Goal: Information Seeking & Learning: Learn about a topic

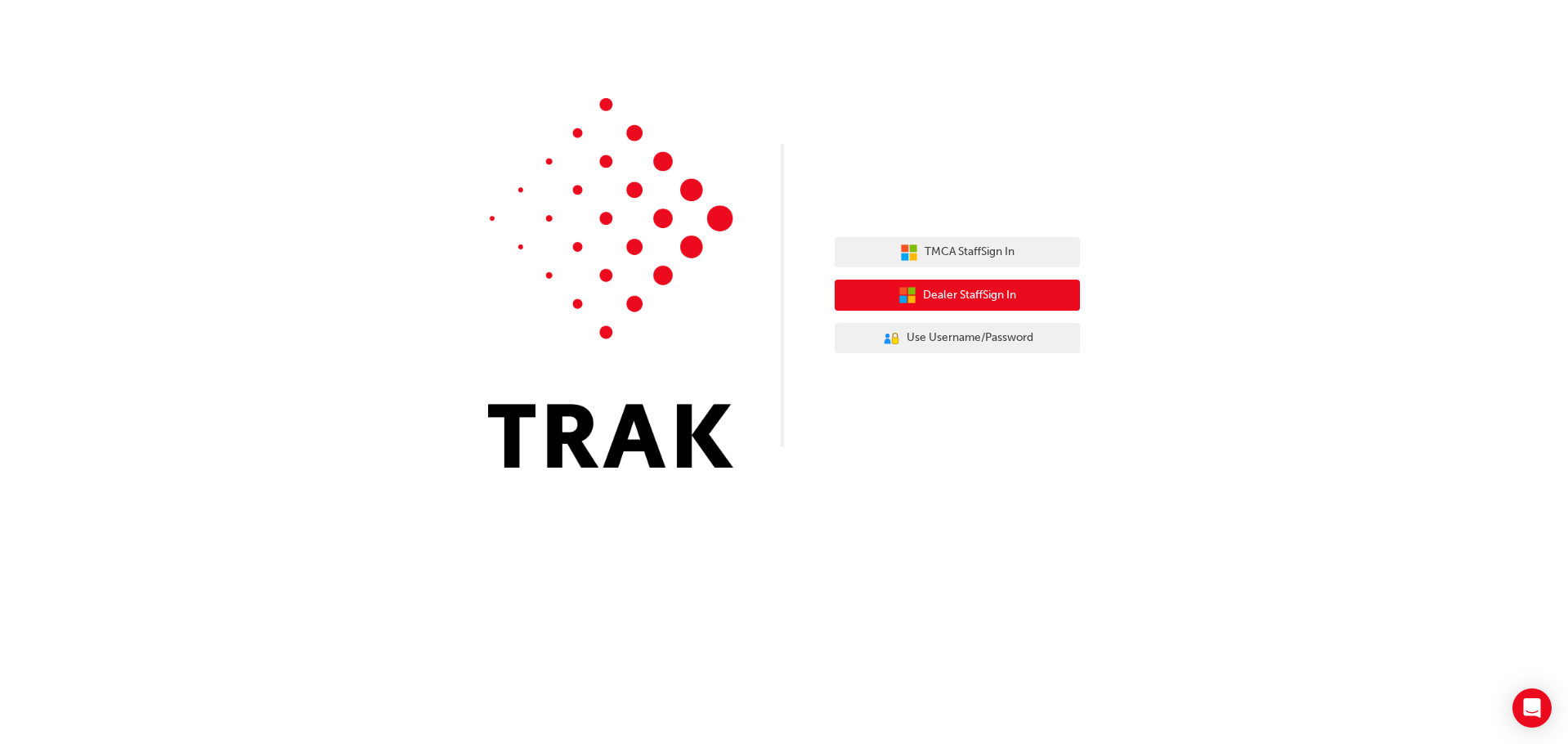
click at [1042, 295] on button "Dealer Staff Sign In" at bounding box center [957, 295] width 245 height 31
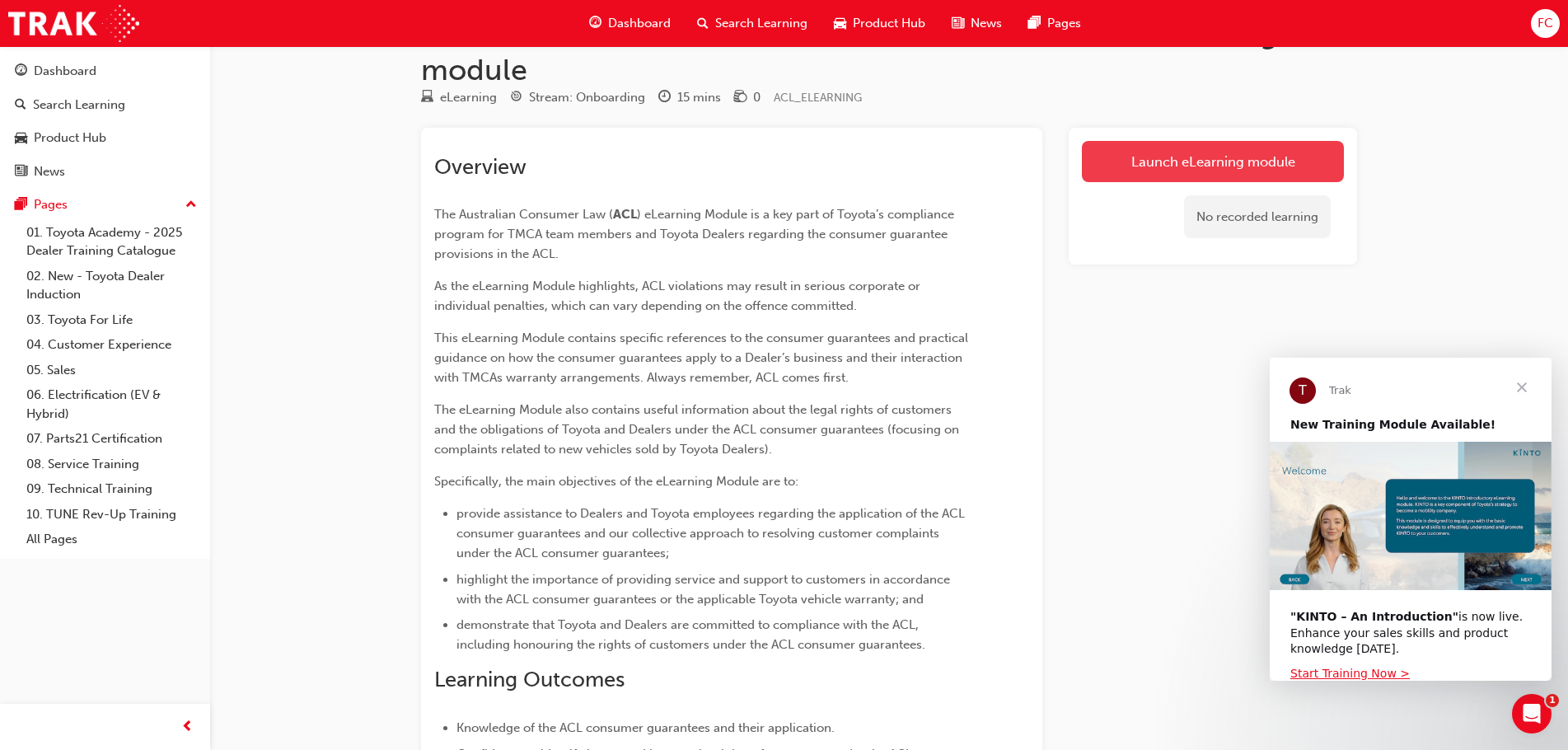
scroll to position [40, 0]
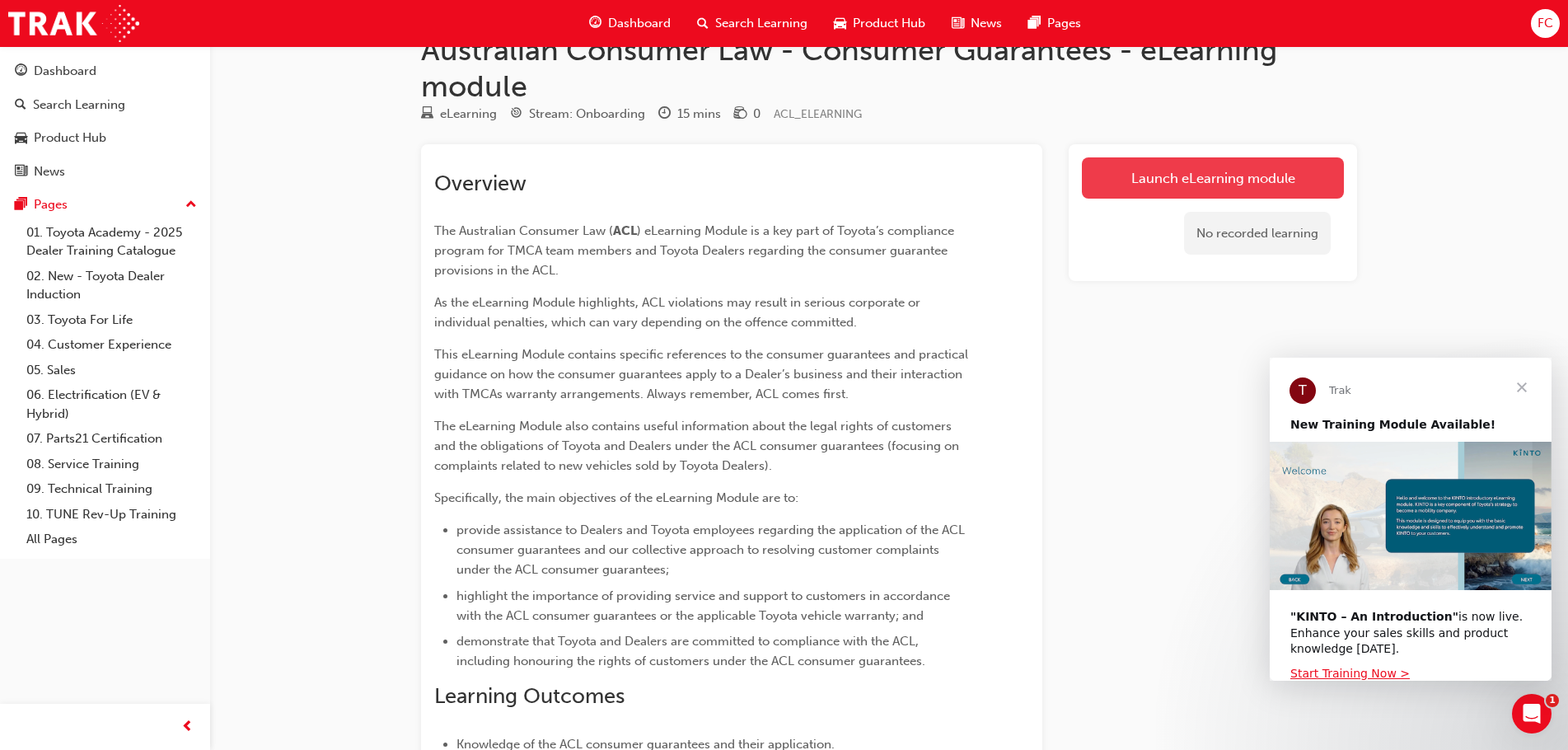
click at [1219, 173] on link "Launch eLearning module" at bounding box center [1213, 178] width 262 height 41
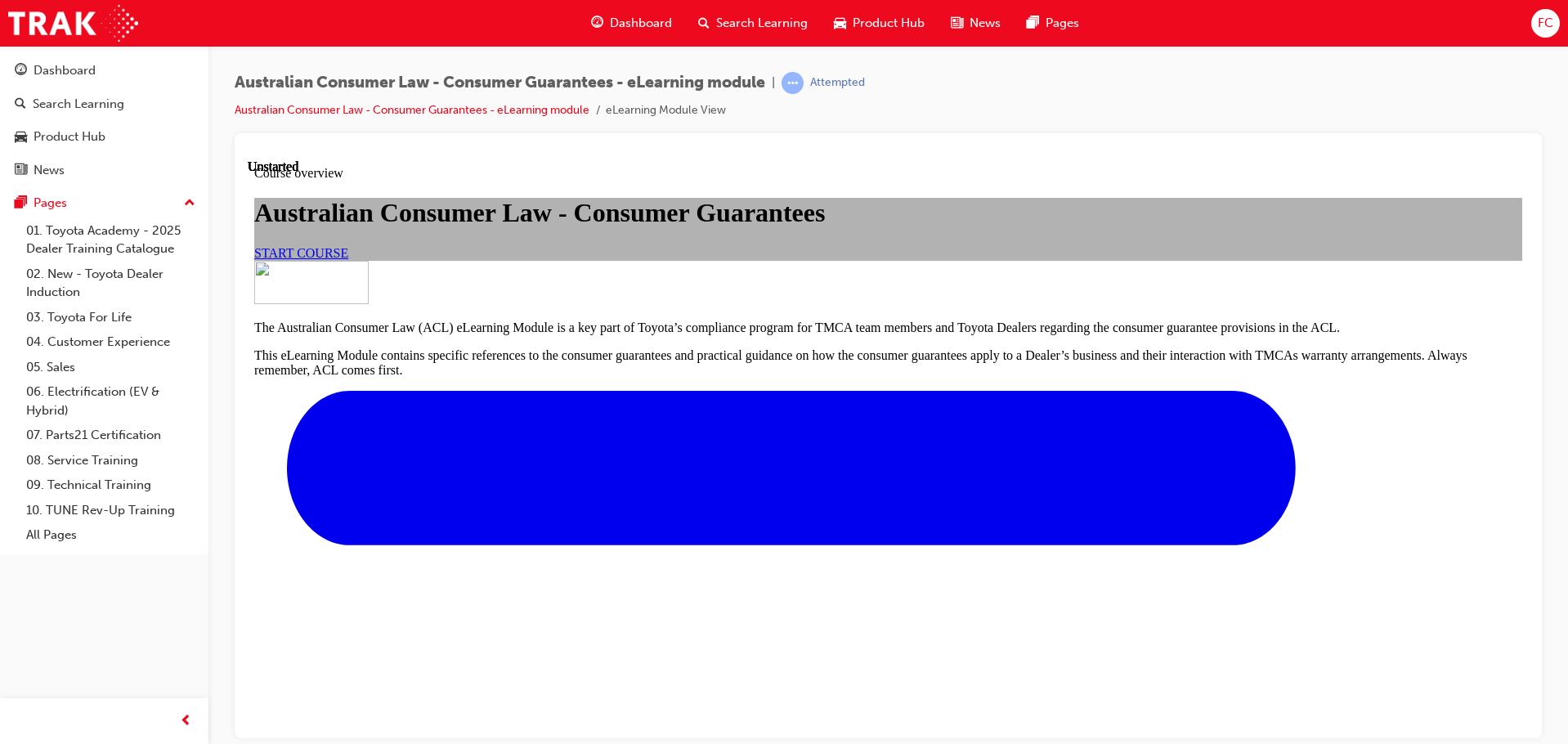
scroll to position [434, 0]
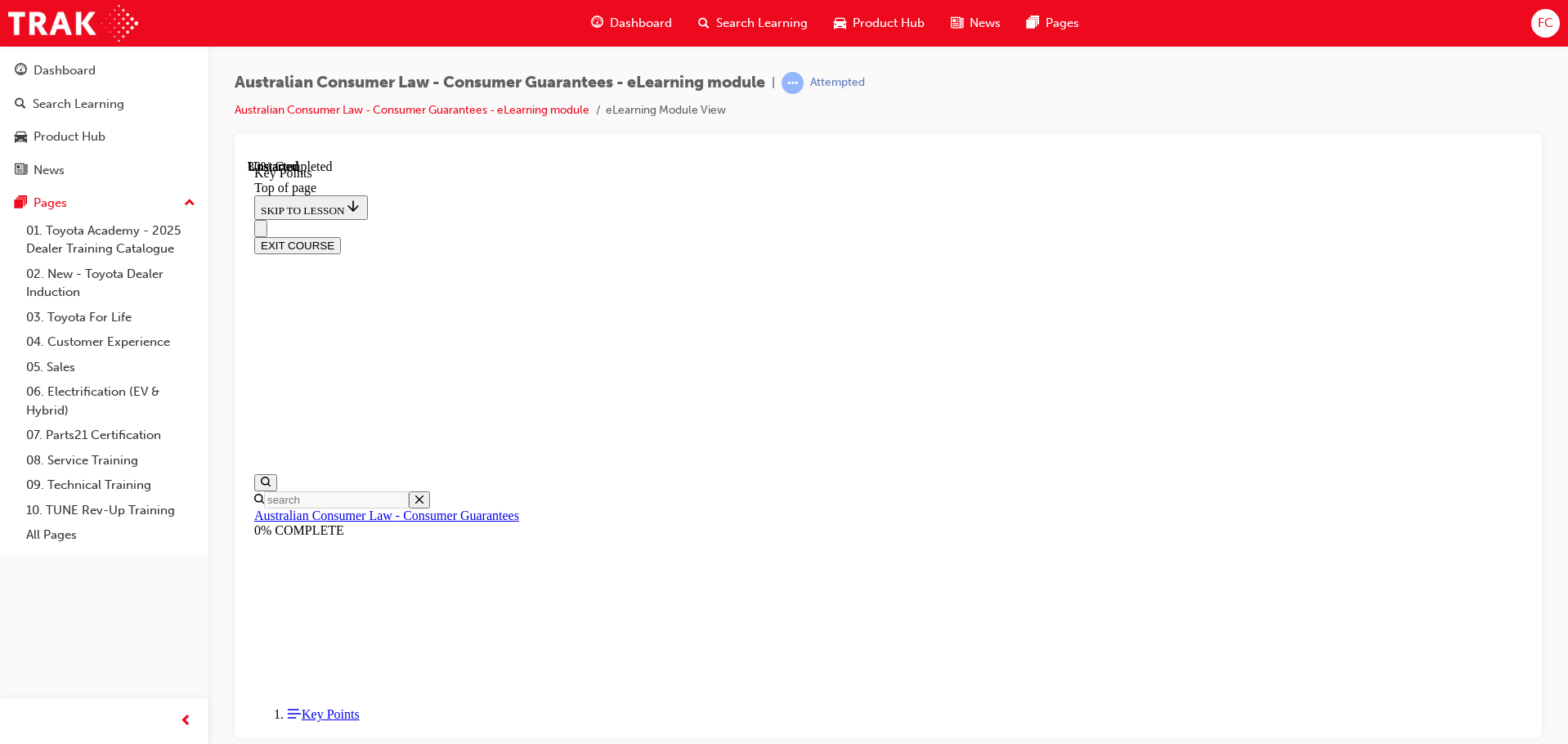
scroll to position [637, 0]
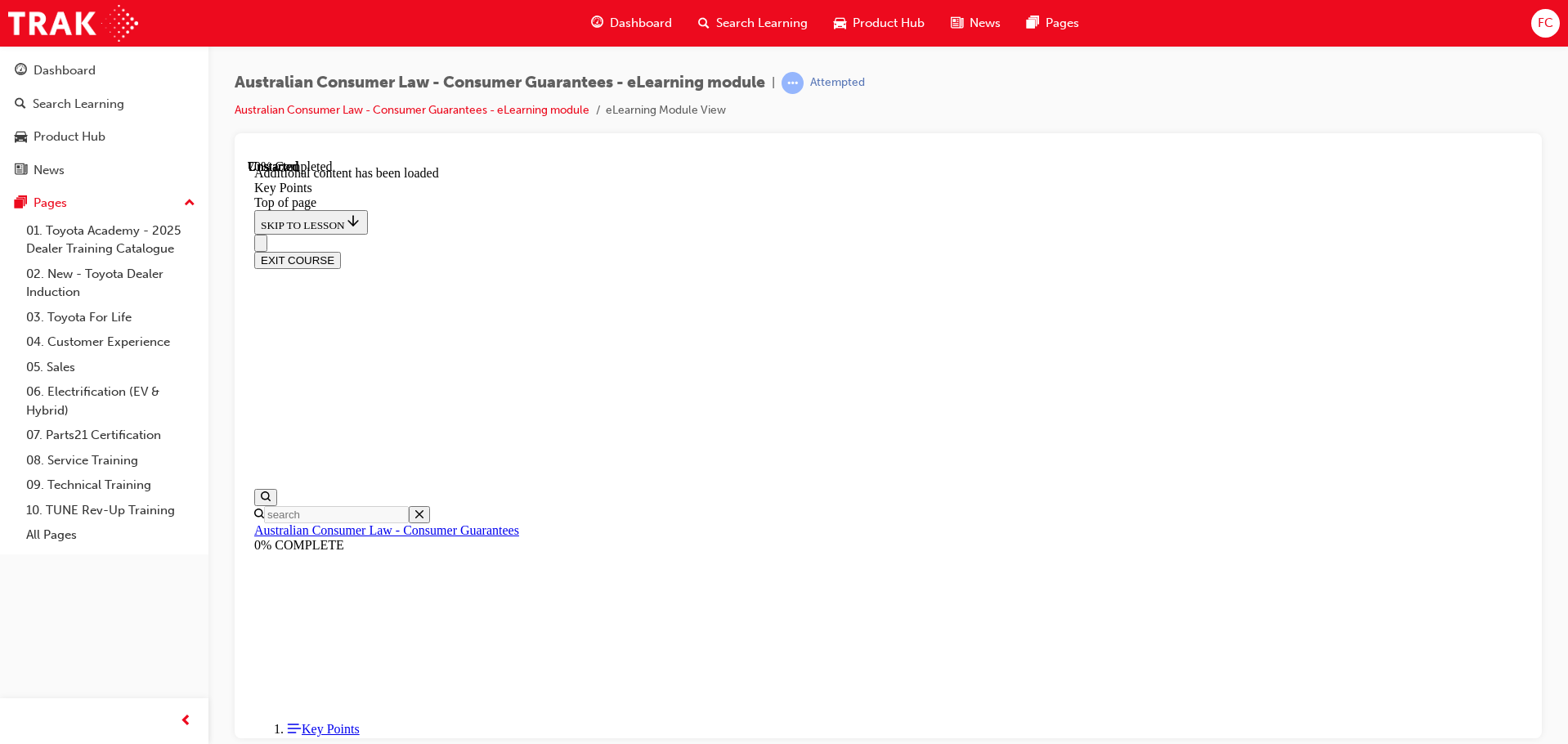
scroll to position [2072, 0]
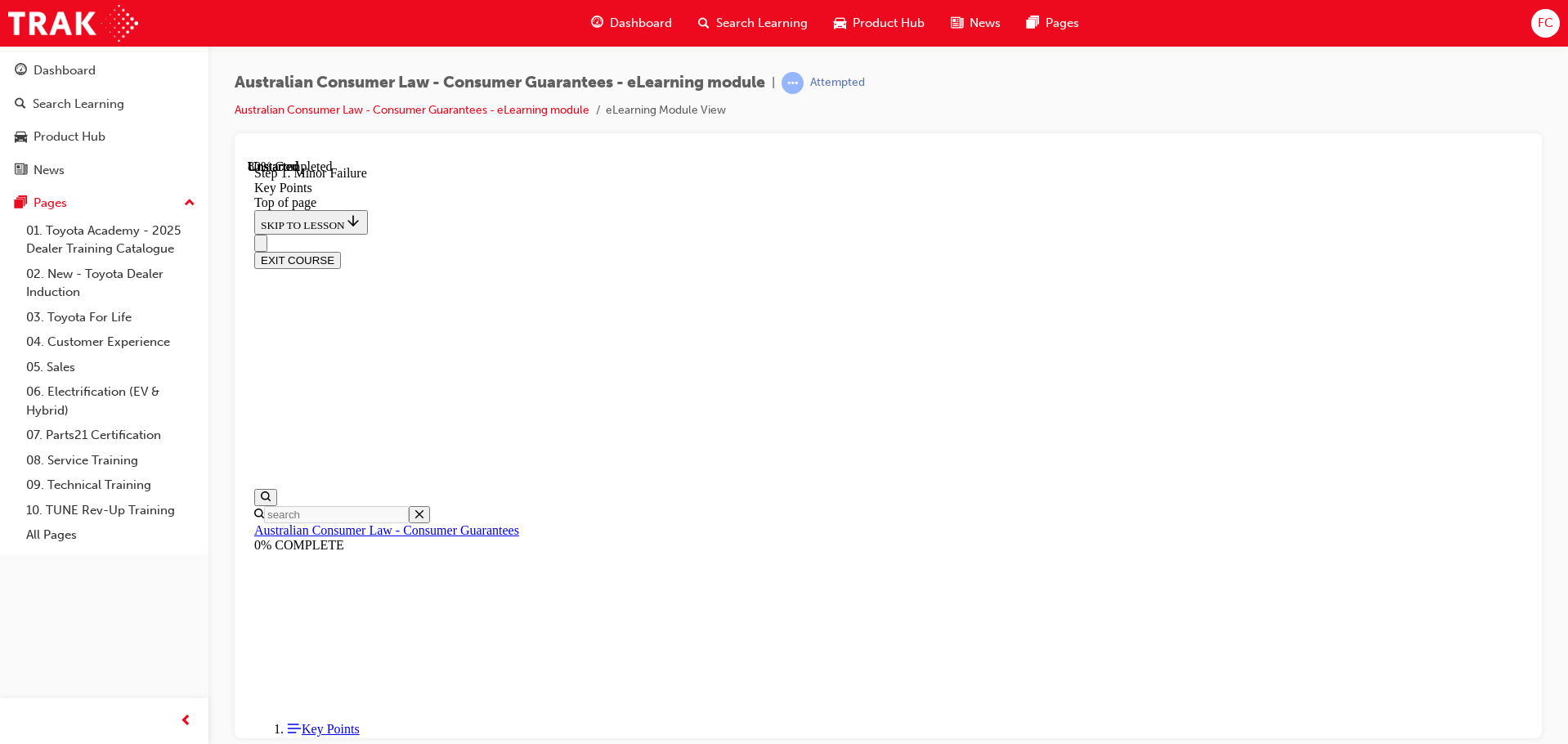
click at [277, 246] on icon "Close navigation menu" at bounding box center [269, 252] width 16 height 11
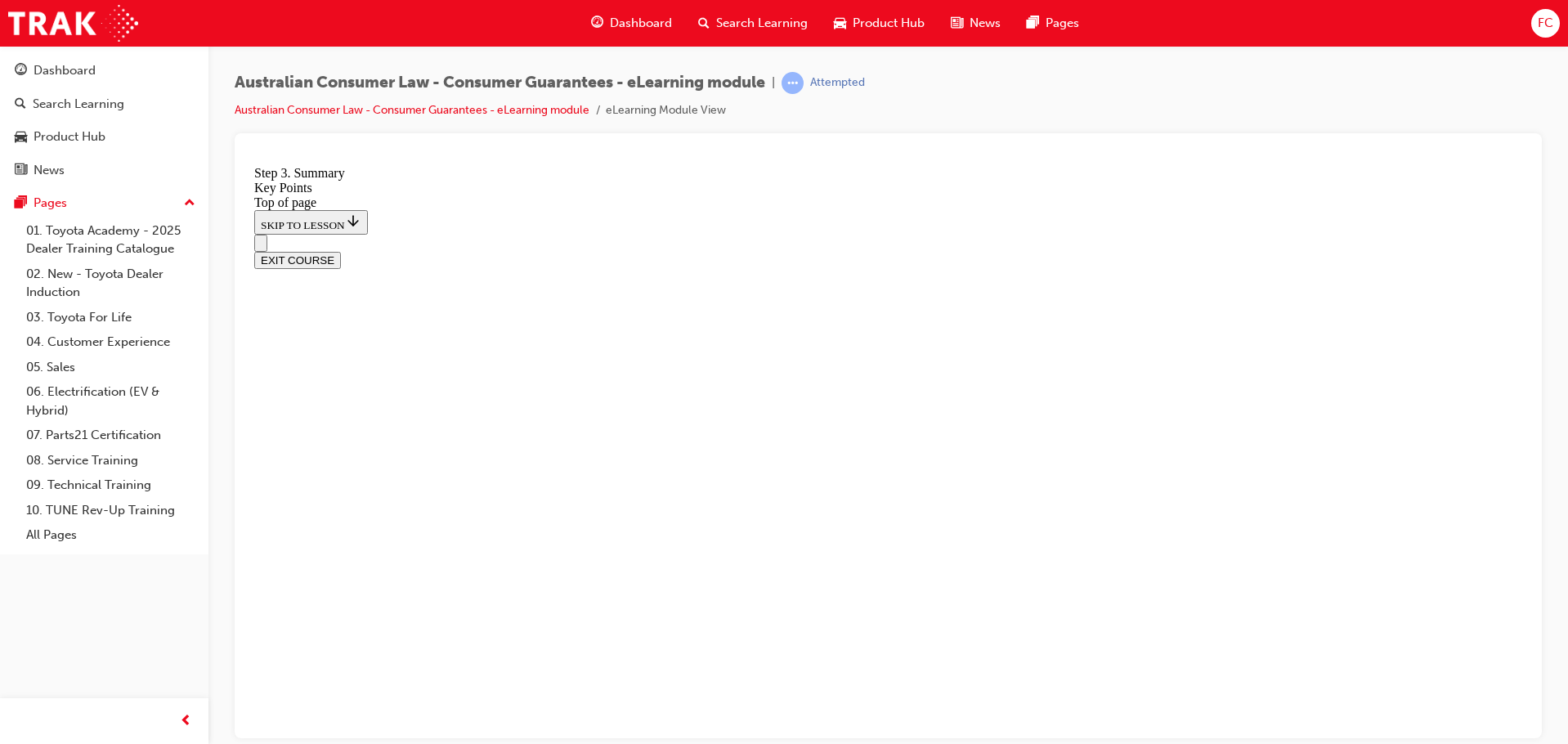
scroll to position [2544, 0]
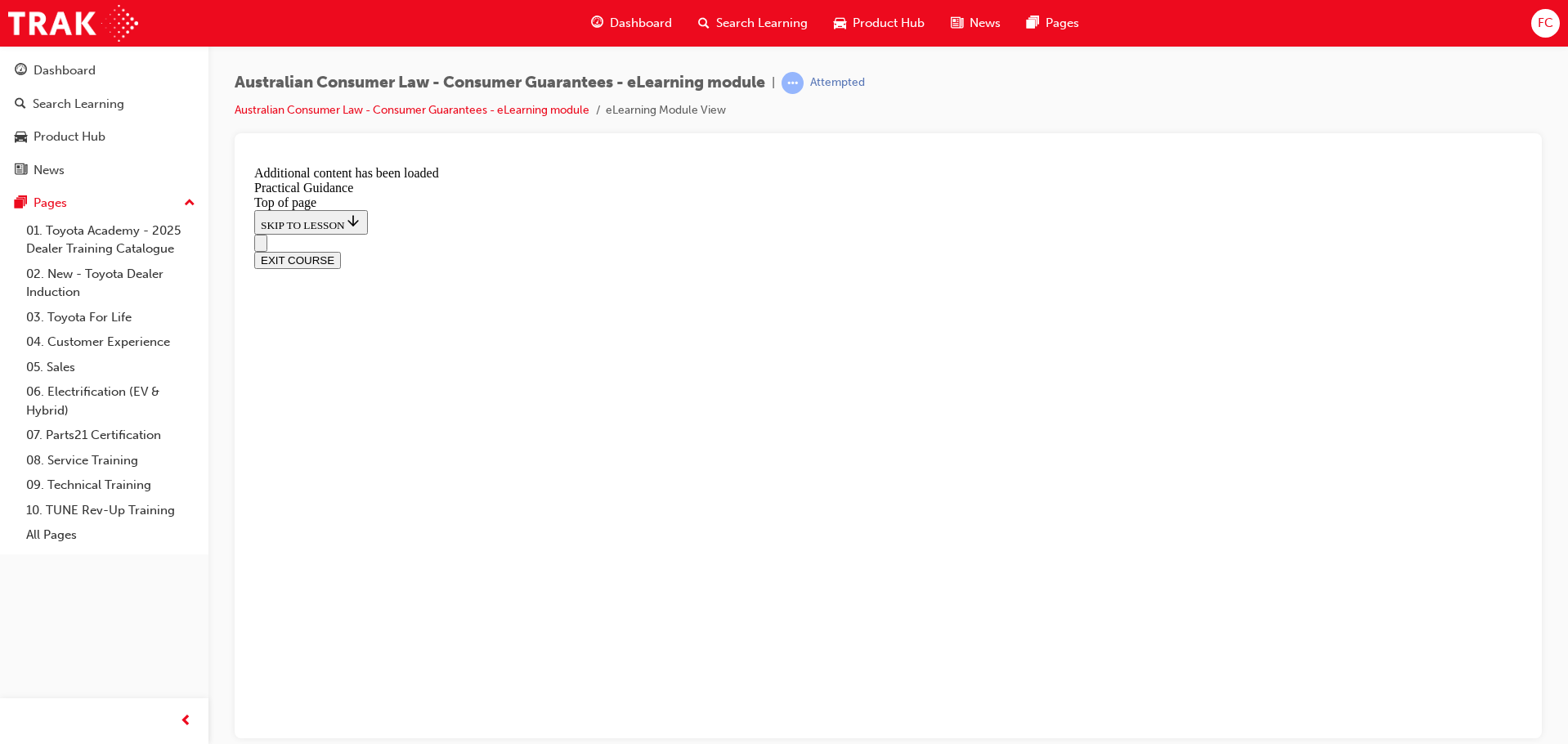
scroll to position [2436, 0]
drag, startPoint x: 399, startPoint y: 184, endPoint x: 506, endPoint y: 231, distance: 116.9
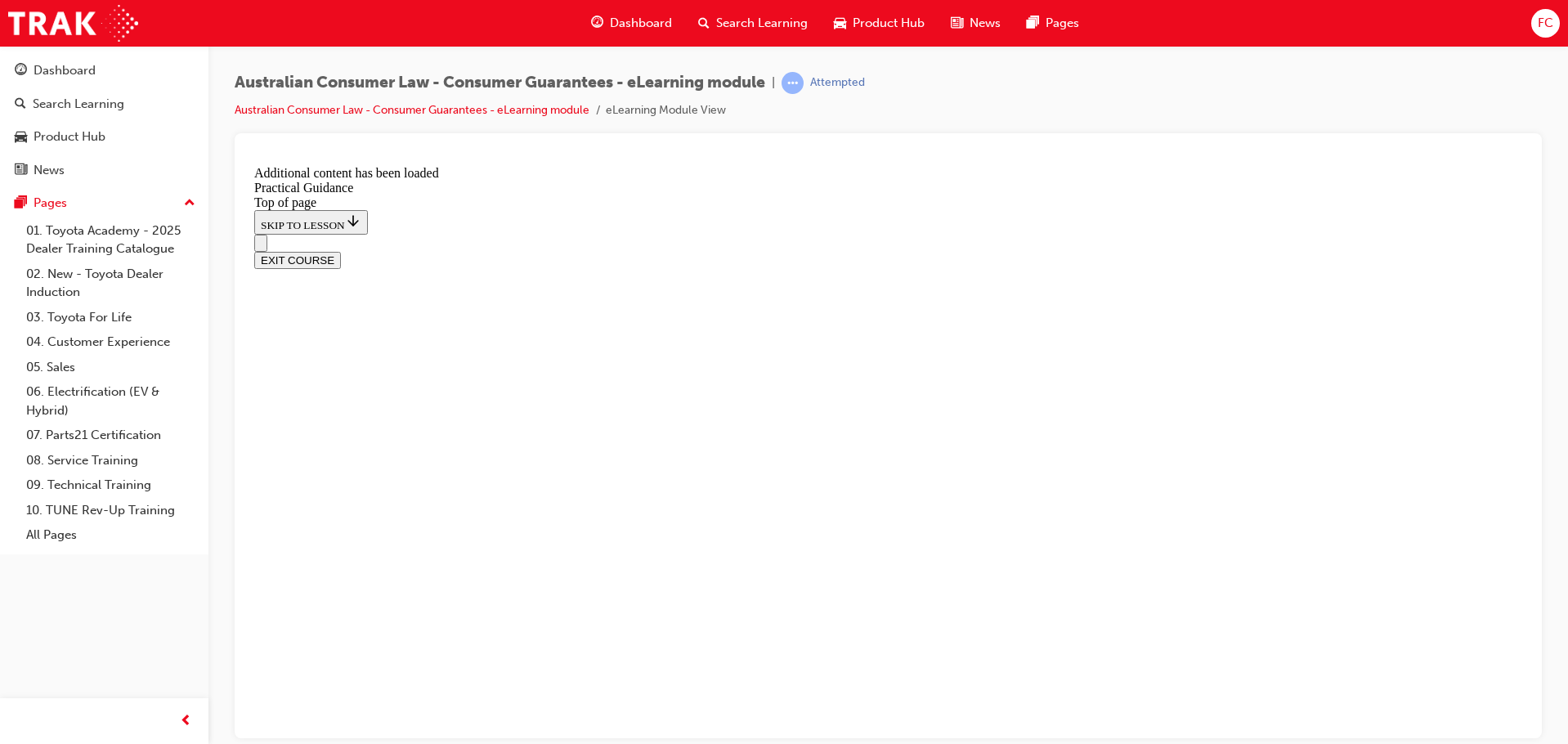
drag, startPoint x: 341, startPoint y: 165, endPoint x: 457, endPoint y: 283, distance: 165.5
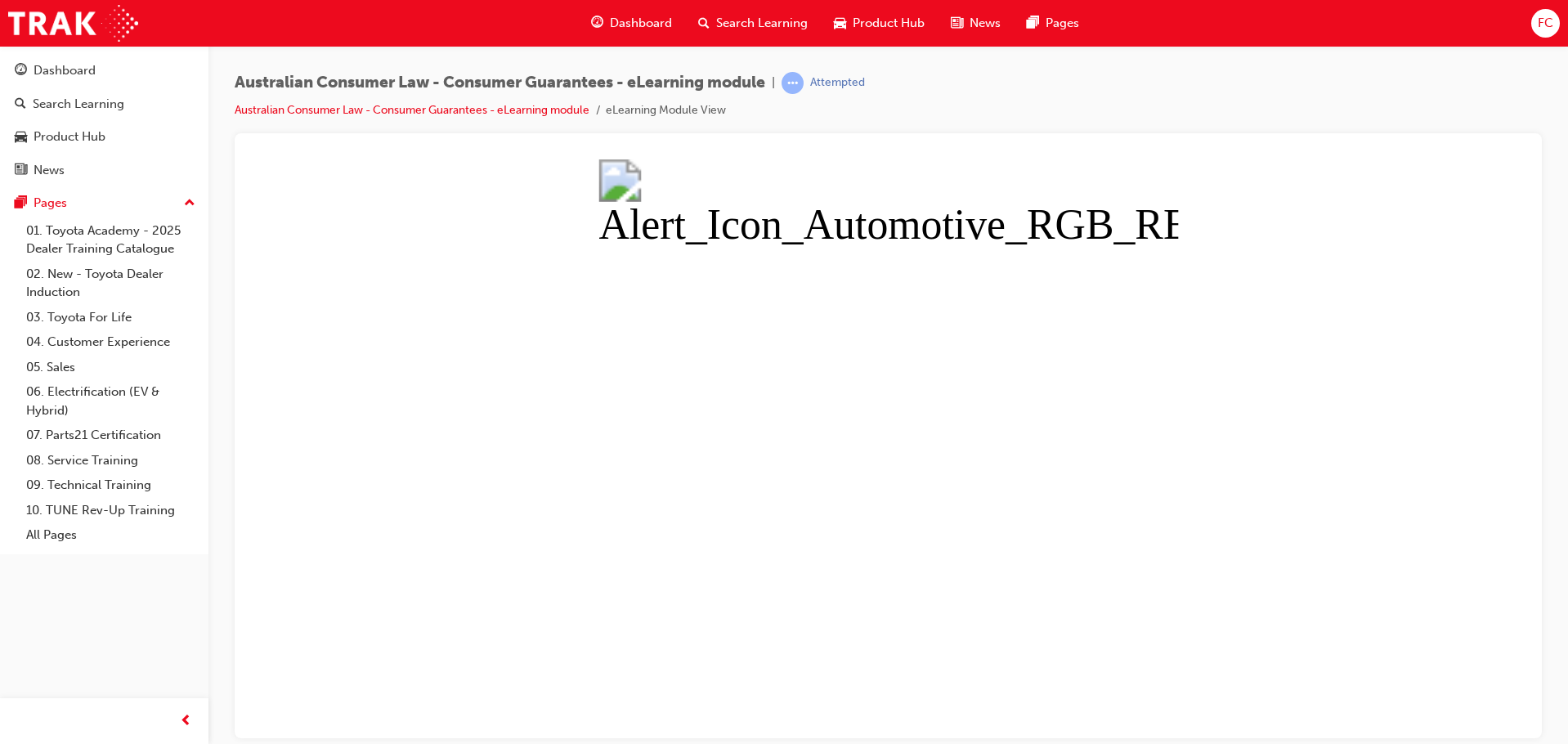
click at [574, 539] on button "Unzoom image" at bounding box center [888, 448] width 1281 height 579
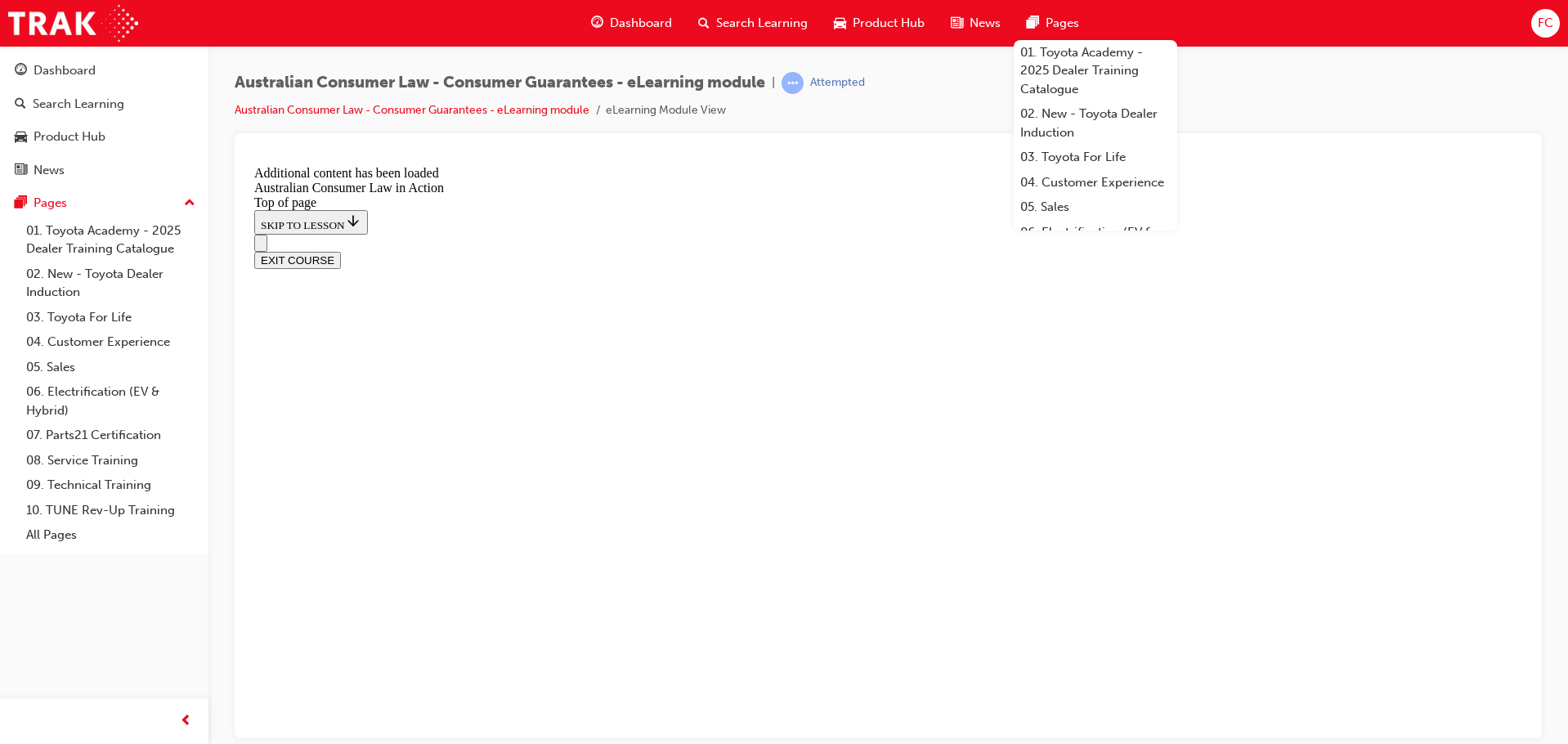
scroll to position [691, 0]
drag, startPoint x: 1525, startPoint y: 482, endPoint x: 1779, endPoint y: 638, distance: 298.1
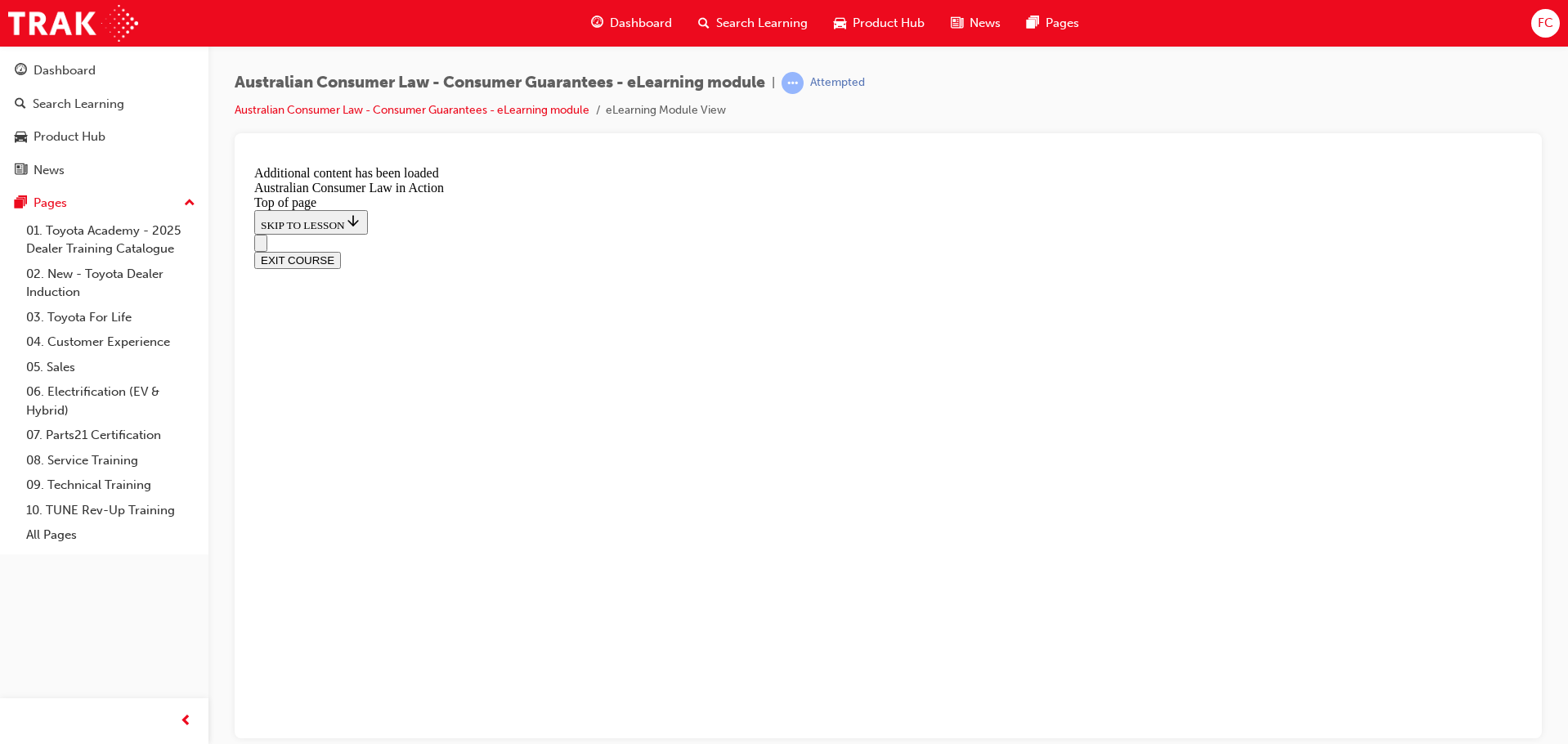
drag, startPoint x: 356, startPoint y: 168, endPoint x: 1060, endPoint y: 418, distance: 747.1
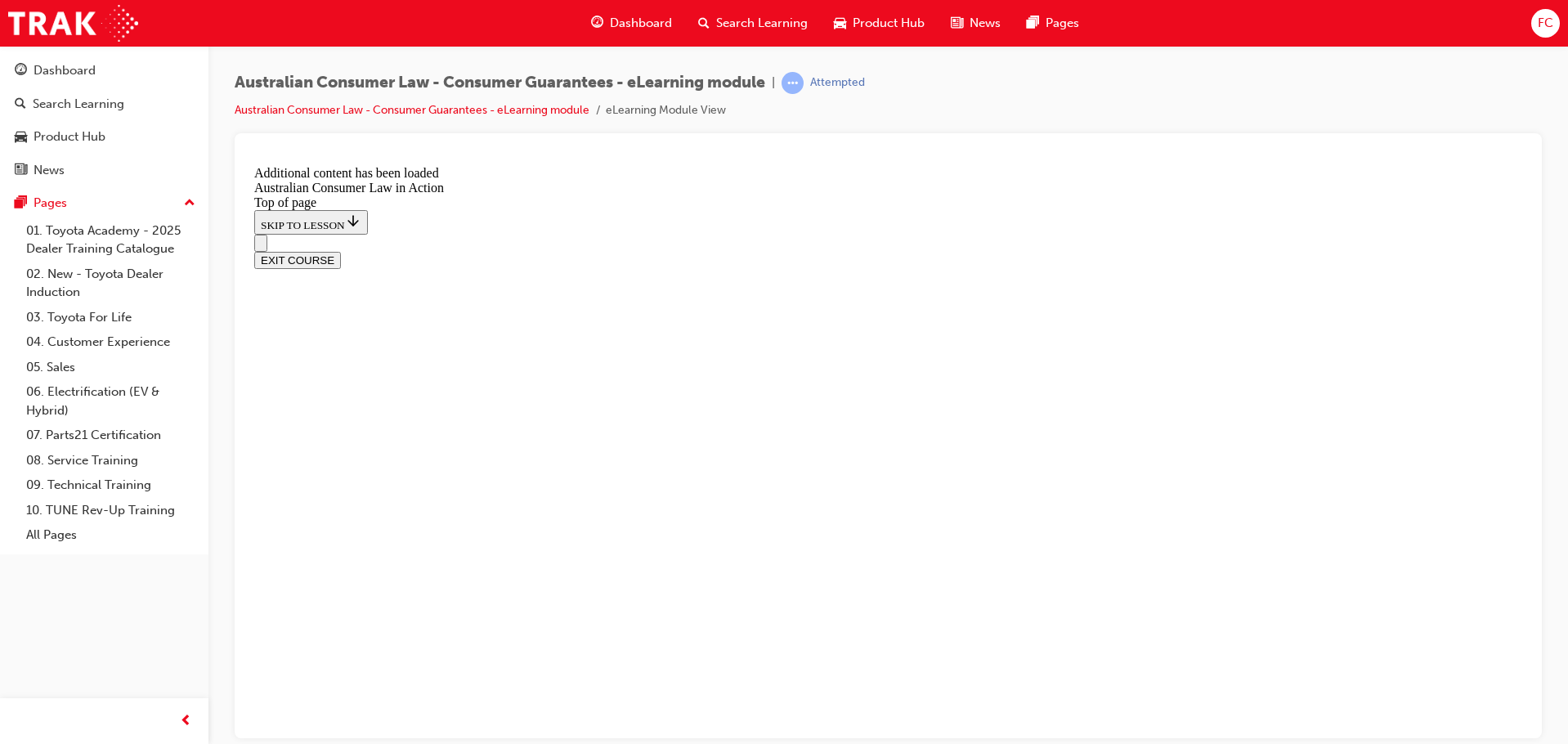
scroll to position [1377, 0]
drag, startPoint x: 1525, startPoint y: 569, endPoint x: 1780, endPoint y: 731, distance: 302.1
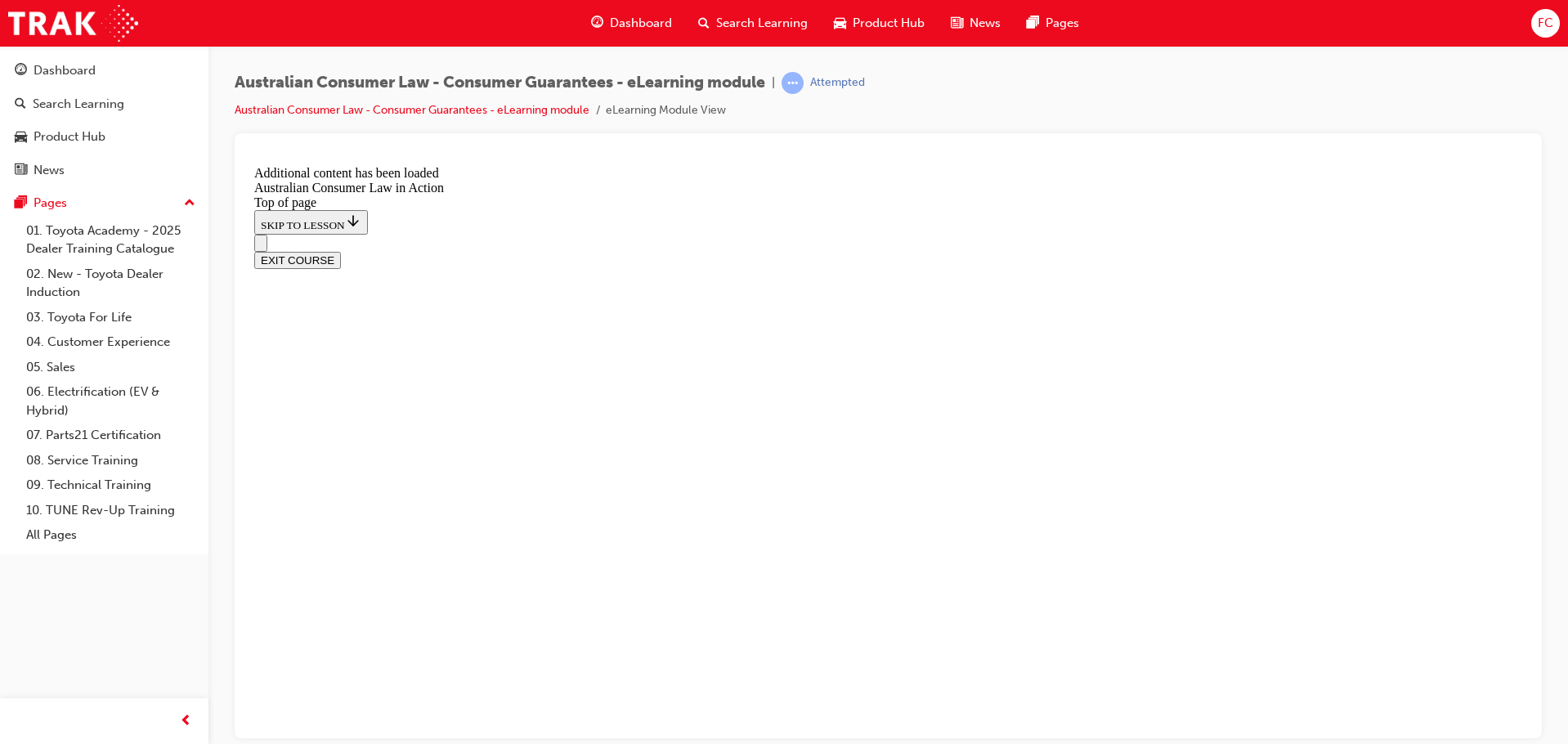
drag, startPoint x: 342, startPoint y: 267, endPoint x: 403, endPoint y: 392, distance: 139.1
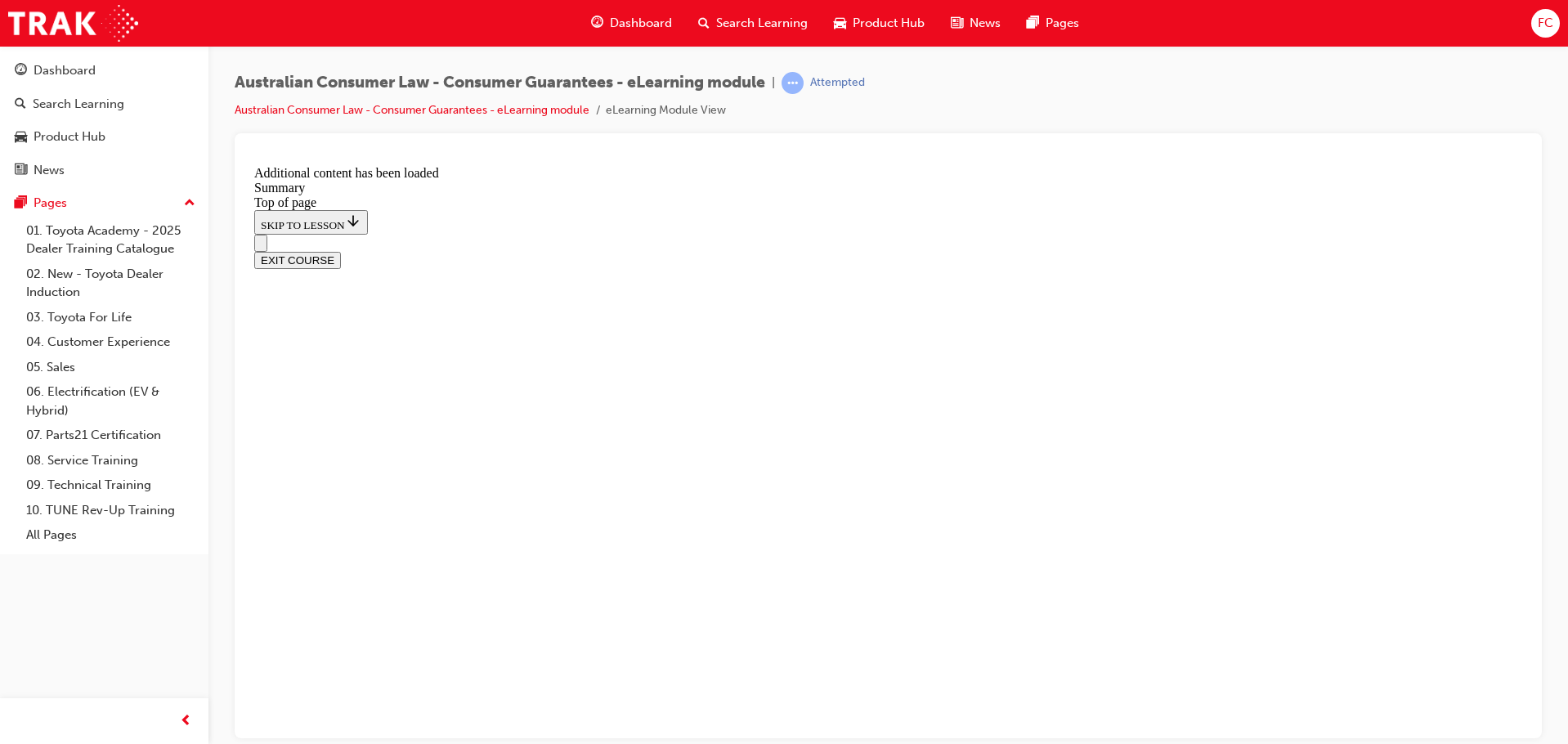
scroll to position [1177, 0]
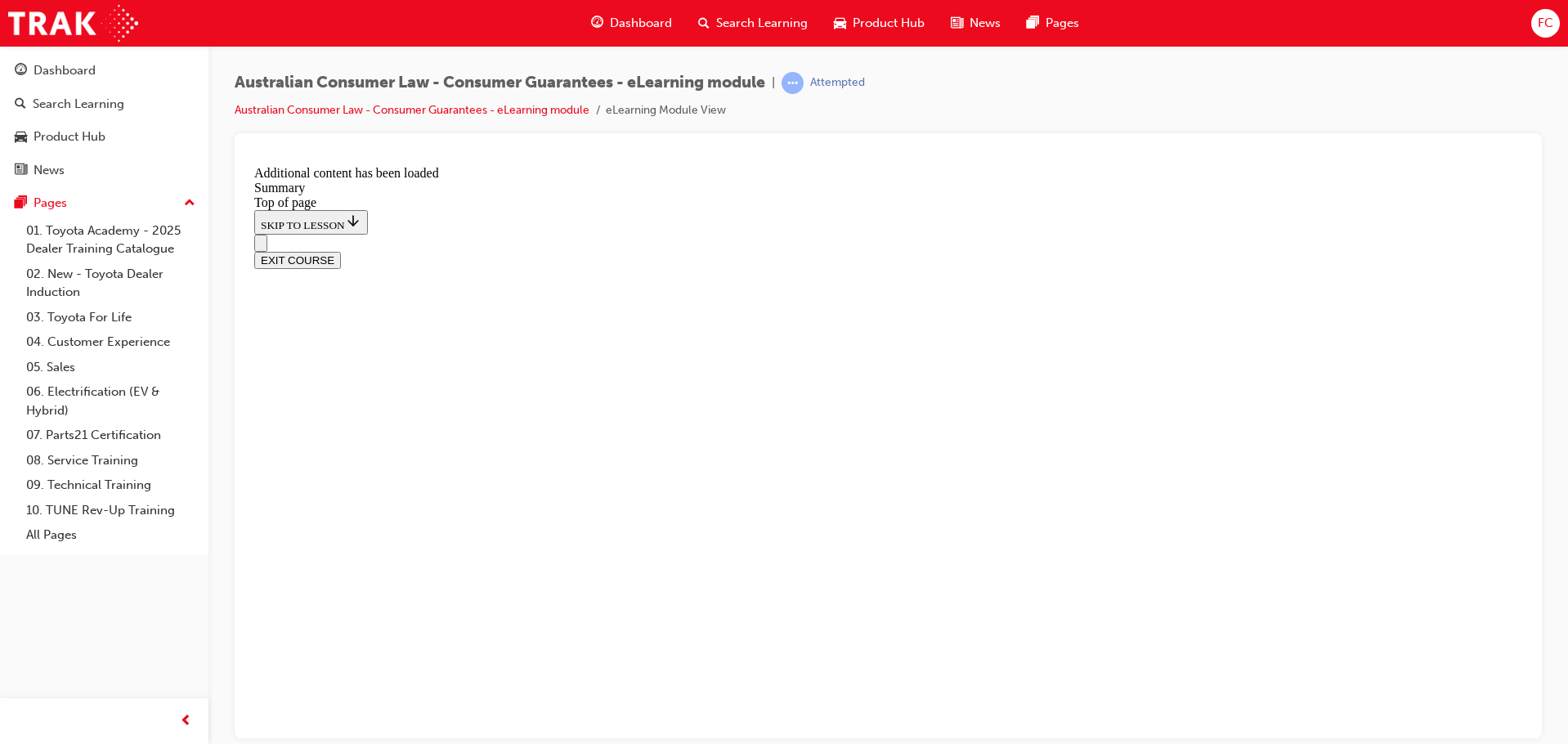
drag, startPoint x: 563, startPoint y: 392, endPoint x: 871, endPoint y: 507, distance: 328.8
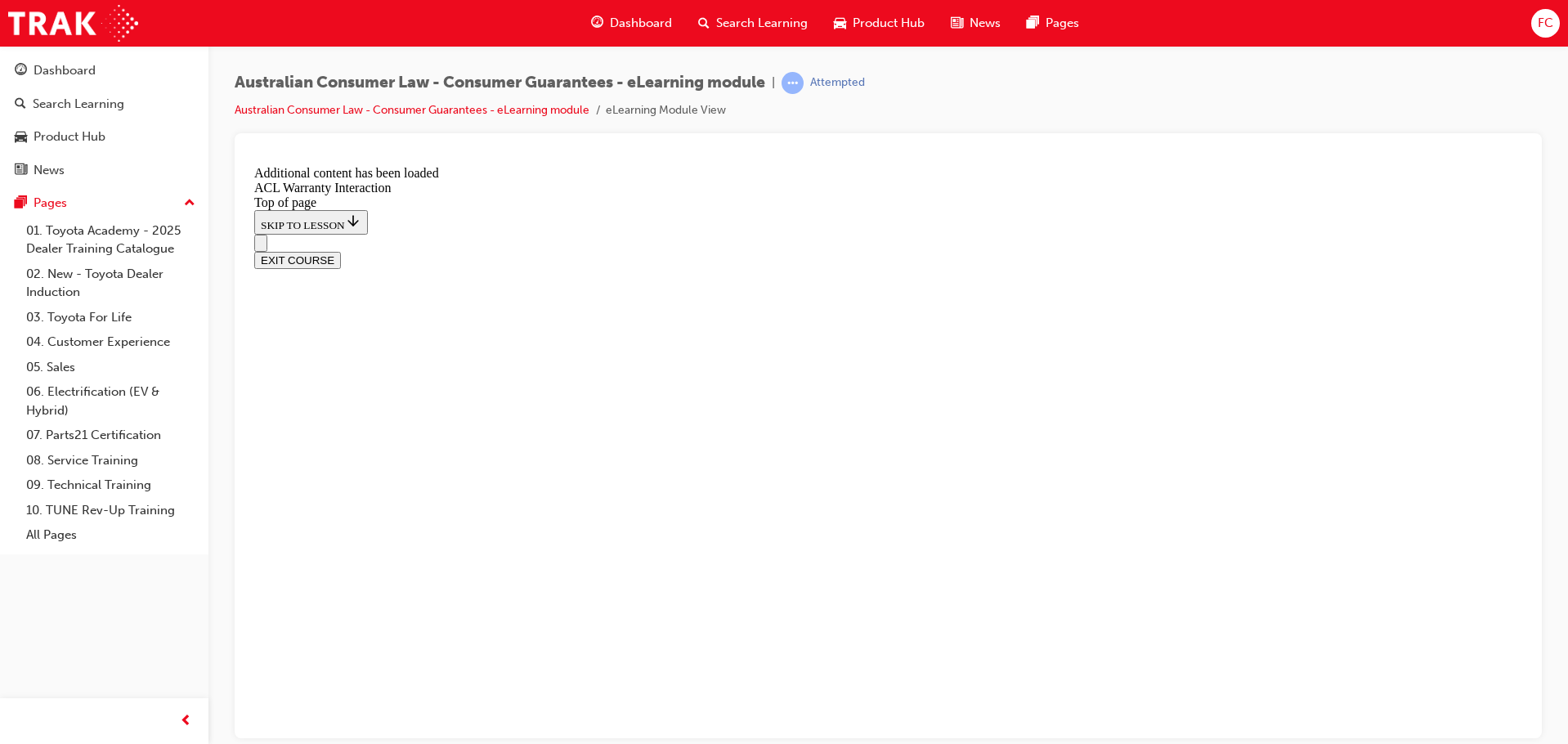
scroll to position [1871, 0]
click at [341, 251] on button "EXIT COURSE" at bounding box center [298, 259] width 87 height 17
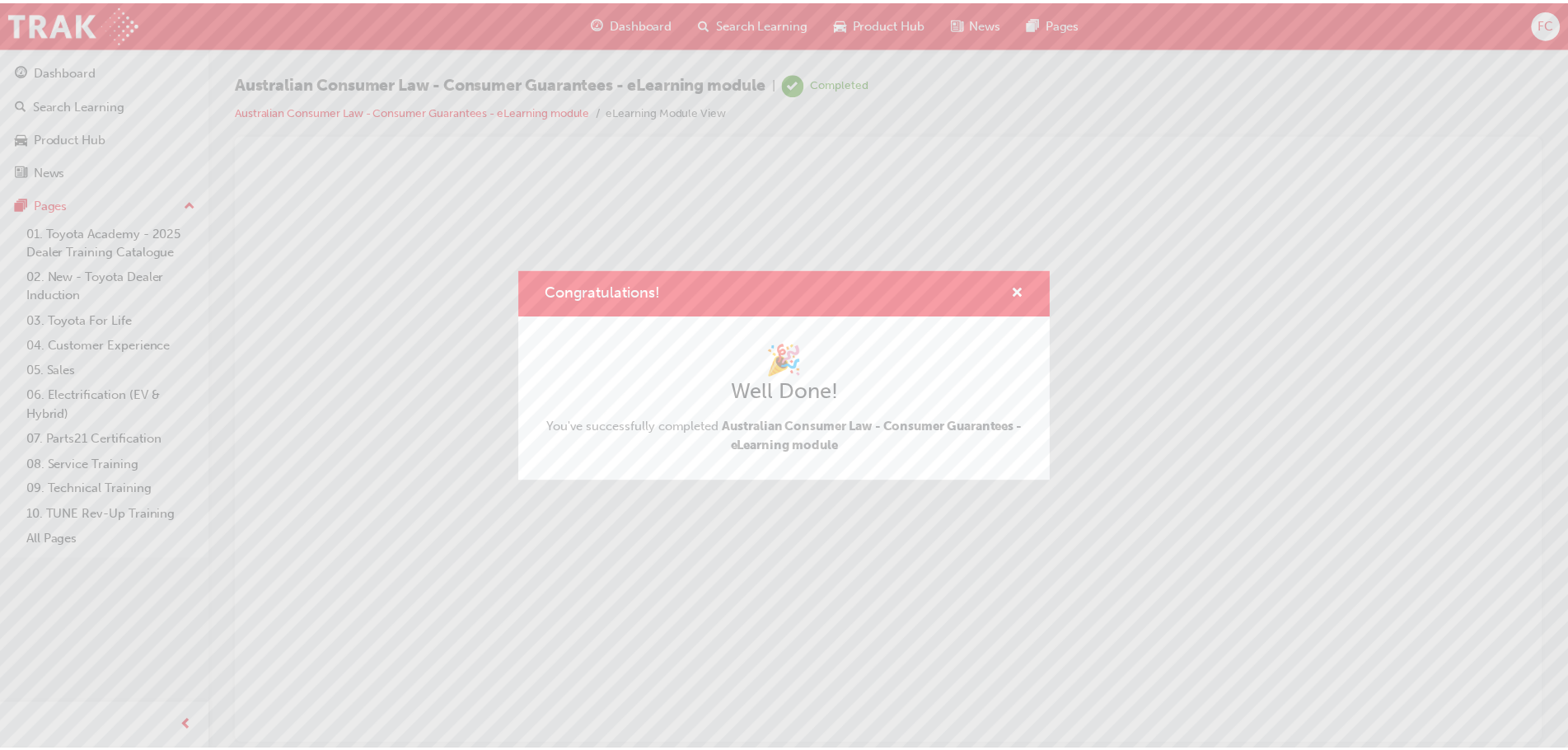
scroll to position [0, 0]
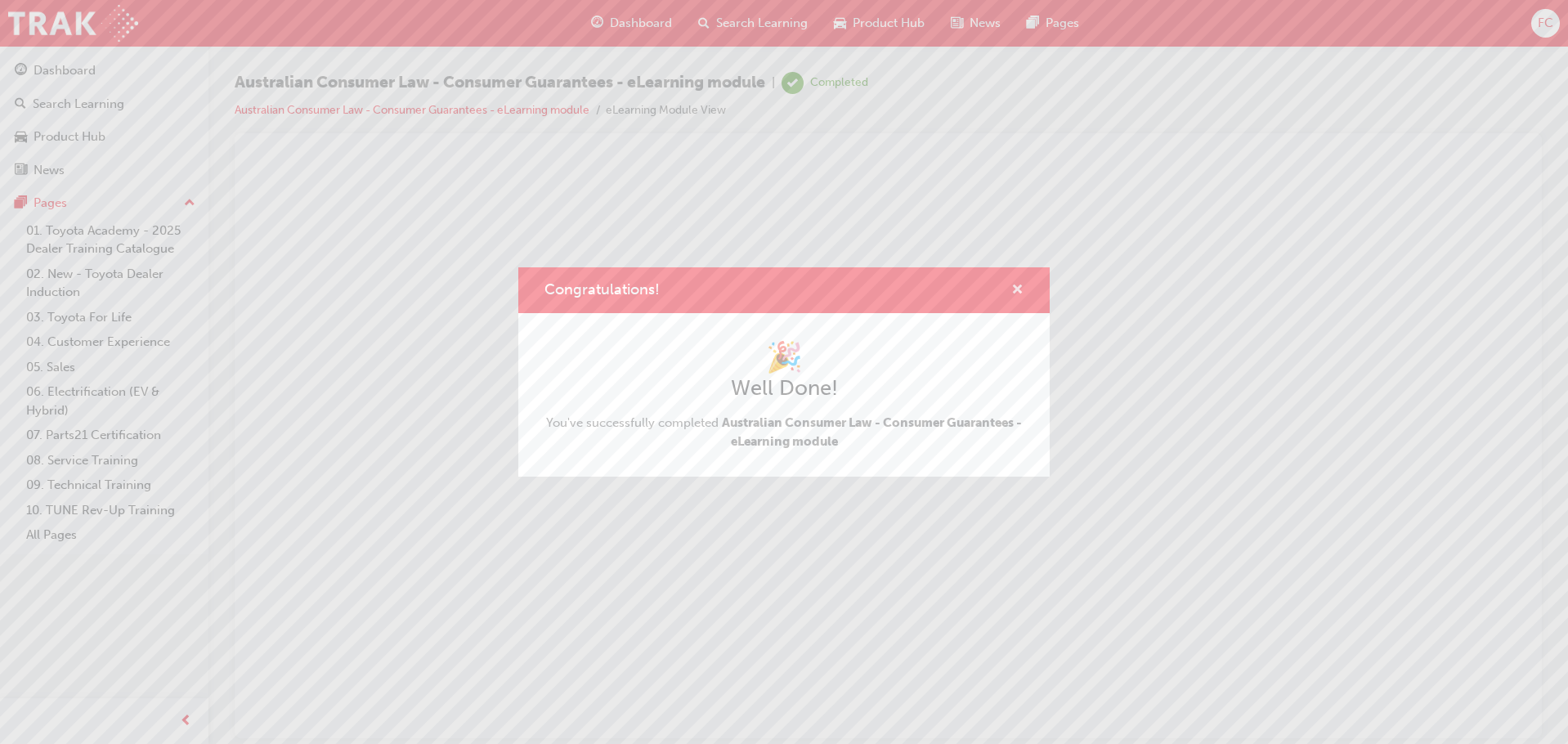
click at [1021, 289] on span "cross-icon" at bounding box center [1017, 291] width 12 height 15
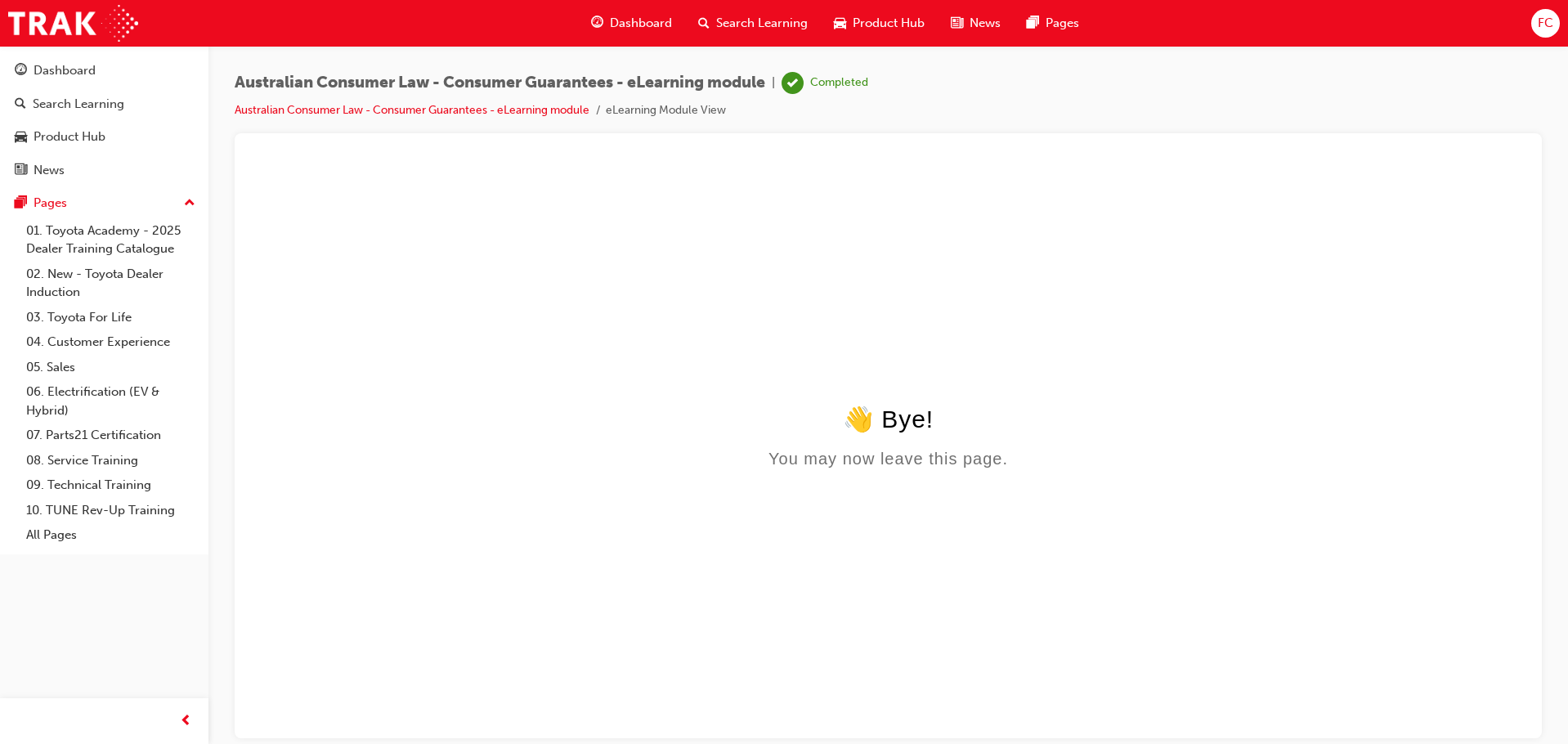
click at [631, 18] on span "Dashboard" at bounding box center [641, 23] width 62 height 19
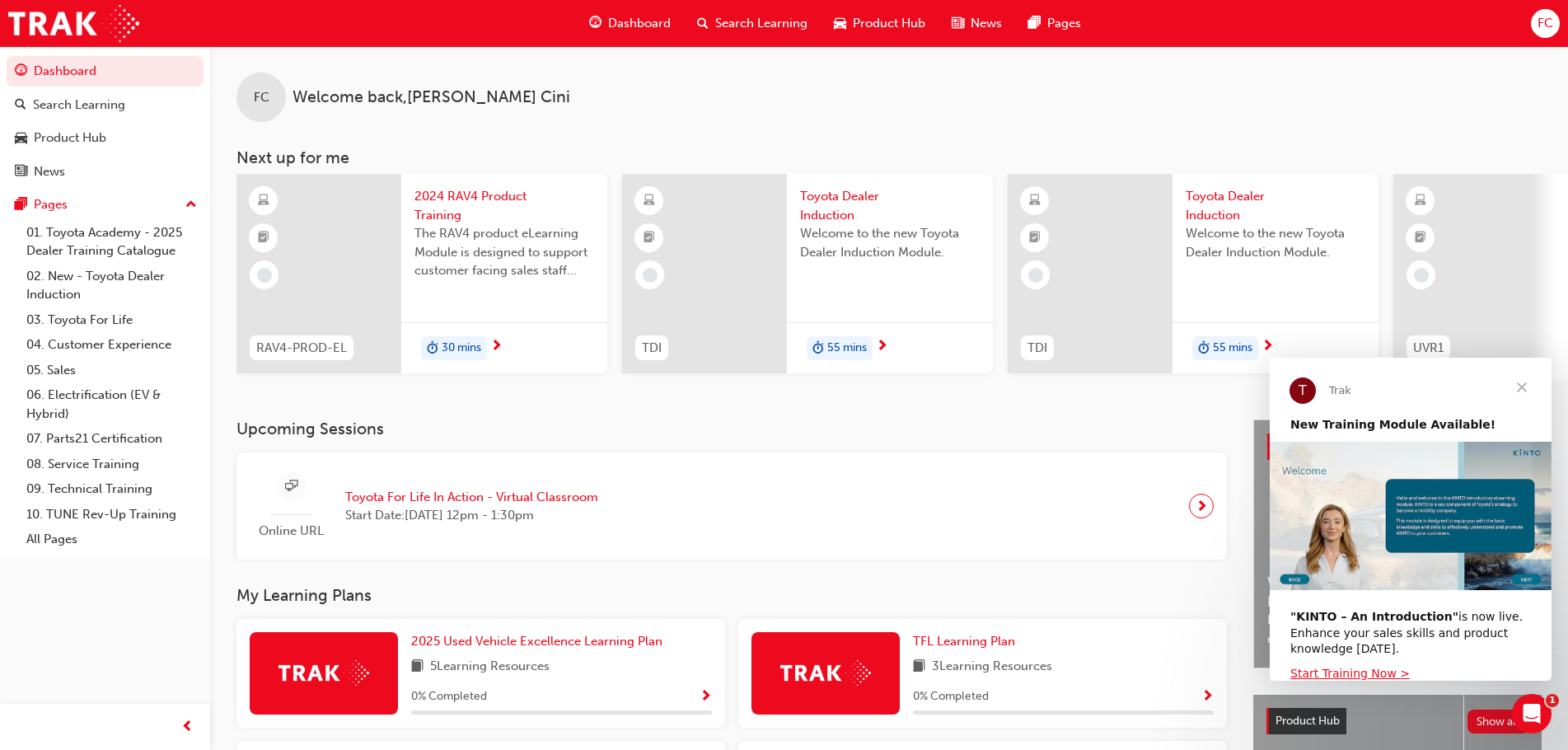
click at [1525, 382] on span "Close" at bounding box center [1522, 387] width 59 height 59
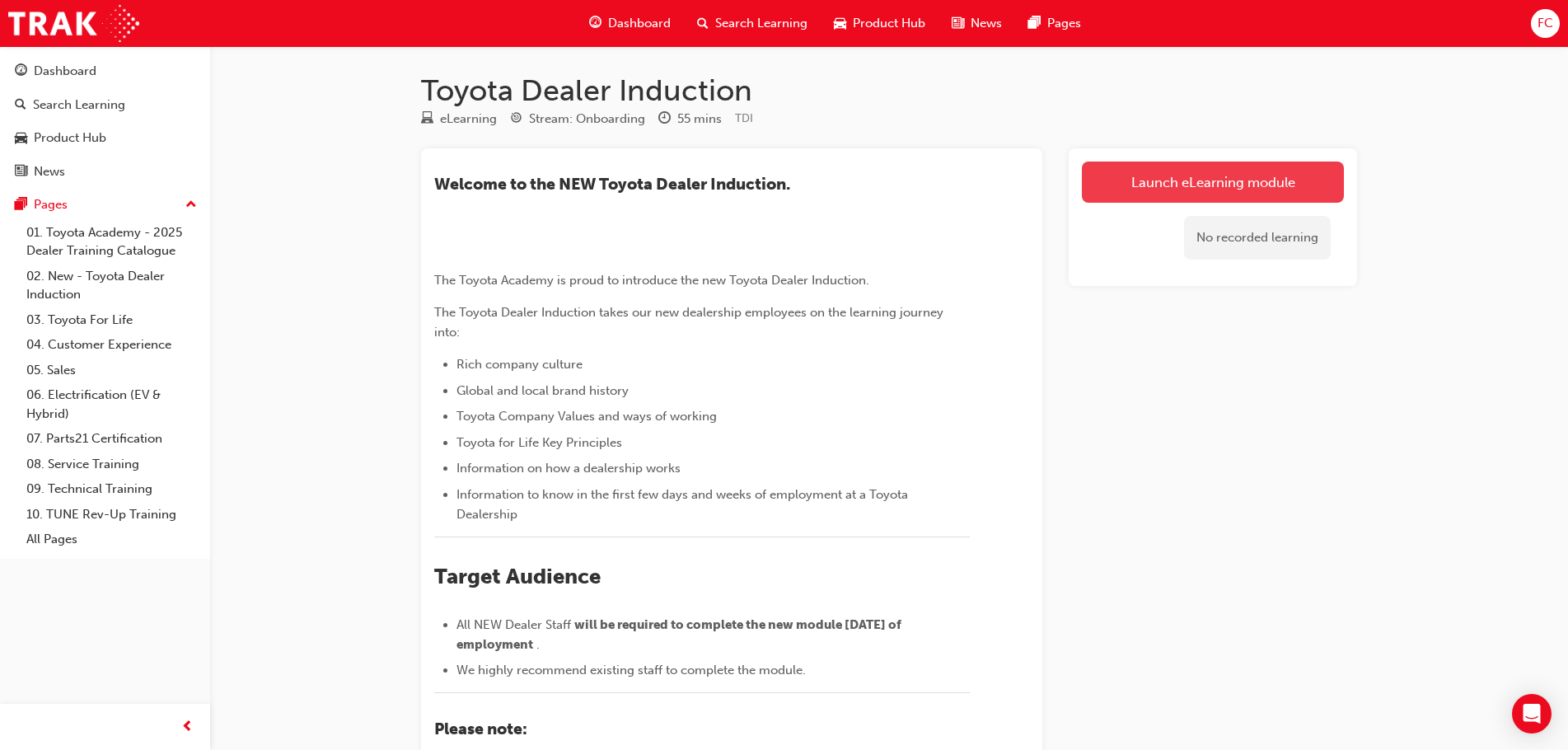
click at [1216, 188] on link "Launch eLearning module" at bounding box center [1213, 182] width 262 height 41
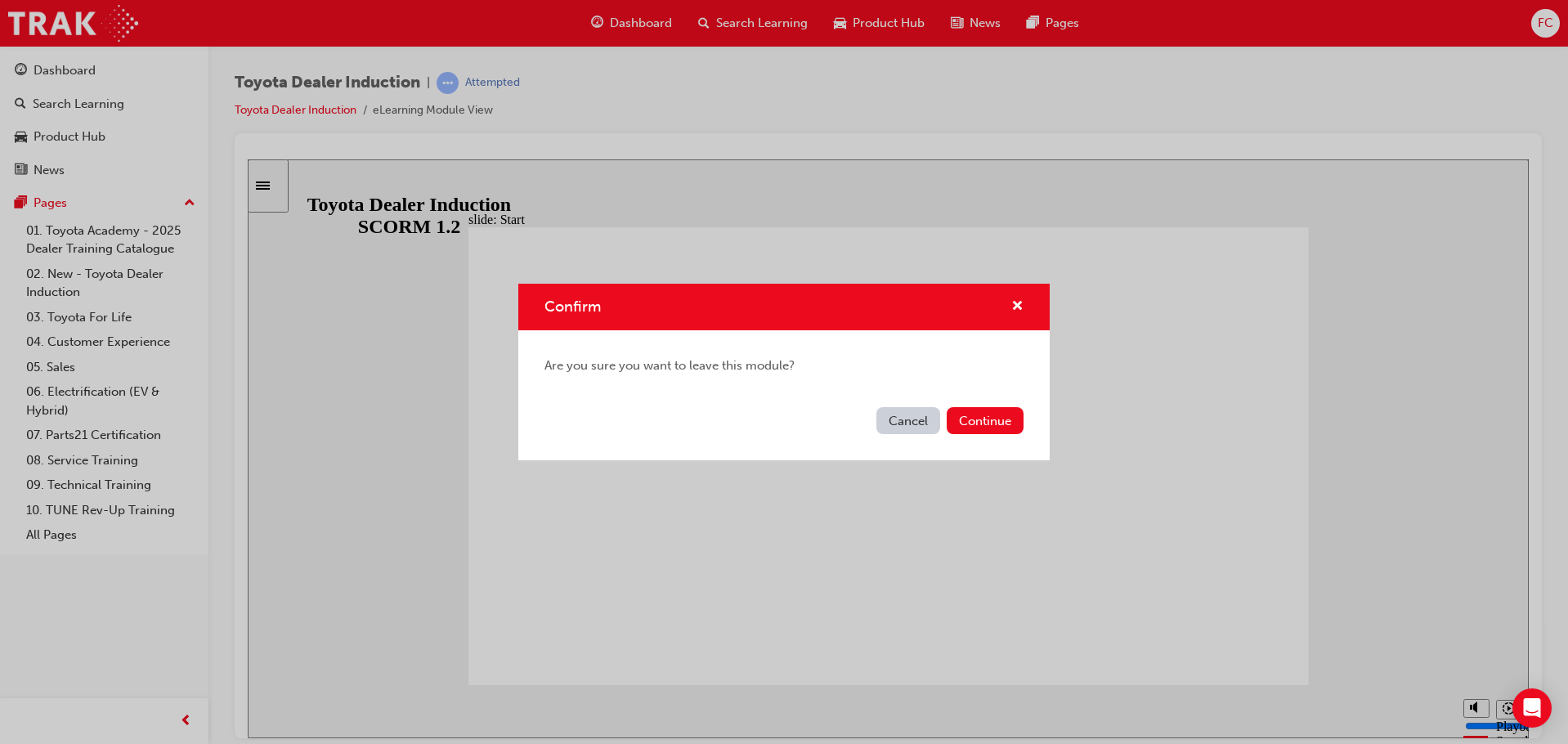
click at [923, 421] on button "Cancel" at bounding box center [908, 420] width 64 height 27
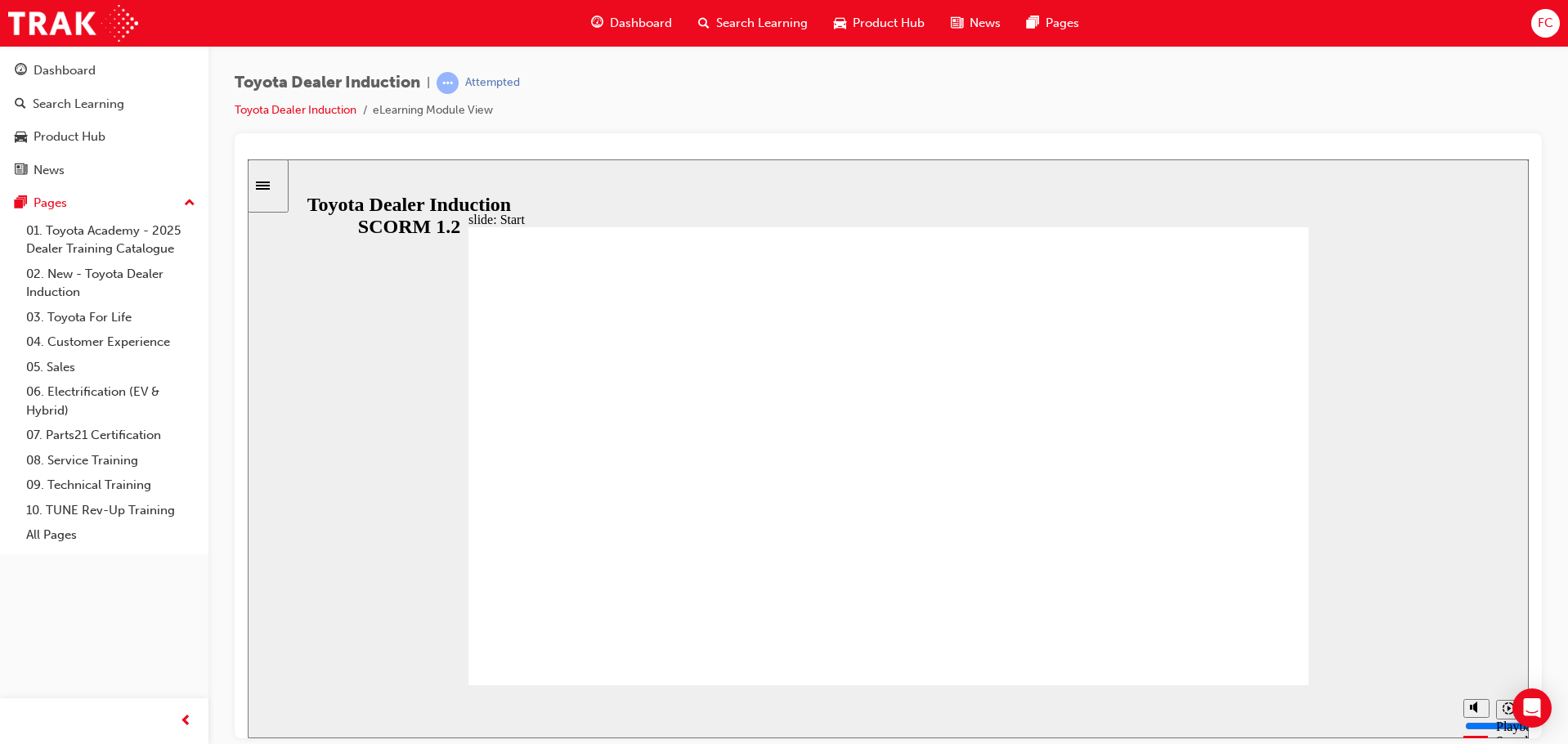
click at [263, 707] on div "Pause (Ctrl+Alt+P)" at bounding box center [275, 712] width 28 height 28
click at [269, 710] on icon "Play (Ctrl+Alt+P)" at bounding box center [274, 704] width 11 height 12
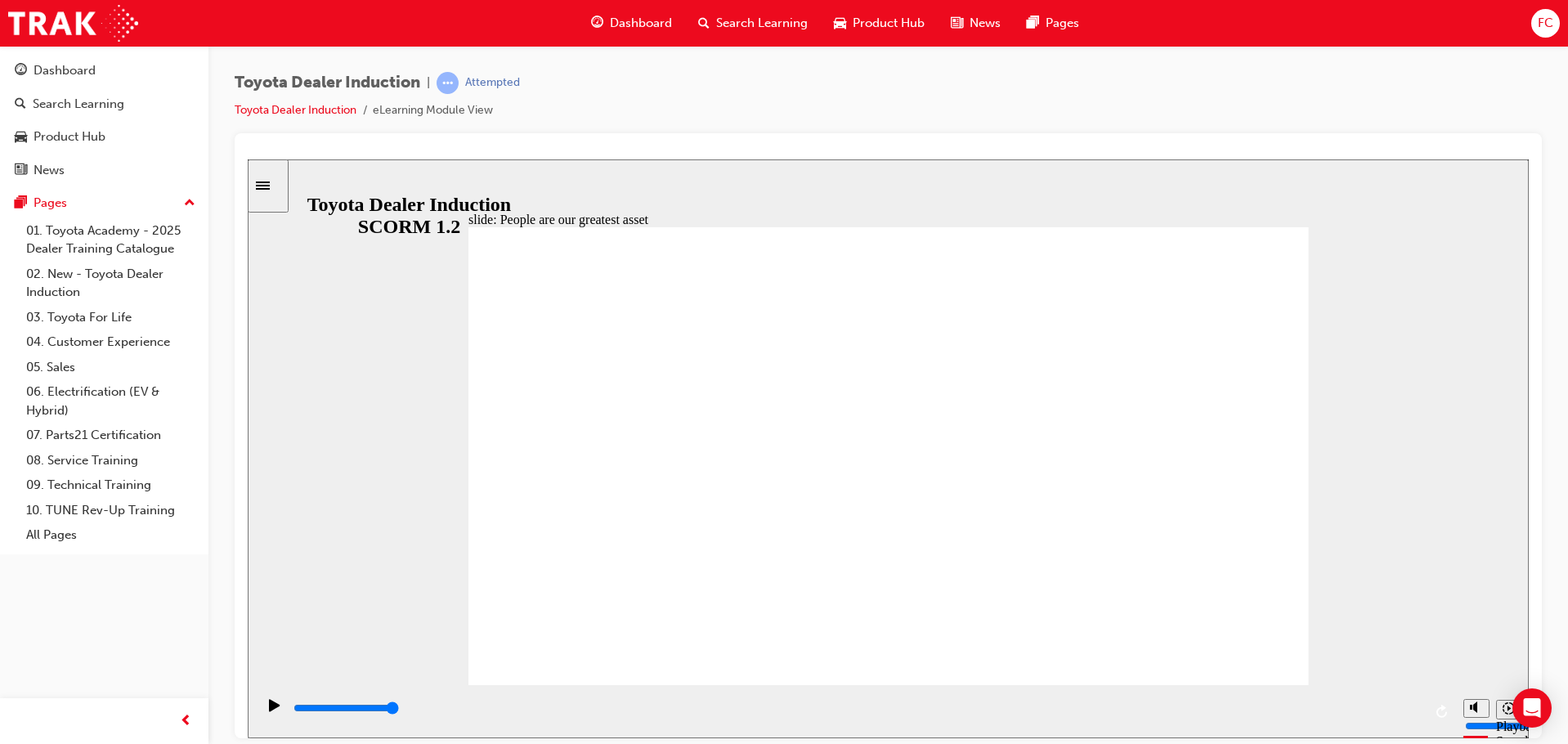
type input "7500"
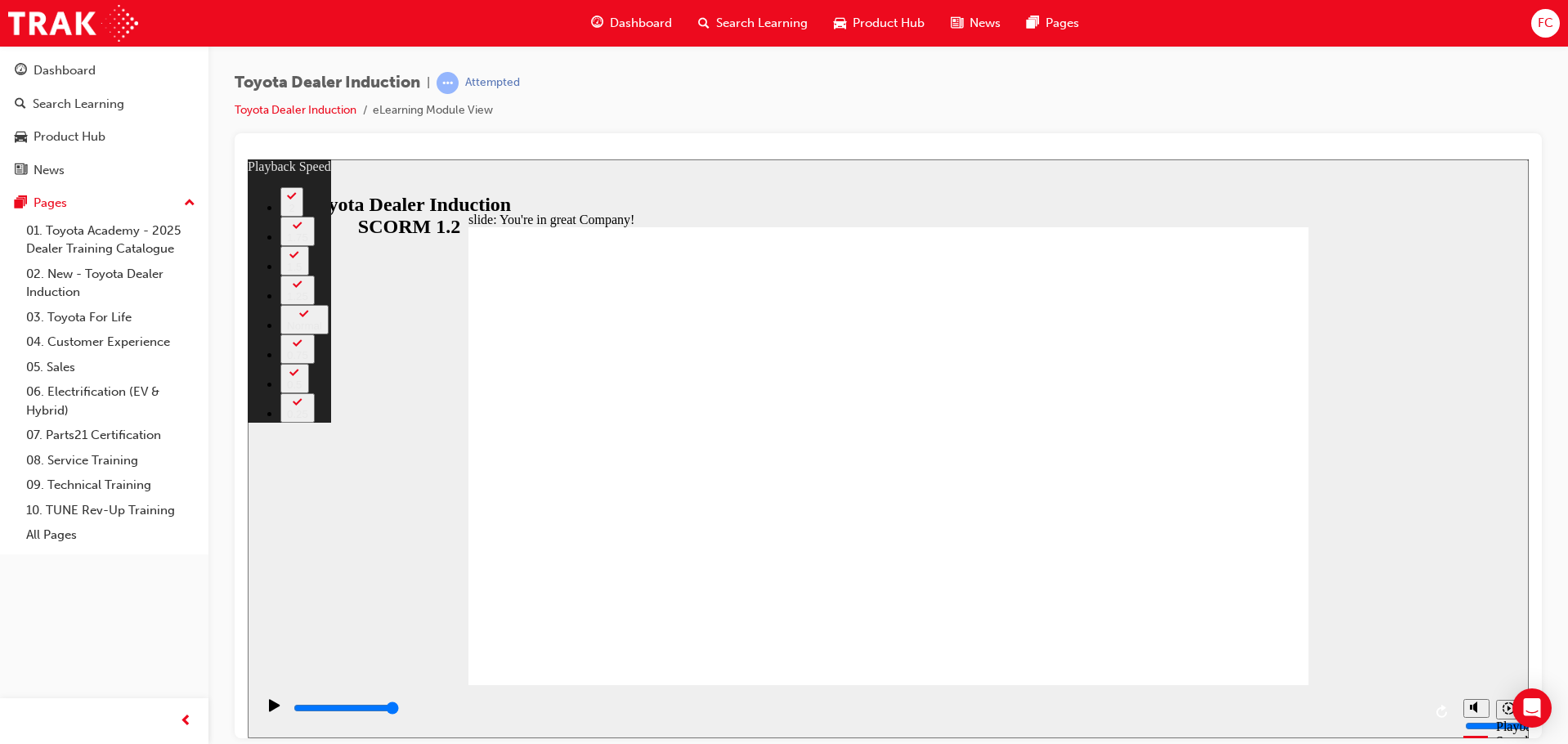
type input "156"
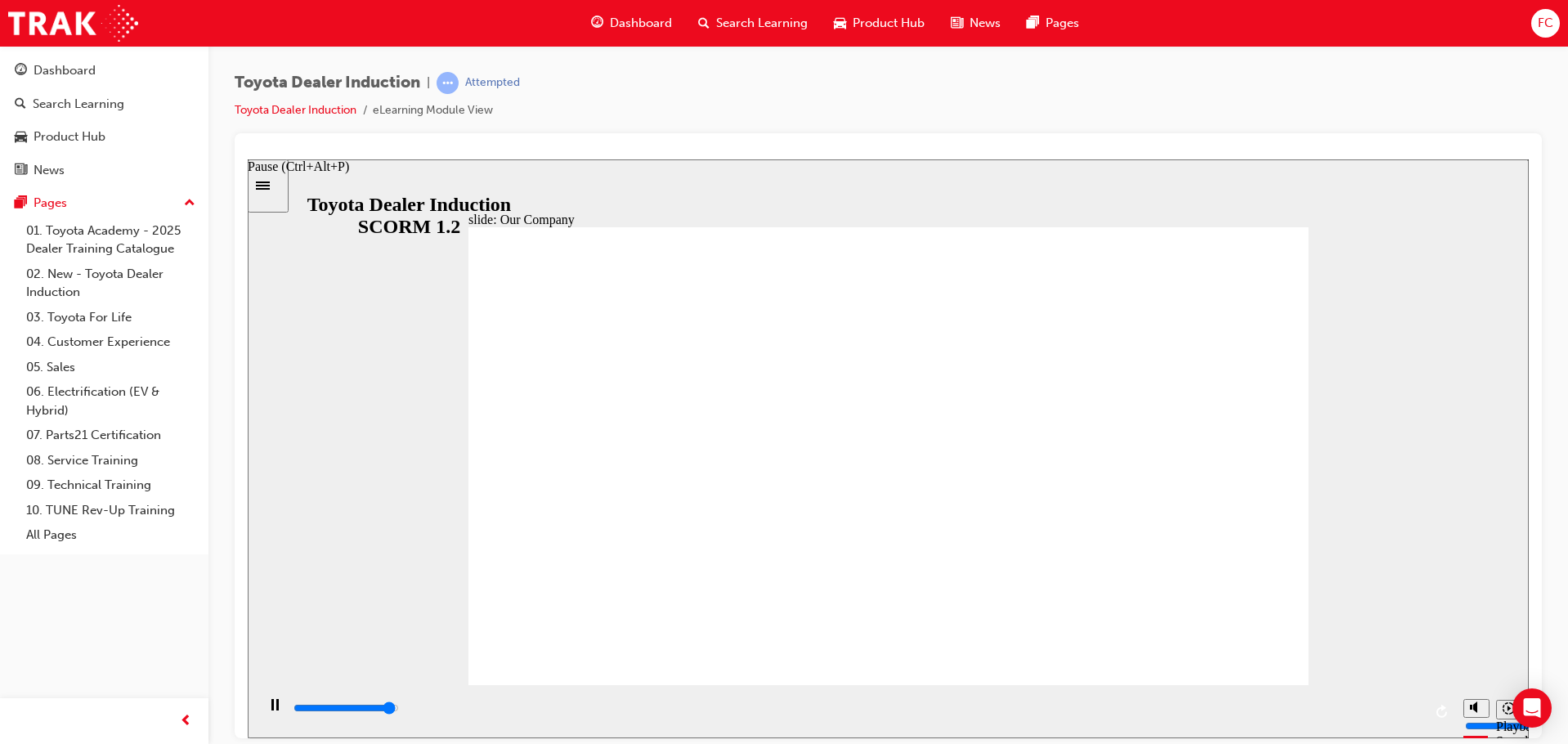
click at [263, 710] on div "Pause (Ctrl+Alt+P)" at bounding box center [275, 712] width 28 height 28
click at [269, 711] on icon "Play (Ctrl+Alt+P)" at bounding box center [275, 705] width 11 height 13
drag, startPoint x: 652, startPoint y: 592, endPoint x: 668, endPoint y: 594, distance: 16.1
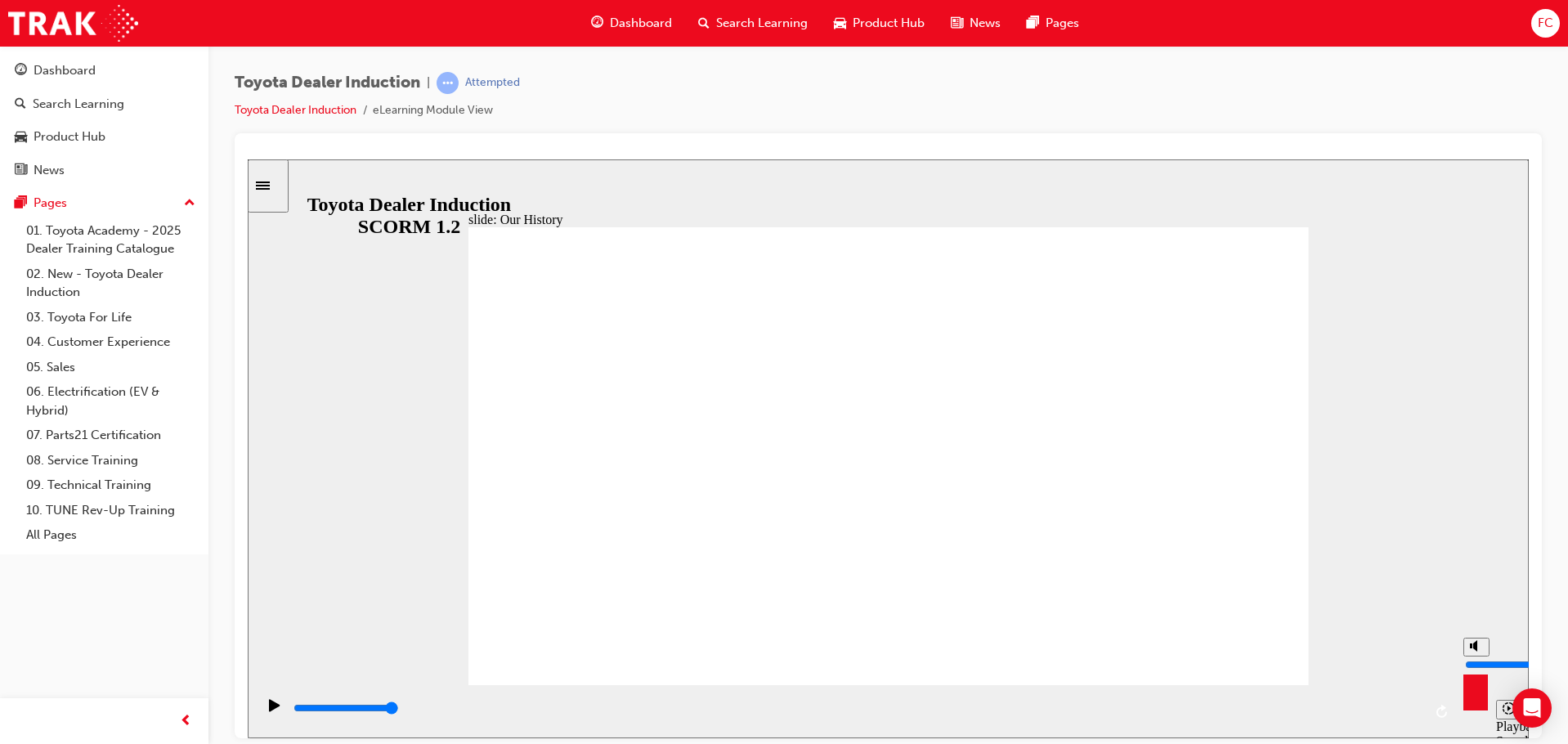
drag, startPoint x: 882, startPoint y: 609, endPoint x: 899, endPoint y: 609, distance: 17.0
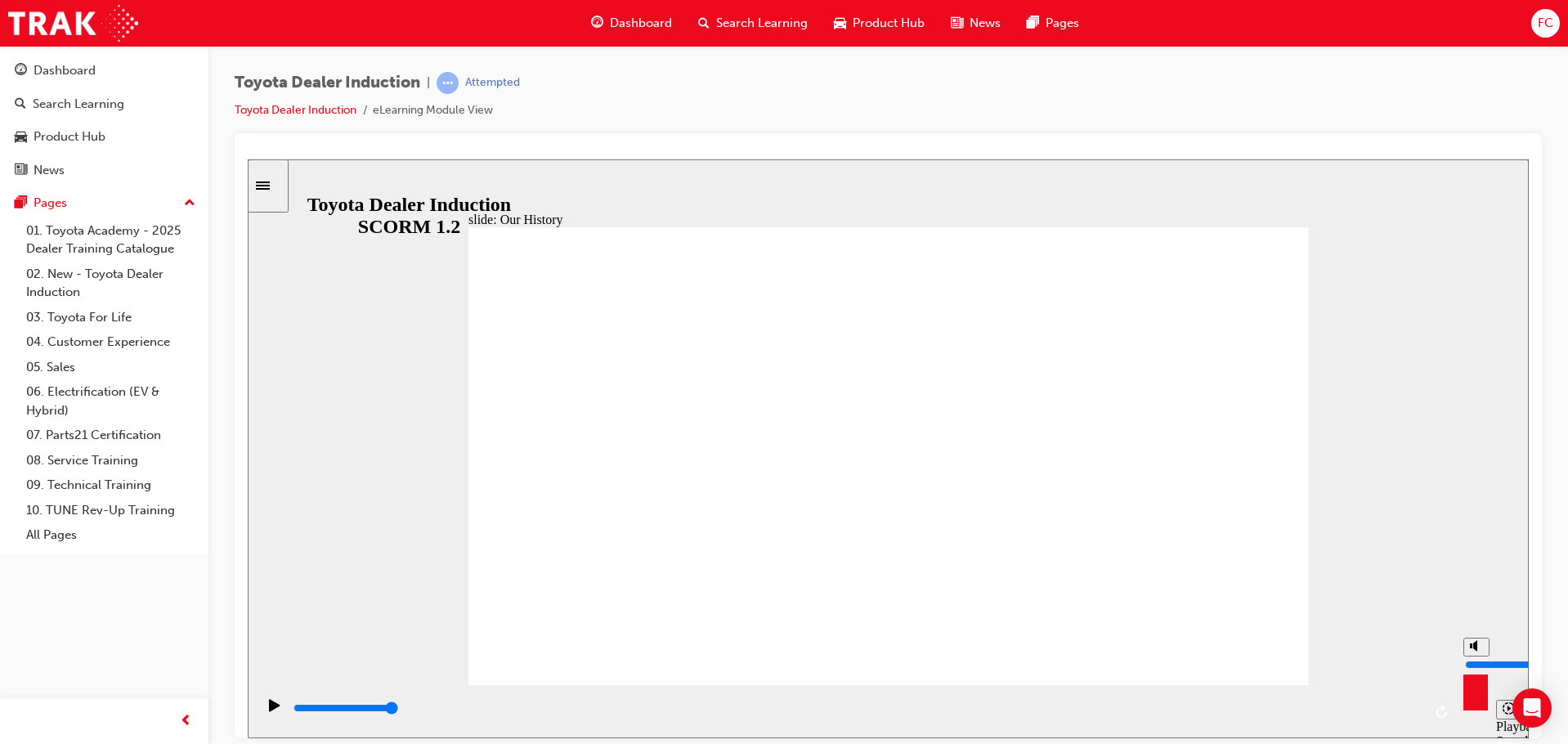
drag, startPoint x: 665, startPoint y: 603, endPoint x: 735, endPoint y: 610, distance: 70.3
drag, startPoint x: 907, startPoint y: 638, endPoint x: 850, endPoint y: 637, distance: 57.0
drag, startPoint x: 991, startPoint y: 634, endPoint x: 1111, endPoint y: 643, distance: 120.3
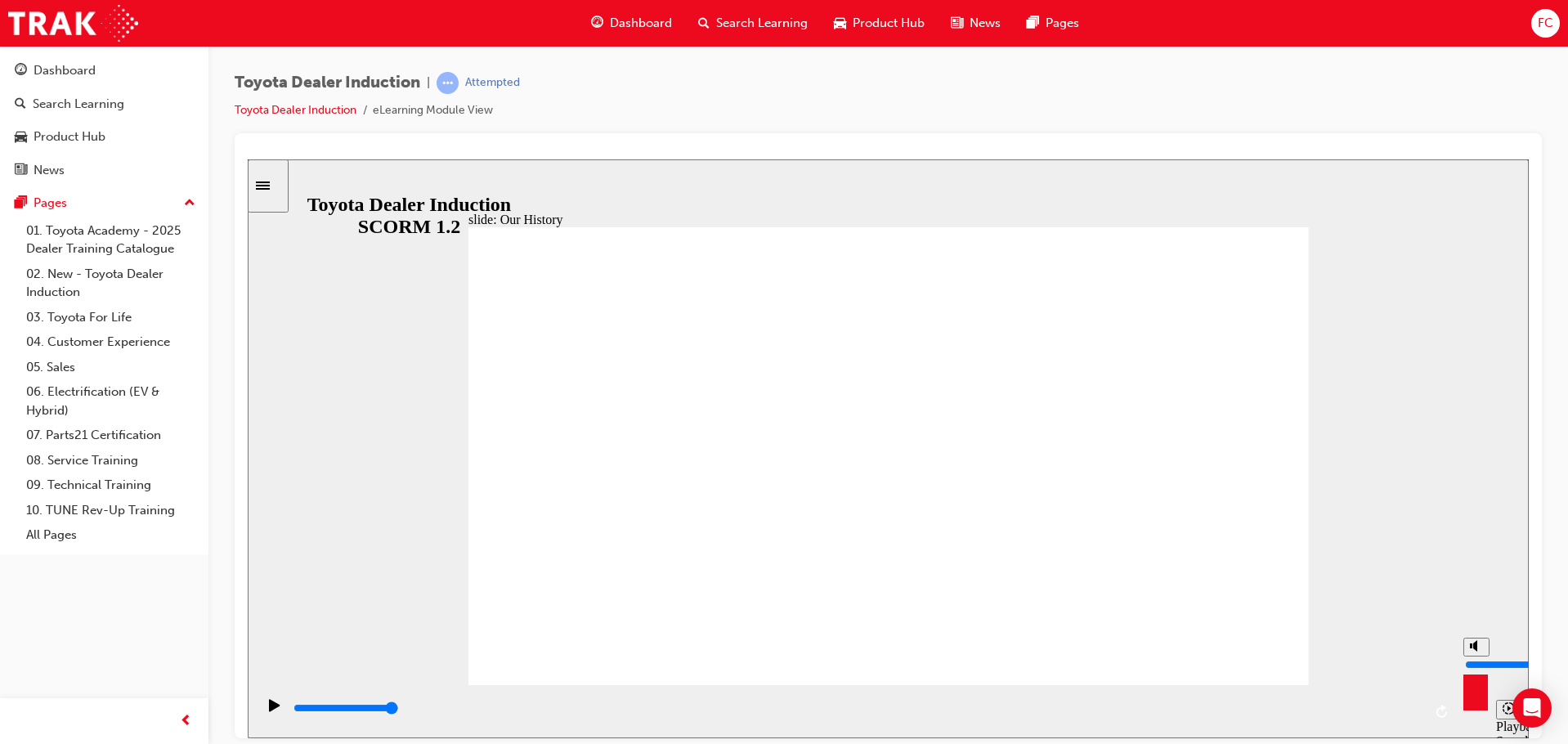
drag, startPoint x: 889, startPoint y: 589, endPoint x: 997, endPoint y: 603, distance: 108.9
drag, startPoint x: 956, startPoint y: 608, endPoint x: 764, endPoint y: 600, distance: 192.2
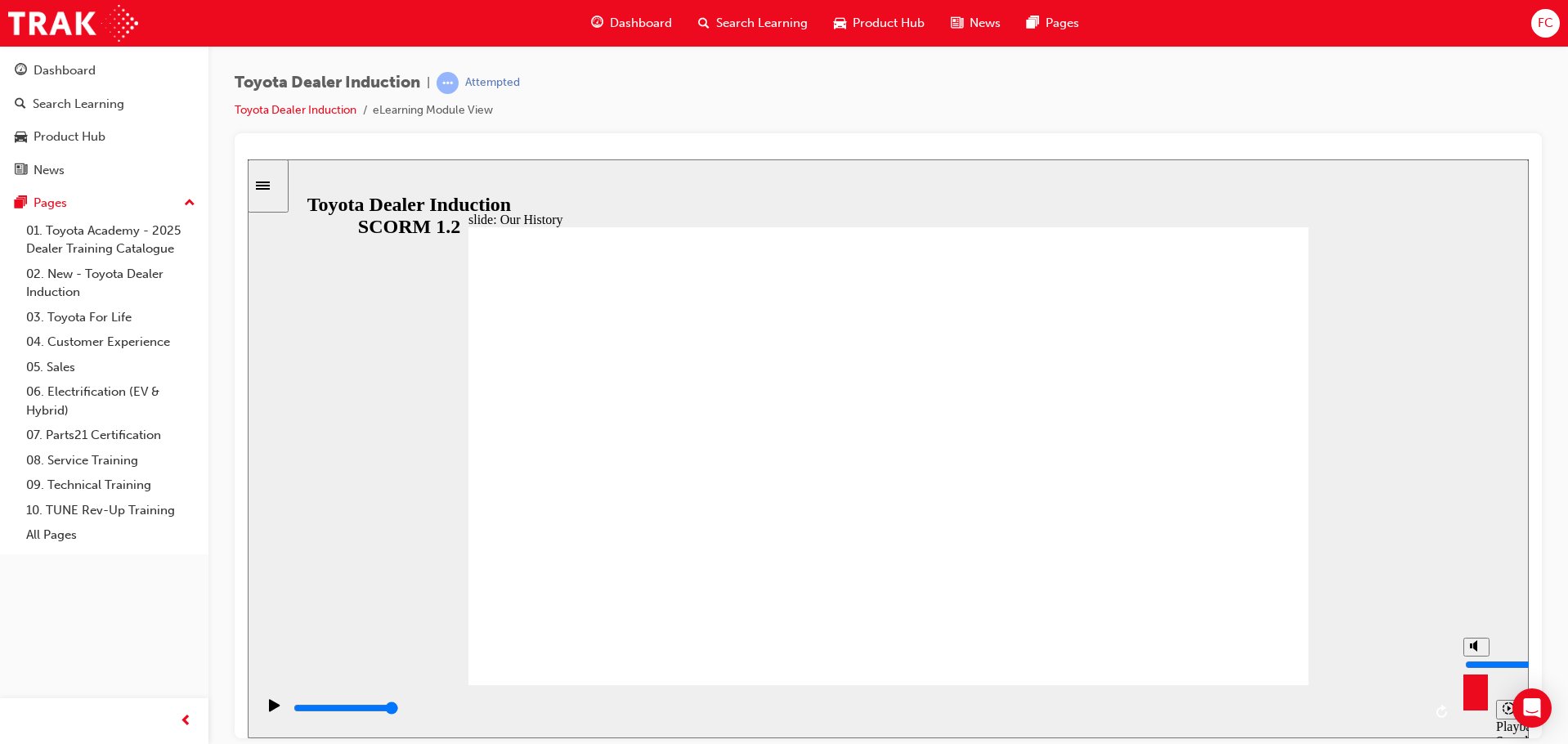
drag, startPoint x: 814, startPoint y: 600, endPoint x: 1070, endPoint y: 599, distance: 256.0
drag, startPoint x: 1130, startPoint y: 598, endPoint x: 913, endPoint y: 590, distance: 217.1
drag, startPoint x: 701, startPoint y: 417, endPoint x: 762, endPoint y: 419, distance: 61.0
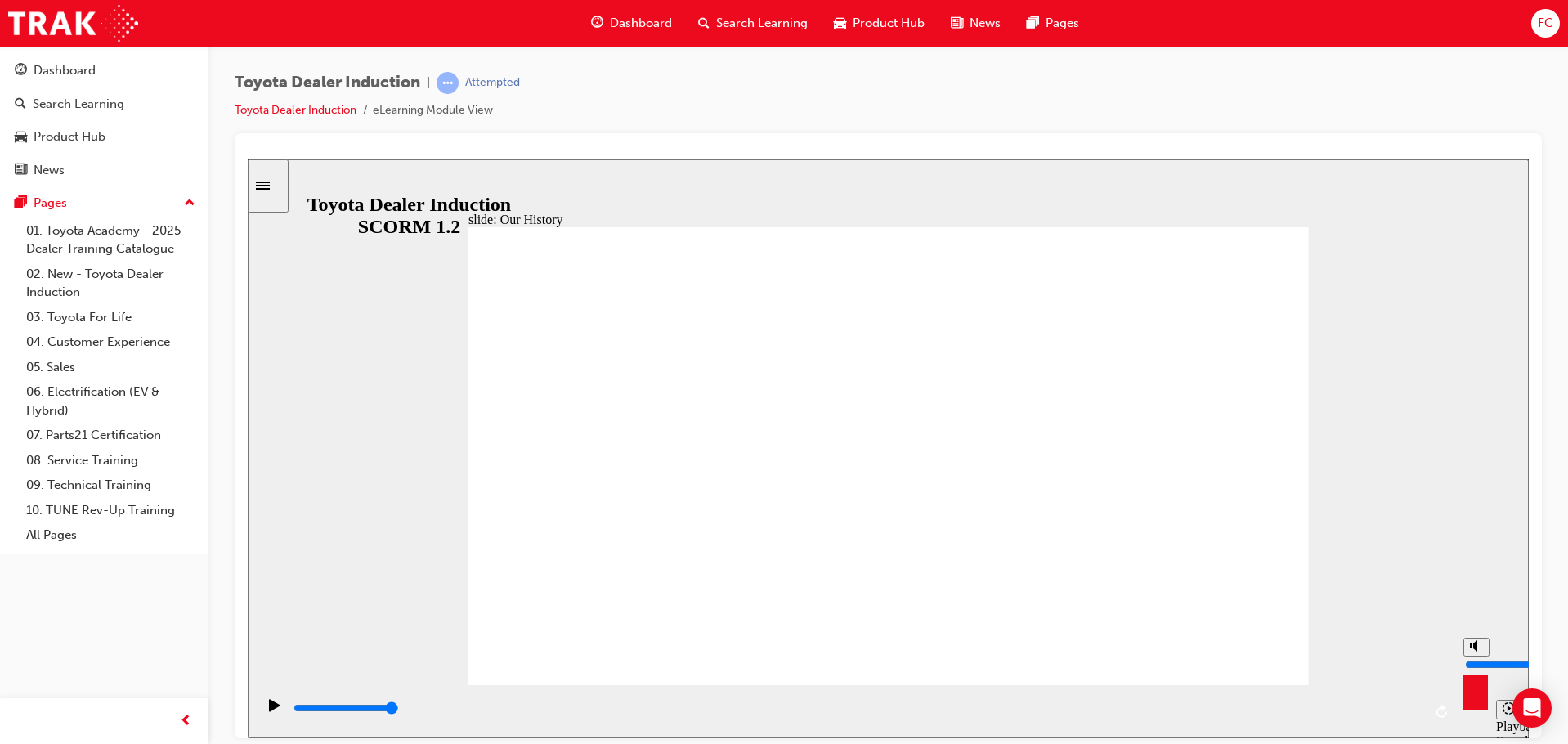
drag, startPoint x: 652, startPoint y: 586, endPoint x: 669, endPoint y: 552, distance: 38.0
drag, startPoint x: 644, startPoint y: 512, endPoint x: 644, endPoint y: 536, distance: 24.0
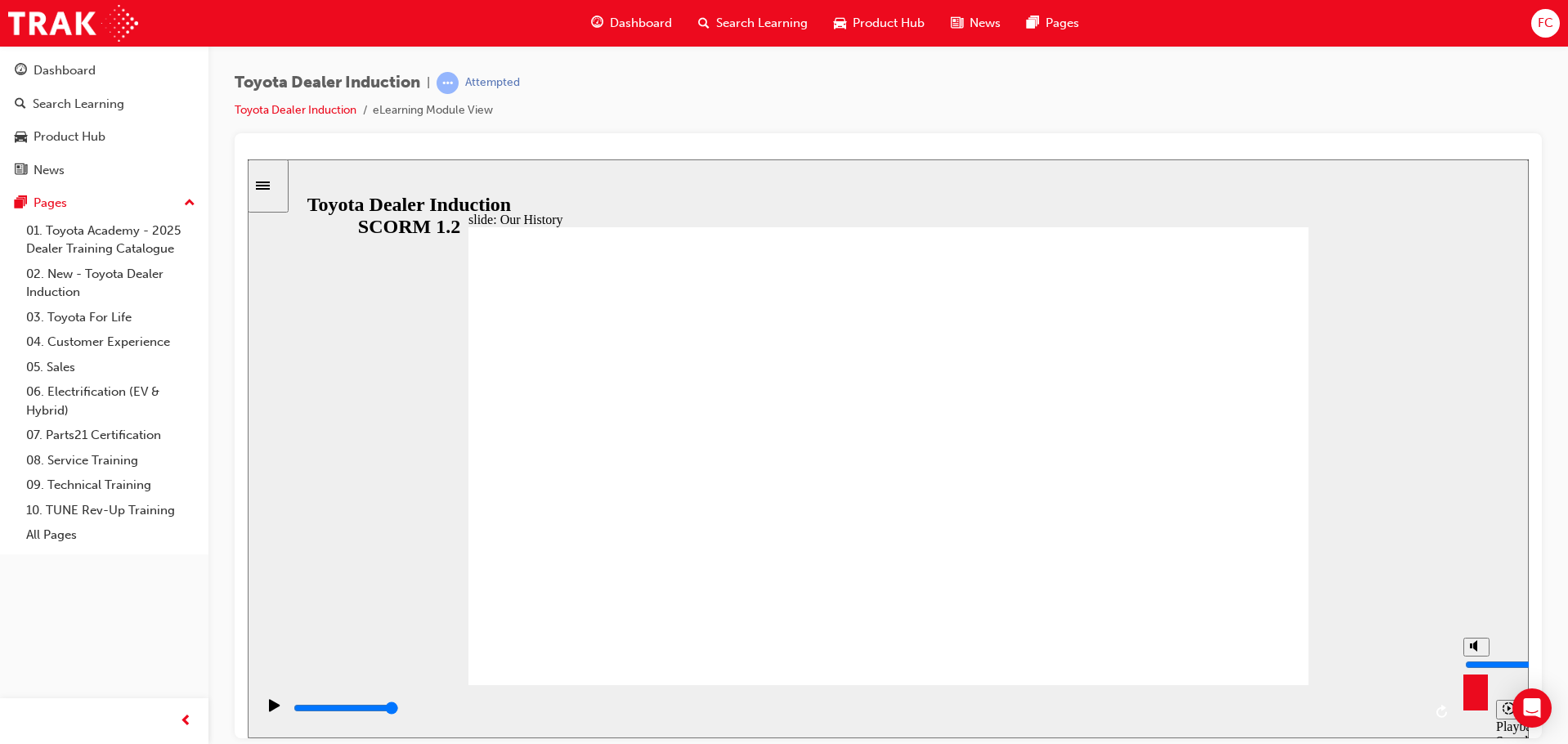
drag, startPoint x: 650, startPoint y: 575, endPoint x: 686, endPoint y: 584, distance: 37.1
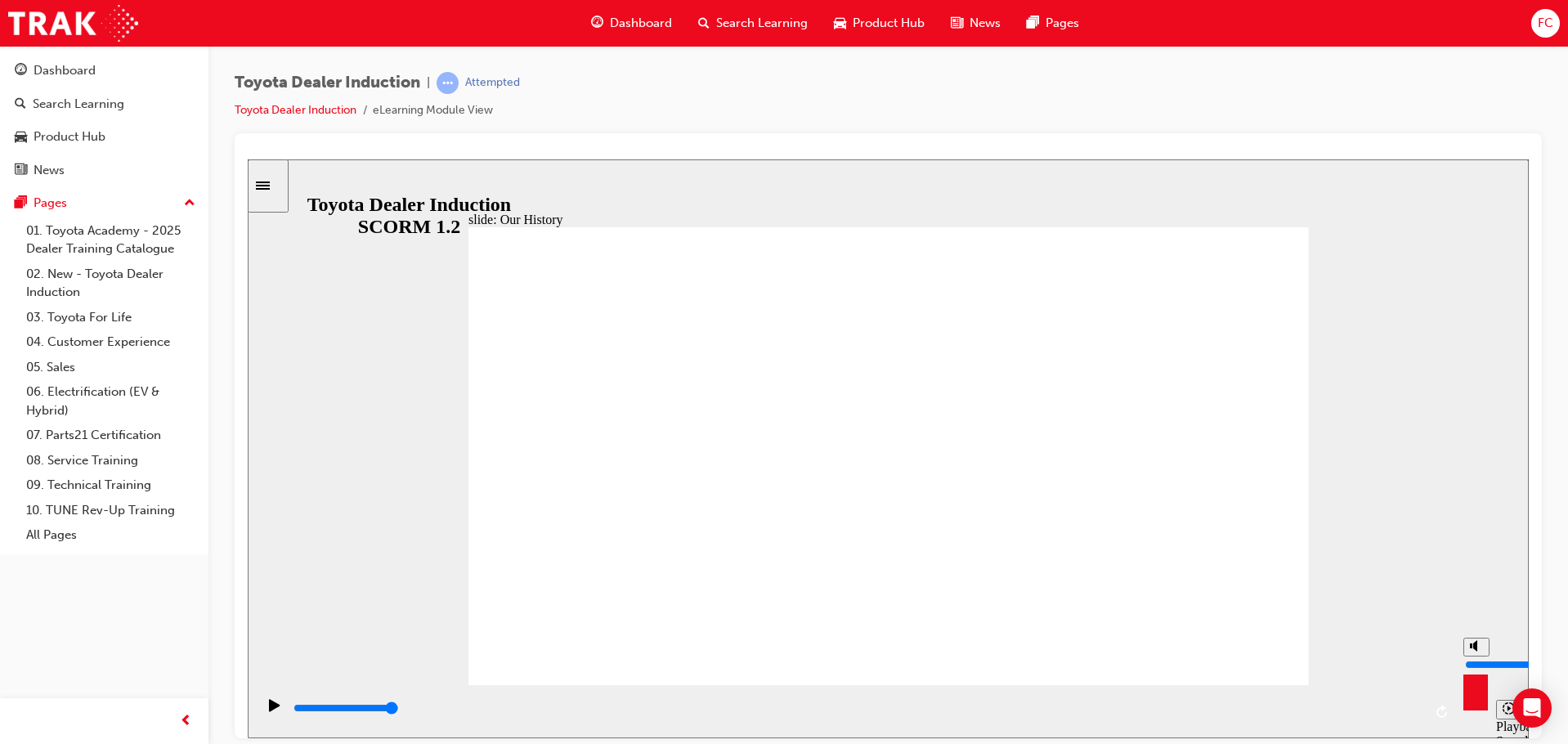
drag, startPoint x: 645, startPoint y: 598, endPoint x: 656, endPoint y: 591, distance: 13.0
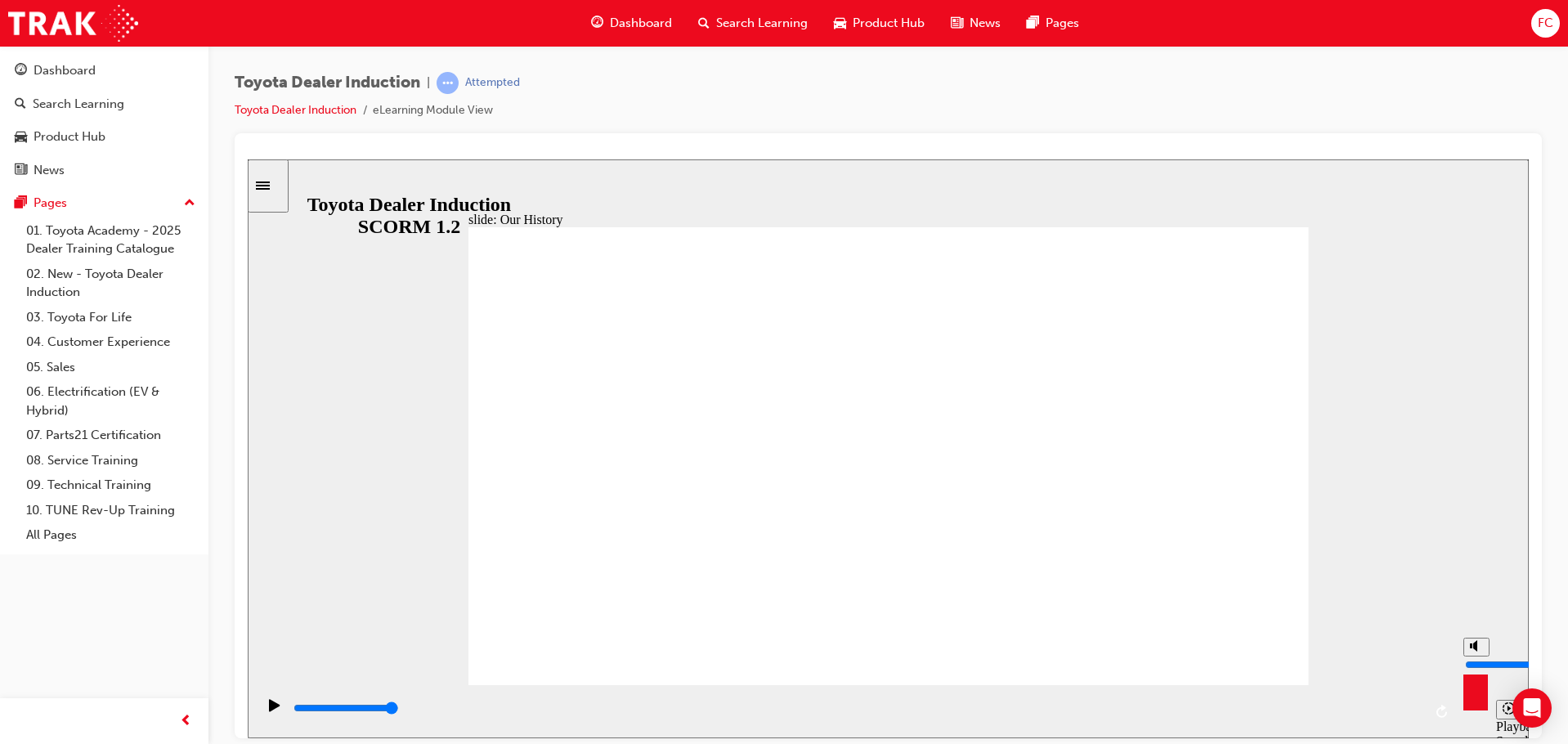
click at [277, 711] on div "Play (Ctrl+Alt+P)" at bounding box center [275, 712] width 28 height 28
click at [261, 709] on div "Play (Ctrl+Alt+P)" at bounding box center [275, 712] width 28 height 28
click at [275, 708] on icon "Play (Ctrl+Alt+P)" at bounding box center [275, 705] width 11 height 13
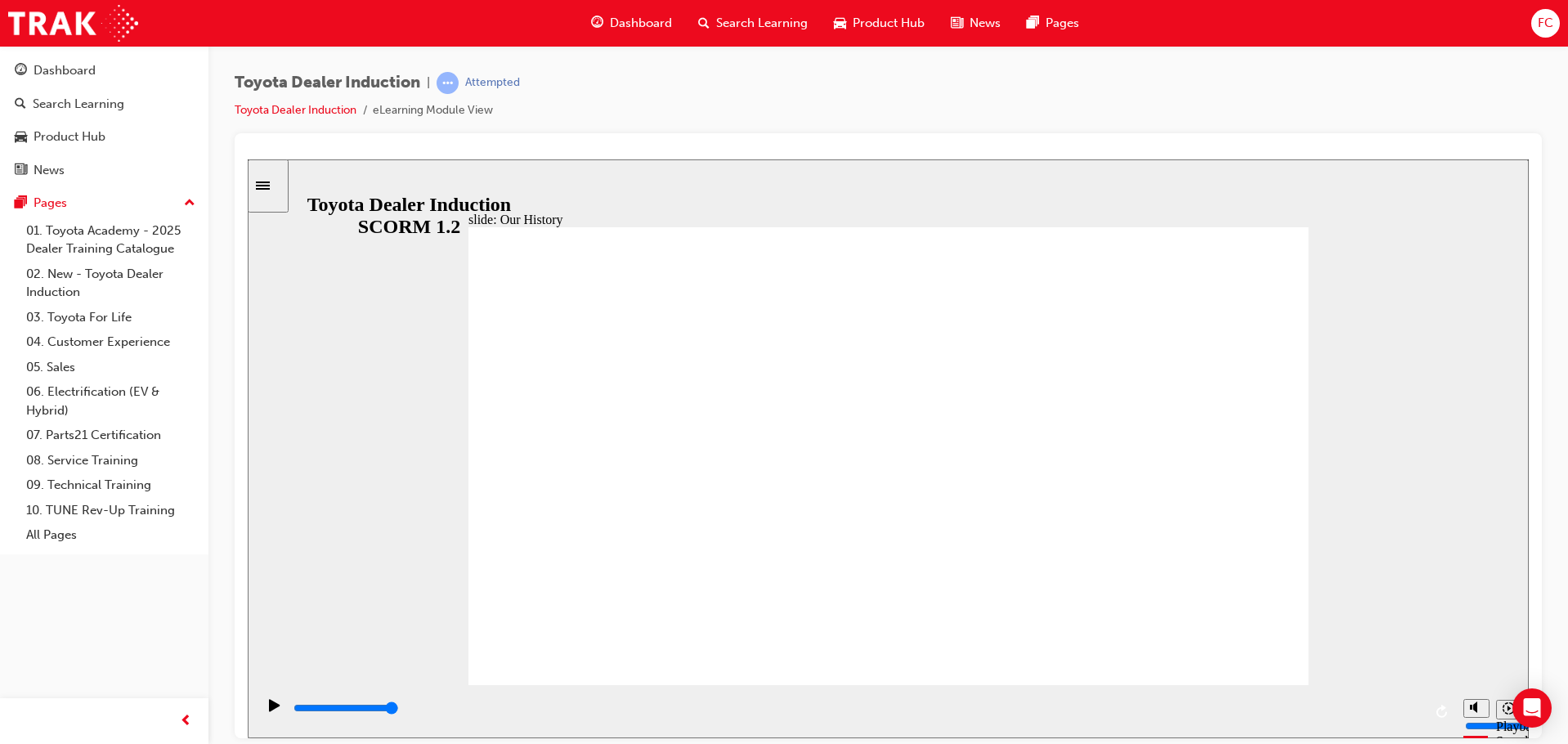
drag, startPoint x: 857, startPoint y: 433, endPoint x: 856, endPoint y: 444, distance: 11.0
drag, startPoint x: 1095, startPoint y: 558, endPoint x: 1181, endPoint y: 602, distance: 96.6
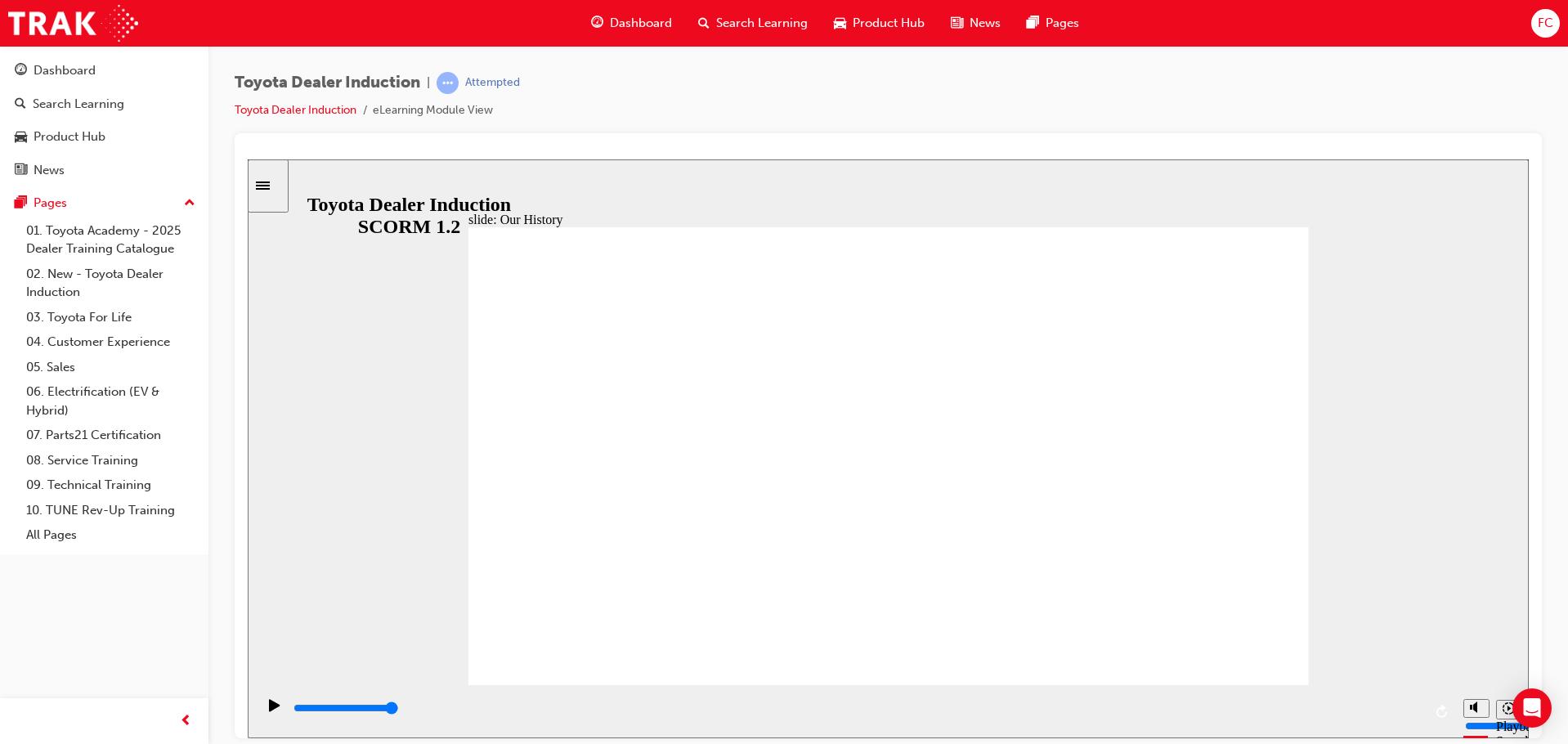
drag, startPoint x: 1312, startPoint y: 657, endPoint x: 1443, endPoint y: 754, distance: 163.0
click at [1443, 737] on html "slide: Our History Group 1 Freeform 3 Freeform 1 Freeform 2 Freeform 4 Rectangl…" at bounding box center [888, 448] width 1281 height 579
click at [1440, 710] on icon "Replay (Ctrl+Alt+R)" at bounding box center [1443, 710] width 13 height 13
click at [1443, 707] on icon "Replay (Ctrl+Alt+R)" at bounding box center [1441, 710] width 11 height 13
drag, startPoint x: 1419, startPoint y: 710, endPoint x: 299, endPoint y: 706, distance: 1120.0
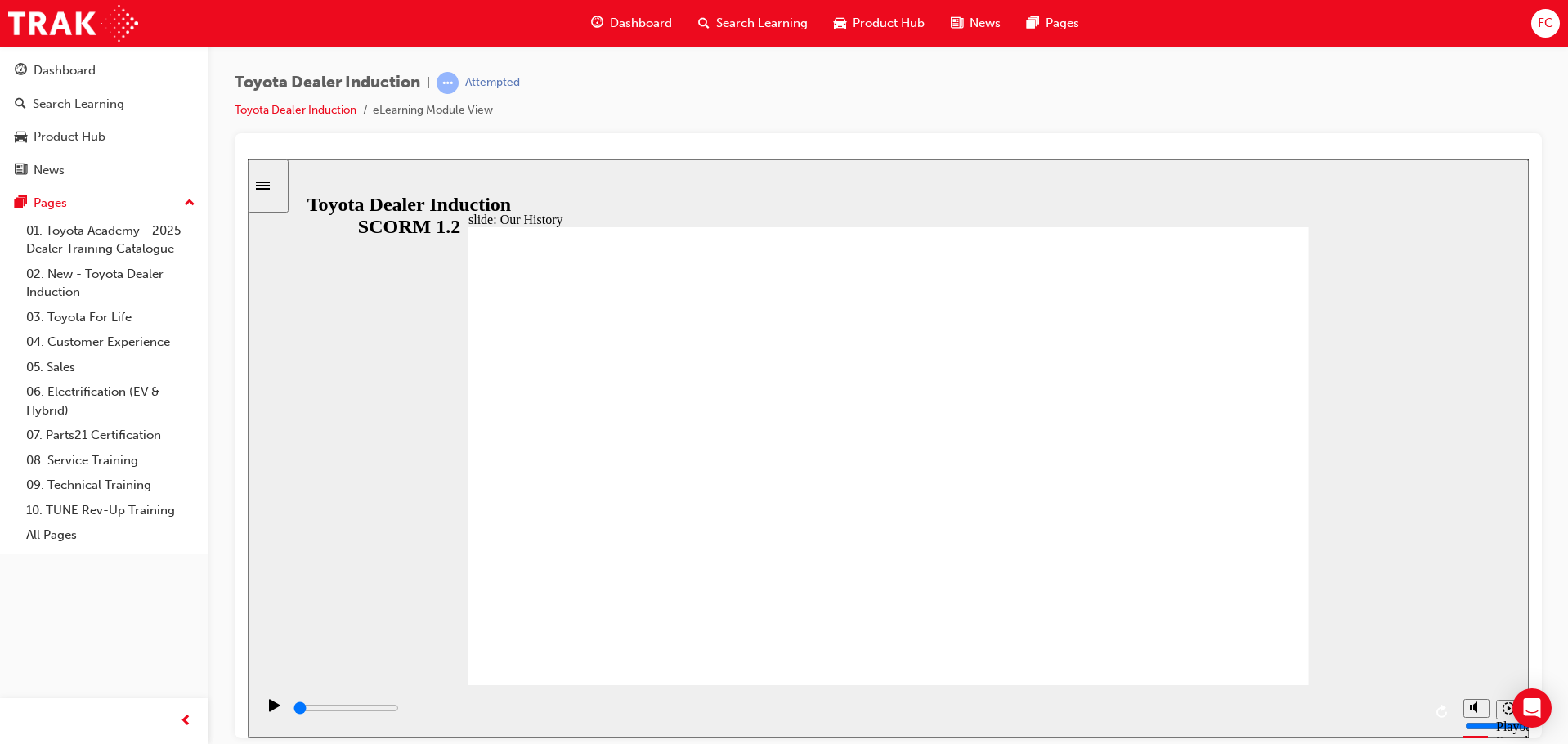
click at [293, 706] on div "playback controls" at bounding box center [857, 708] width 1131 height 18
click at [270, 710] on icon "Play (Ctrl+Alt+P)" at bounding box center [274, 704] width 11 height 12
click at [271, 710] on icon "Pause (Ctrl+Alt+P)" at bounding box center [275, 704] width 7 height 11
click at [270, 710] on icon "Play (Ctrl+Alt+P)" at bounding box center [274, 704] width 11 height 12
drag, startPoint x: 660, startPoint y: 594, endPoint x: 747, endPoint y: 594, distance: 87.0
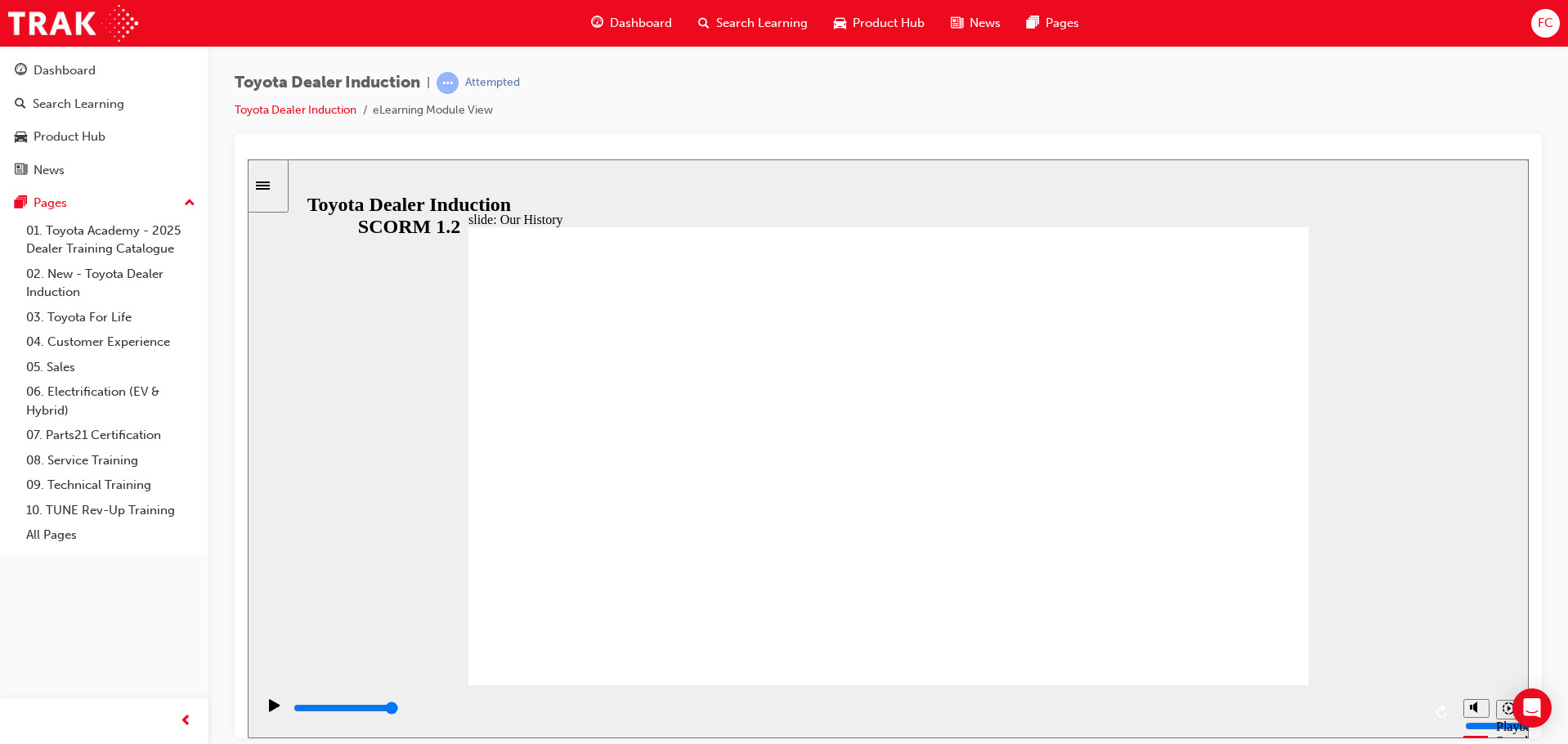
drag, startPoint x: 950, startPoint y: 652, endPoint x: 1167, endPoint y: 630, distance: 218.1
drag, startPoint x: 1383, startPoint y: 669, endPoint x: 1444, endPoint y: 666, distance: 61.1
click at [1414, 667] on div "slide: Our History Group 1 Freeform 3 Freeform 1 Freeform 2 Freeform 4 Rectangl…" at bounding box center [888, 448] width 1281 height 579
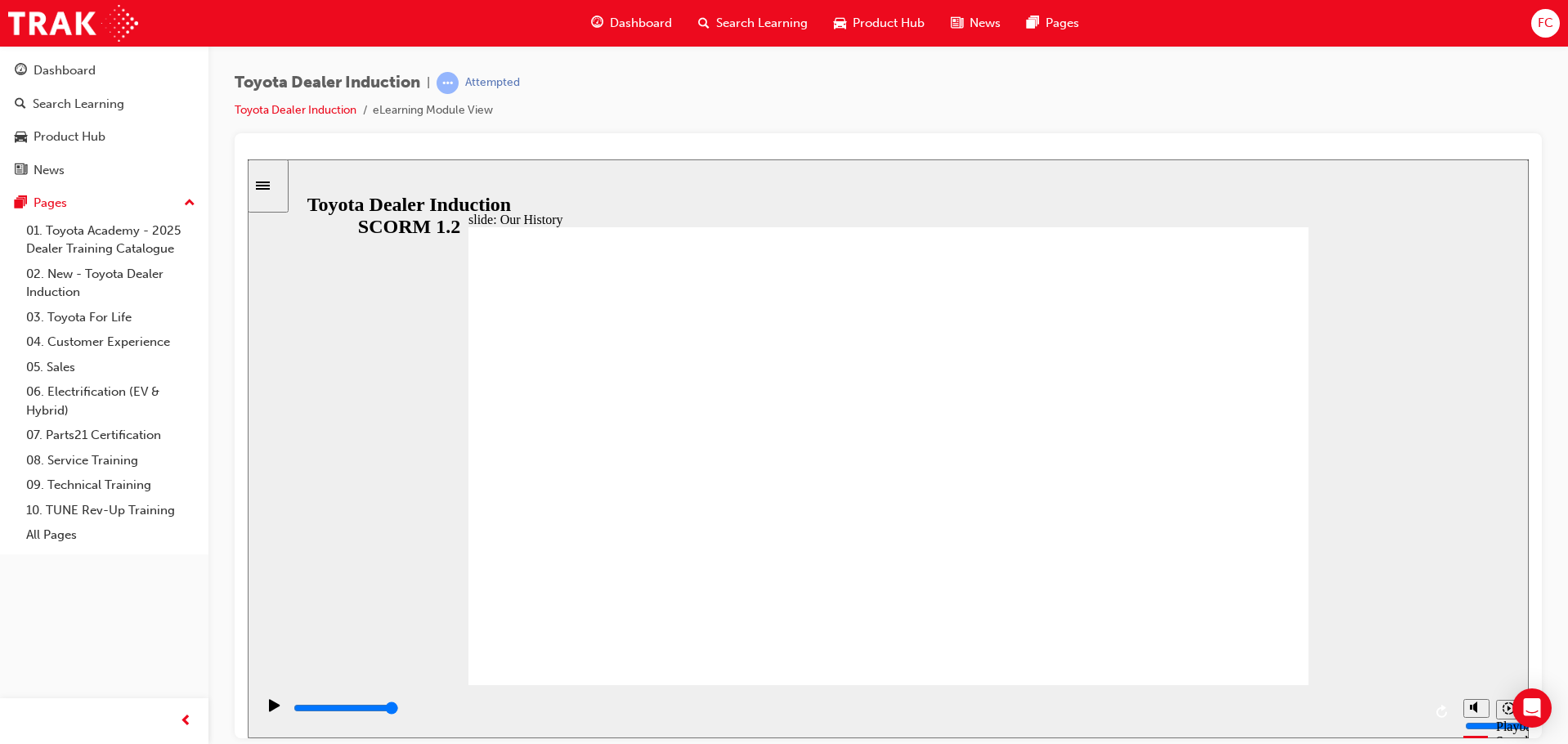
drag, startPoint x: 654, startPoint y: 589, endPoint x: 665, endPoint y: 596, distance: 13.0
drag, startPoint x: 655, startPoint y: 595, endPoint x: 655, endPoint y: 585, distance: 10.0
drag, startPoint x: 649, startPoint y: 570, endPoint x: 656, endPoint y: 555, distance: 16.6
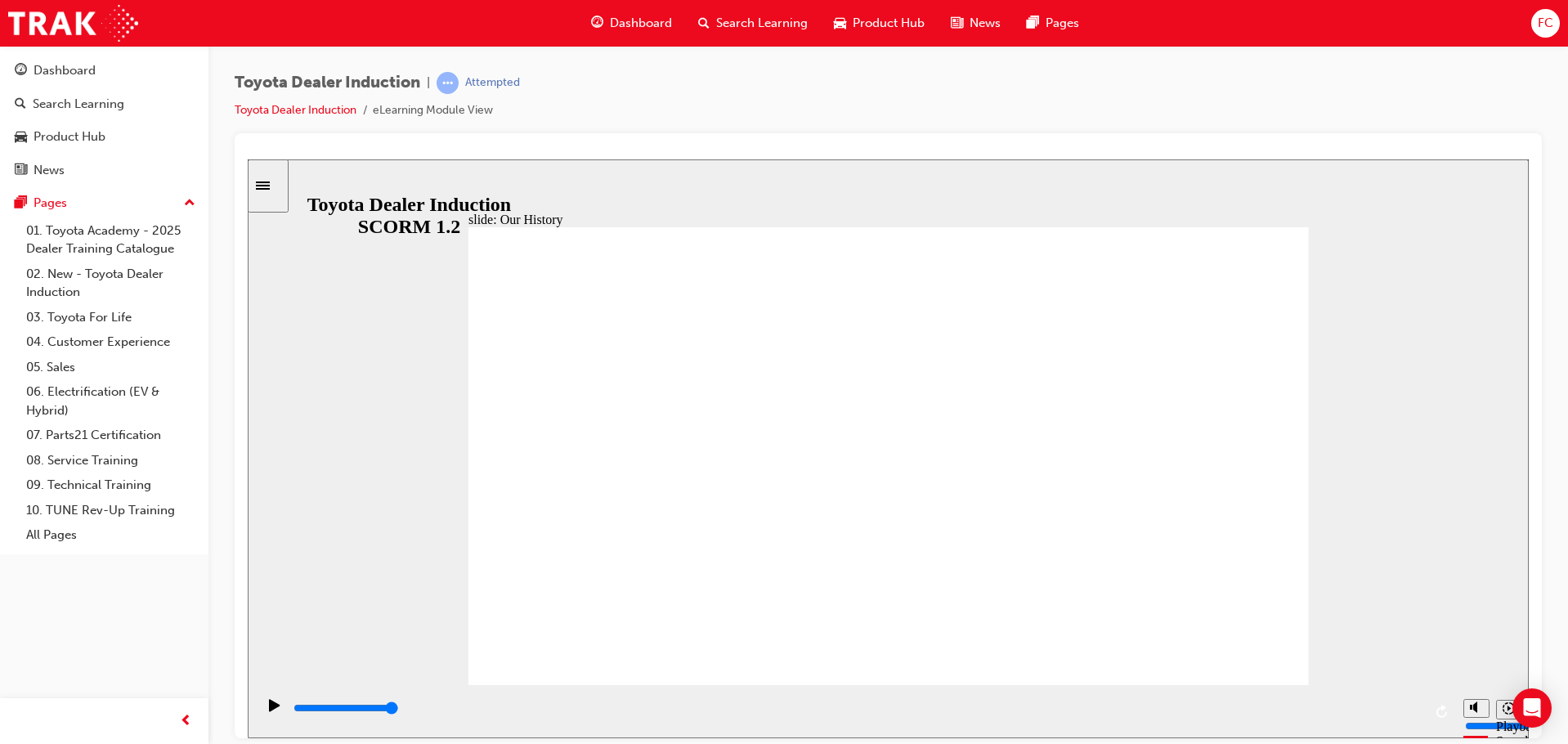
drag, startPoint x: 656, startPoint y: 555, endPoint x: 658, endPoint y: 530, distance: 25.1
drag, startPoint x: 658, startPoint y: 526, endPoint x: 697, endPoint y: 518, distance: 39.8
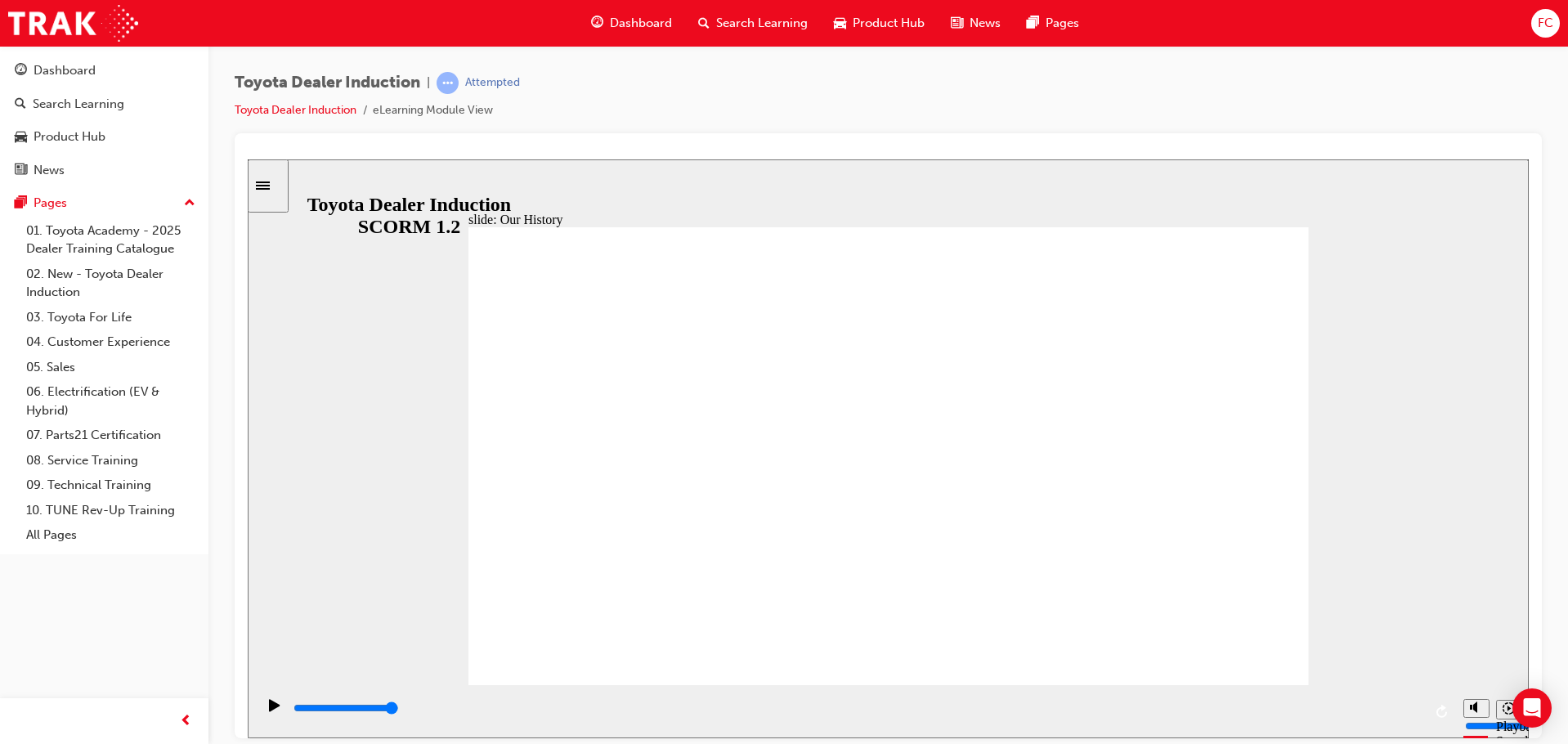
drag, startPoint x: 772, startPoint y: 489, endPoint x: 794, endPoint y: 513, distance: 32.6
drag, startPoint x: 983, startPoint y: 422, endPoint x: 913, endPoint y: 514, distance: 115.6
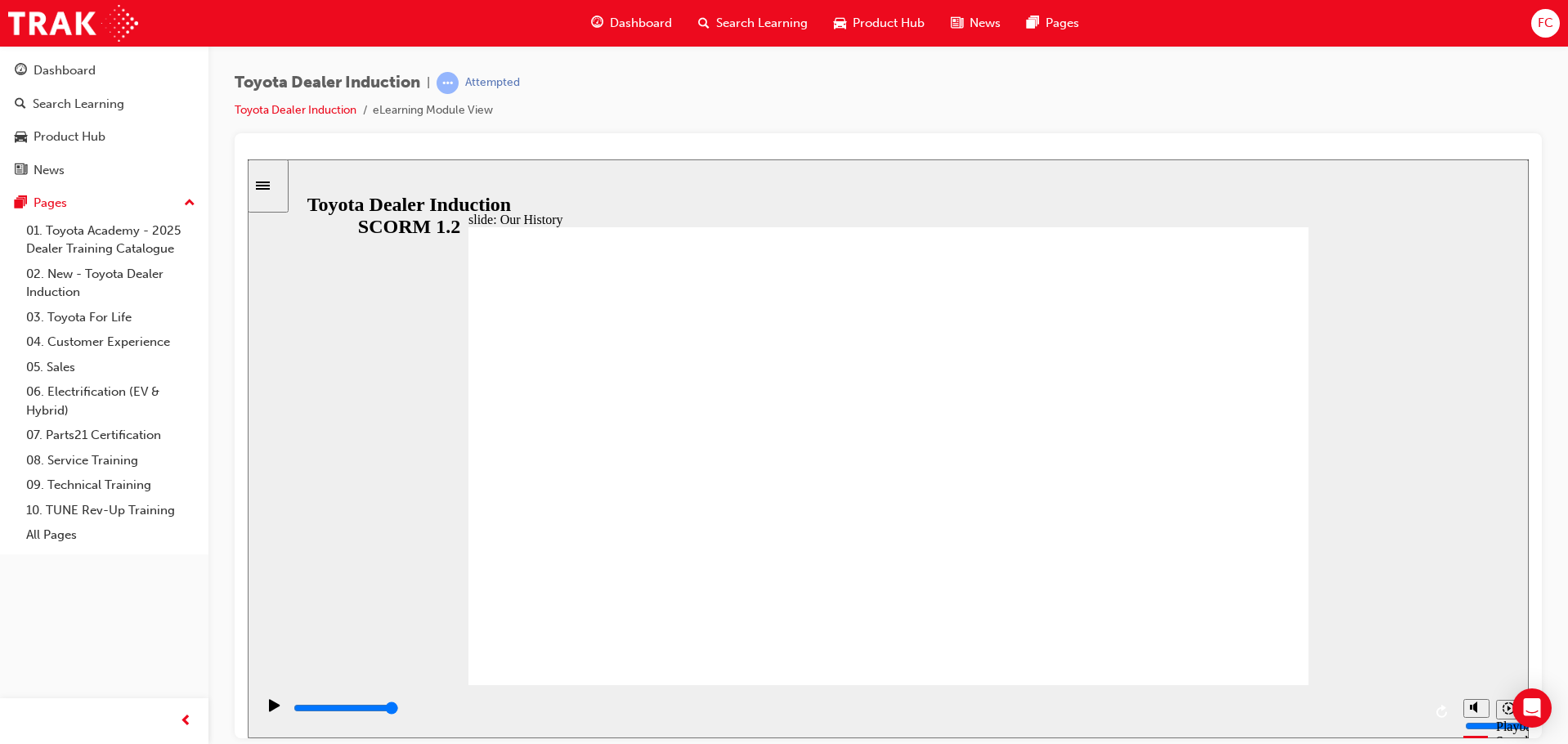
drag, startPoint x: 911, startPoint y: 599, endPoint x: 935, endPoint y: 612, distance: 27.3
drag, startPoint x: 851, startPoint y: 624, endPoint x: 909, endPoint y: 612, distance: 59.2
drag, startPoint x: 985, startPoint y: 610, endPoint x: 828, endPoint y: 598, distance: 157.5
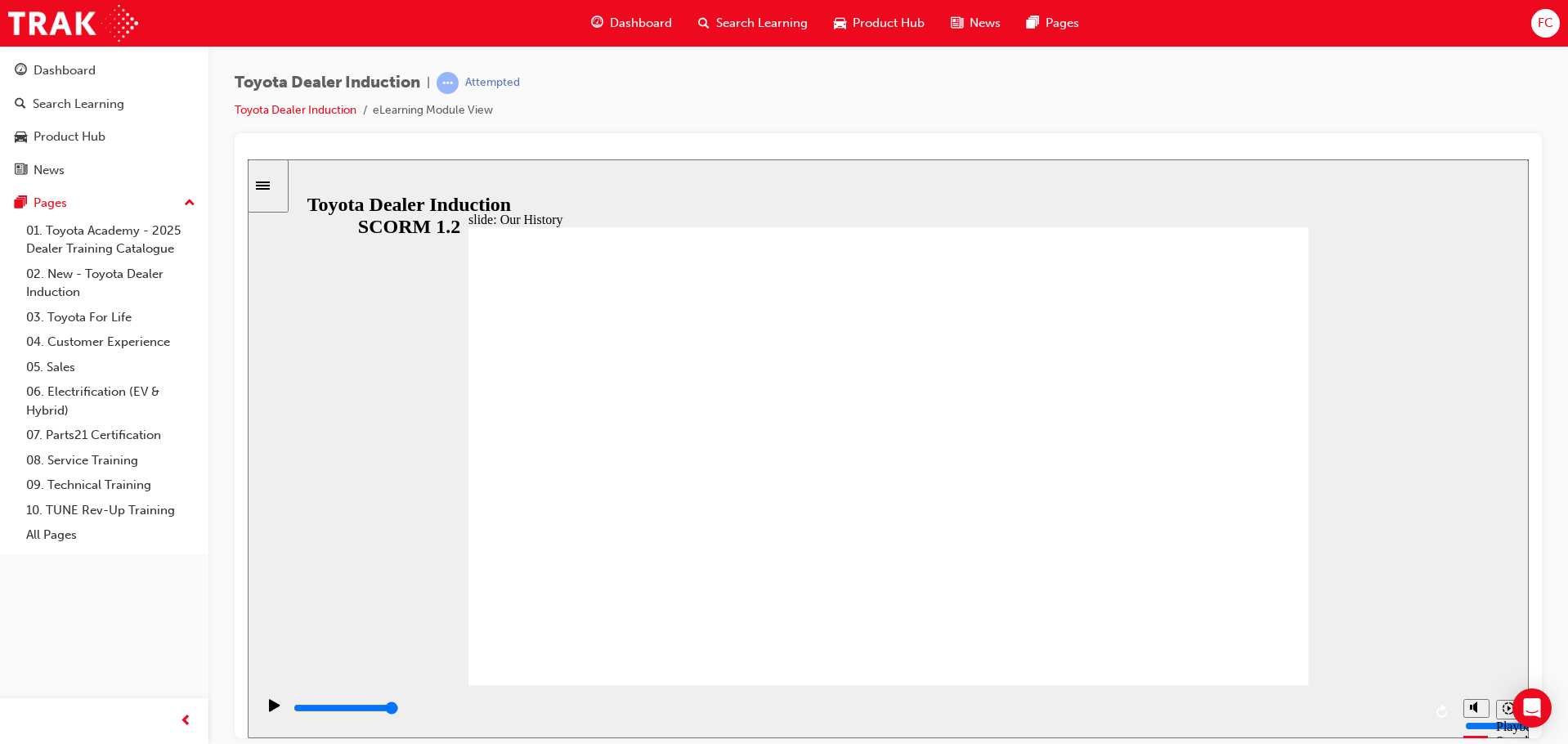
drag, startPoint x: 715, startPoint y: 589, endPoint x: 576, endPoint y: 576, distance: 139.6
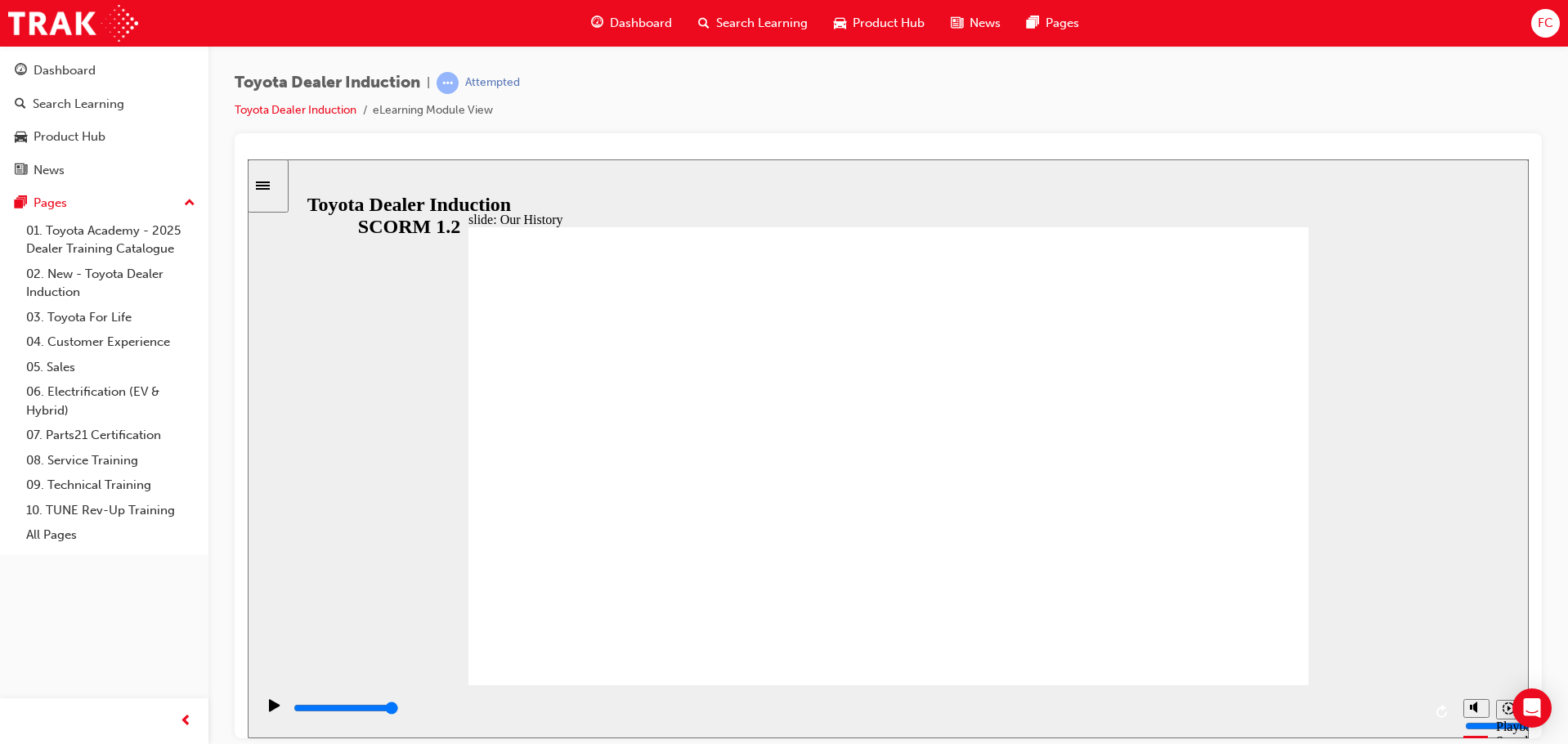
drag, startPoint x: 824, startPoint y: 591, endPoint x: 921, endPoint y: 585, distance: 97.2
drag, startPoint x: 992, startPoint y: 581, endPoint x: 1072, endPoint y: 583, distance: 80.0
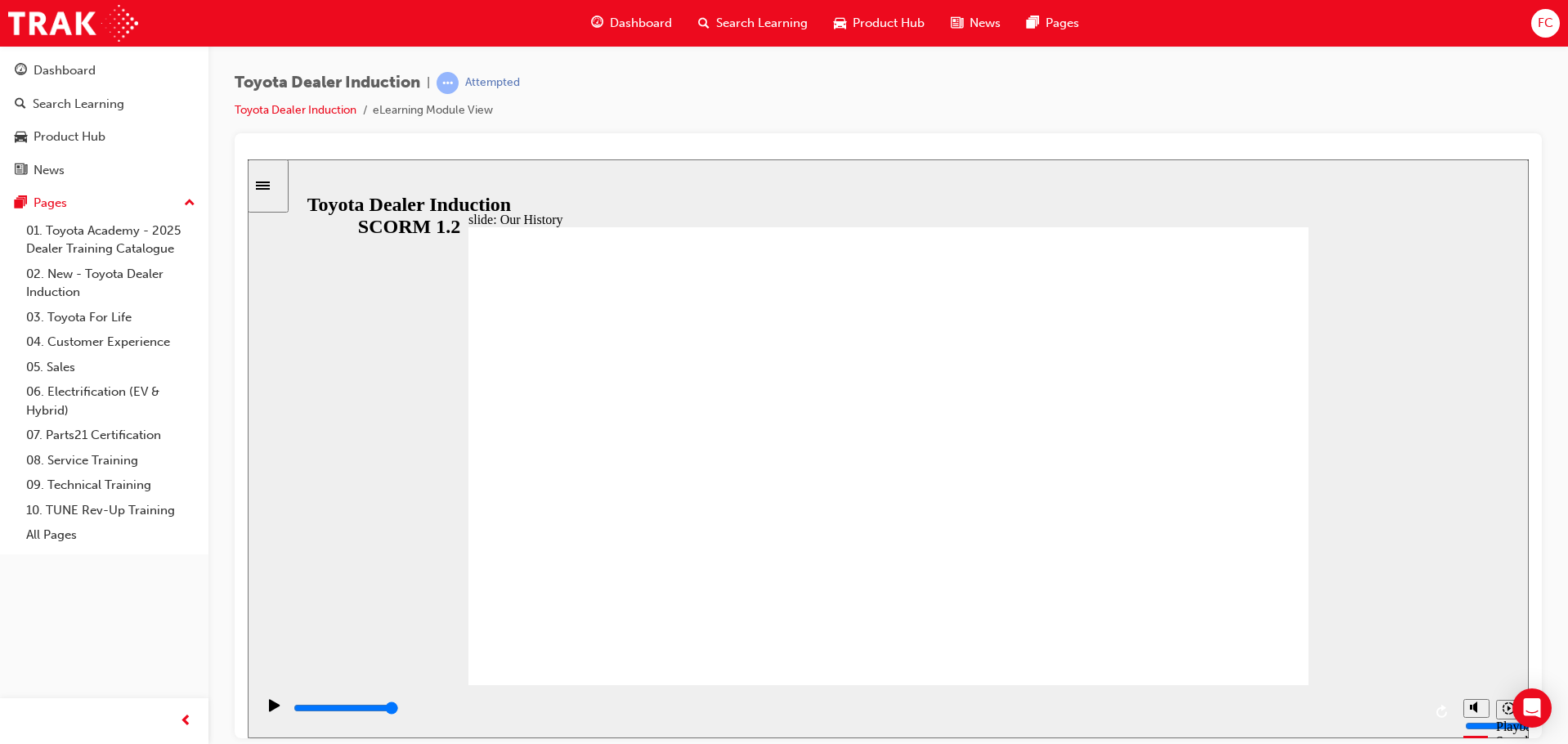
drag, startPoint x: 656, startPoint y: 594, endPoint x: 882, endPoint y: 594, distance: 226.0
drag, startPoint x: 883, startPoint y: 591, endPoint x: 1086, endPoint y: 603, distance: 203.4
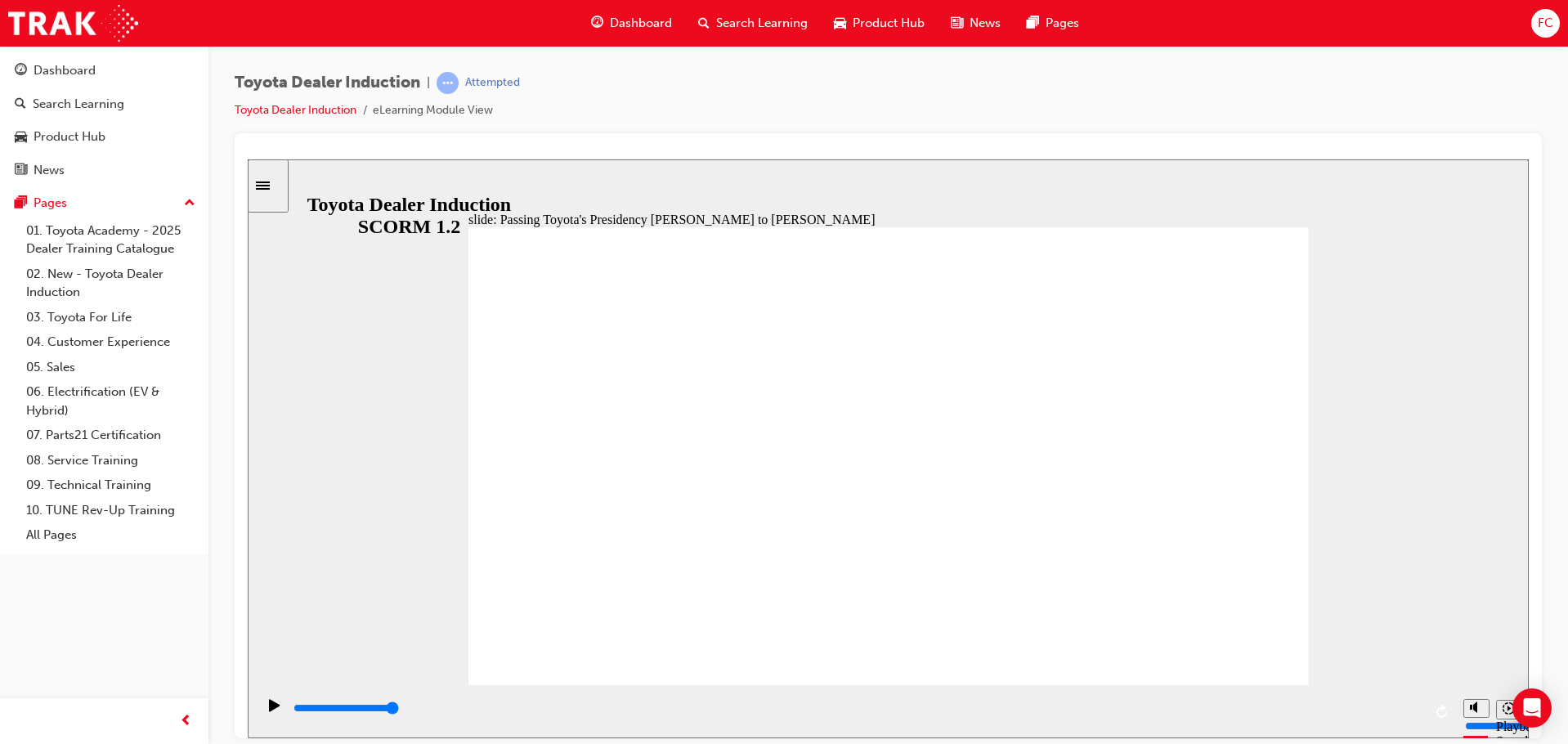
type input "5000"
drag, startPoint x: 961, startPoint y: 395, endPoint x: 900, endPoint y: 393, distance: 61.0
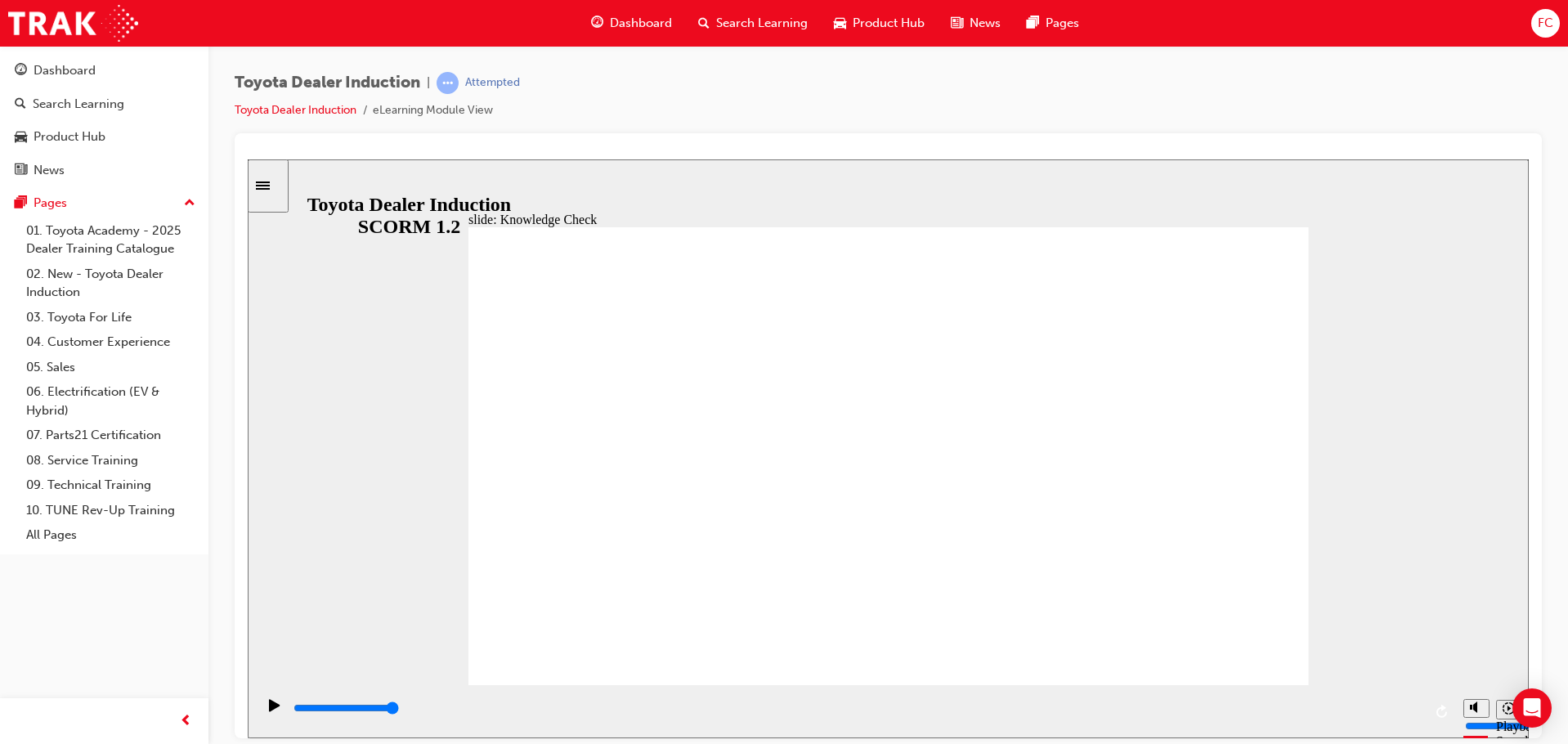
drag, startPoint x: 1126, startPoint y: 360, endPoint x: 926, endPoint y: 356, distance: 200.0
drag, startPoint x: 676, startPoint y: 361, endPoint x: 998, endPoint y: 370, distance: 322.1
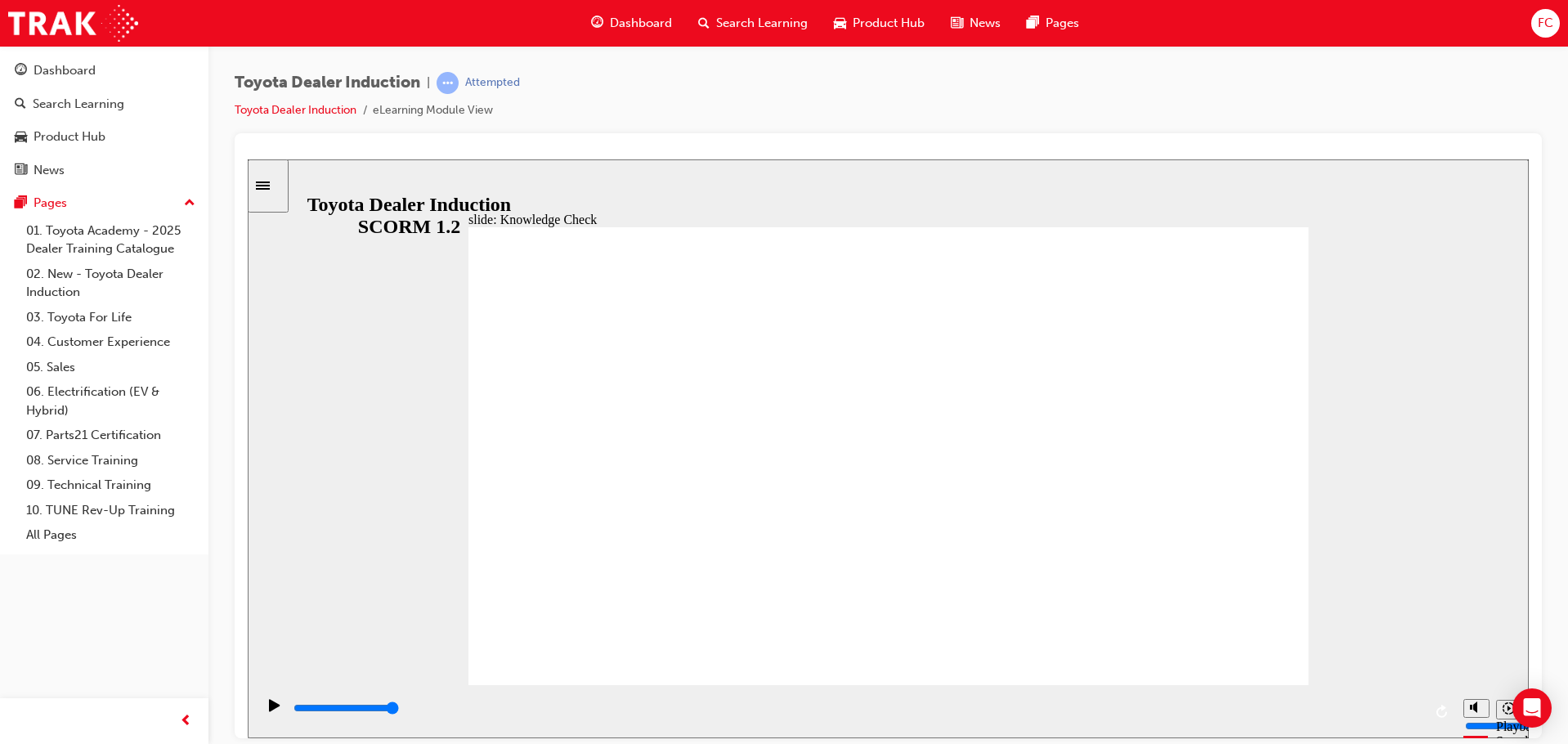
radio input "true"
type input "5000"
drag, startPoint x: 1013, startPoint y: 427, endPoint x: 706, endPoint y: 388, distance: 309.5
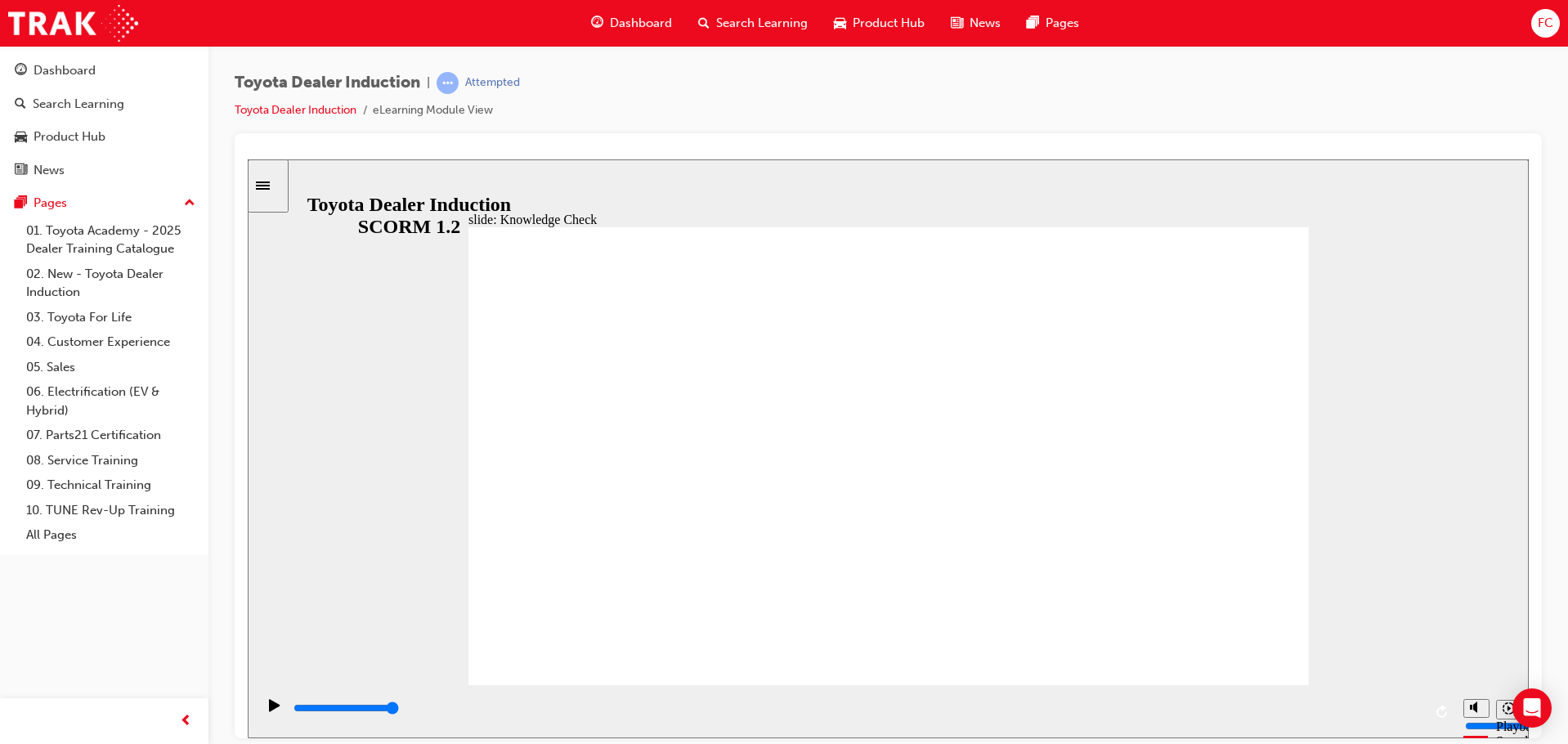
radio input "true"
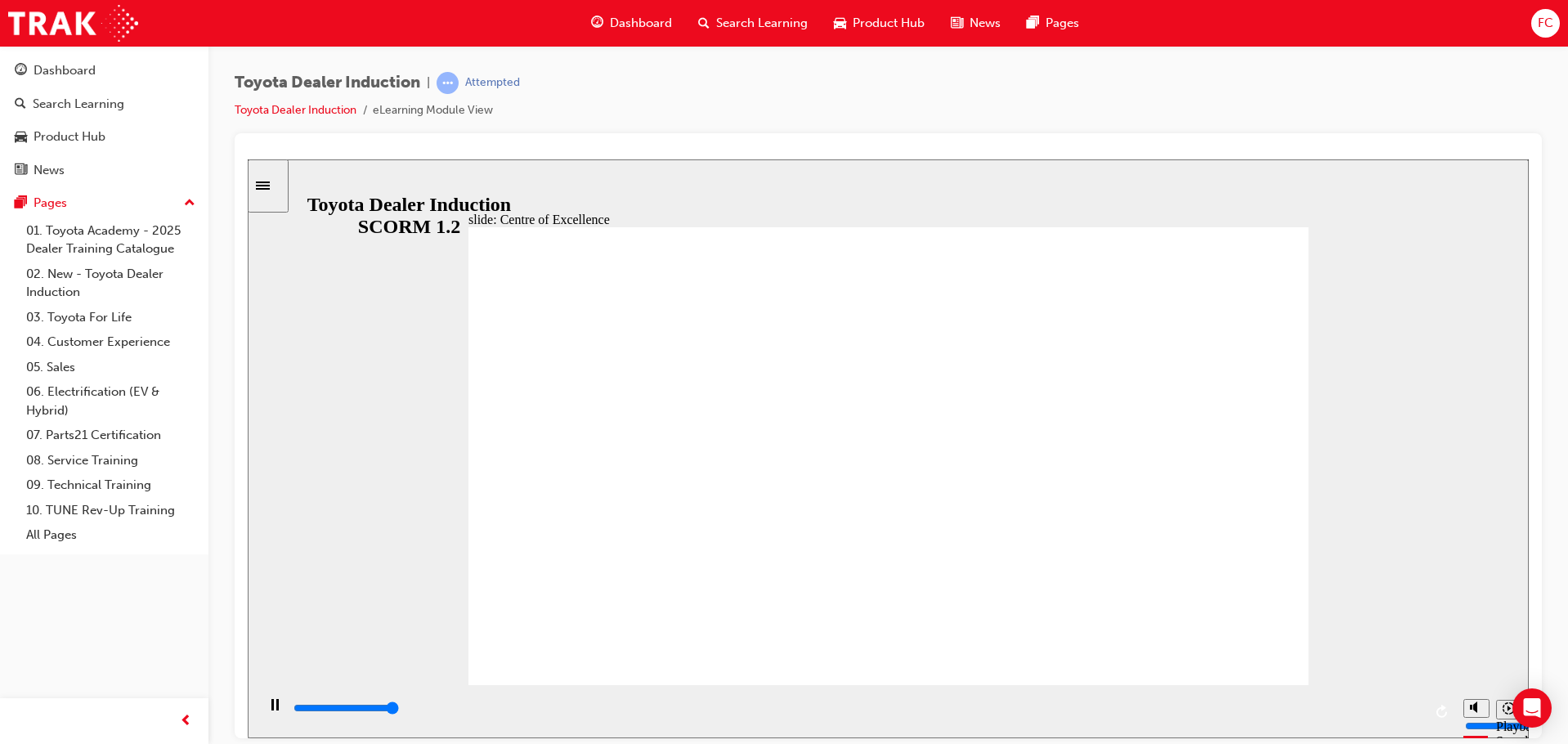
type input "15300"
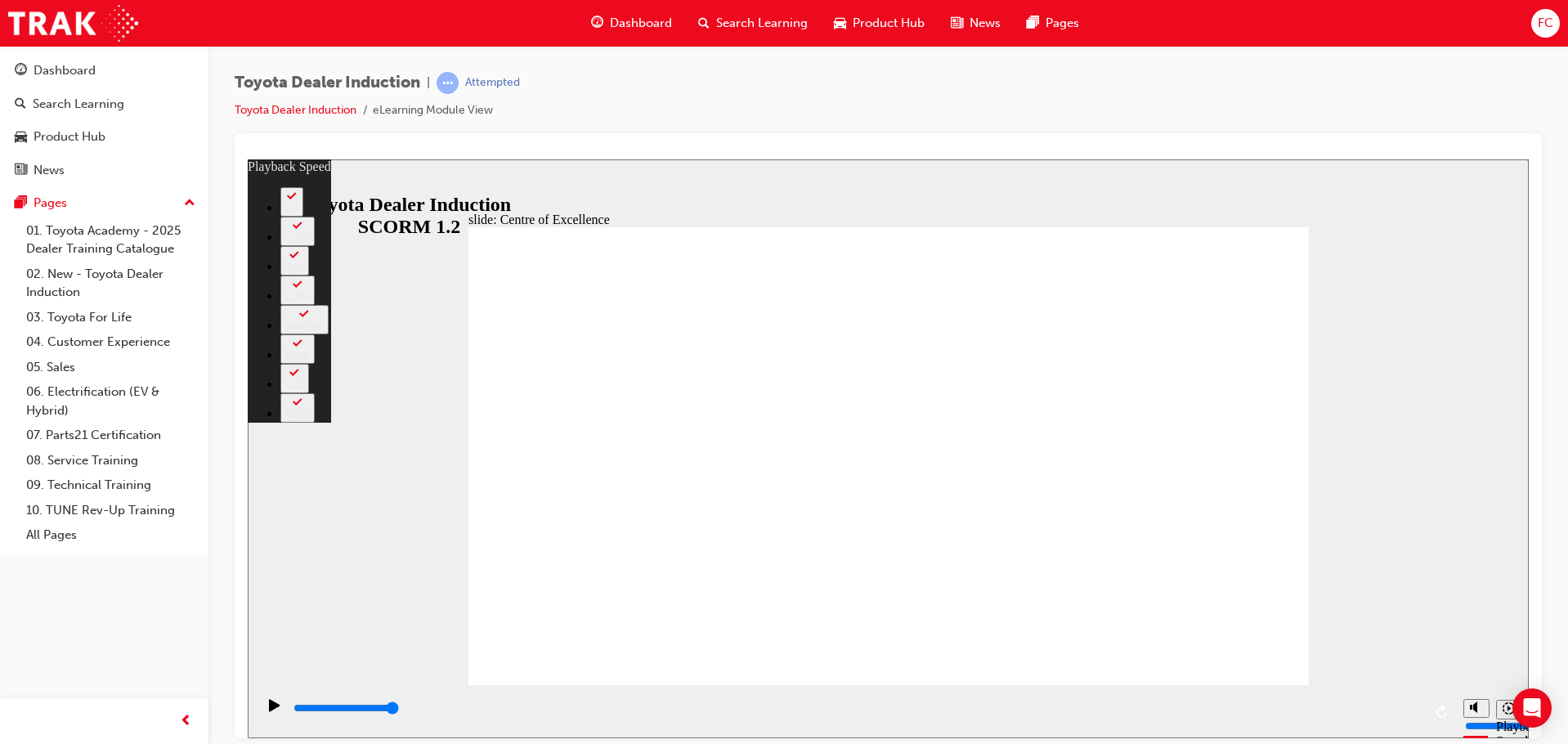
type input "248"
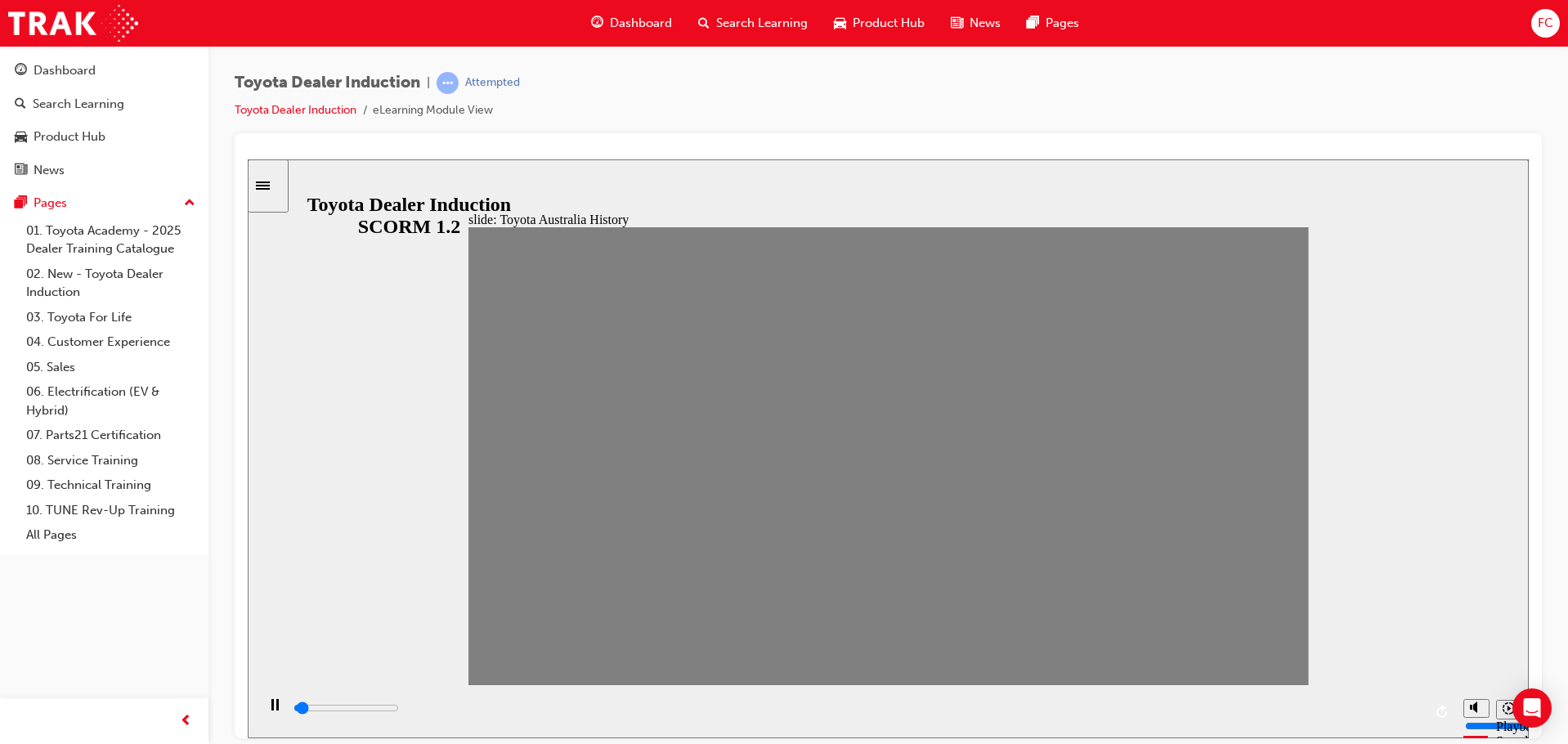
drag, startPoint x: 509, startPoint y: 463, endPoint x: 531, endPoint y: 462, distance: 22.0
drag, startPoint x: 540, startPoint y: 459, endPoint x: 574, endPoint y: 462, distance: 34.1
drag, startPoint x: 574, startPoint y: 462, endPoint x: 601, endPoint y: 462, distance: 27.0
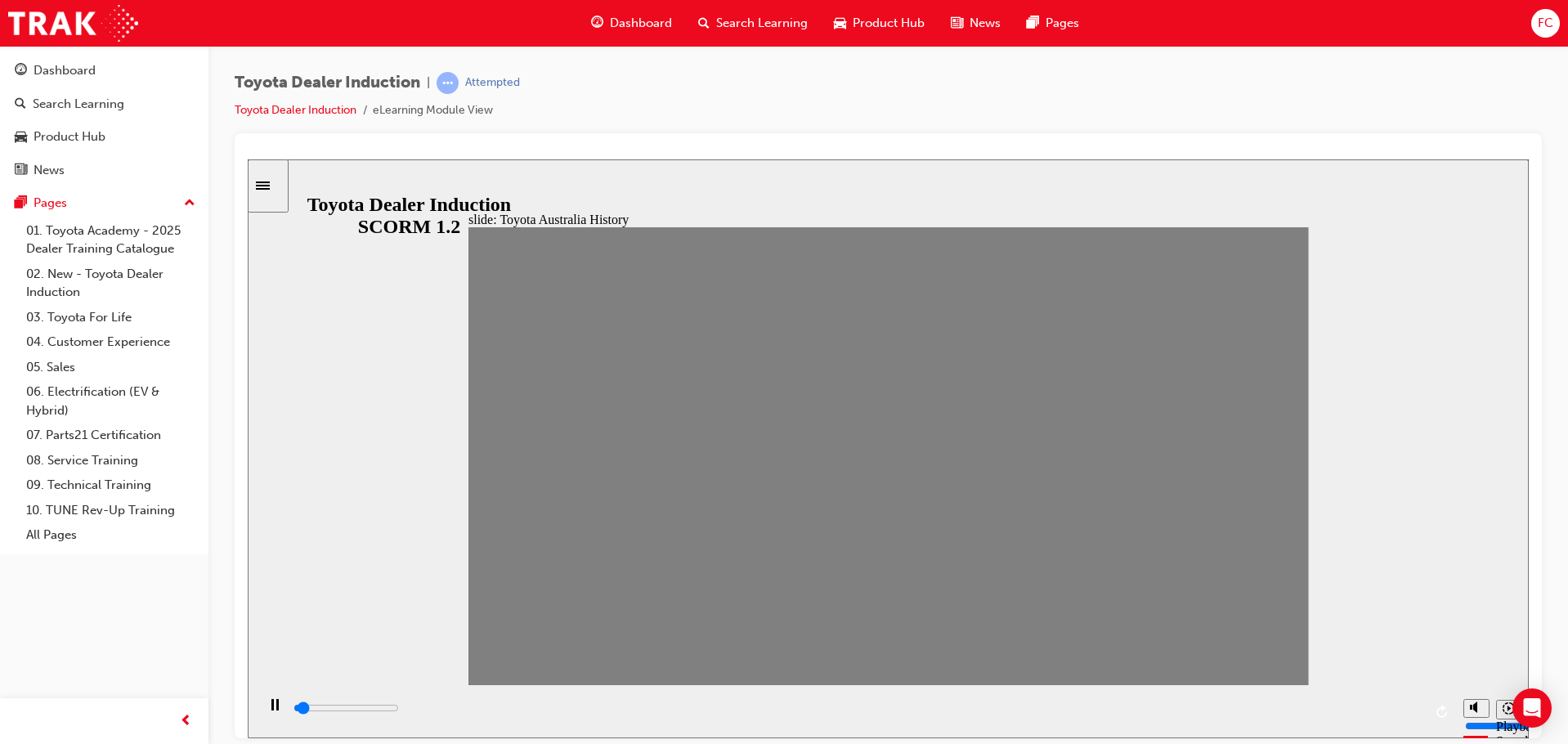
drag, startPoint x: 605, startPoint y: 462, endPoint x: 636, endPoint y: 464, distance: 31.1
drag, startPoint x: 651, startPoint y: 461, endPoint x: 699, endPoint y: 462, distance: 48.0
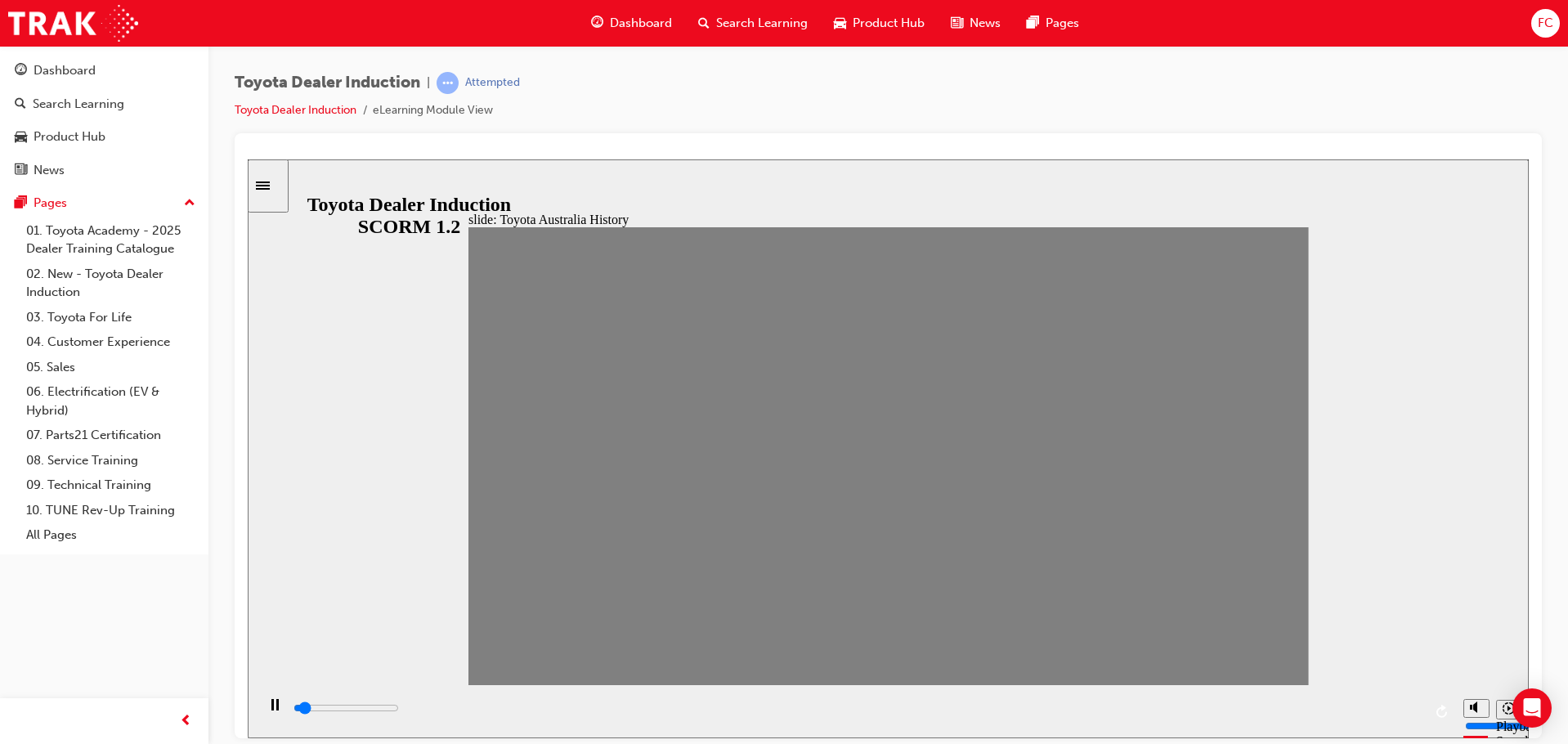
drag, startPoint x: 688, startPoint y: 459, endPoint x: 713, endPoint y: 459, distance: 25.0
drag, startPoint x: 730, startPoint y: 462, endPoint x: 760, endPoint y: 463, distance: 30.0
drag, startPoint x: 764, startPoint y: 461, endPoint x: 801, endPoint y: 464, distance: 37.1
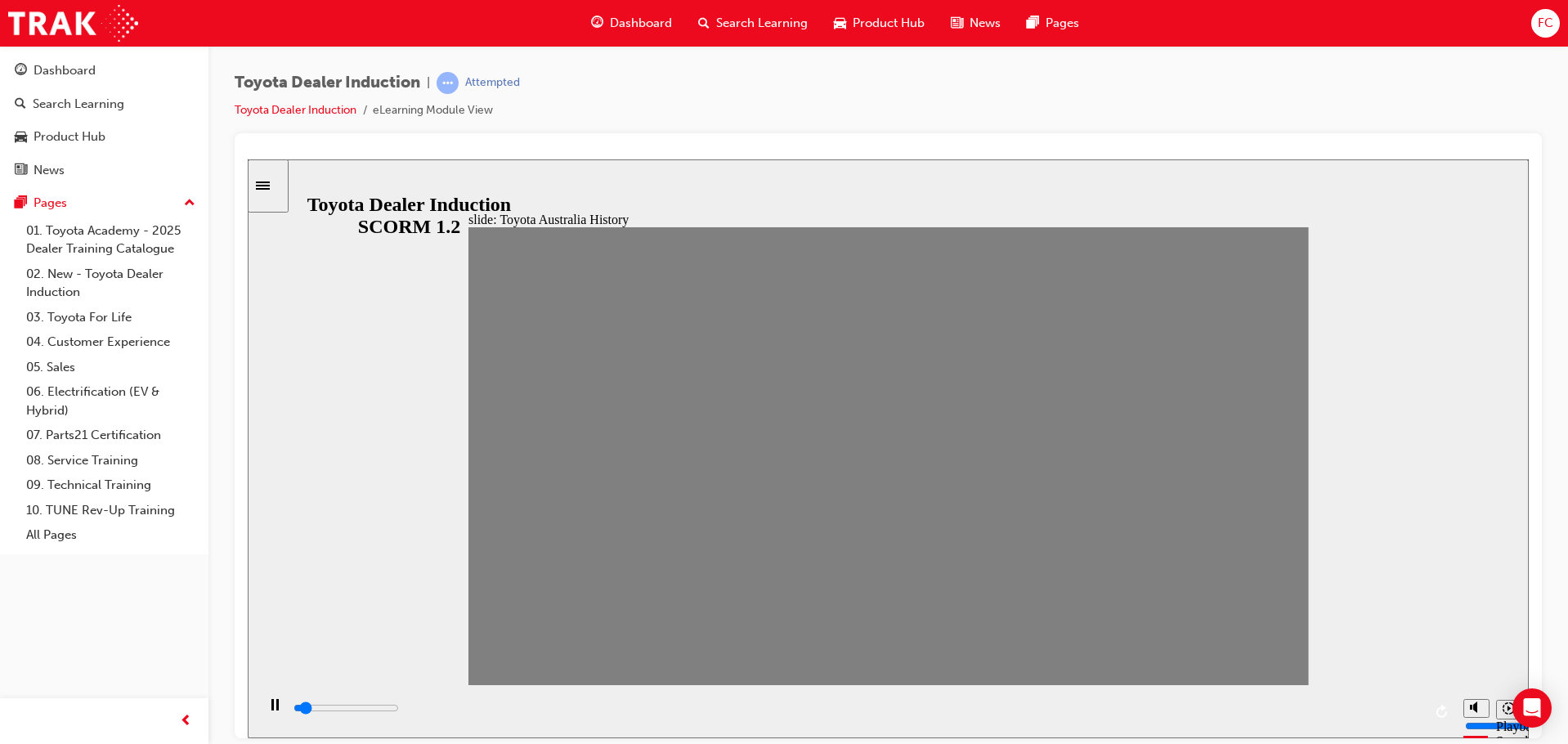
drag, startPoint x: 812, startPoint y: 463, endPoint x: 841, endPoint y: 463, distance: 29.0
drag, startPoint x: 841, startPoint y: 459, endPoint x: 879, endPoint y: 459, distance: 38.0
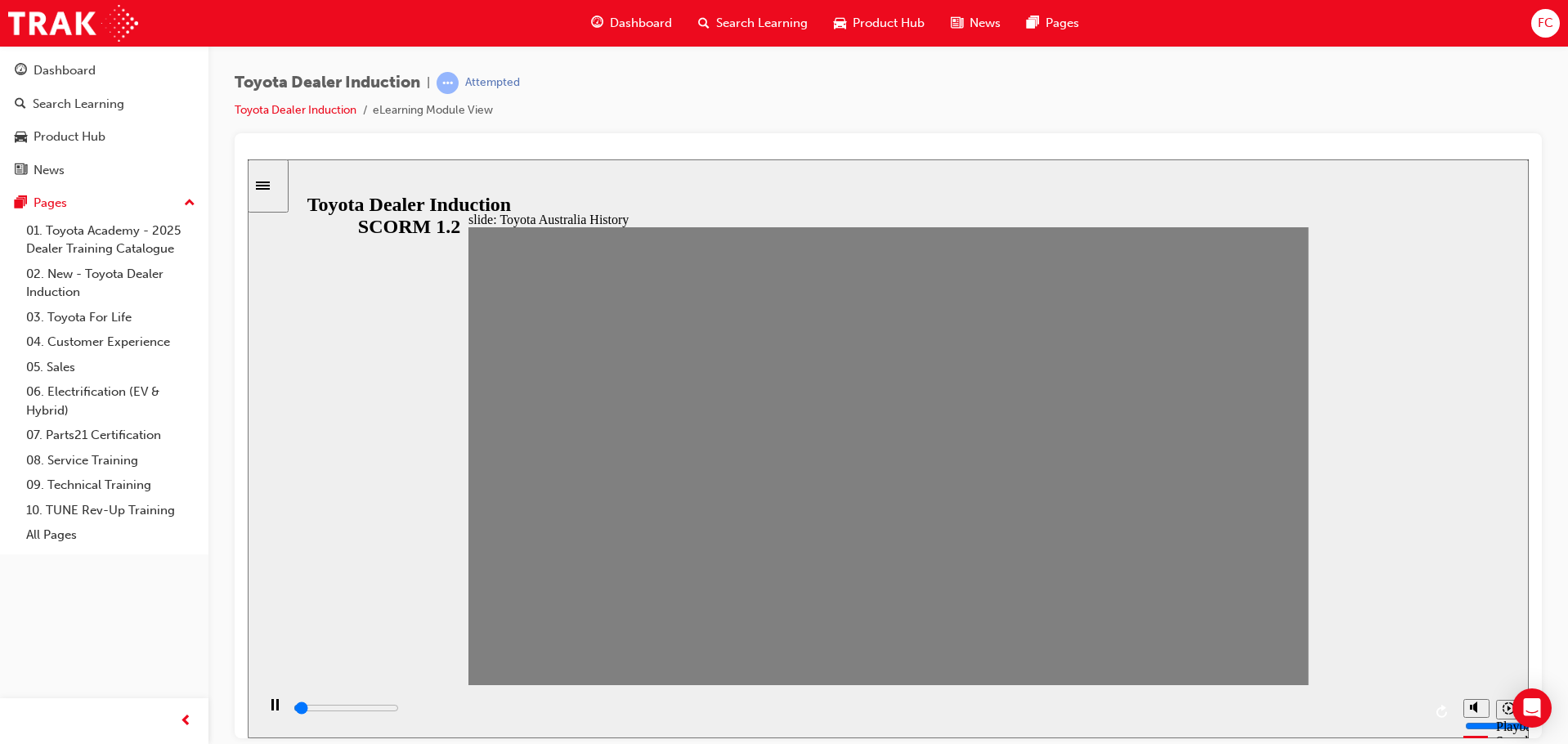
drag, startPoint x: 884, startPoint y: 465, endPoint x: 916, endPoint y: 466, distance: 32.0
drag, startPoint x: 916, startPoint y: 464, endPoint x: 950, endPoint y: 464, distance: 34.0
drag, startPoint x: 953, startPoint y: 464, endPoint x: 978, endPoint y: 458, distance: 25.7
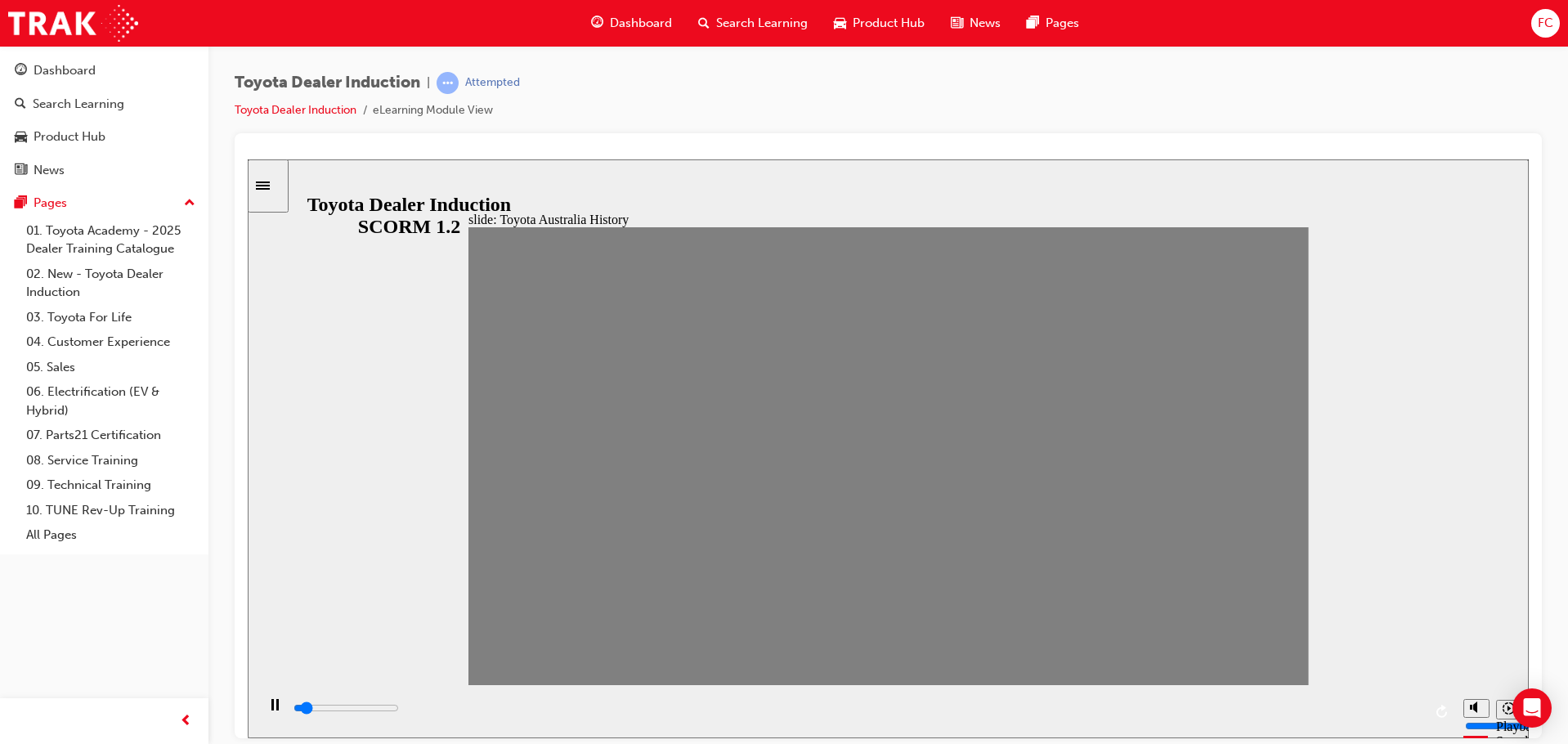
drag, startPoint x: 987, startPoint y: 458, endPoint x: 1021, endPoint y: 459, distance: 34.0
drag, startPoint x: 1046, startPoint y: 462, endPoint x: 1076, endPoint y: 464, distance: 30.1
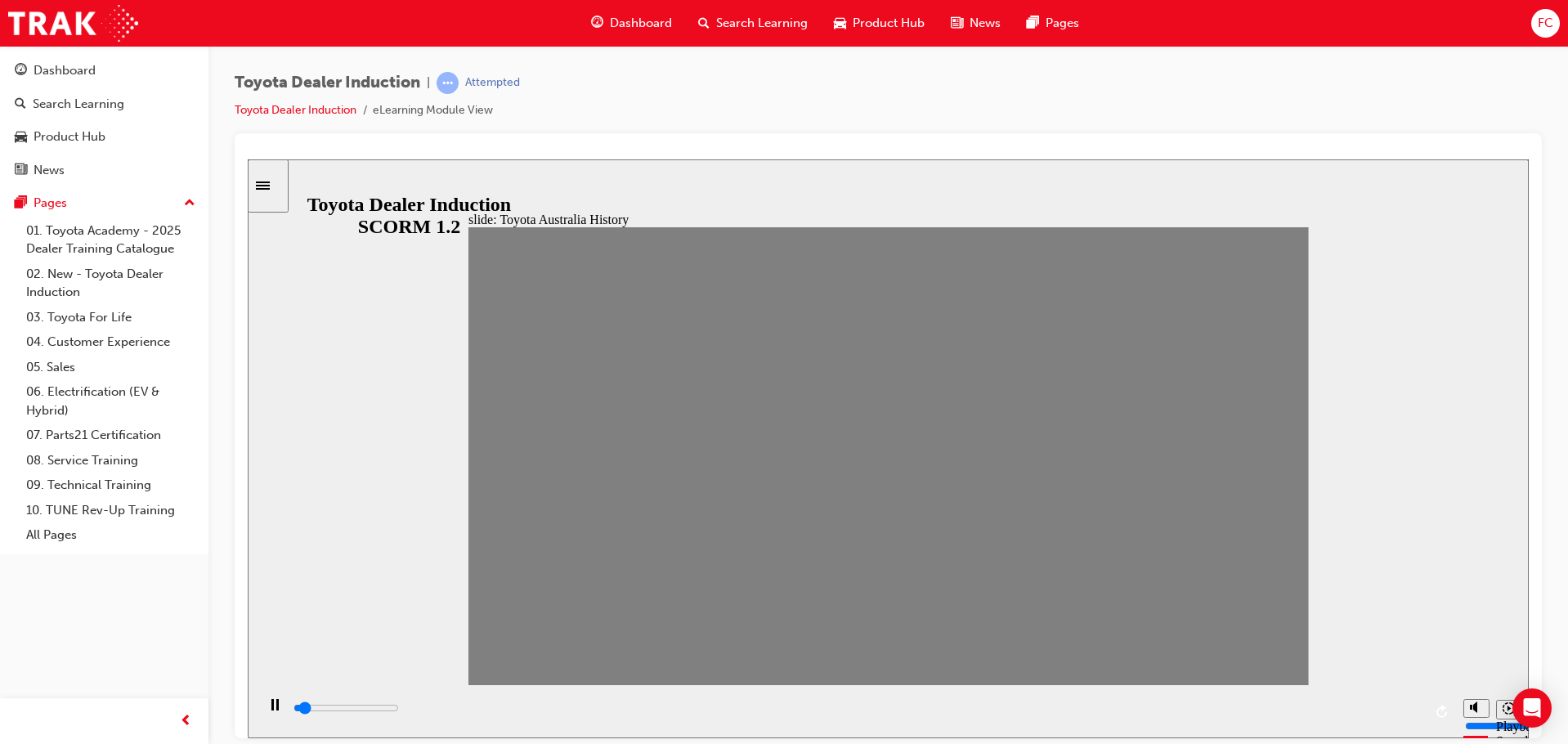
drag, startPoint x: 1076, startPoint y: 464, endPoint x: 1105, endPoint y: 464, distance: 29.0
drag, startPoint x: 1105, startPoint y: 464, endPoint x: 1128, endPoint y: 464, distance: 23.0
drag, startPoint x: 1155, startPoint y: 468, endPoint x: 1189, endPoint y: 468, distance: 34.0
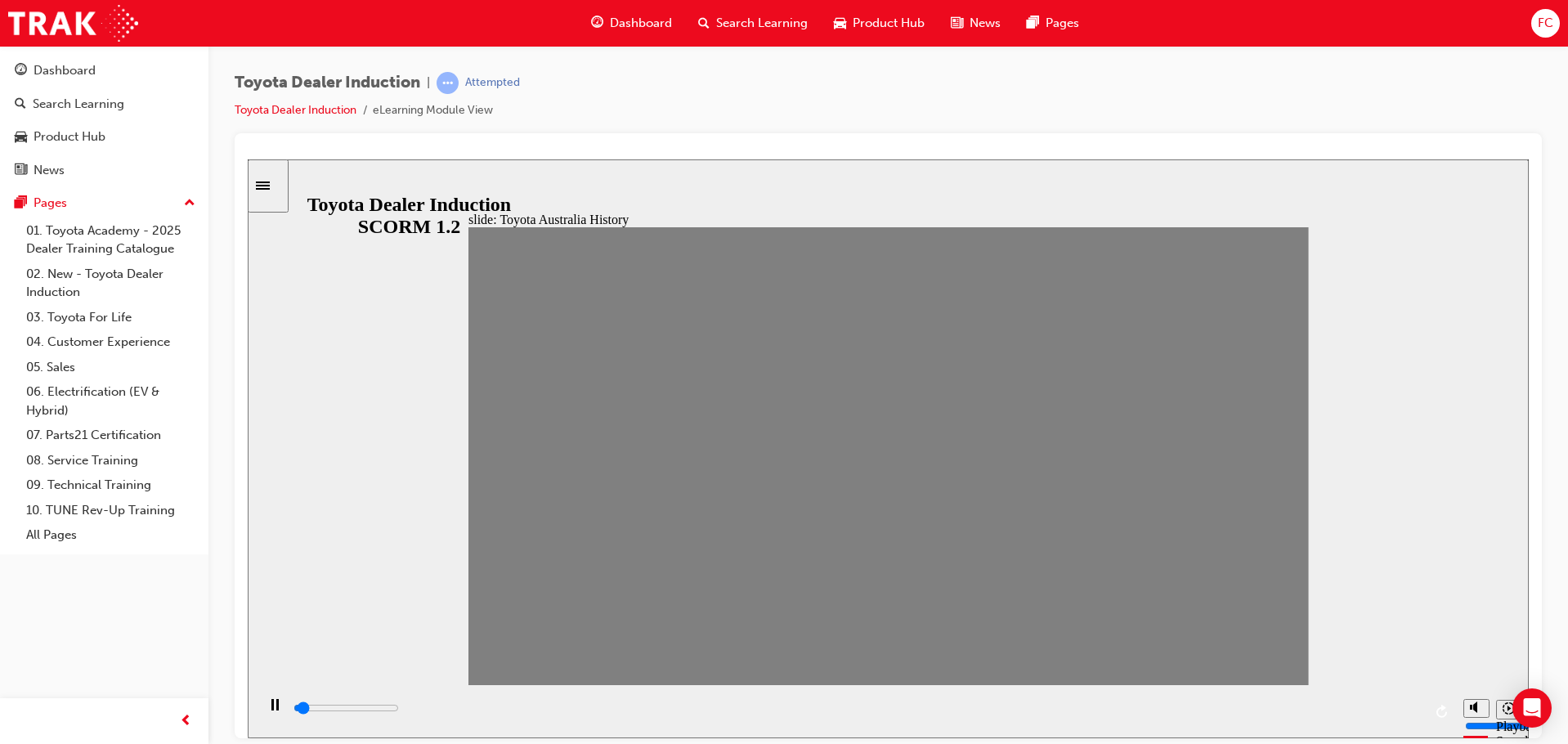
drag, startPoint x: 1189, startPoint y: 468, endPoint x: 1229, endPoint y: 473, distance: 40.3
drag, startPoint x: 1229, startPoint y: 473, endPoint x: 1262, endPoint y: 473, distance: 33.0
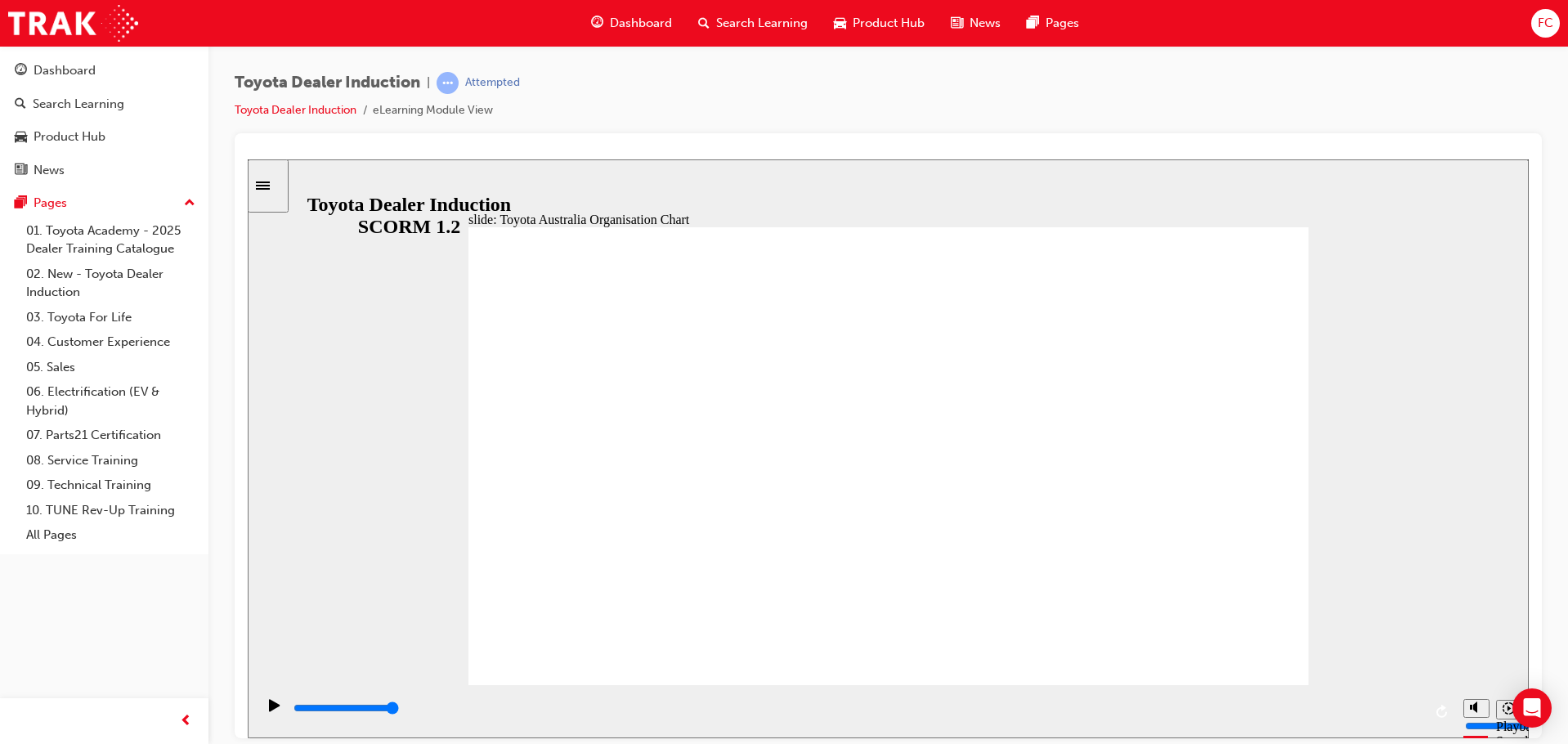
type input "5000"
radio input "true"
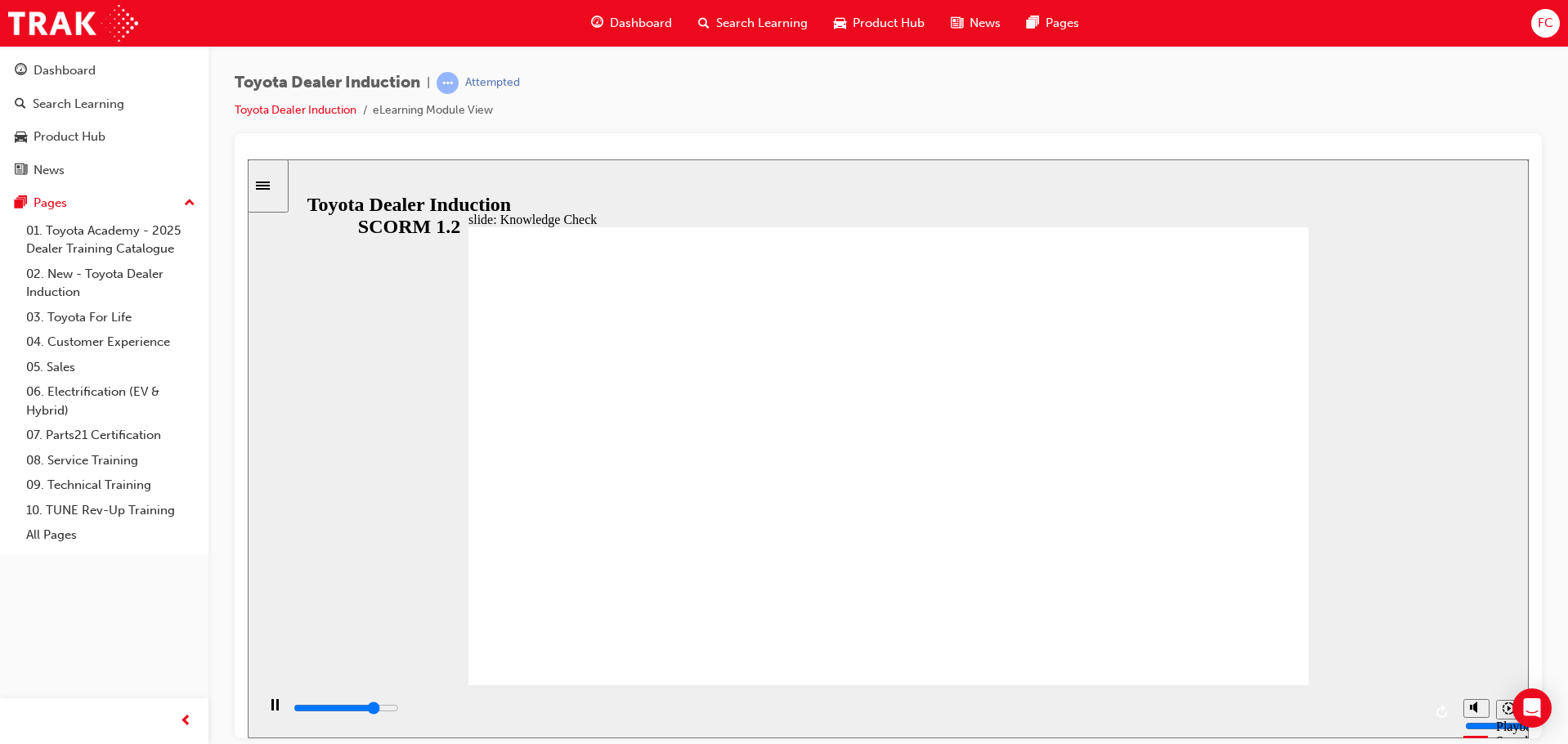
click at [190, 203] on span "up-icon" at bounding box center [190, 204] width 11 height 21
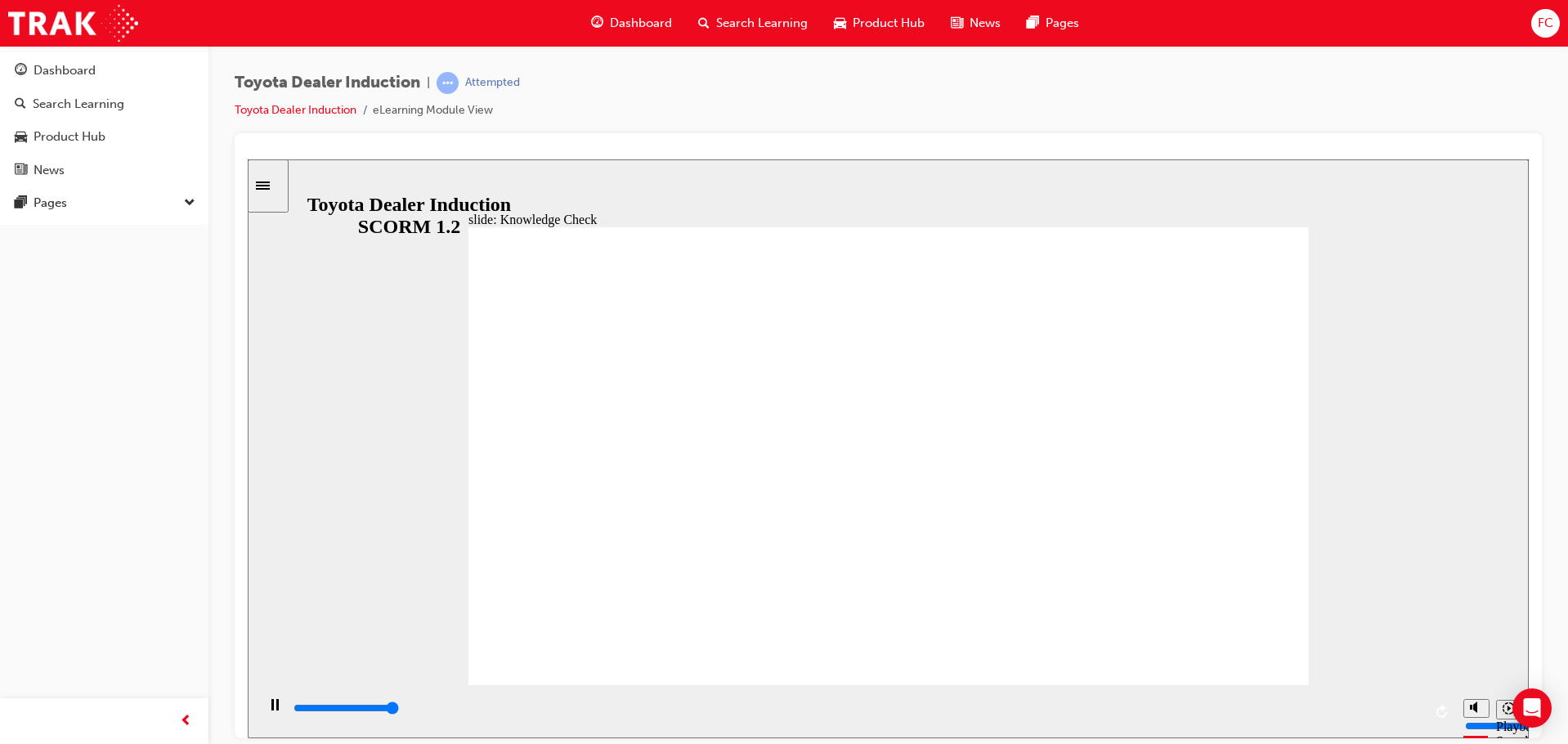
type input "5000"
radio input "true"
type input "5000"
radio input "true"
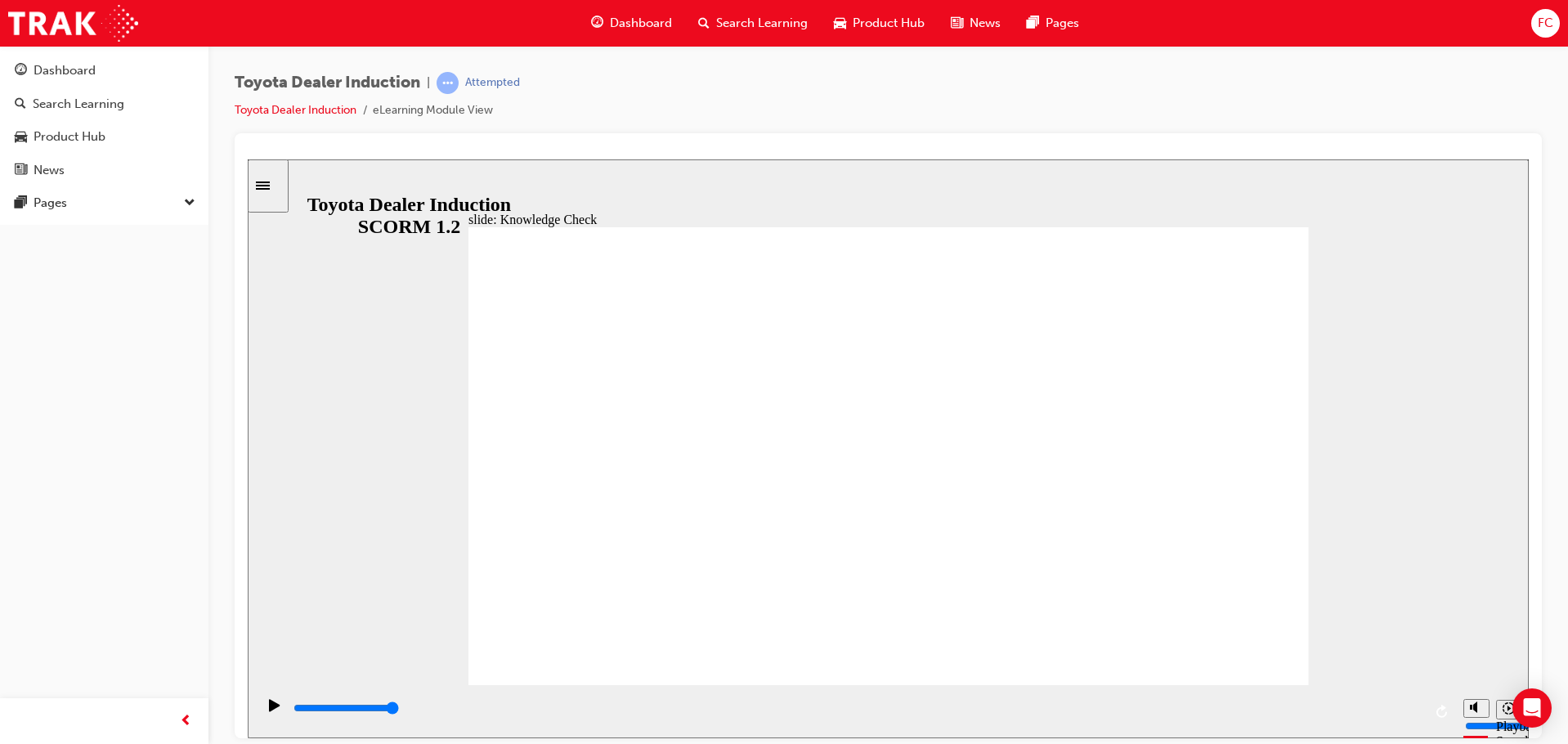
click at [279, 184] on icon "Sidebar Toggle" at bounding box center [268, 184] width 25 height 10
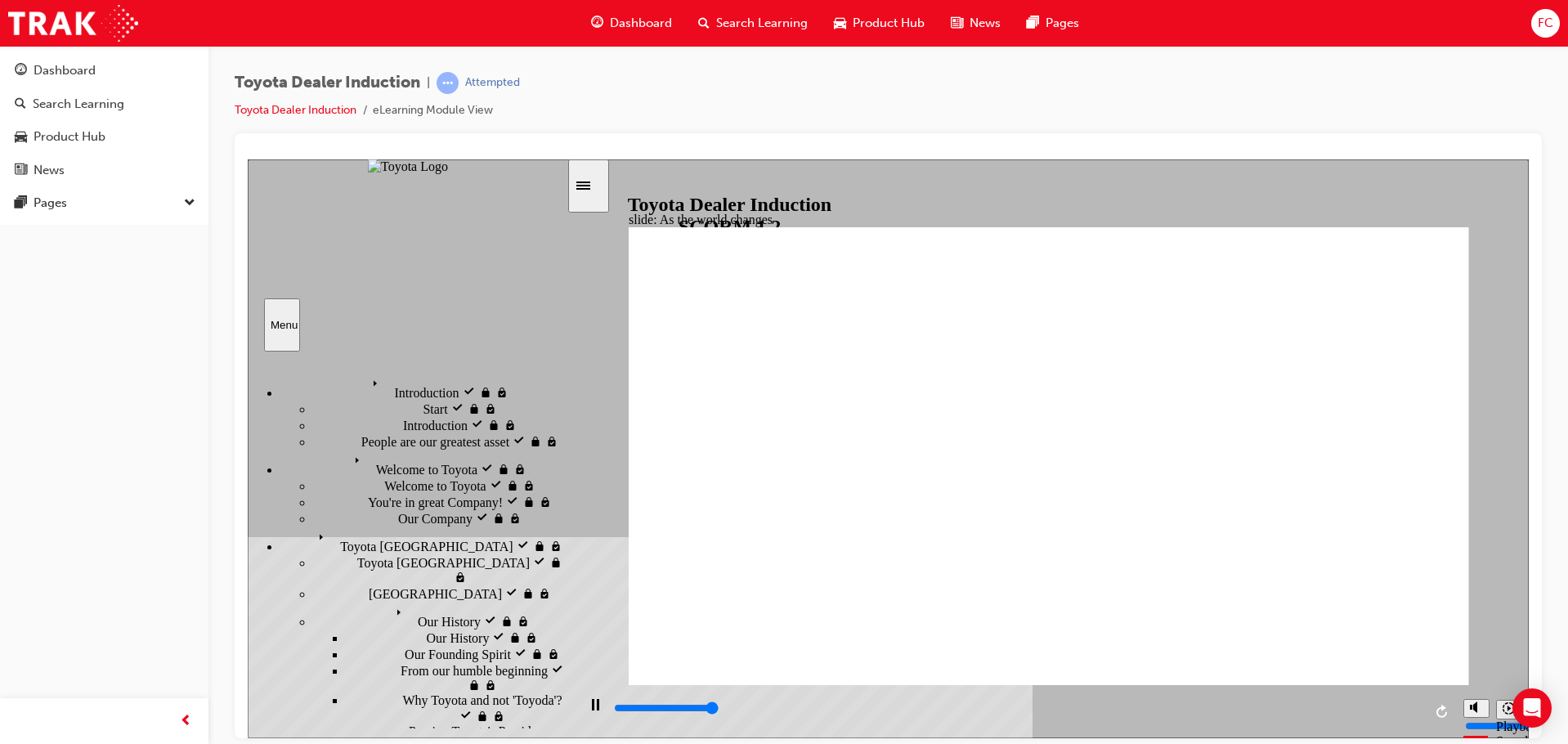
type input "9200"
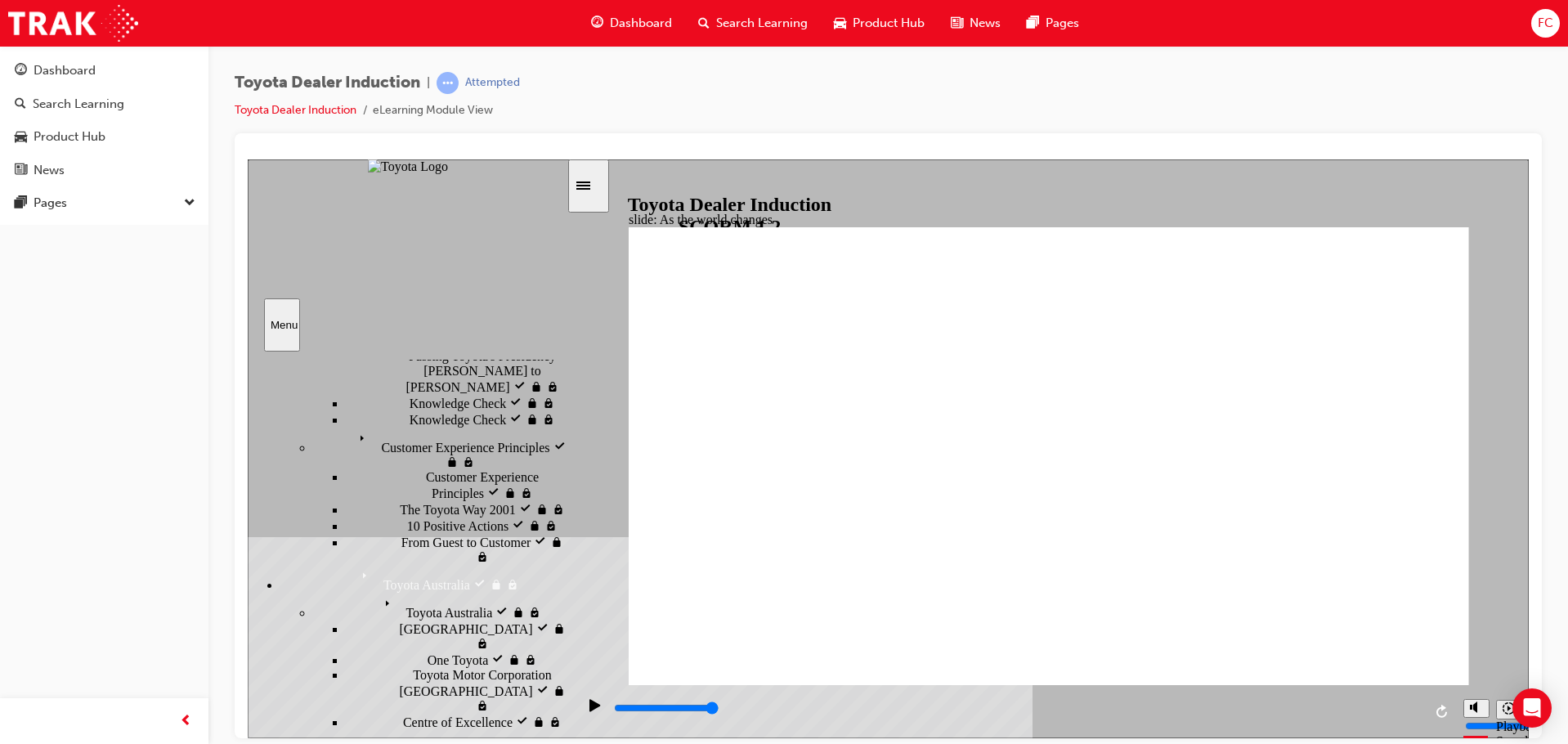
scroll to position [369, 0]
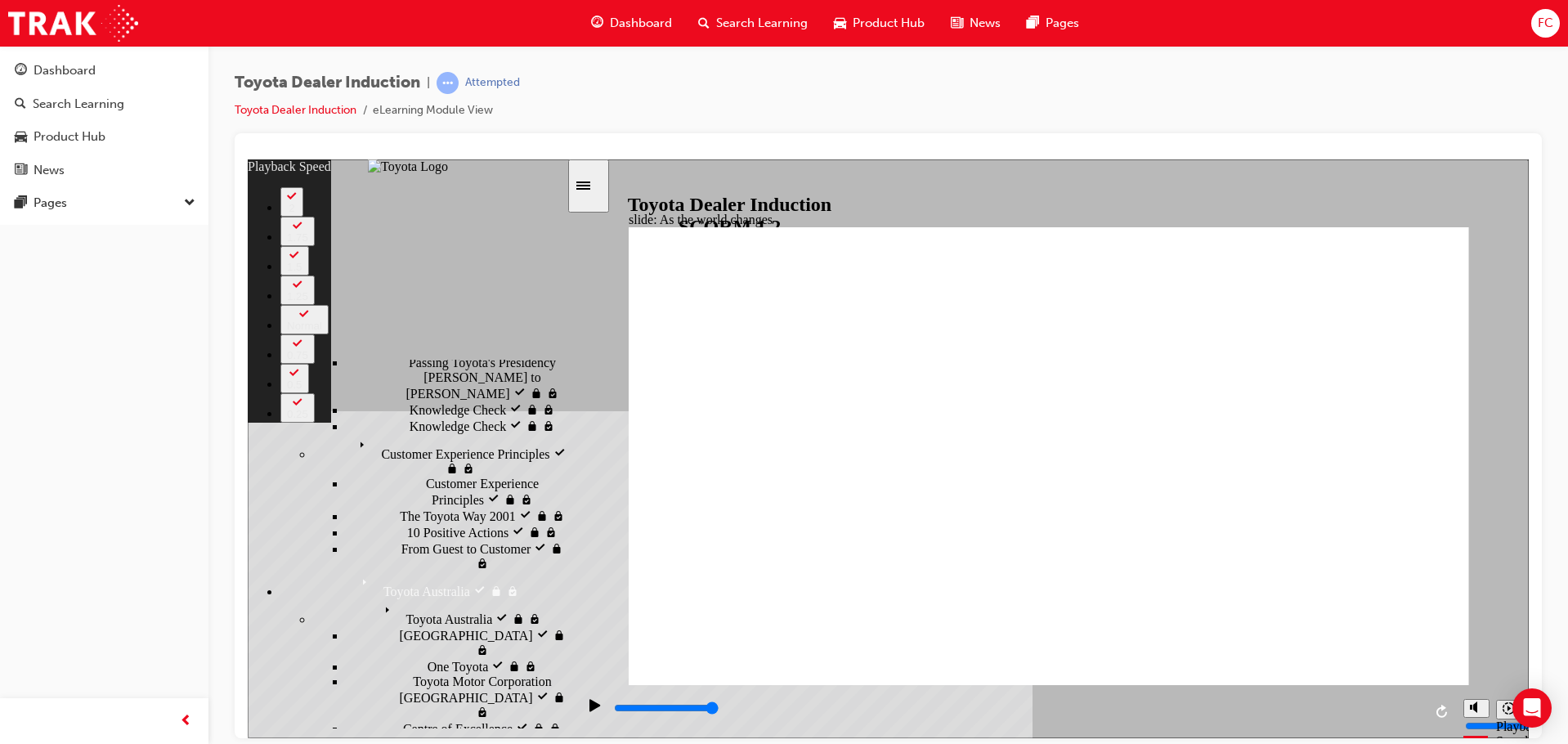
type input "128"
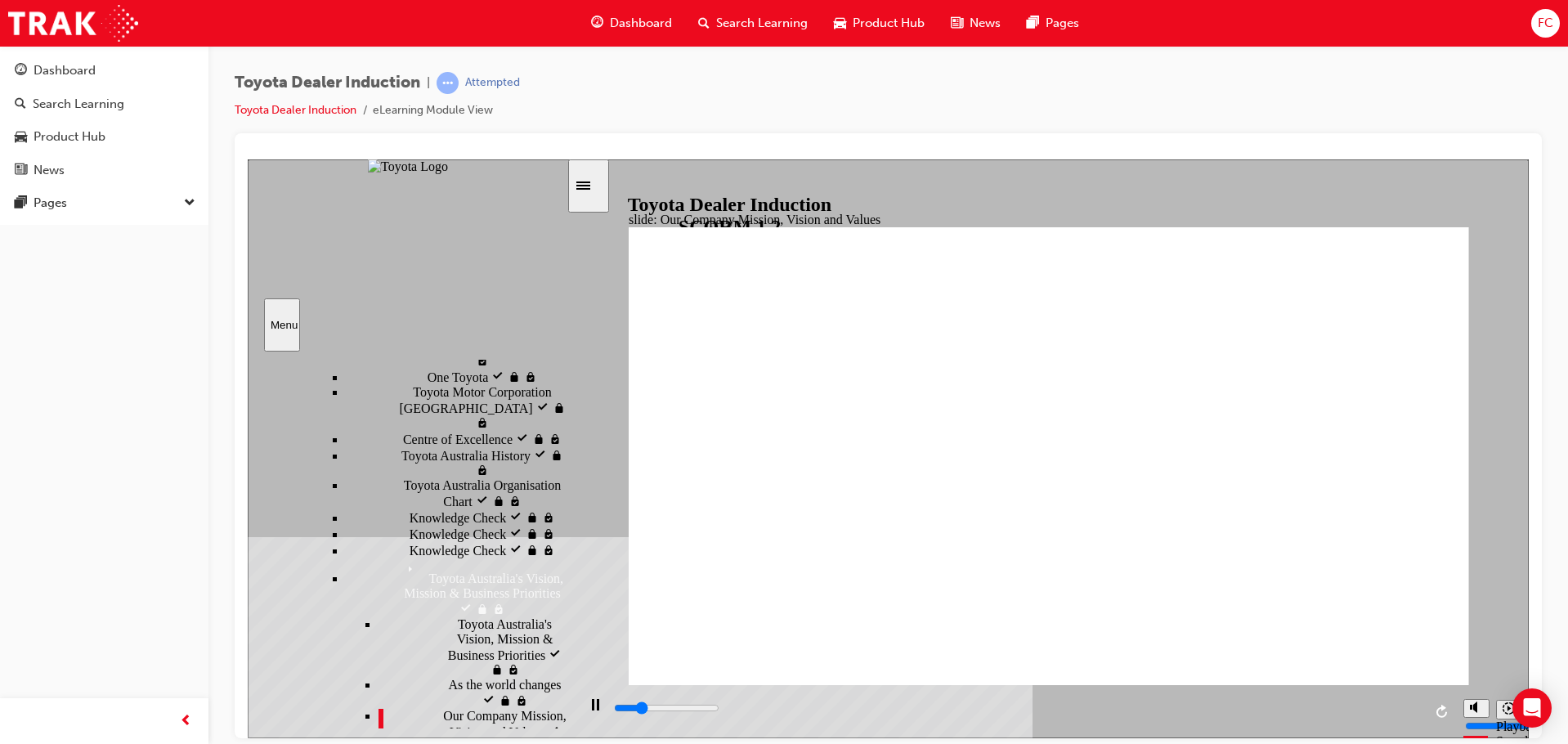
scroll to position [675, 0]
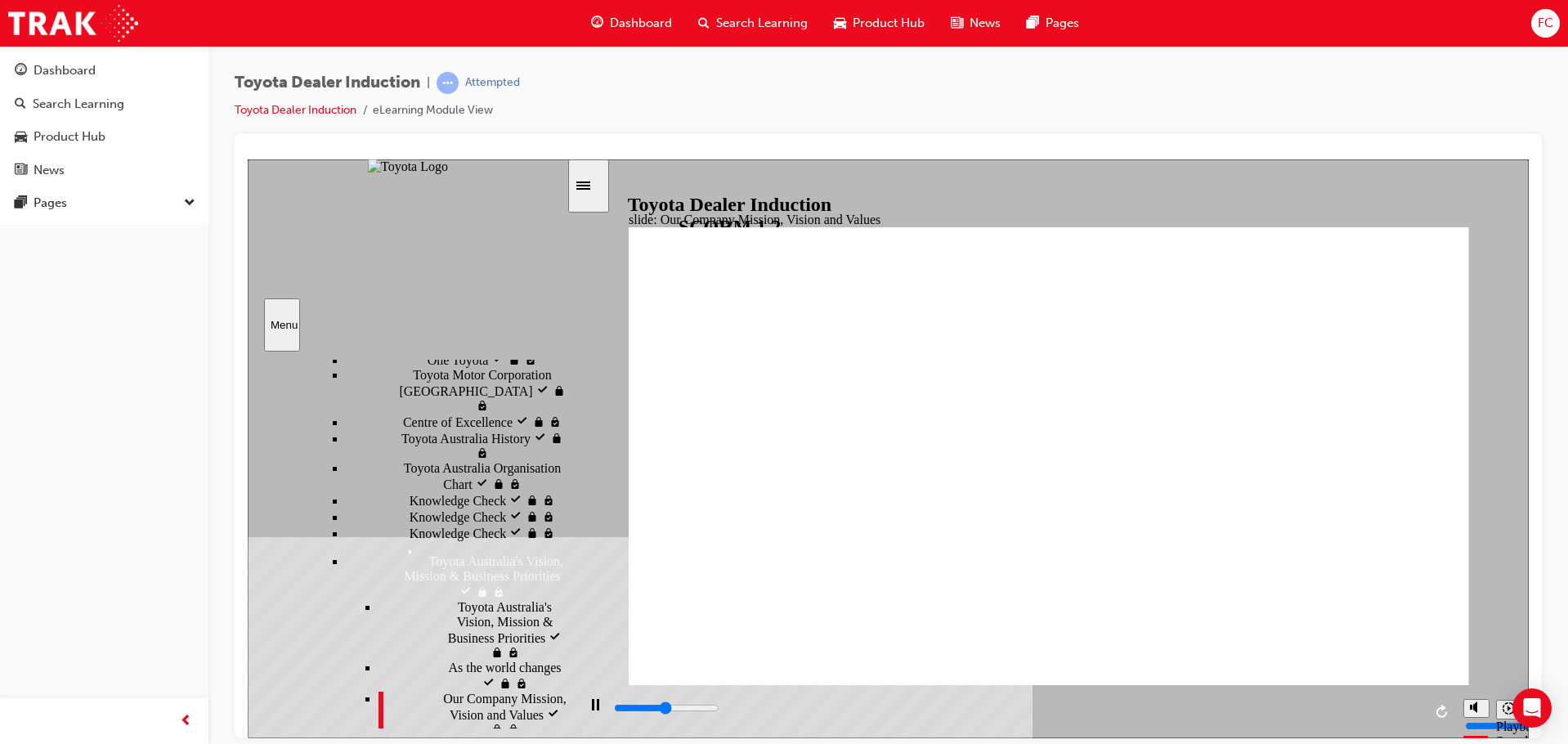
type input "49100"
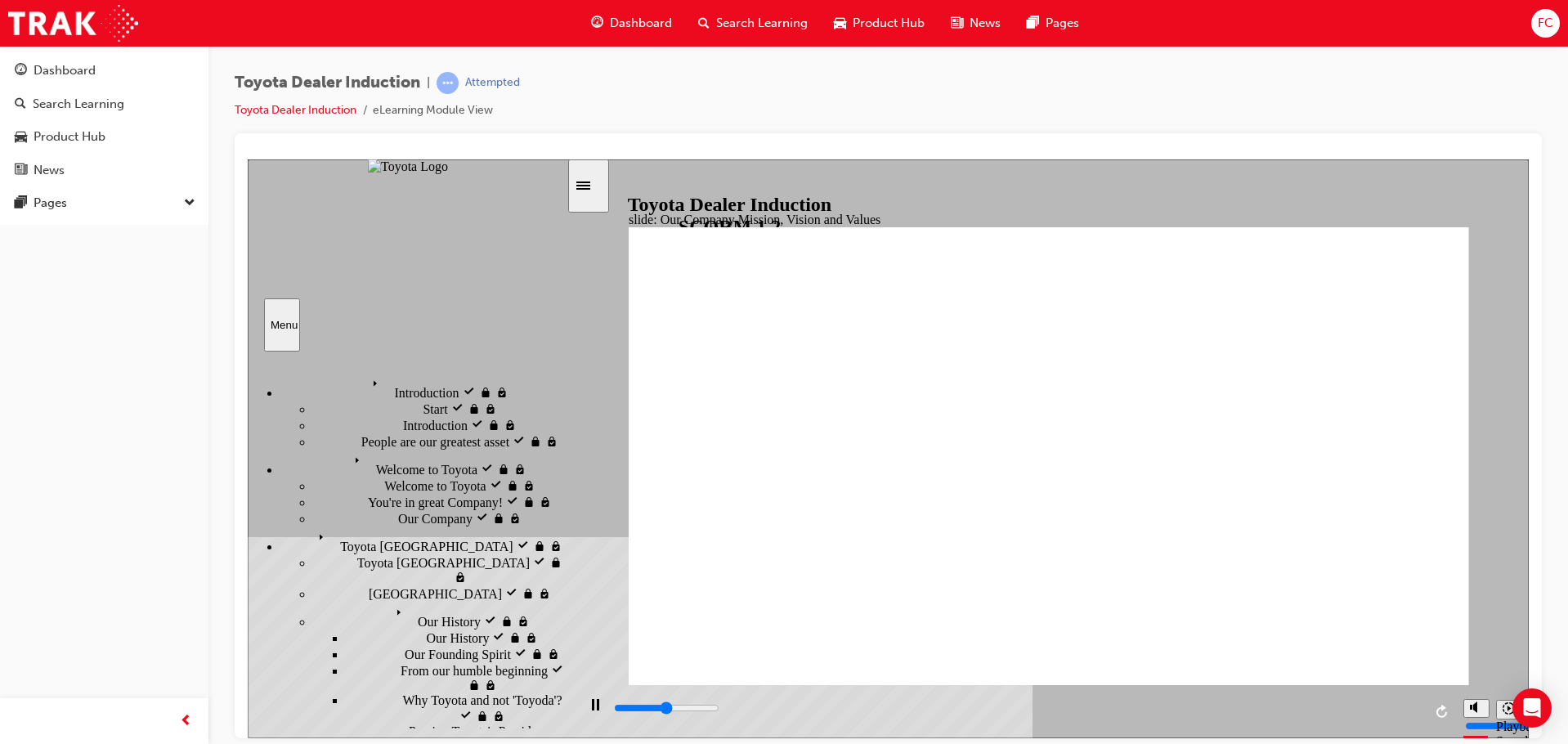
scroll to position [675, 0]
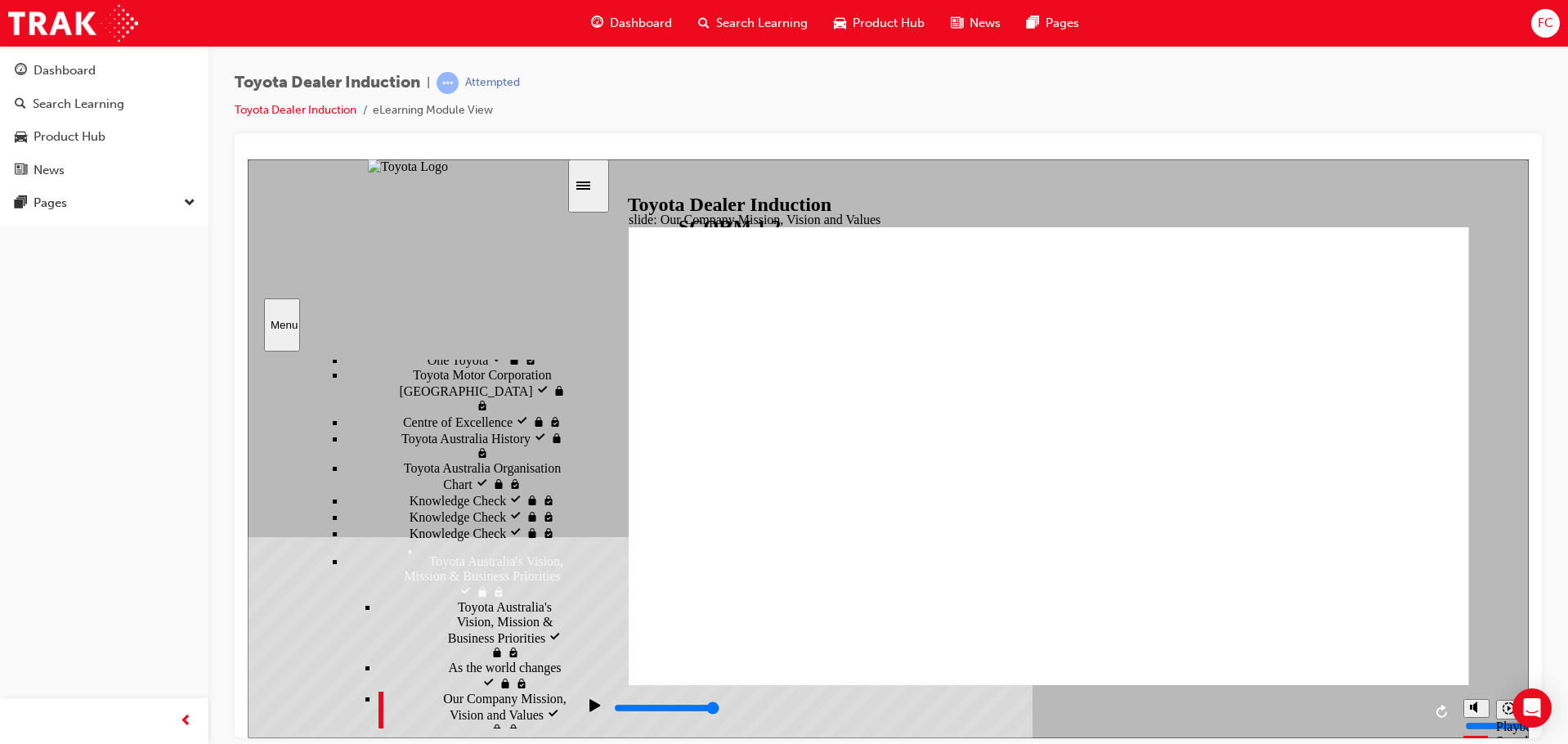
type input "5000"
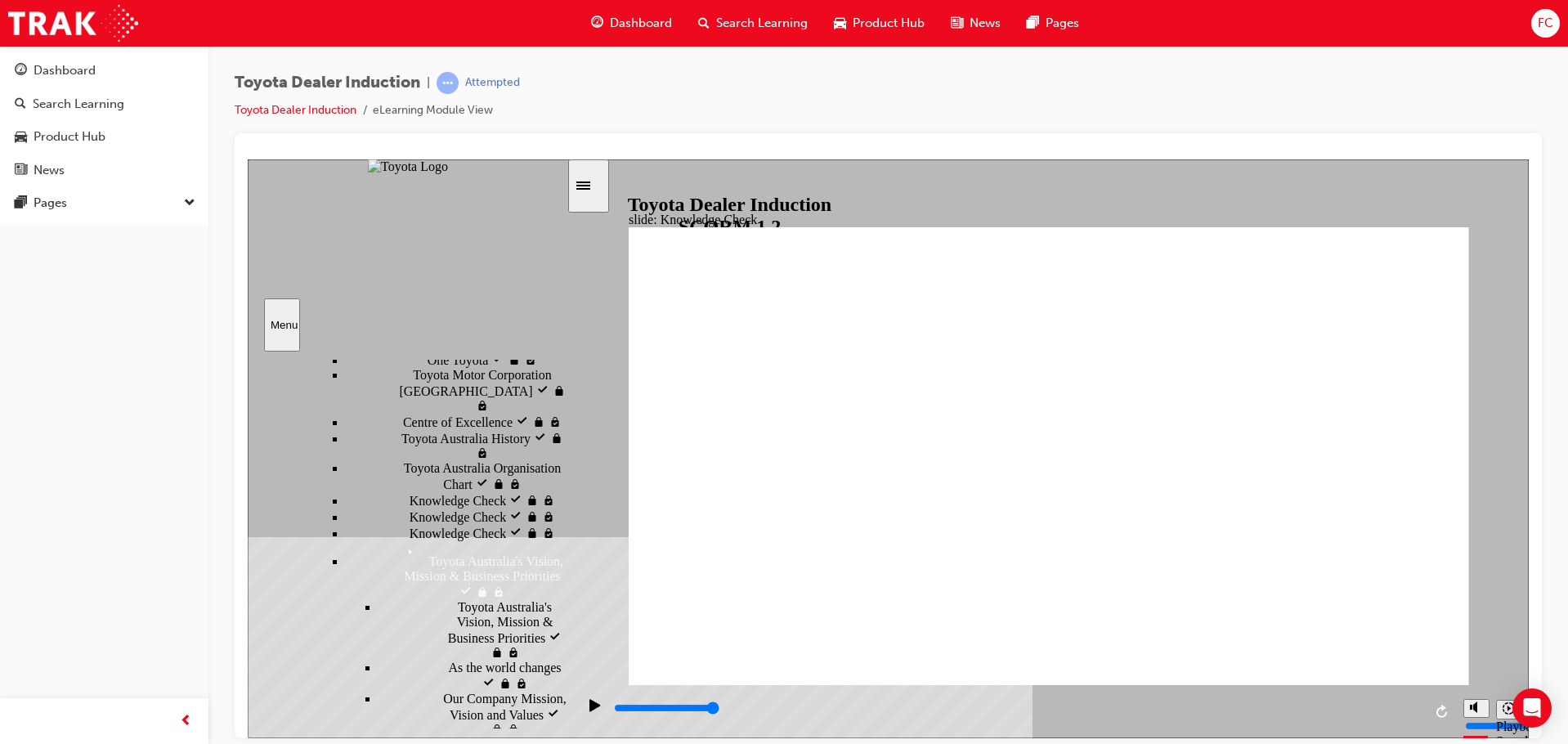
type input "h"
type input "ha"
type input "hap"
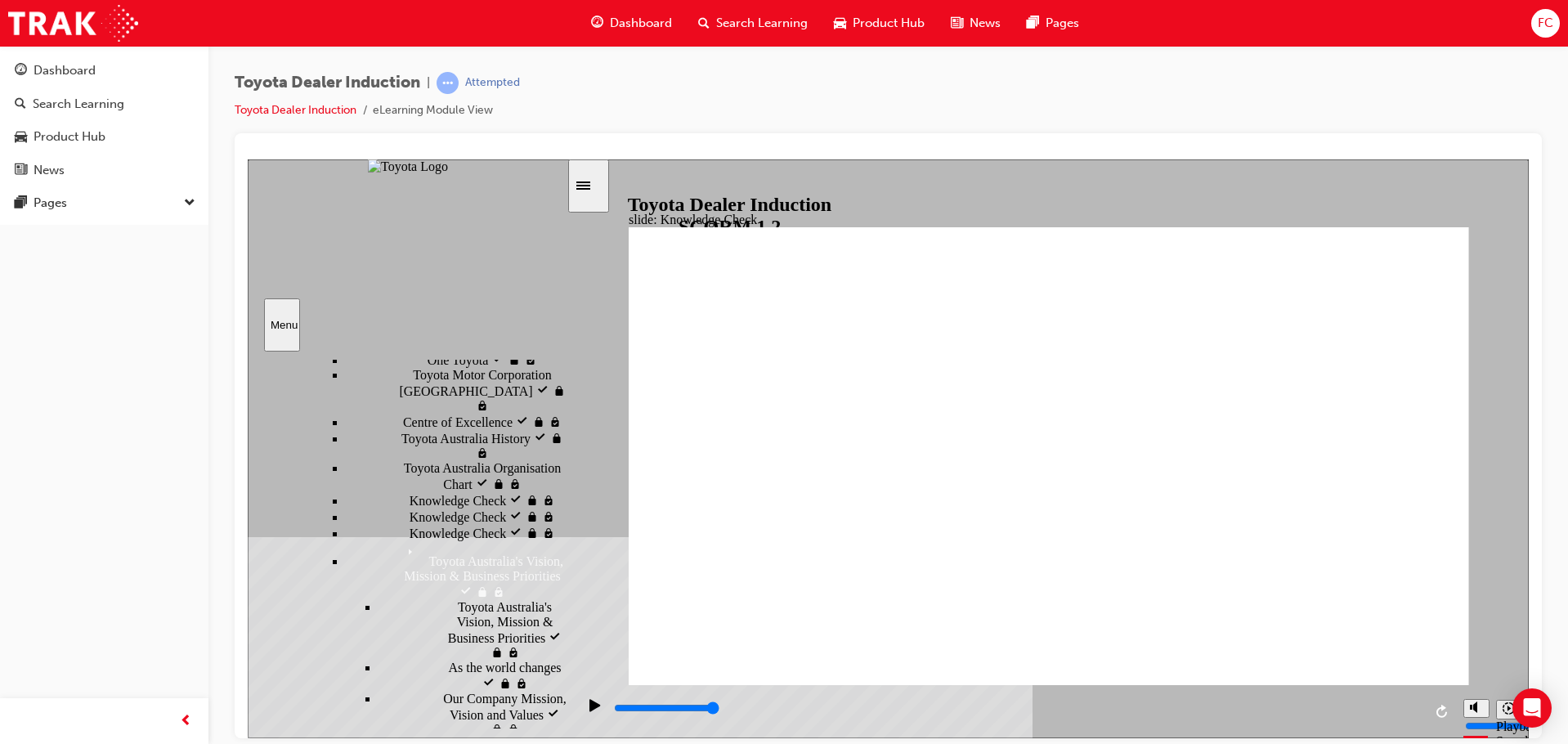
type input "hap"
type input "happ"
type input "happi"
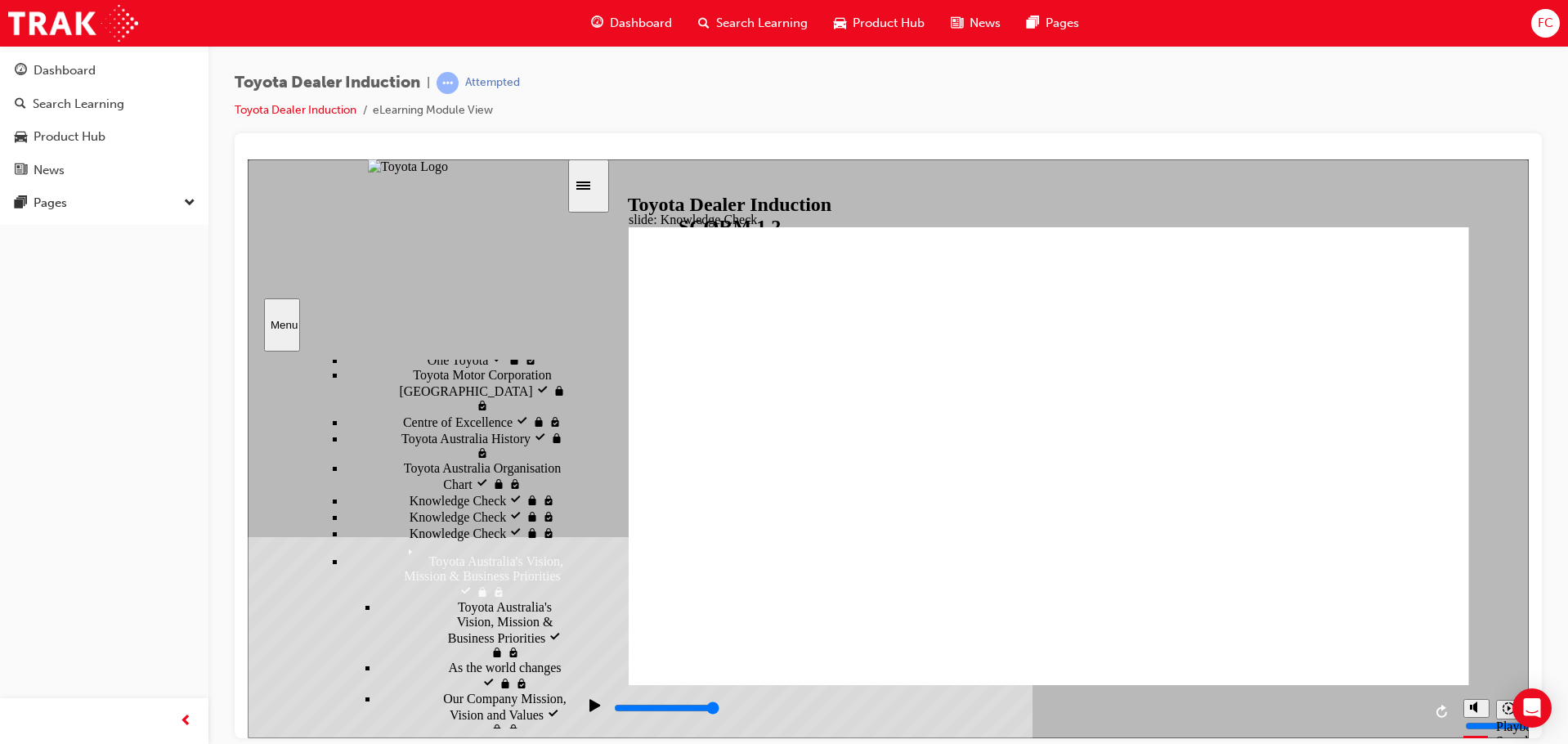
type input "happin"
type input "happine"
type input "happines"
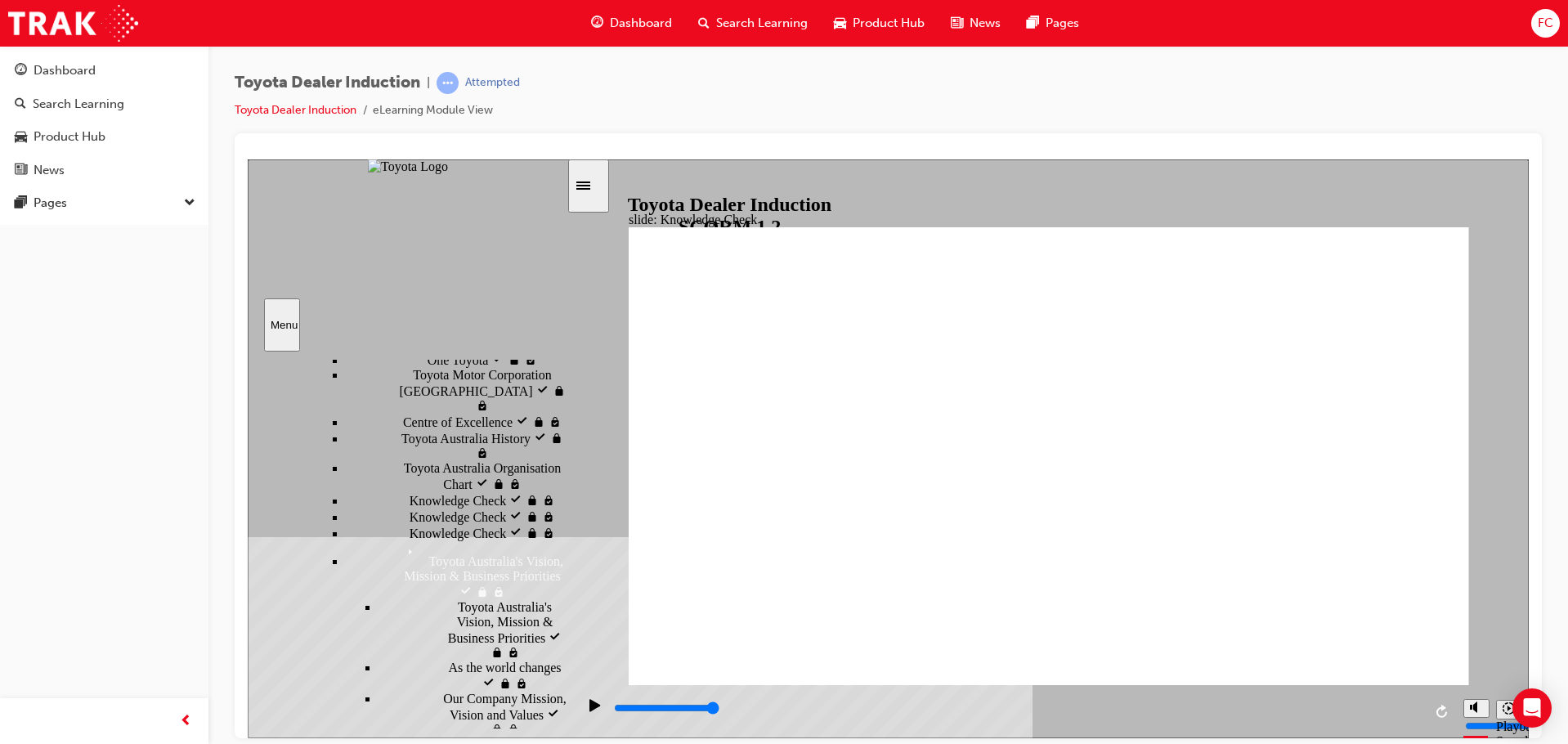
type input "happines"
type input "happiness"
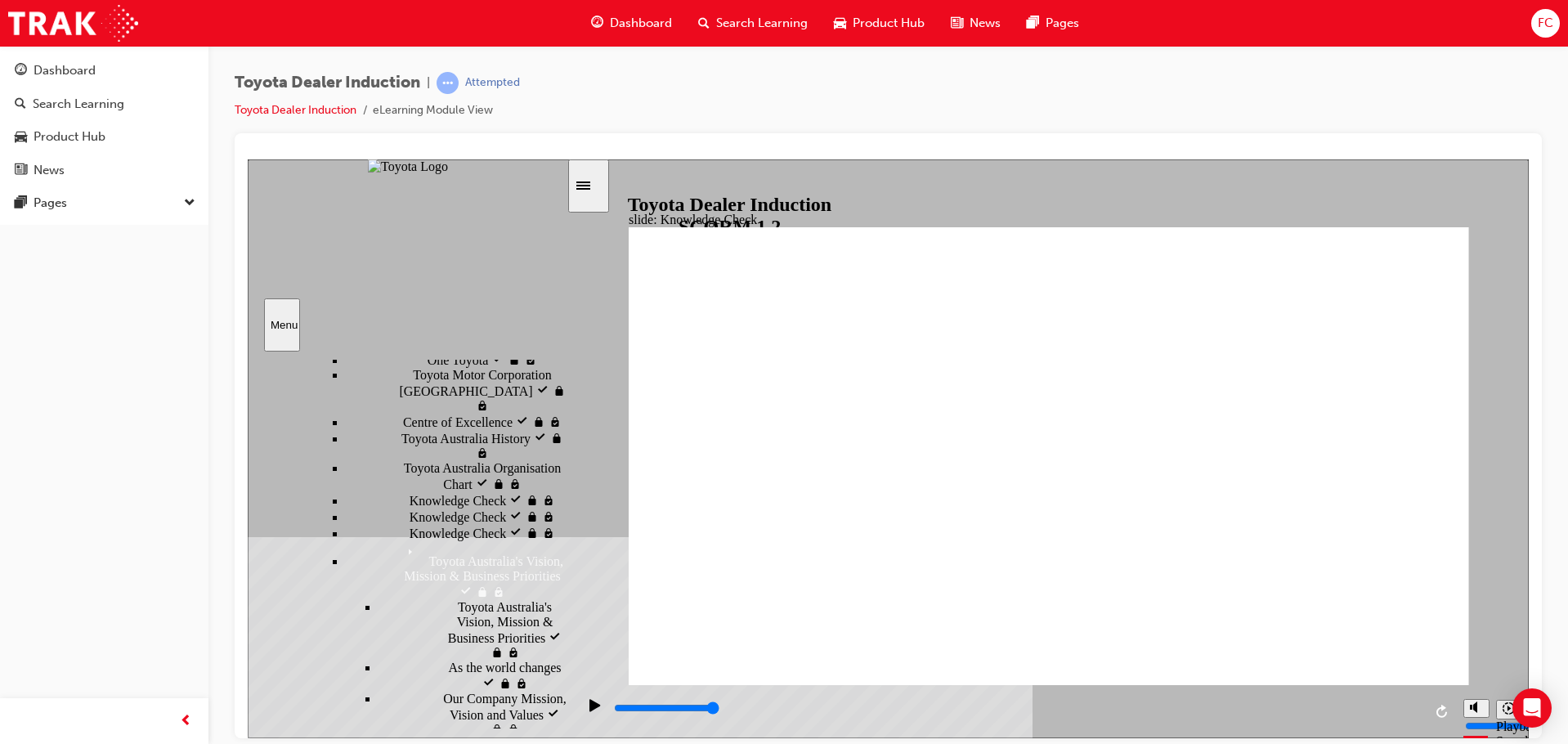
type input "happiness"
type input "5000"
drag, startPoint x: 869, startPoint y: 477, endPoint x: 791, endPoint y: 479, distance: 78.0
type input "m"
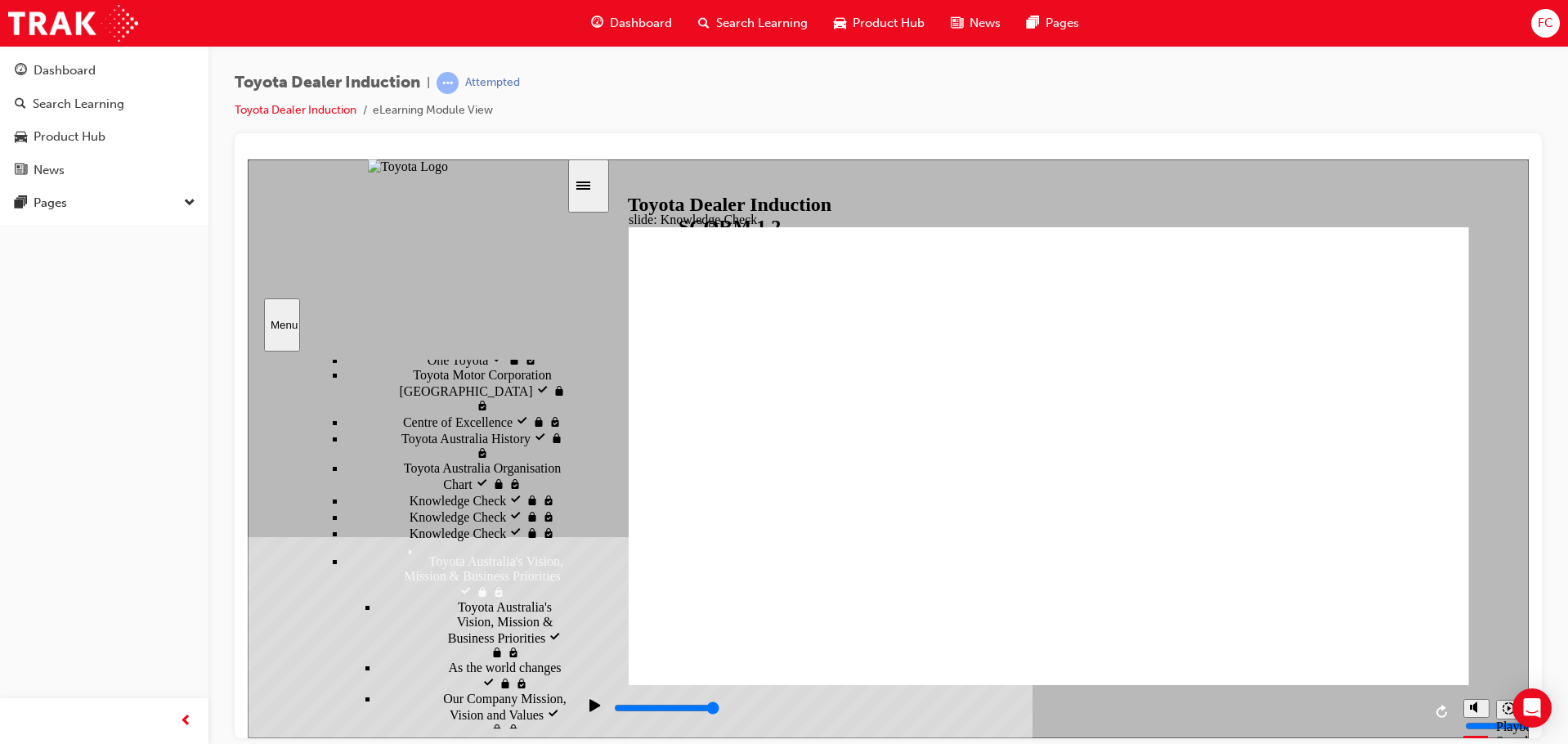
type input "m"
type input "mo"
type input "mov"
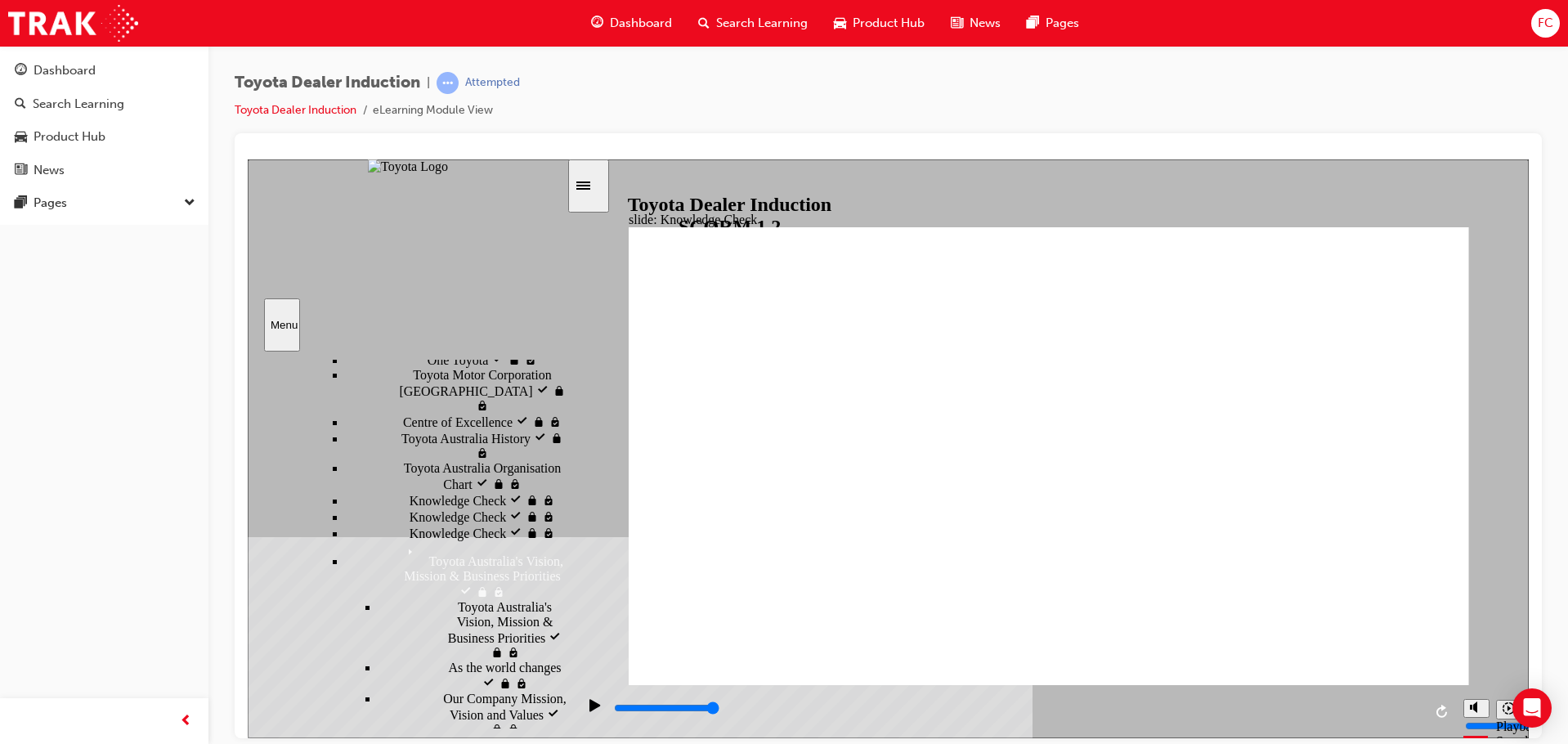
type input "move"
type input "moved"
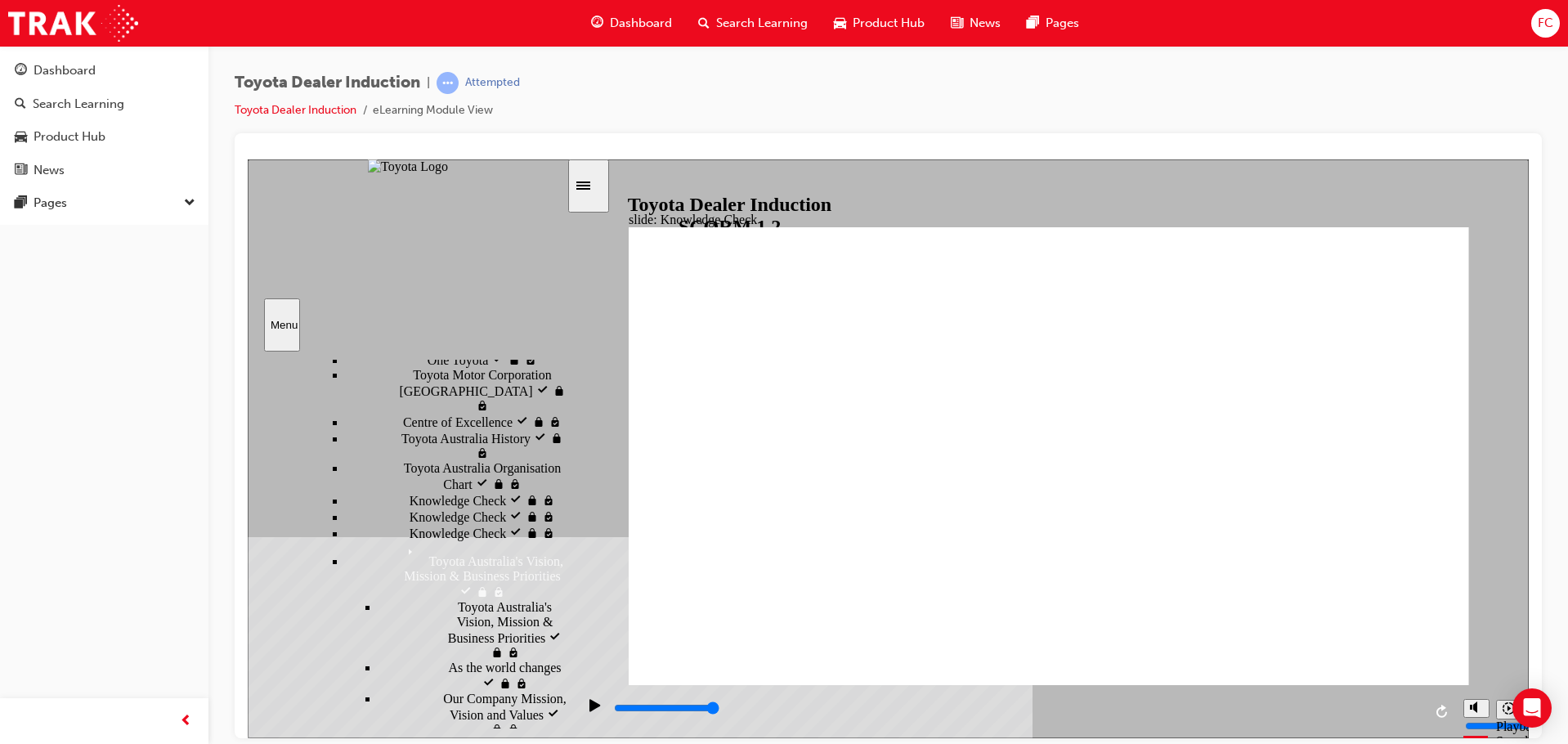
type input "moved"
type input "6500"
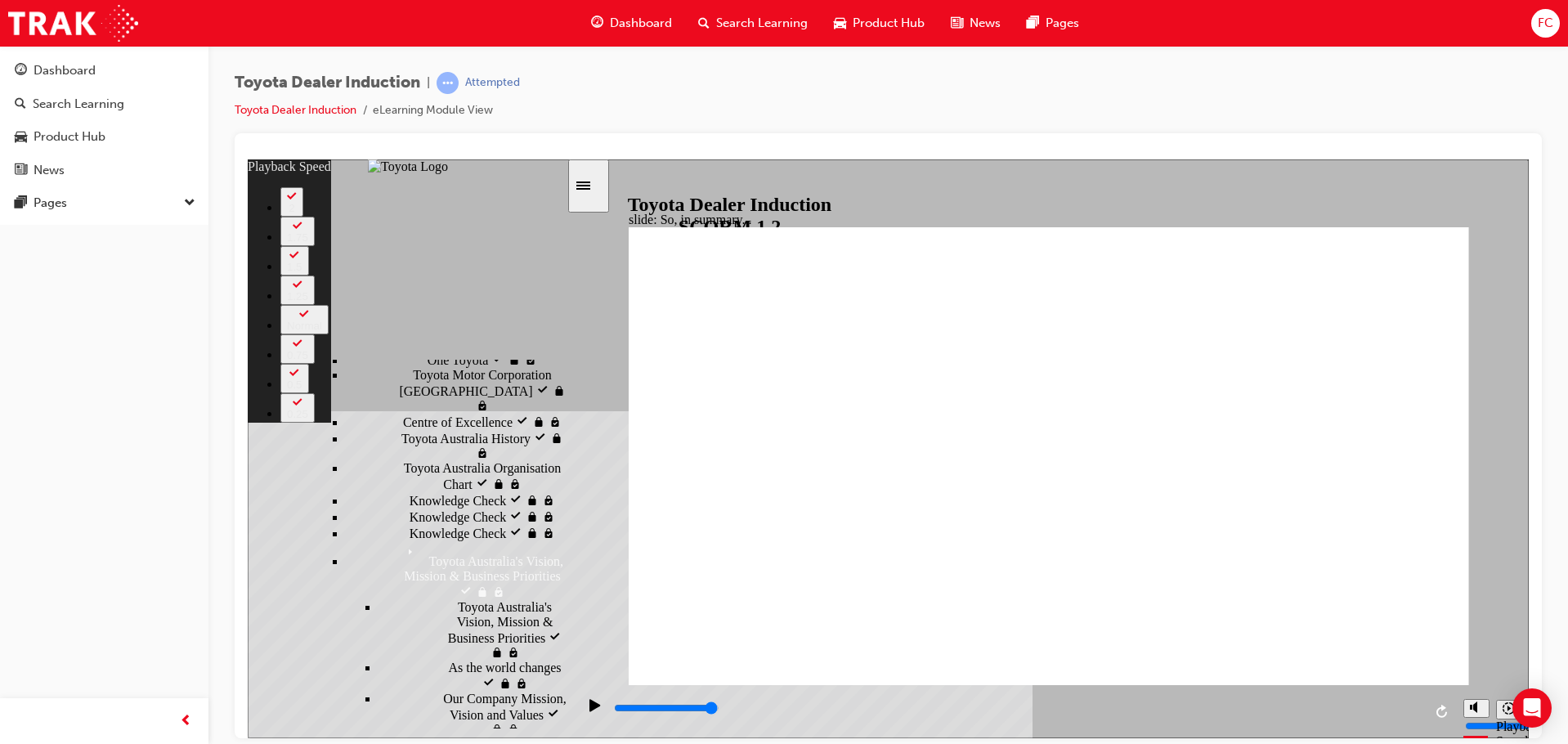
type input "128"
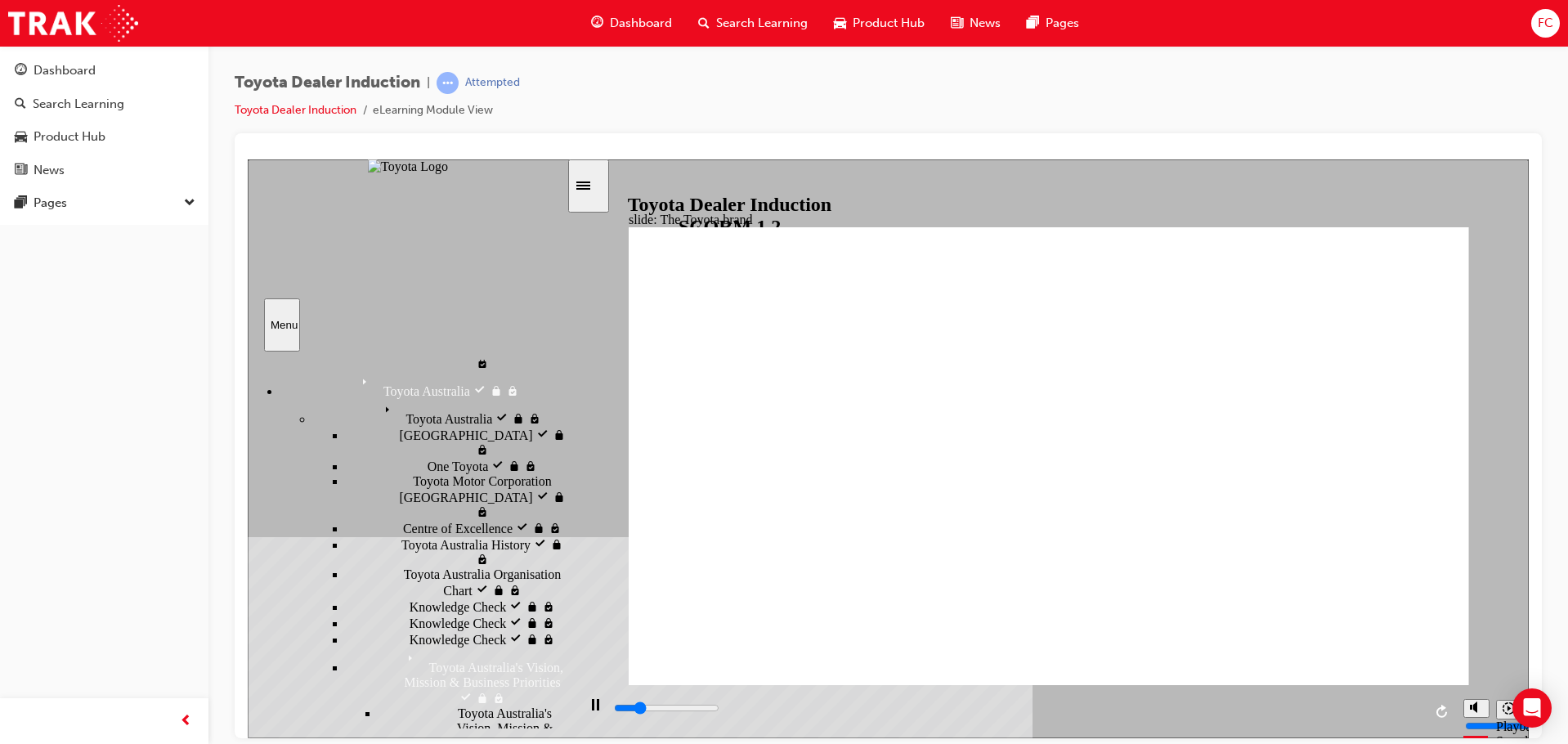
scroll to position [576, 0]
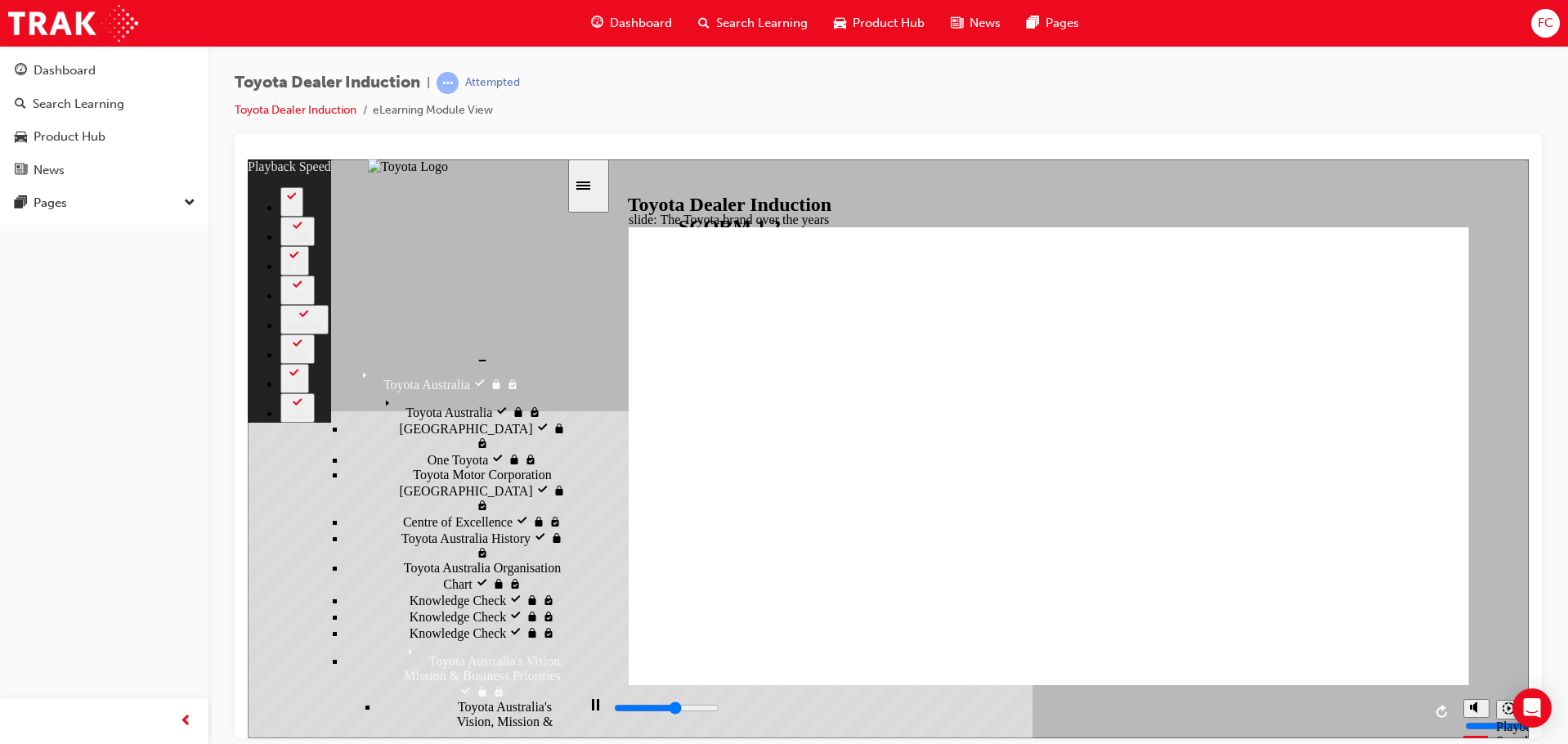
type input "5000"
type input "0"
type input "5300"
type input "1"
type input "5500"
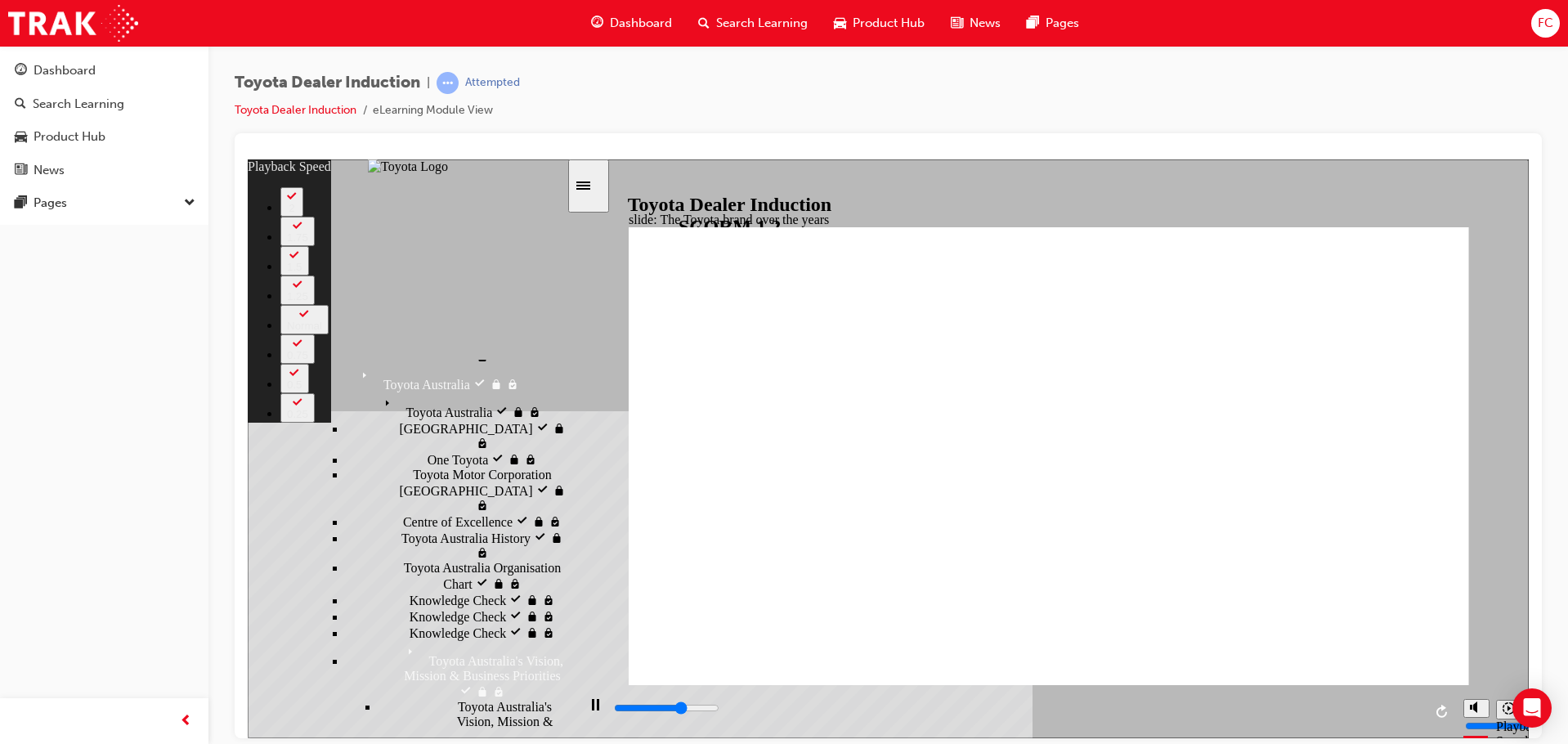
type input "1"
type input "5800"
type input "1"
type input "6100"
type input "1"
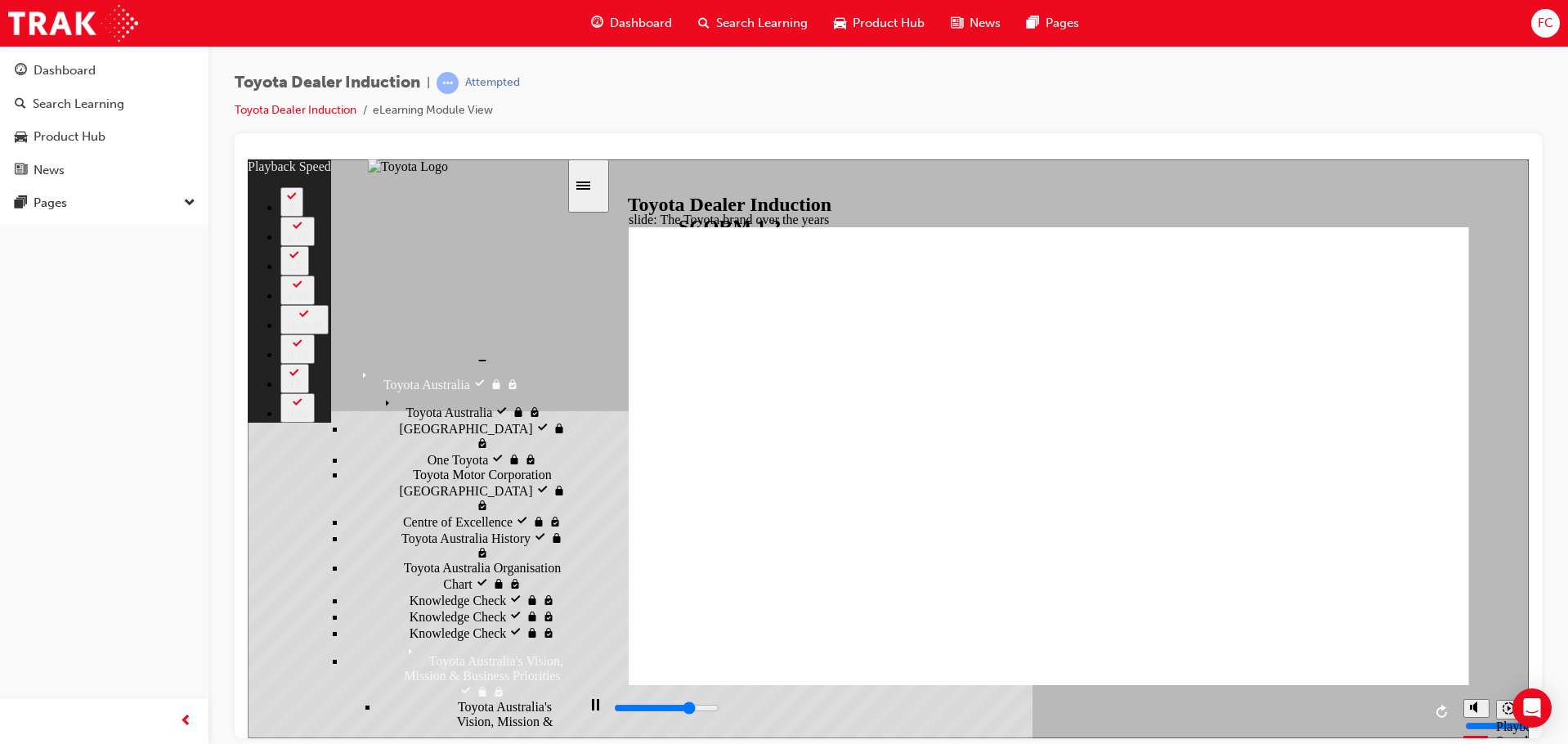
type input "6300"
type input "2"
type input "6600"
type input "2"
type input "6900"
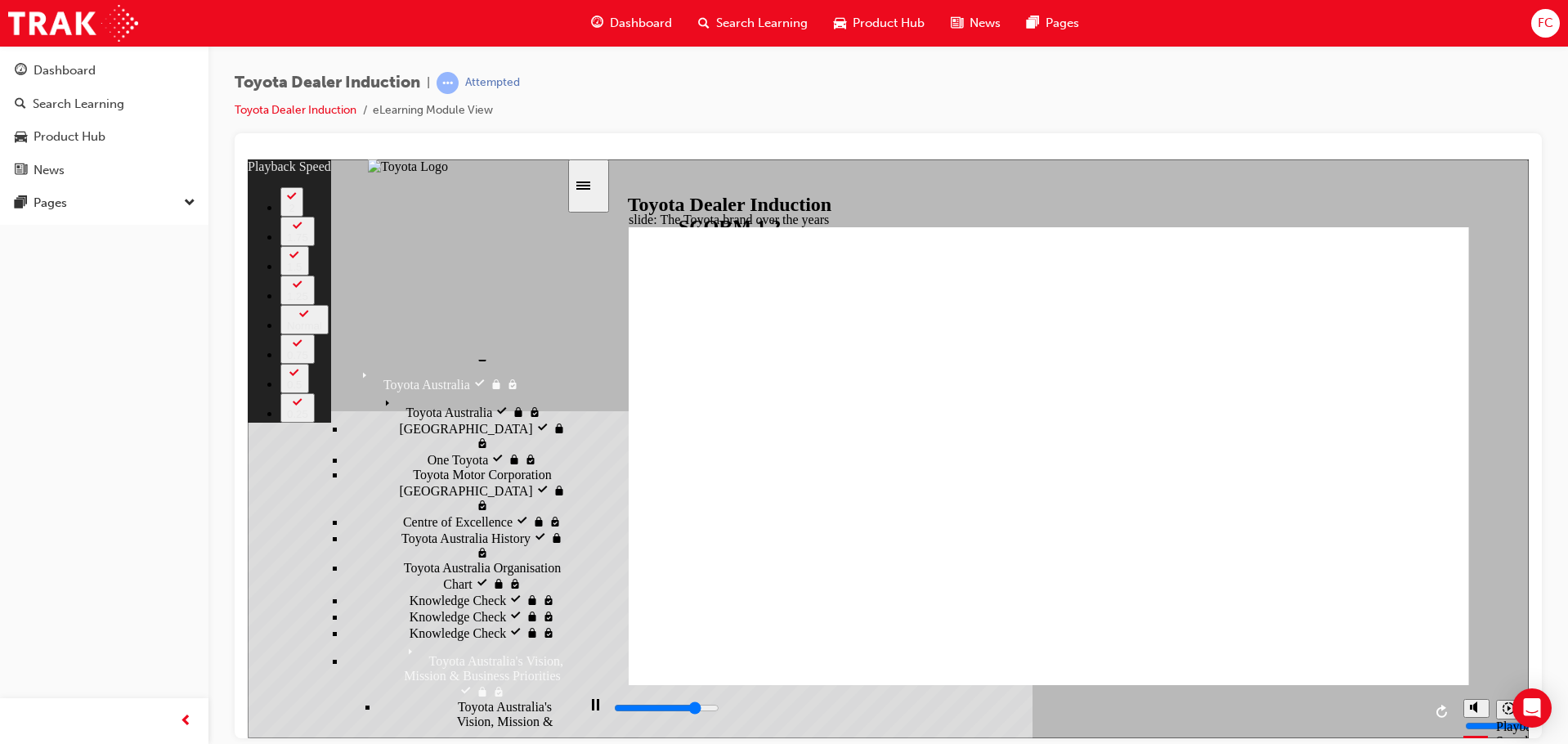
type input "2"
type input "7100"
type input "2"
type input "7400"
type input "3"
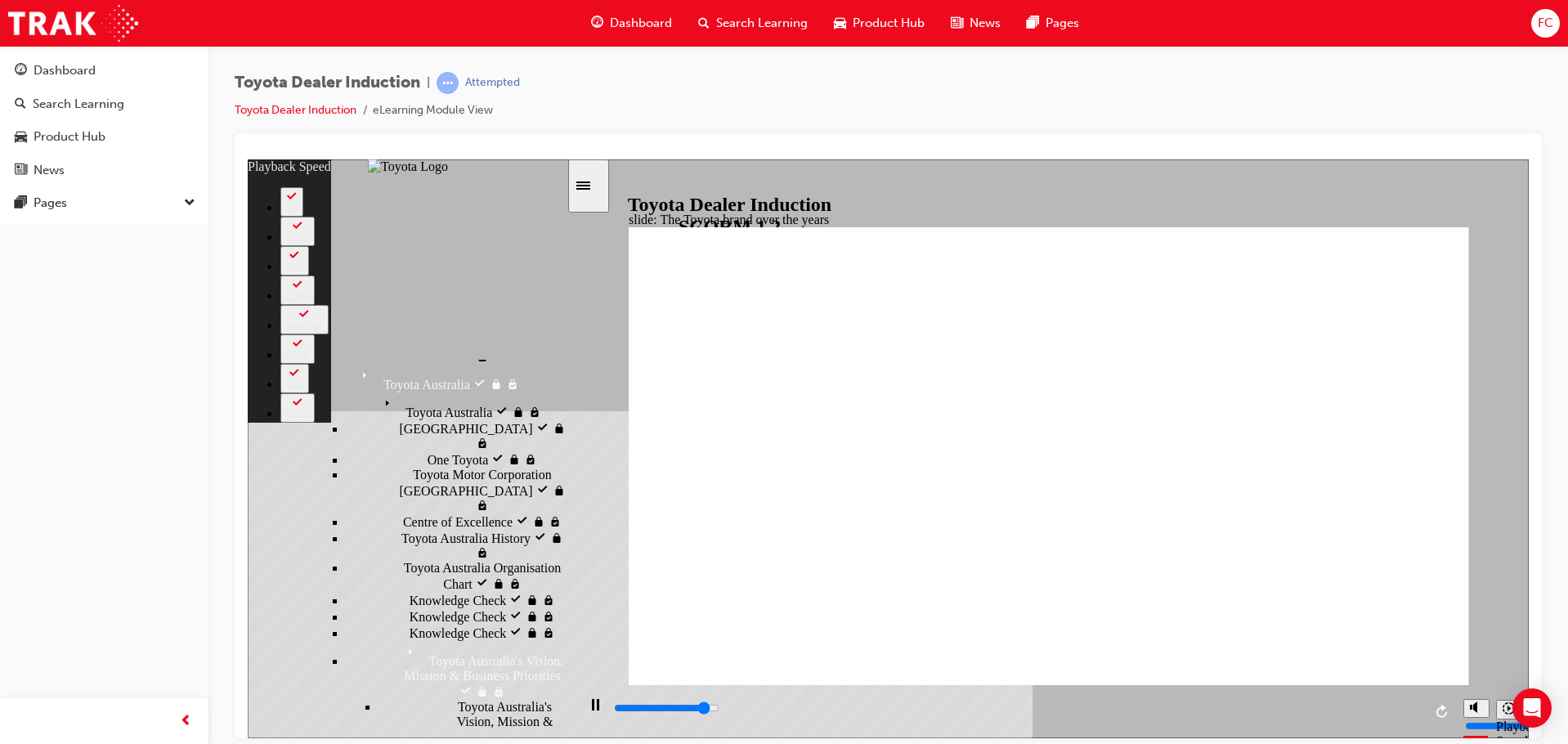
type input "7700"
type input "3"
type input "7900"
type input "3"
type input "8200"
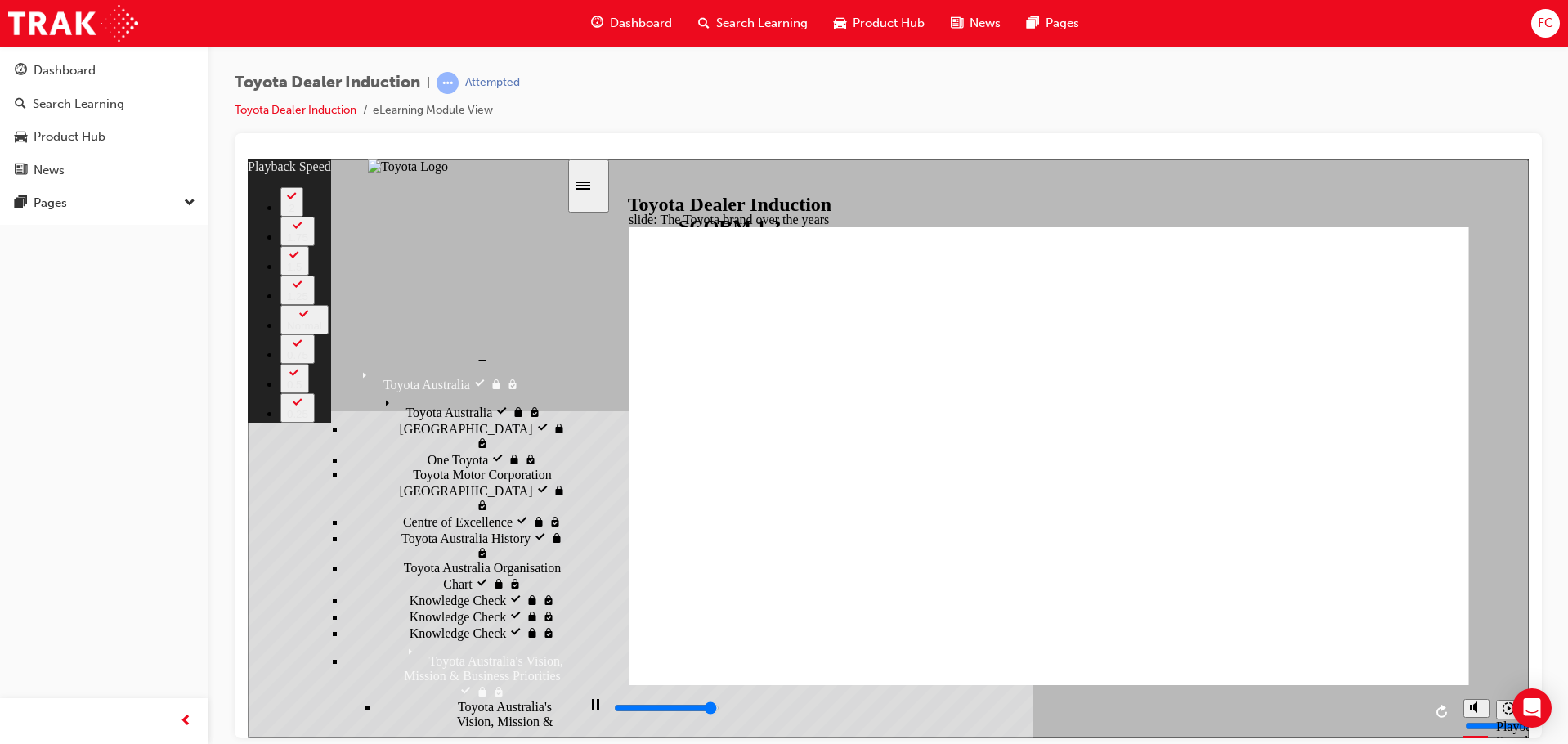
type input "3"
type input "8400"
type input "10"
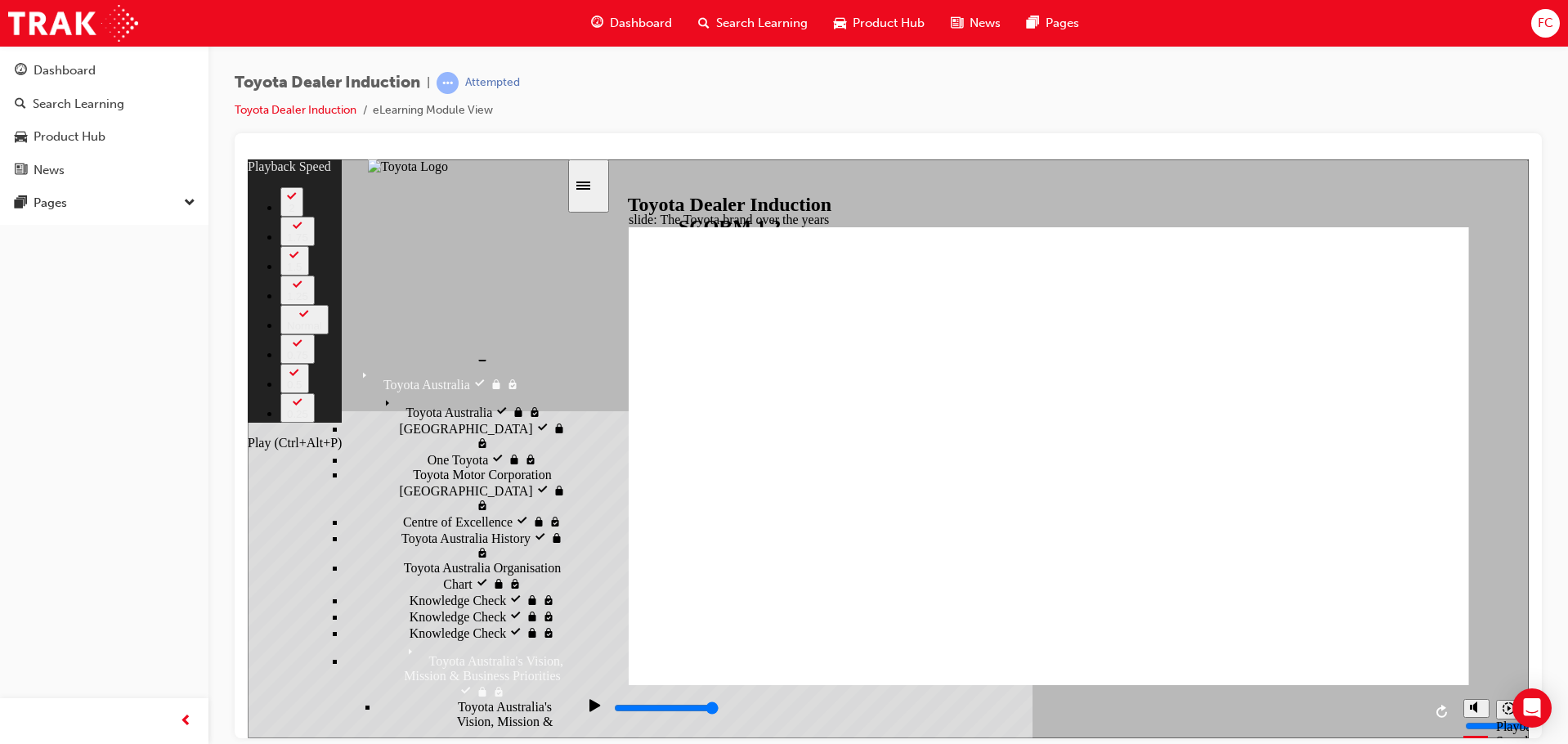
click at [597, 712] on div "Play (Ctrl+Alt+P)" at bounding box center [595, 712] width 28 height 28
type input "8400"
type input "11"
click at [591, 710] on icon "Play (Ctrl+Alt+P)" at bounding box center [594, 704] width 11 height 12
type input "8400"
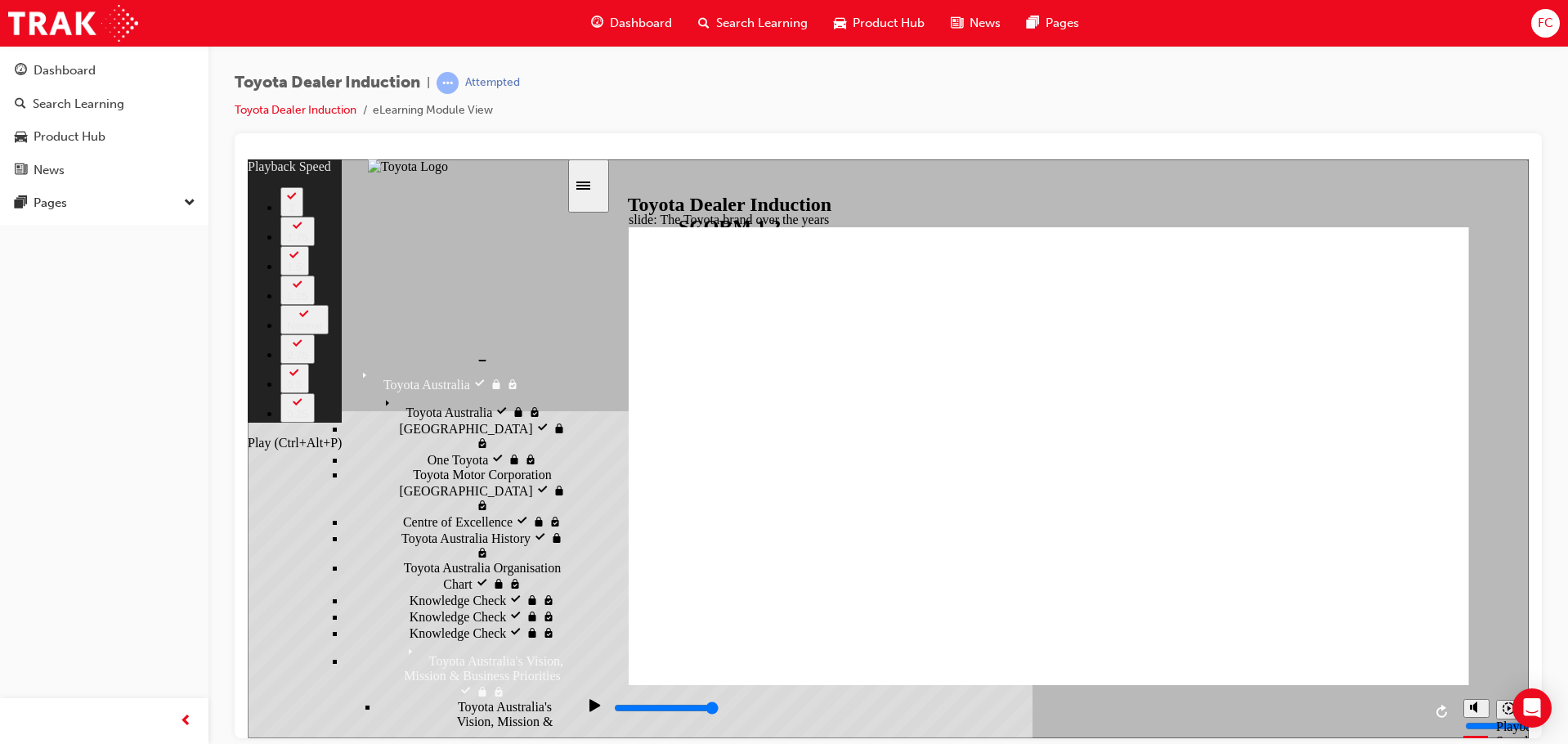
type input "12"
click at [1447, 711] on icon "Replay (Ctrl+Alt+R)" at bounding box center [1443, 710] width 13 height 13
type input "8400"
type input "15"
click at [1445, 711] on icon "Replay (Ctrl+Alt+R)" at bounding box center [1443, 710] width 13 height 13
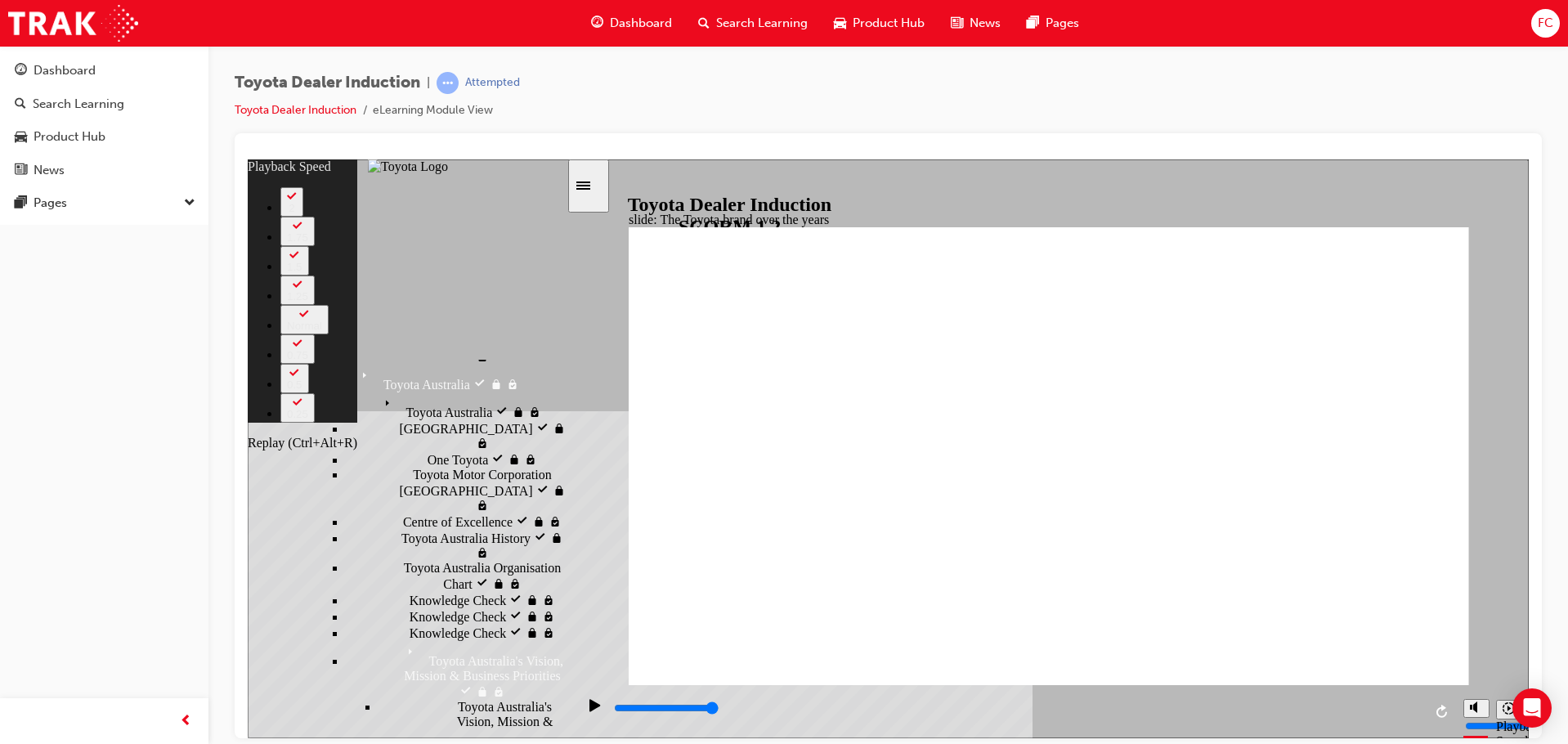
type input "8400"
type input "17"
click at [1441, 711] on icon "Replay (Ctrl+Alt+R)" at bounding box center [1443, 710] width 13 height 13
type input "8400"
type input "18"
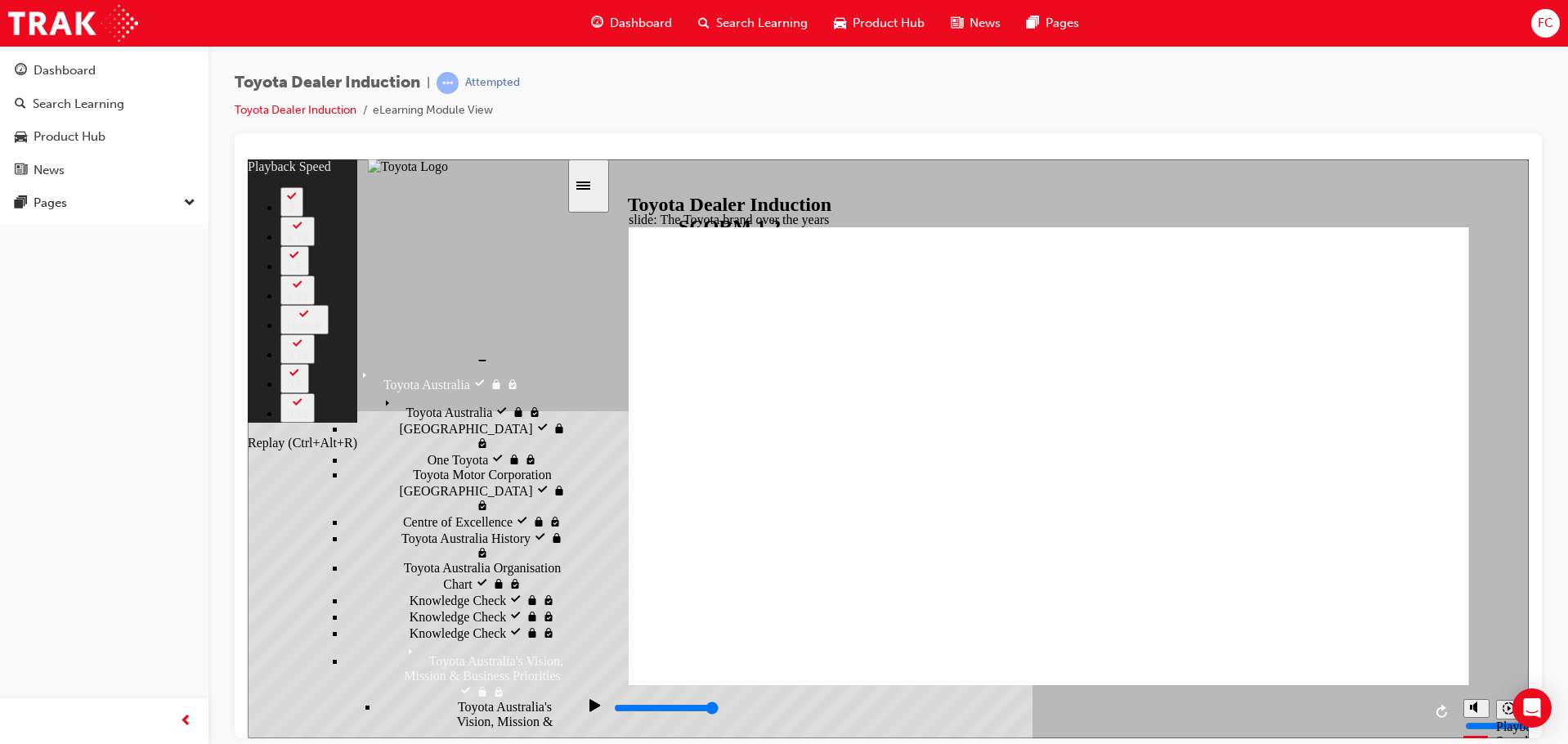
click at [1441, 711] on icon "Replay (Ctrl+Alt+R)" at bounding box center [1443, 710] width 13 height 13
type input "8400"
type input "19"
click at [1441, 711] on icon "Replay (Ctrl+Alt+R)" at bounding box center [1443, 710] width 13 height 13
type input "8400"
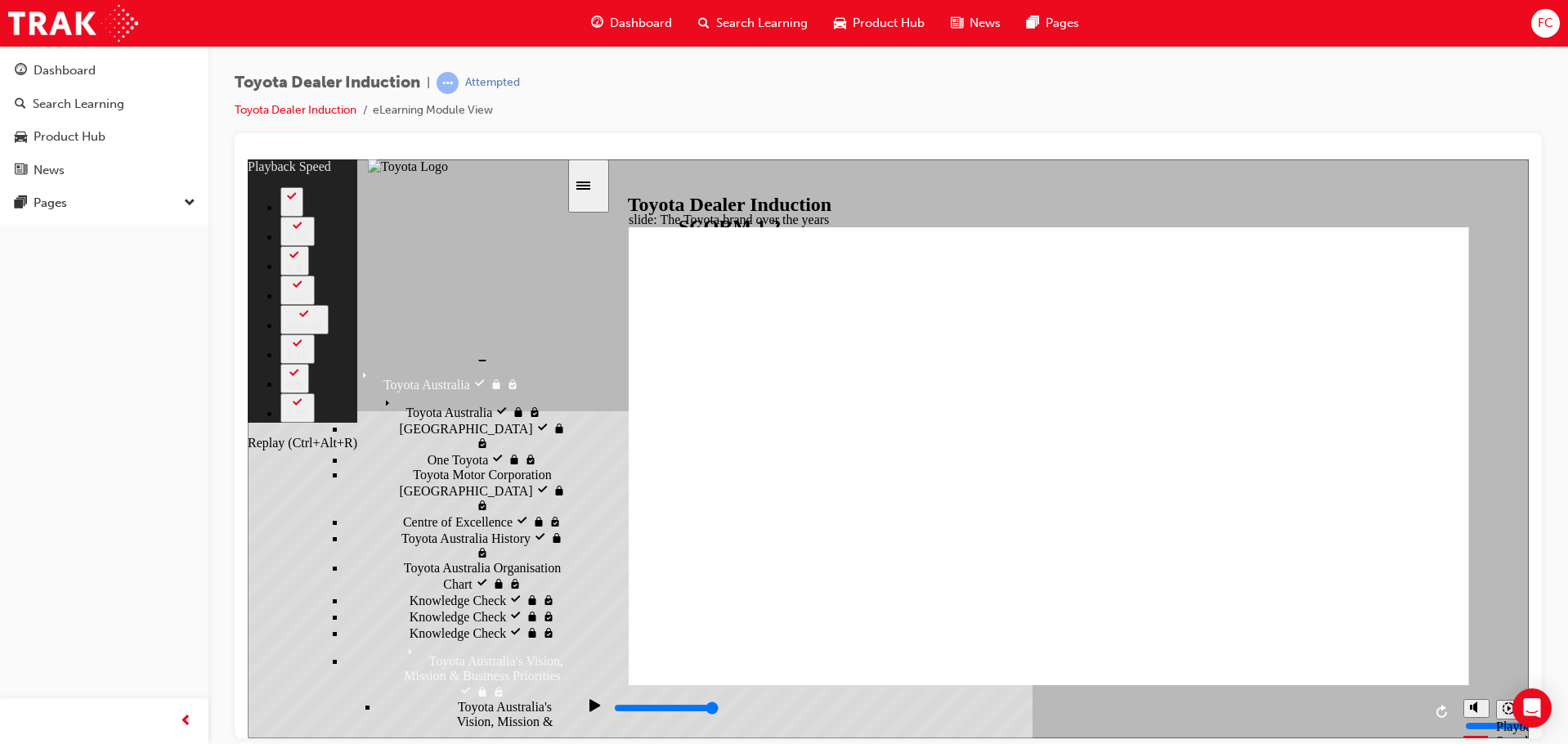
type input "19"
click at [1441, 711] on icon "Replay (Ctrl+Alt+R)" at bounding box center [1443, 710] width 13 height 13
type input "8400"
drag, startPoint x: 661, startPoint y: 648, endPoint x: 618, endPoint y: 653, distance: 43.3
click at [618, 653] on div "slide: The Toyota brand over the years Rectangle 2 playback speed 2 1.75 1.5 1.…" at bounding box center [888, 448] width 1281 height 579
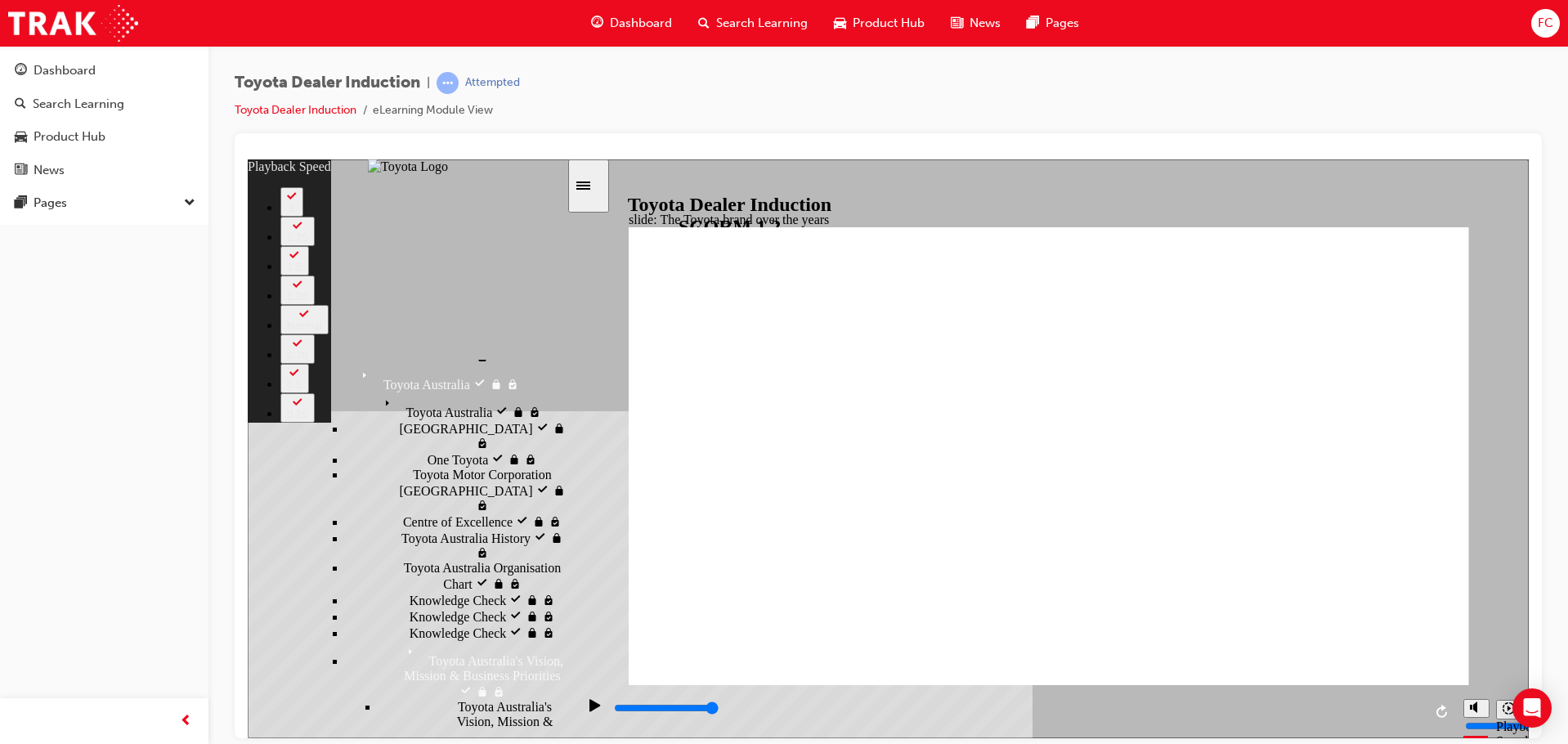
type input "165"
click at [1440, 709] on icon "Replay (Ctrl+Alt+R)" at bounding box center [1443, 710] width 13 height 13
type input "8400"
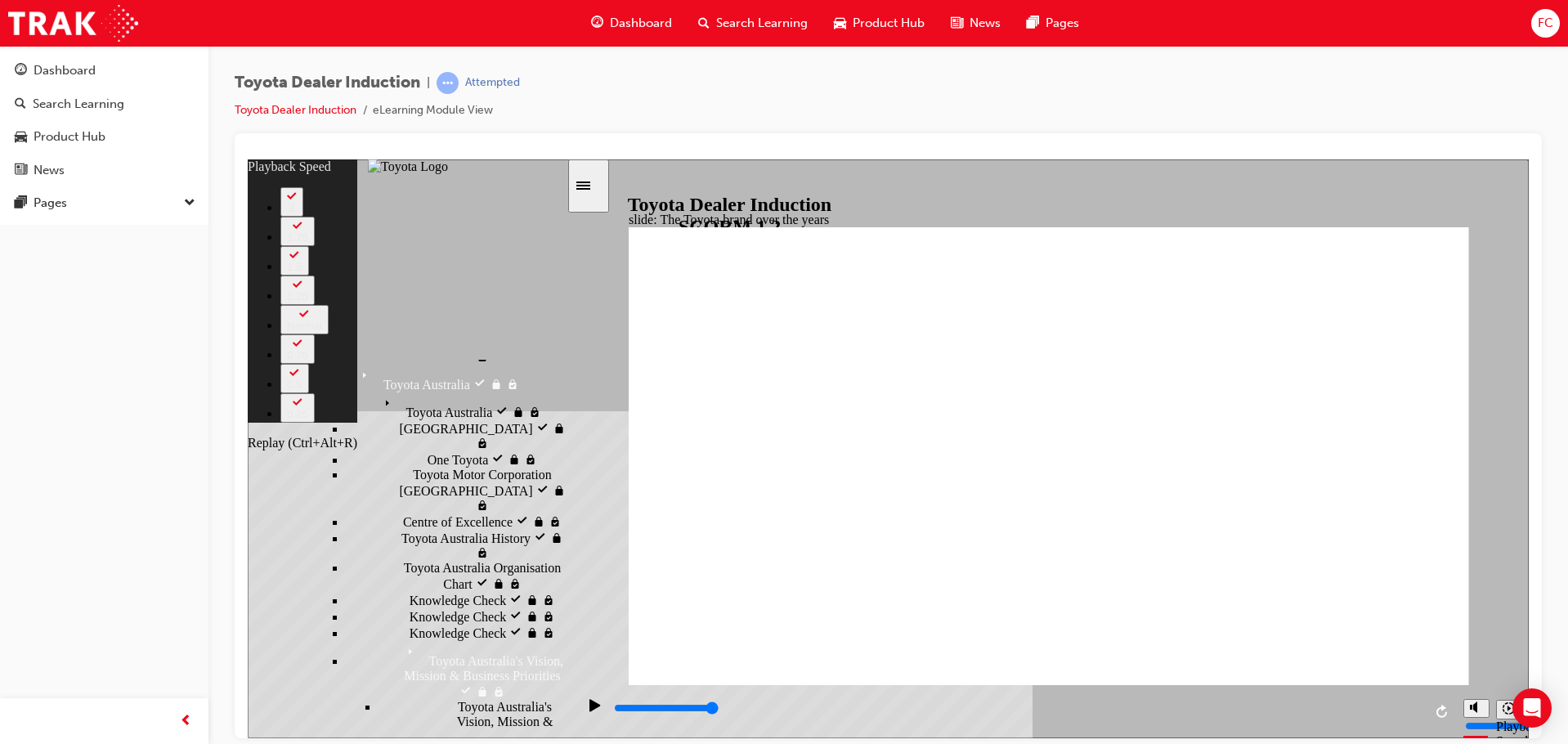
type input "165"
click at [909, 706] on div "playback controls" at bounding box center [1017, 708] width 810 height 18
click at [589, 709] on icon "Play (Ctrl+Alt+P)" at bounding box center [594, 704] width 11 height 12
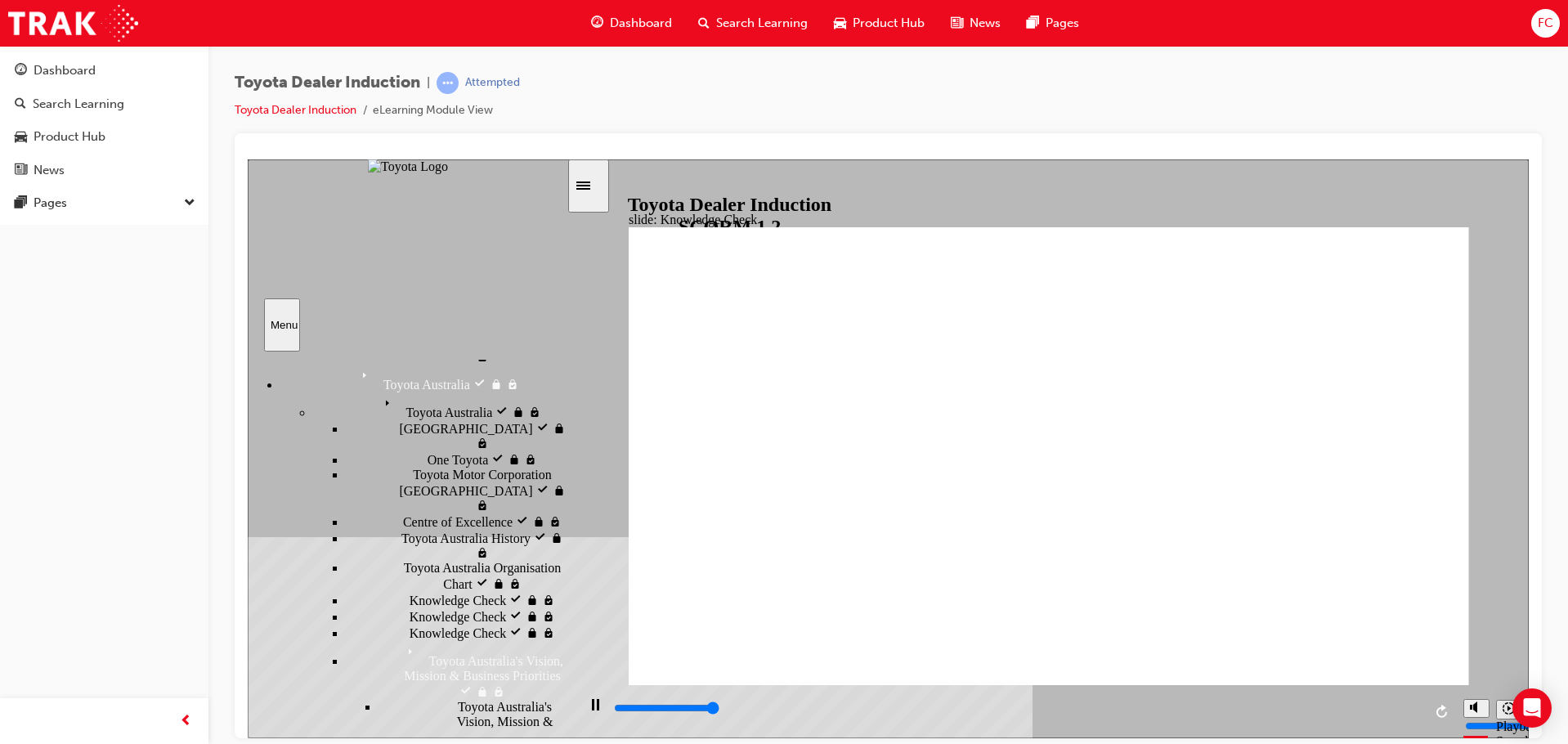
type input "5000"
radio input "true"
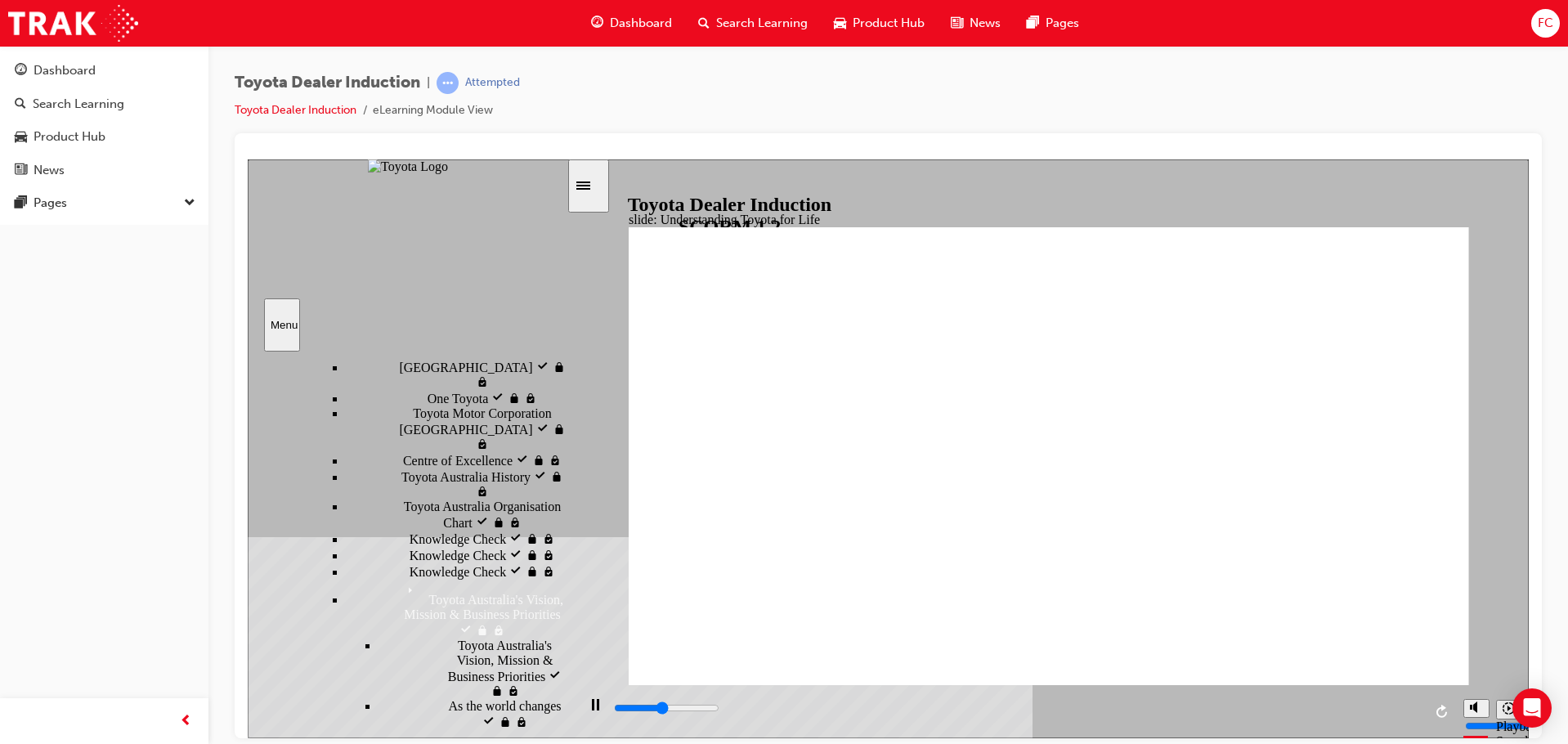
scroll to position [636, 0]
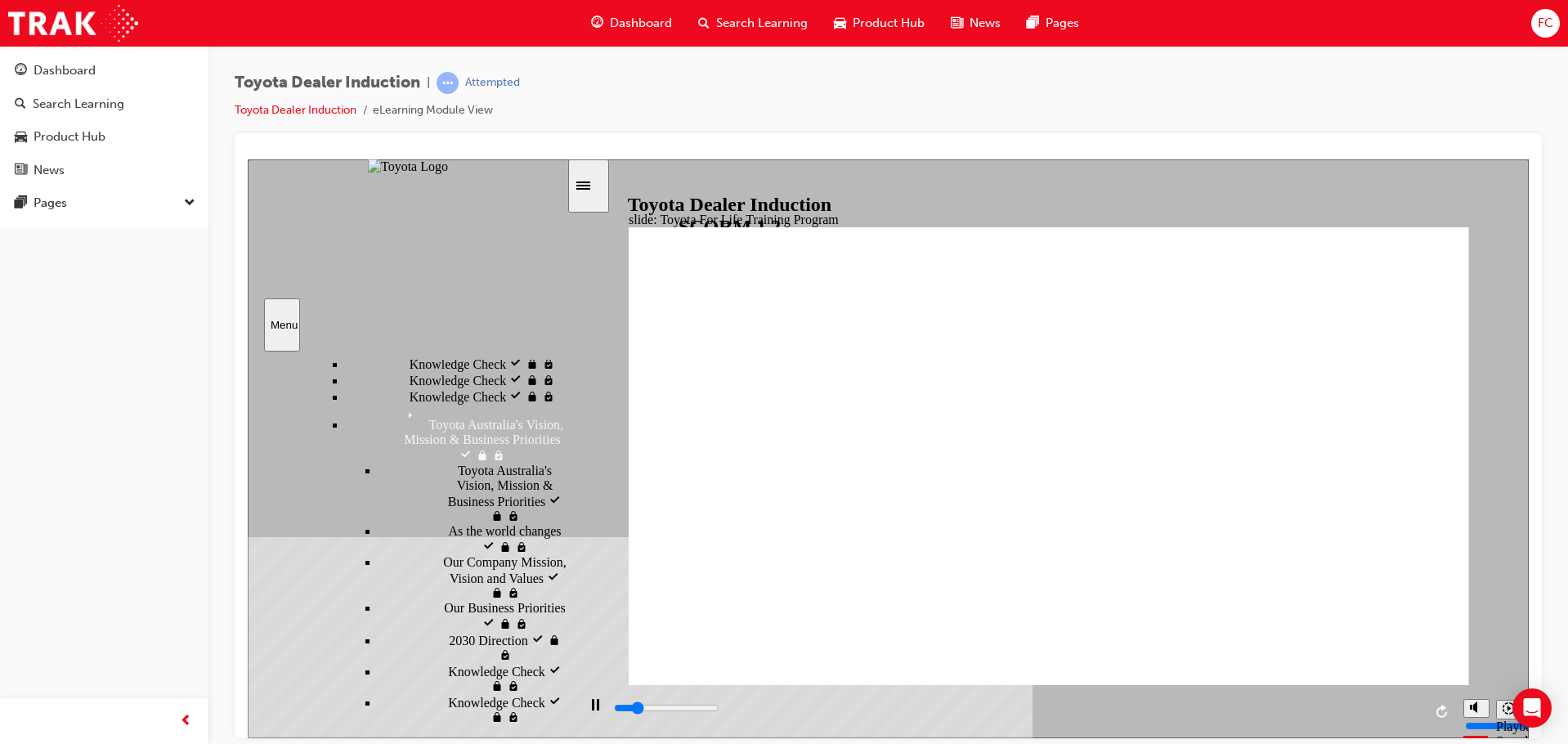
scroll to position [838, 0]
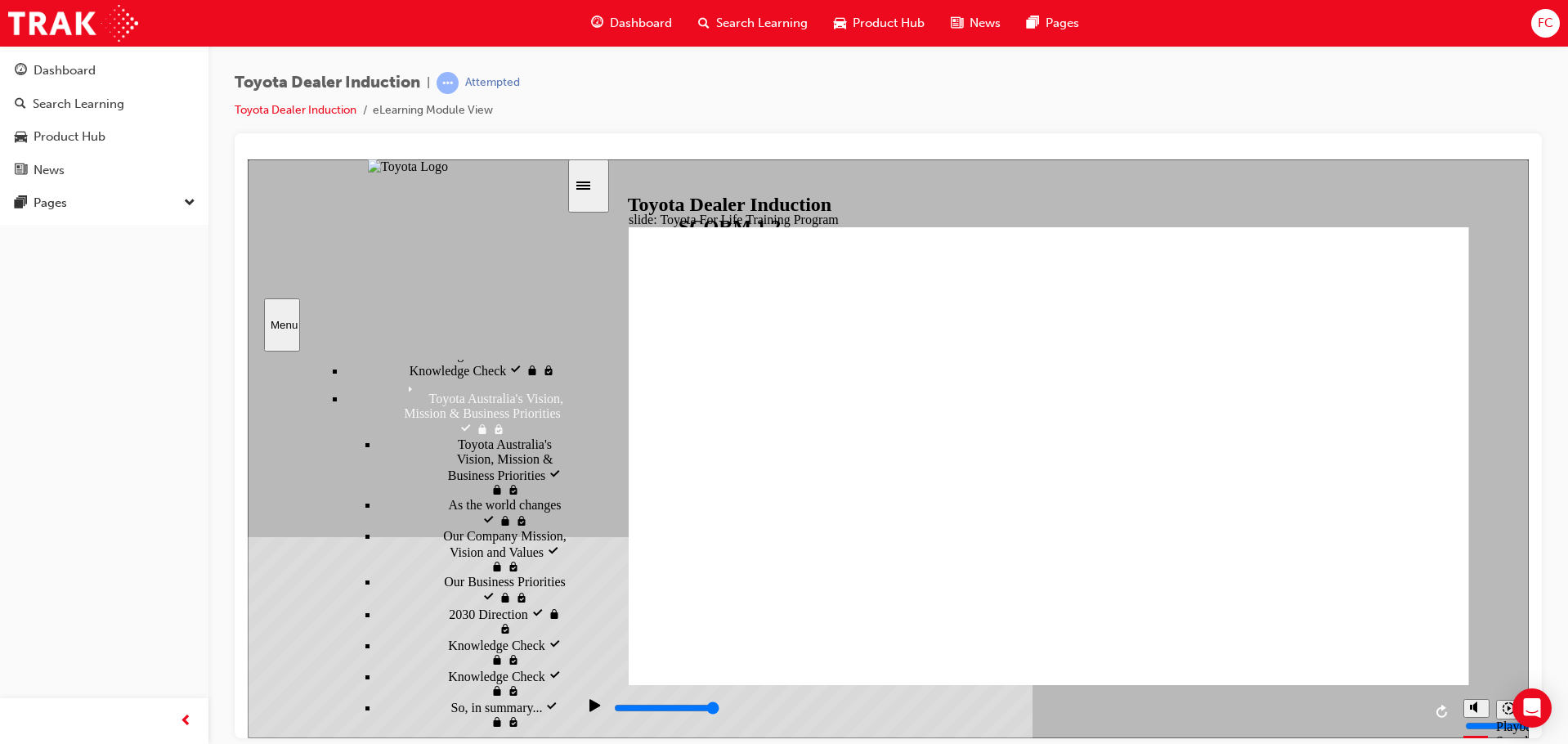
drag, startPoint x: 1400, startPoint y: 275, endPoint x: 1405, endPoint y: 263, distance: 13.0
type input "10800"
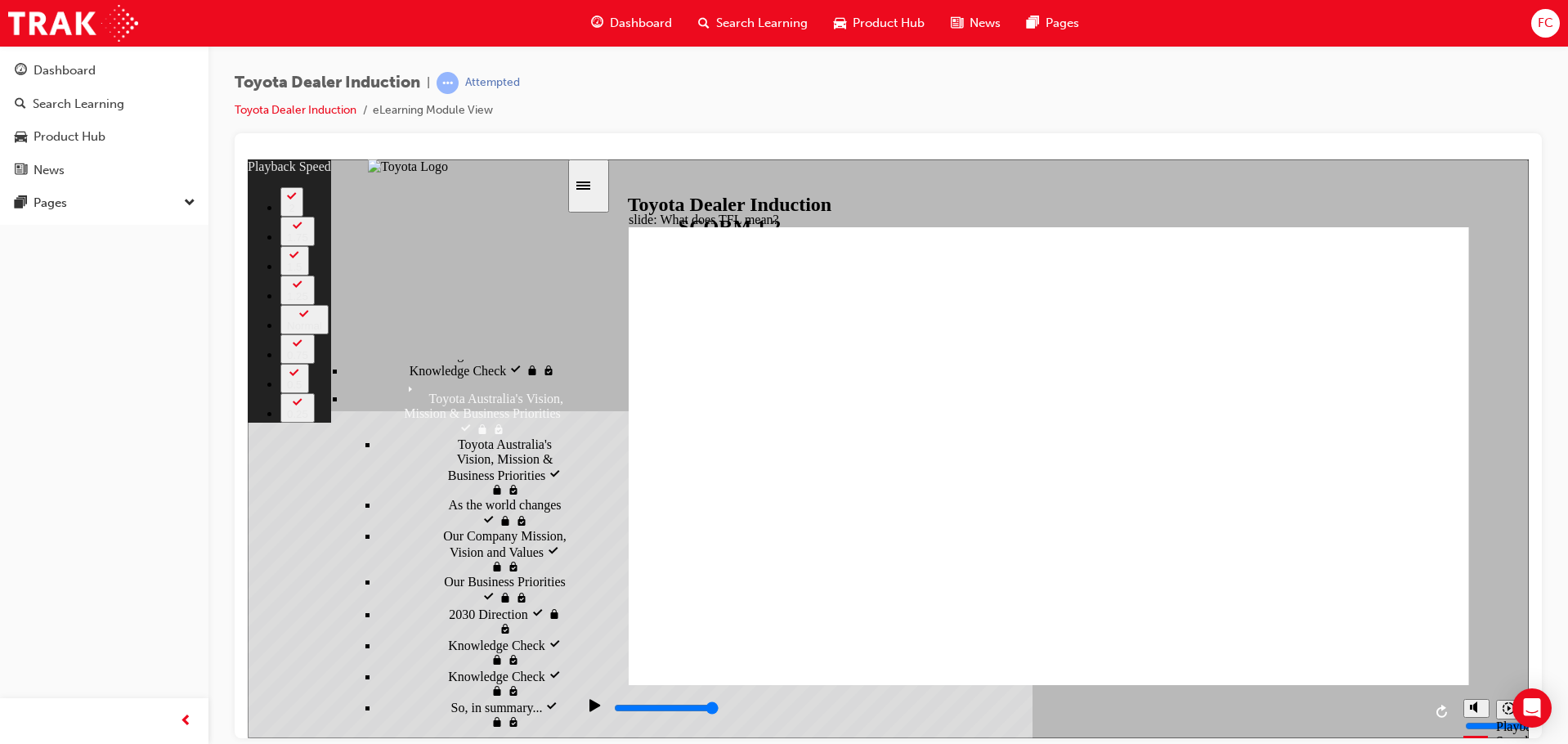
type input "139"
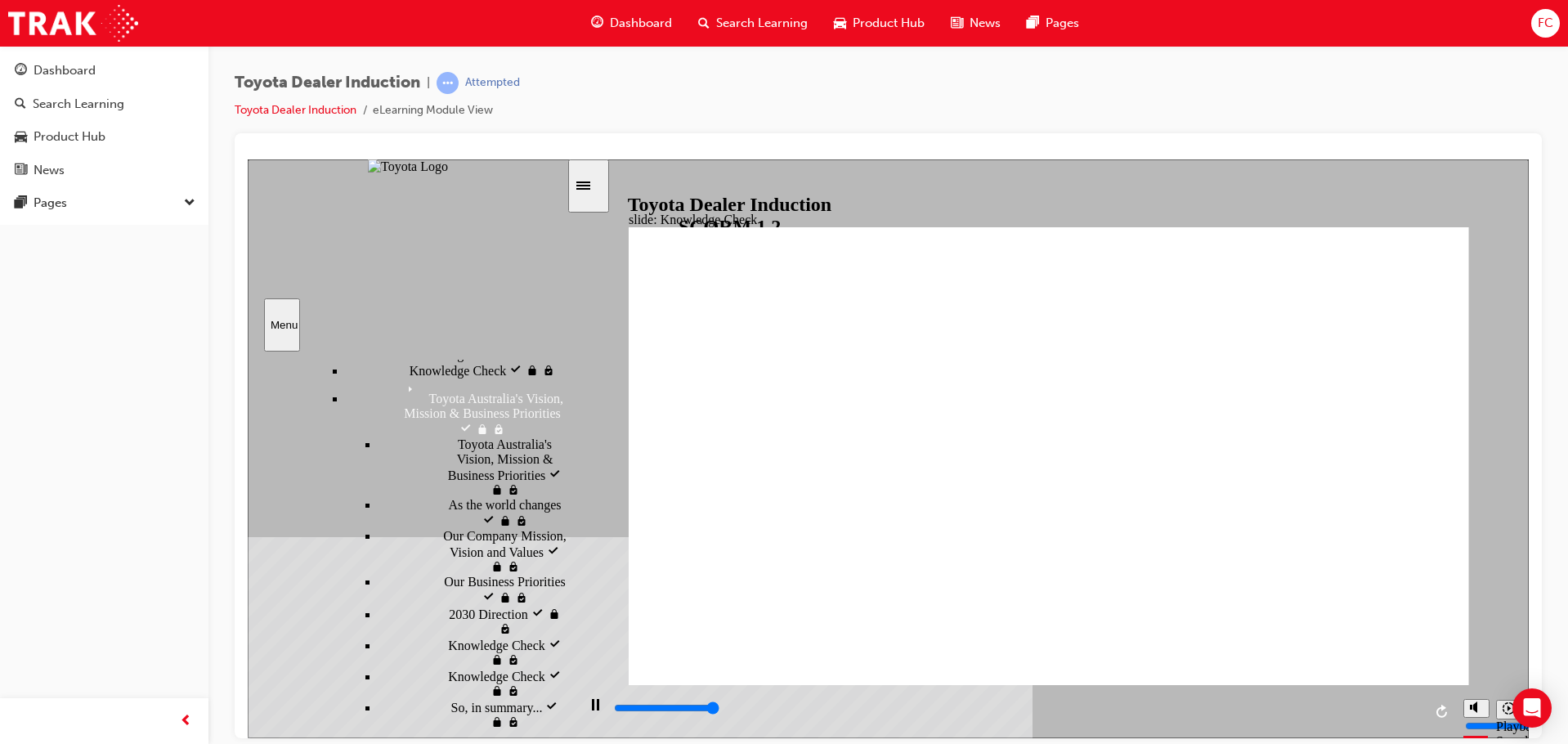
type input "5000"
radio input "true"
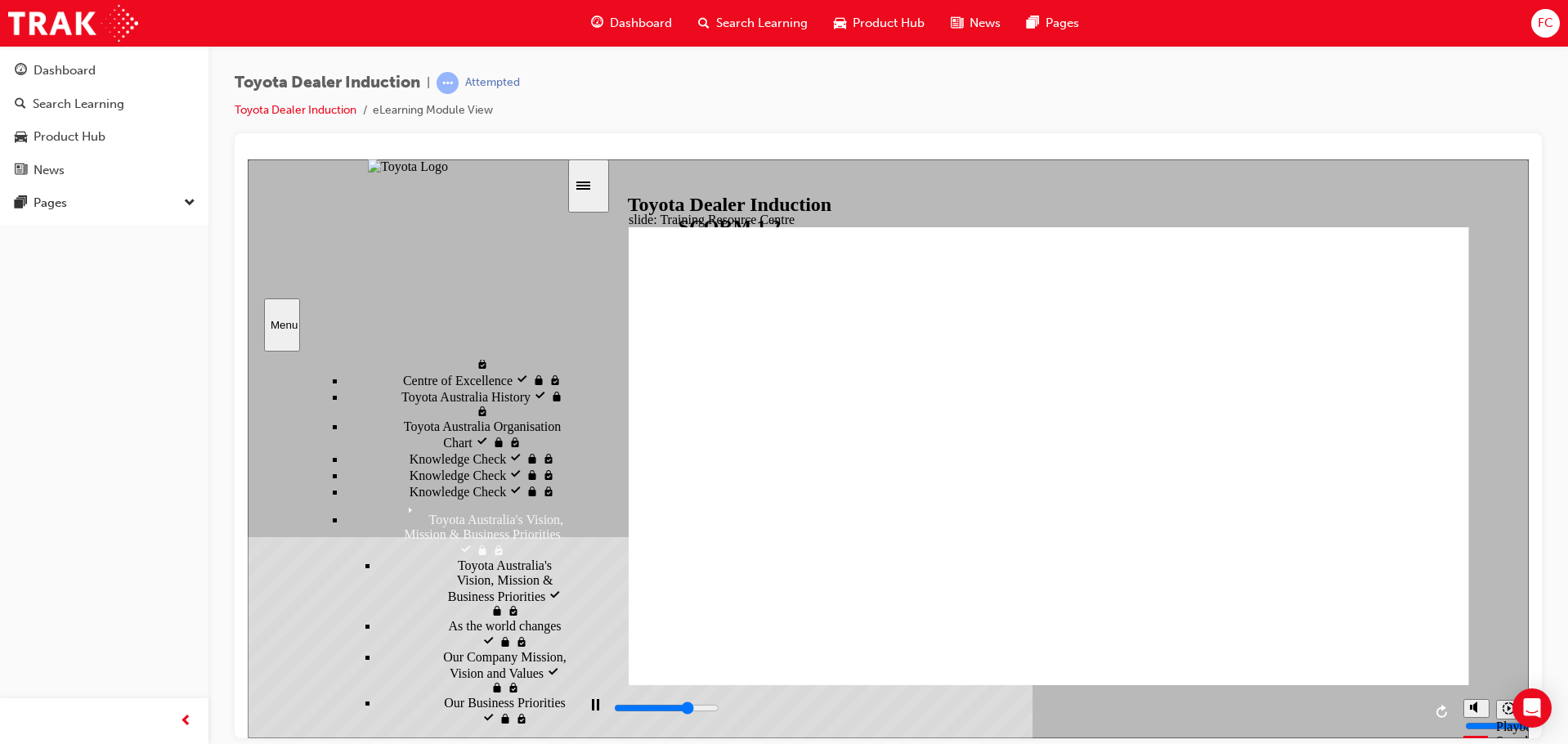
click at [1554, 21] on div "FC" at bounding box center [1545, 23] width 29 height 29
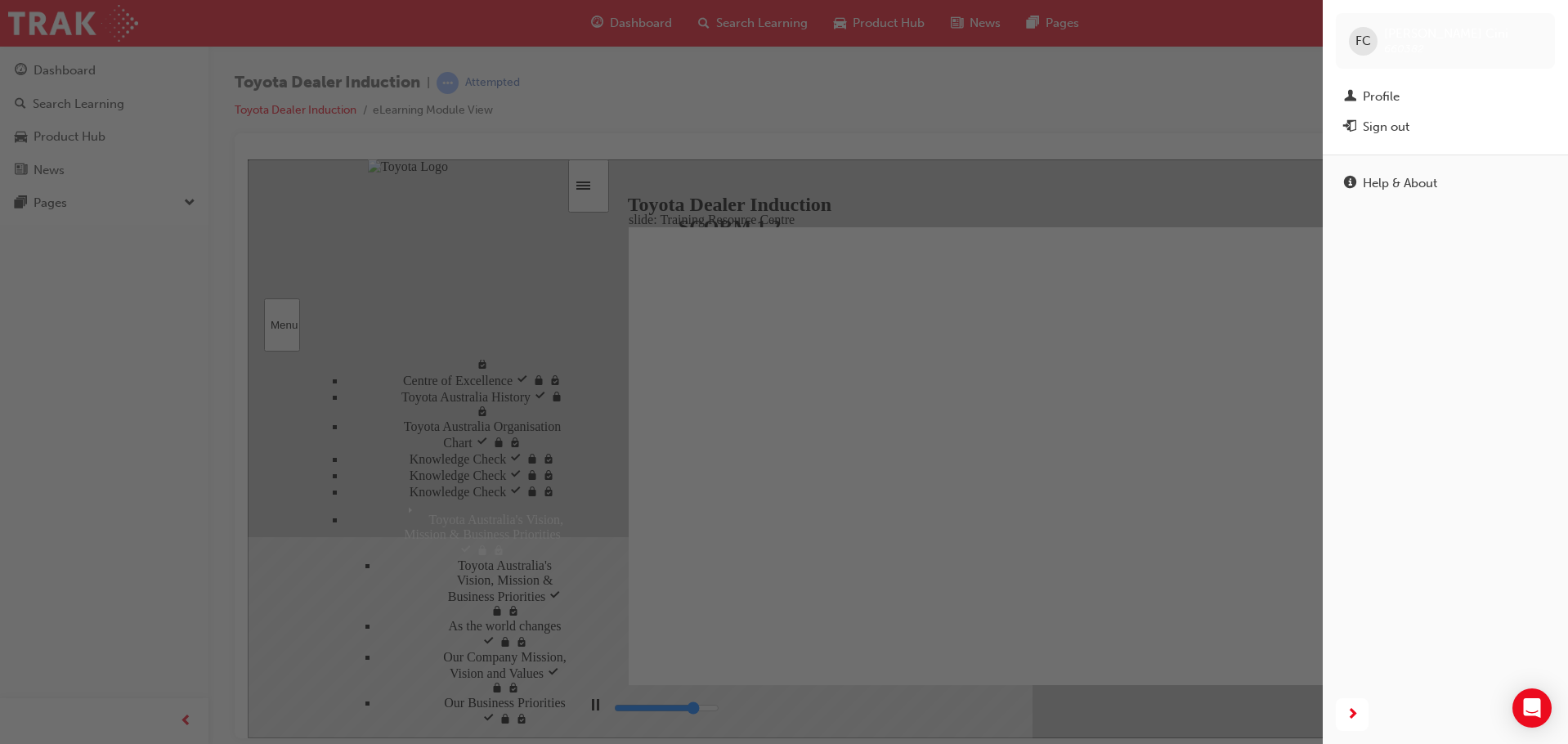
click at [1140, 93] on div "button" at bounding box center [661, 372] width 1323 height 744
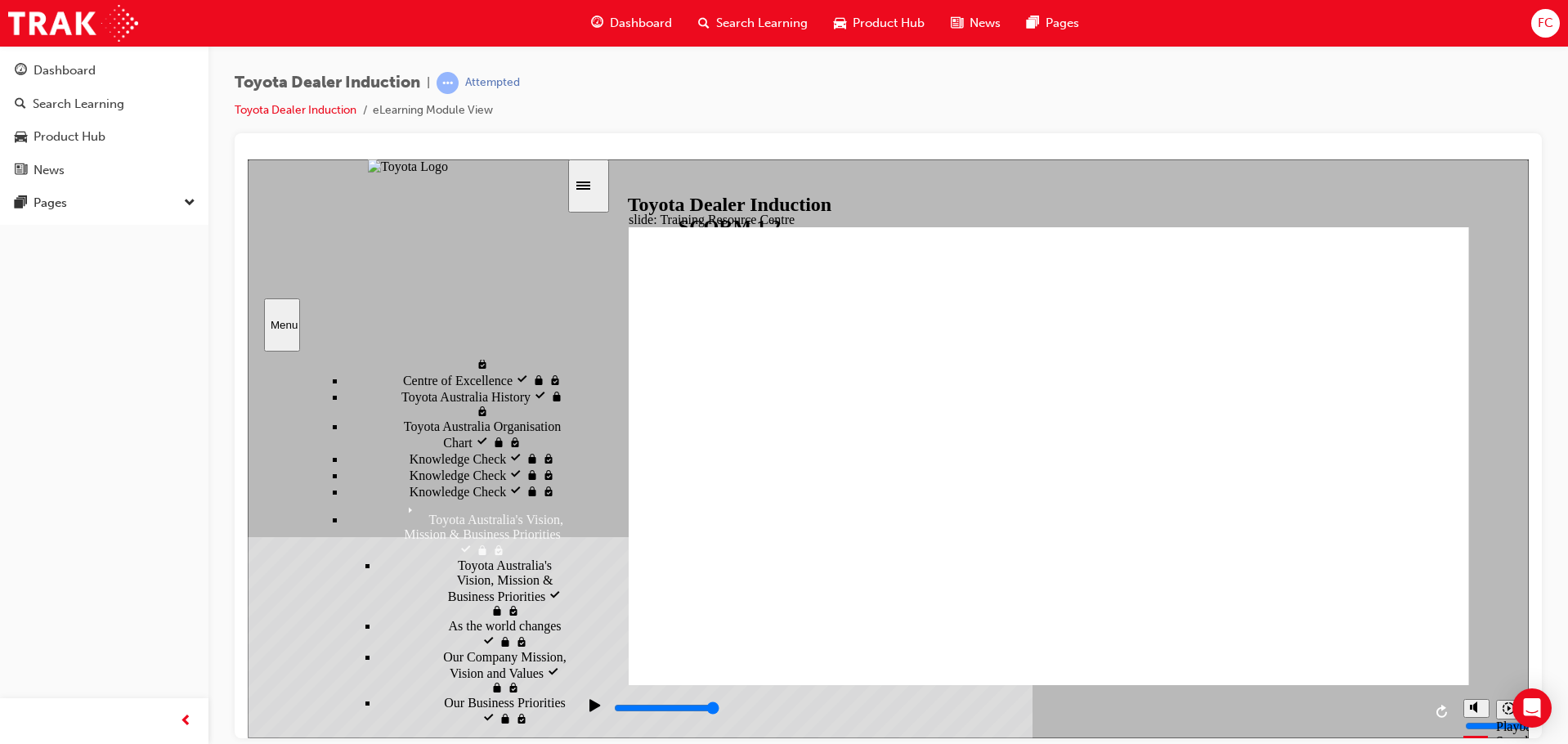
type input "5000"
radio input "true"
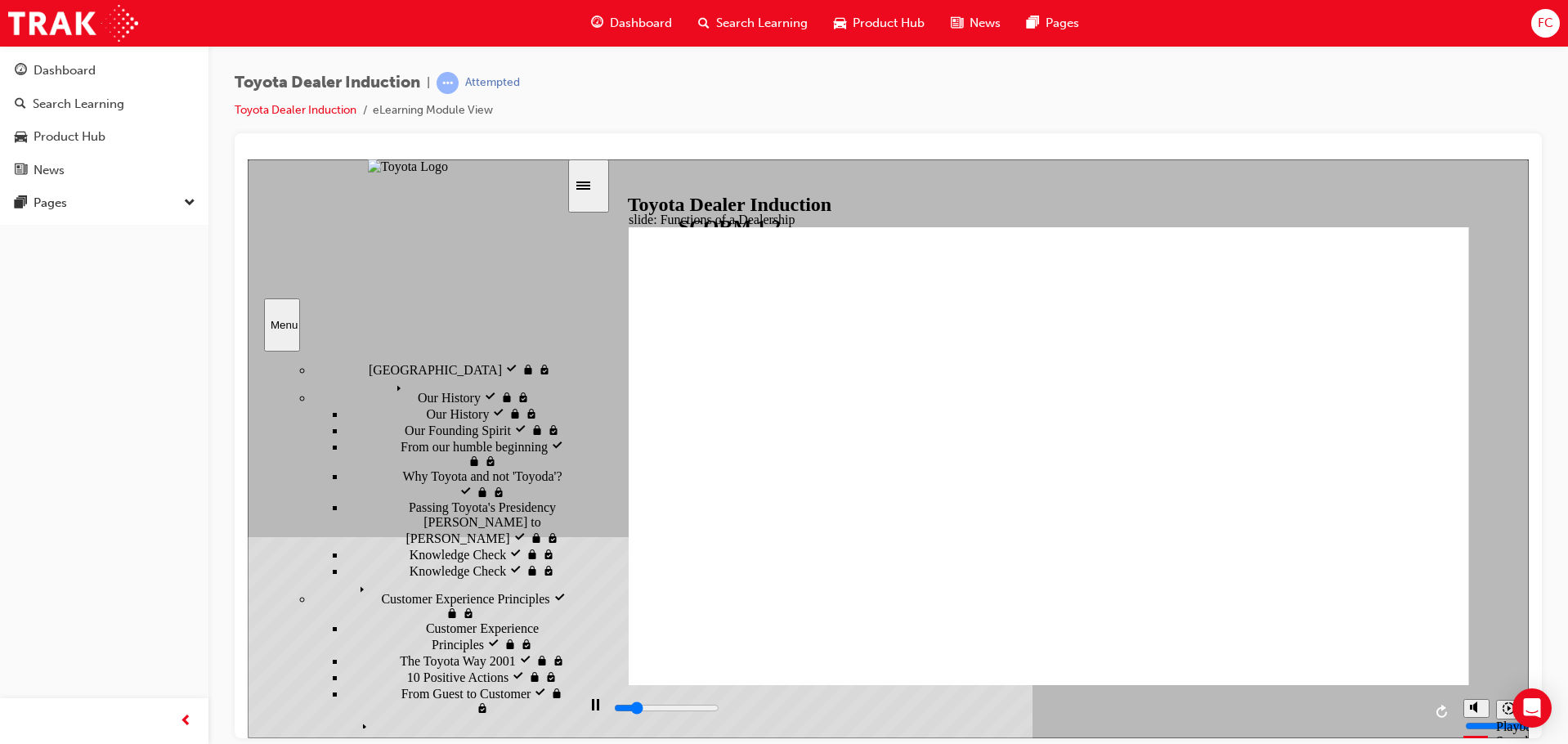
scroll to position [192, 0]
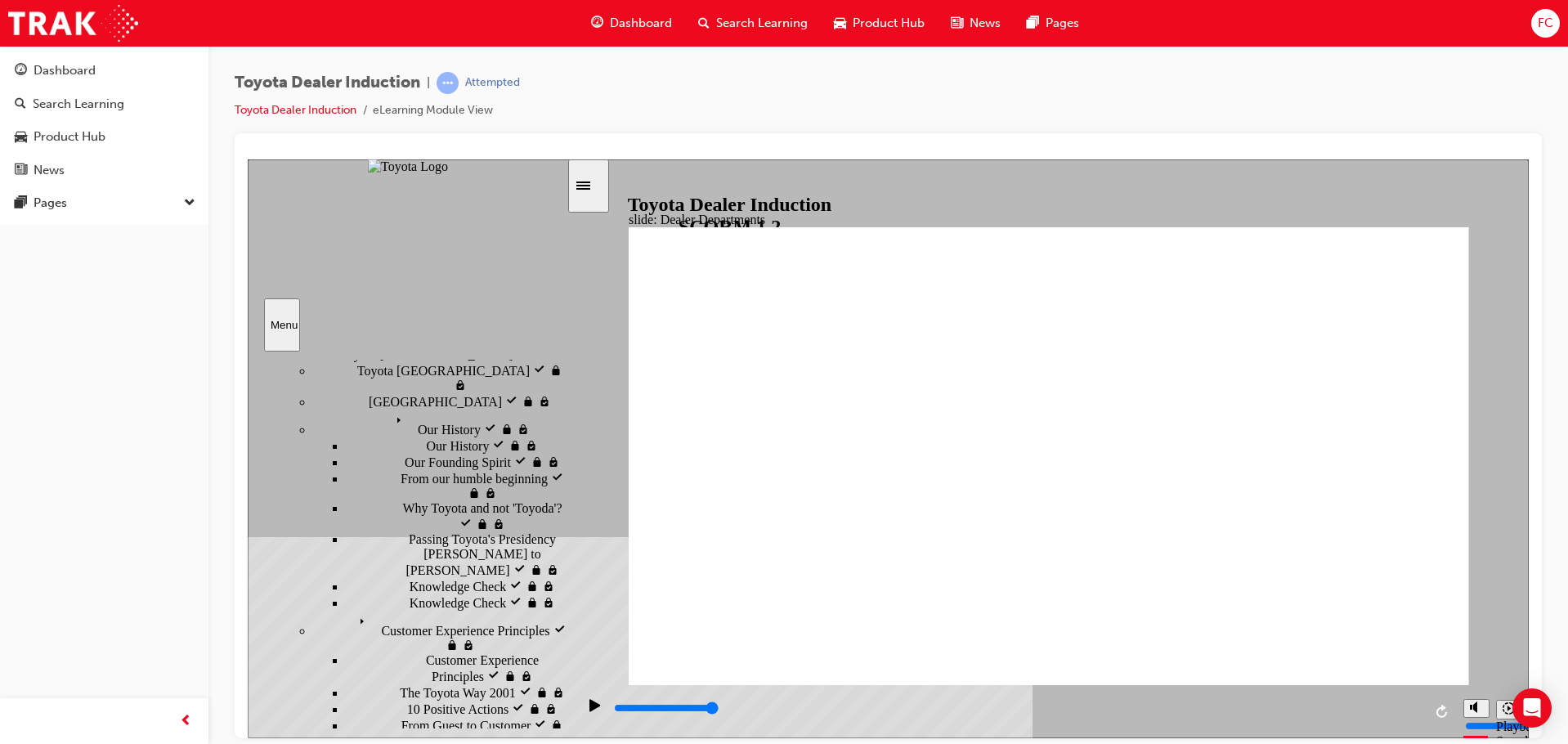
type input "4300"
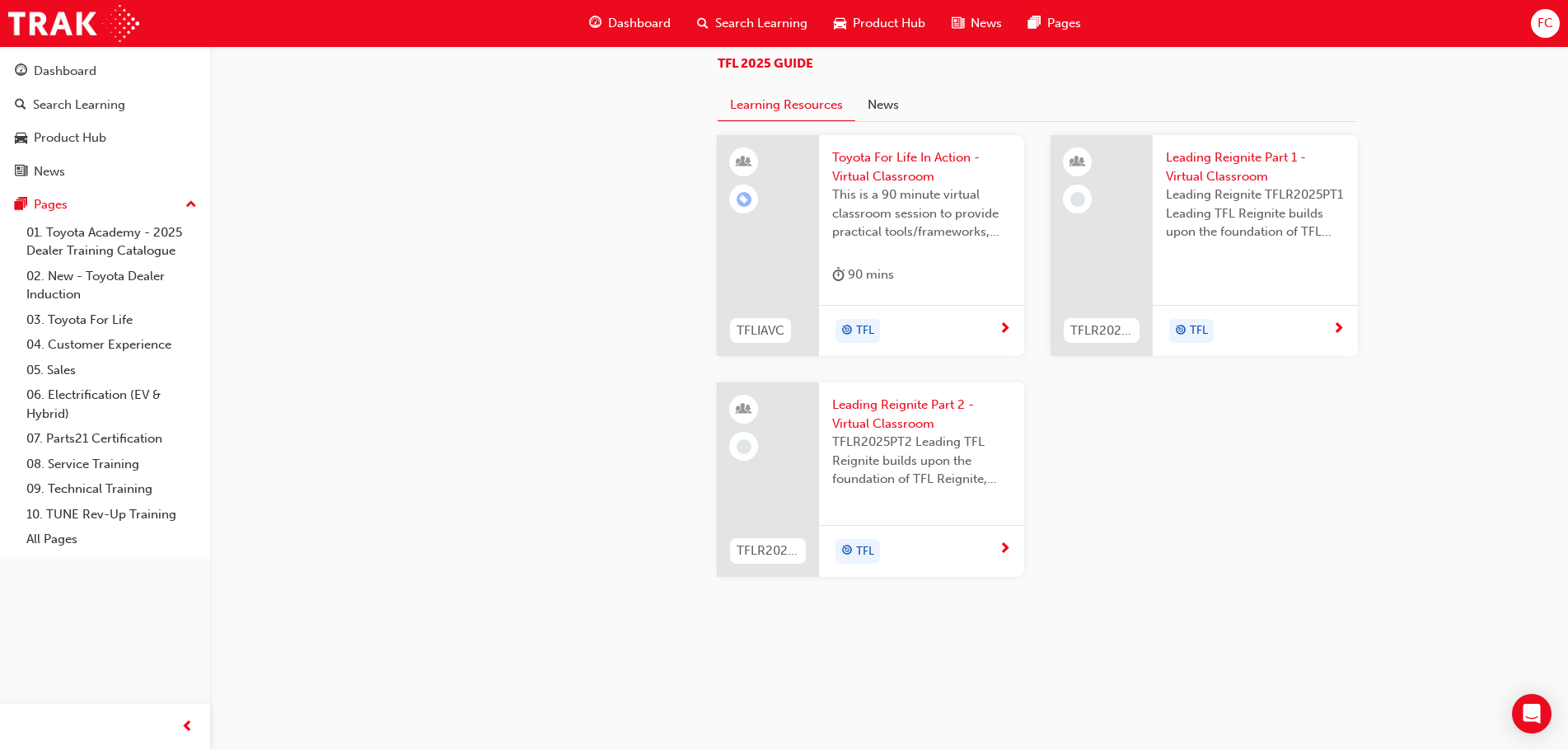
scroll to position [1092, 0]
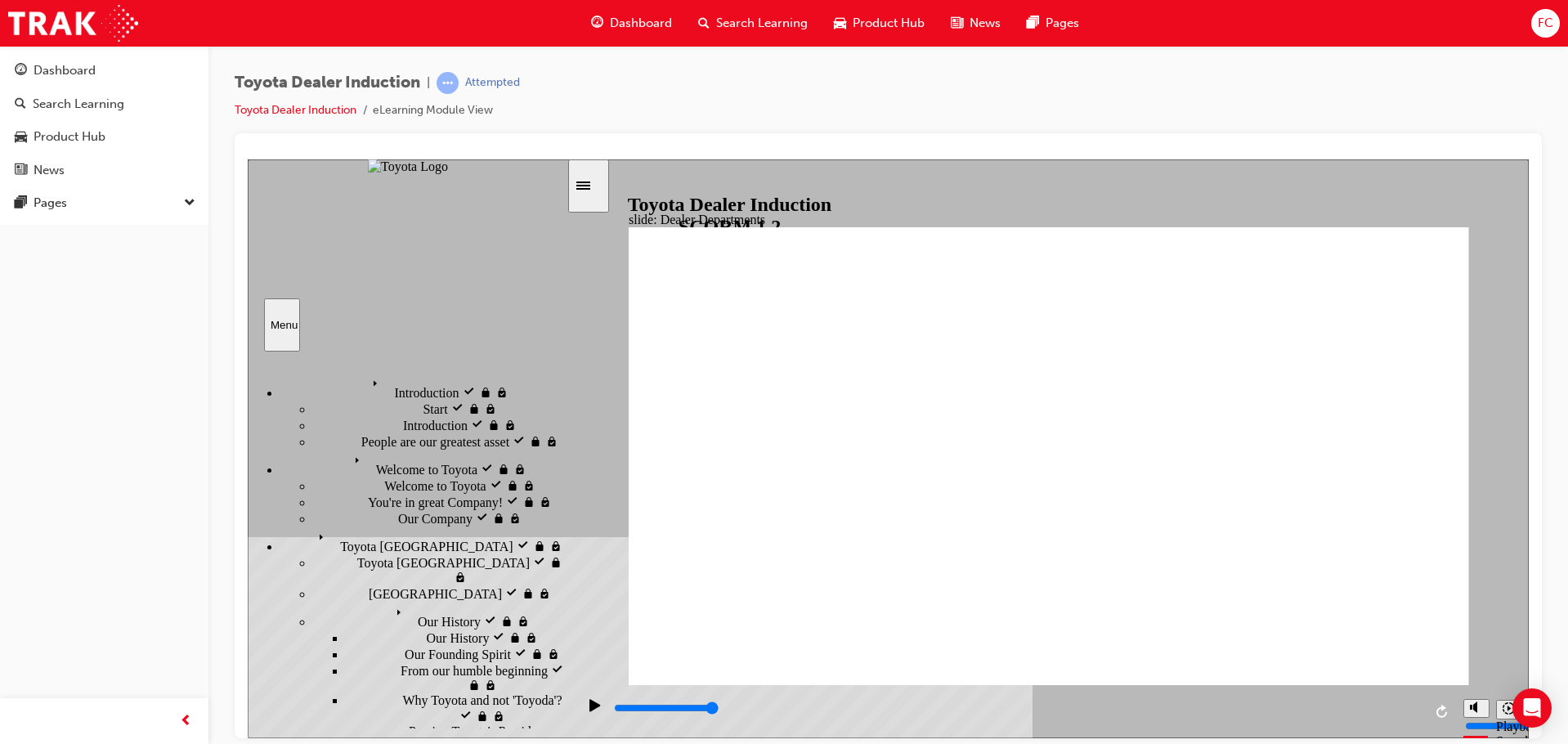
scroll to position [192, 0]
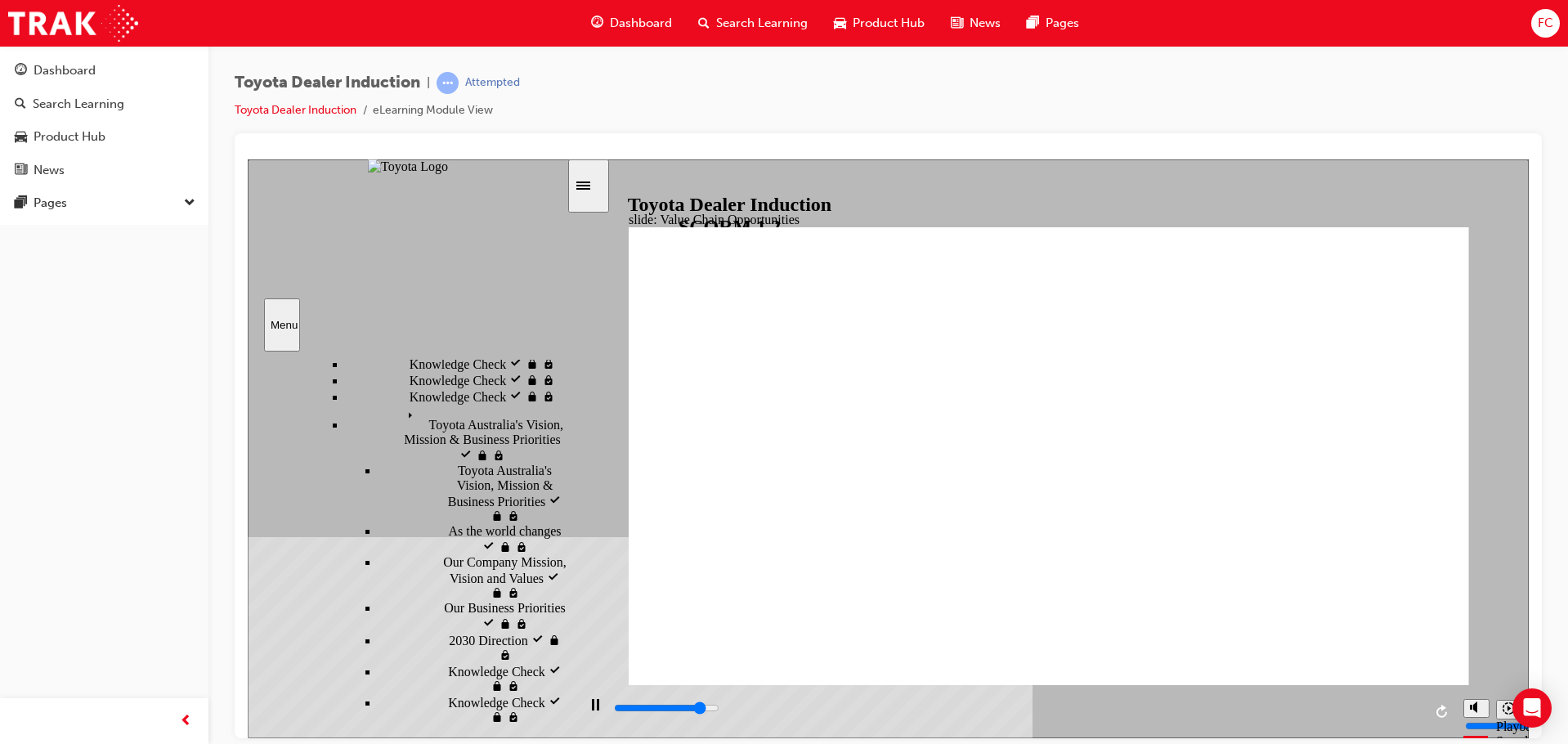
scroll to position [844, 0]
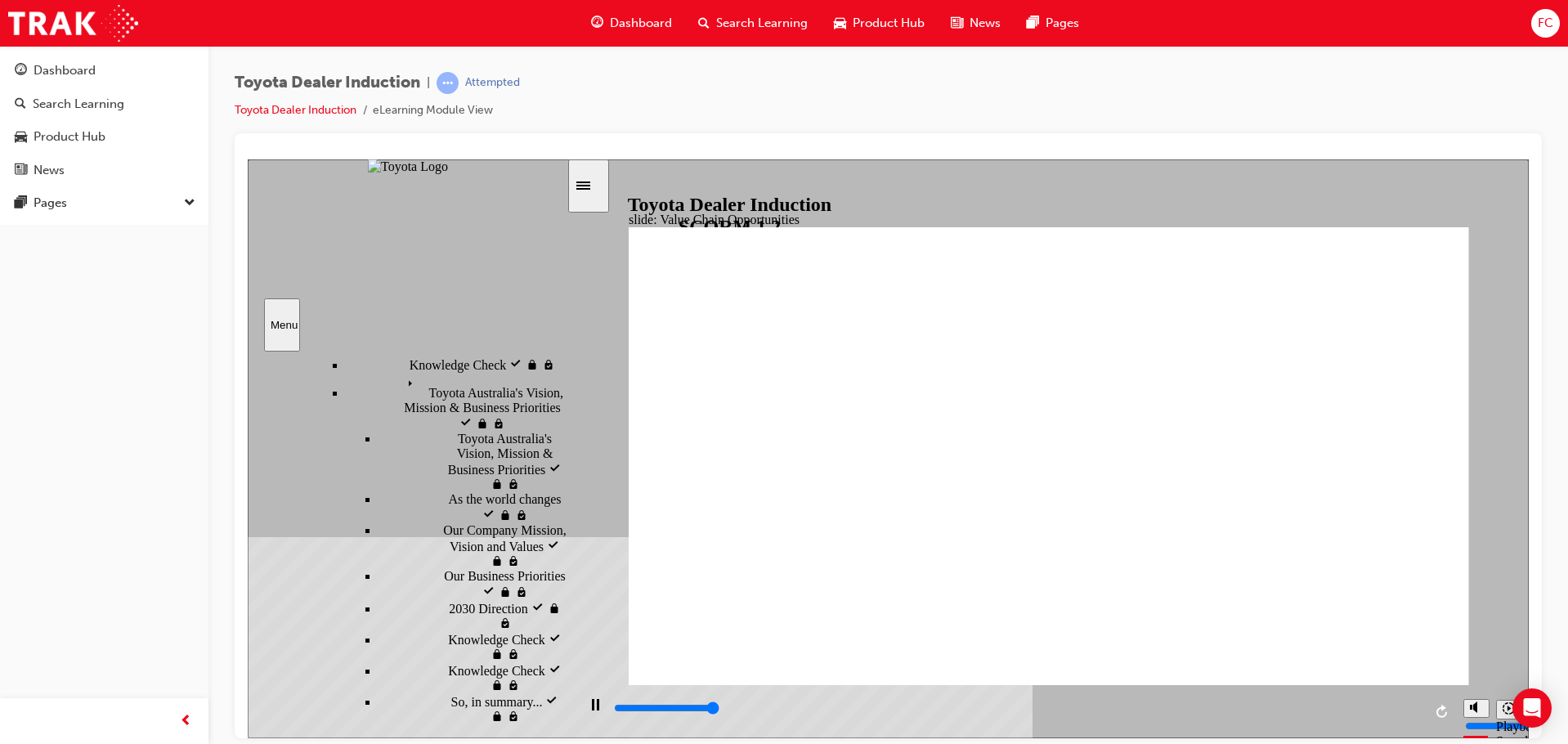
type input "11300"
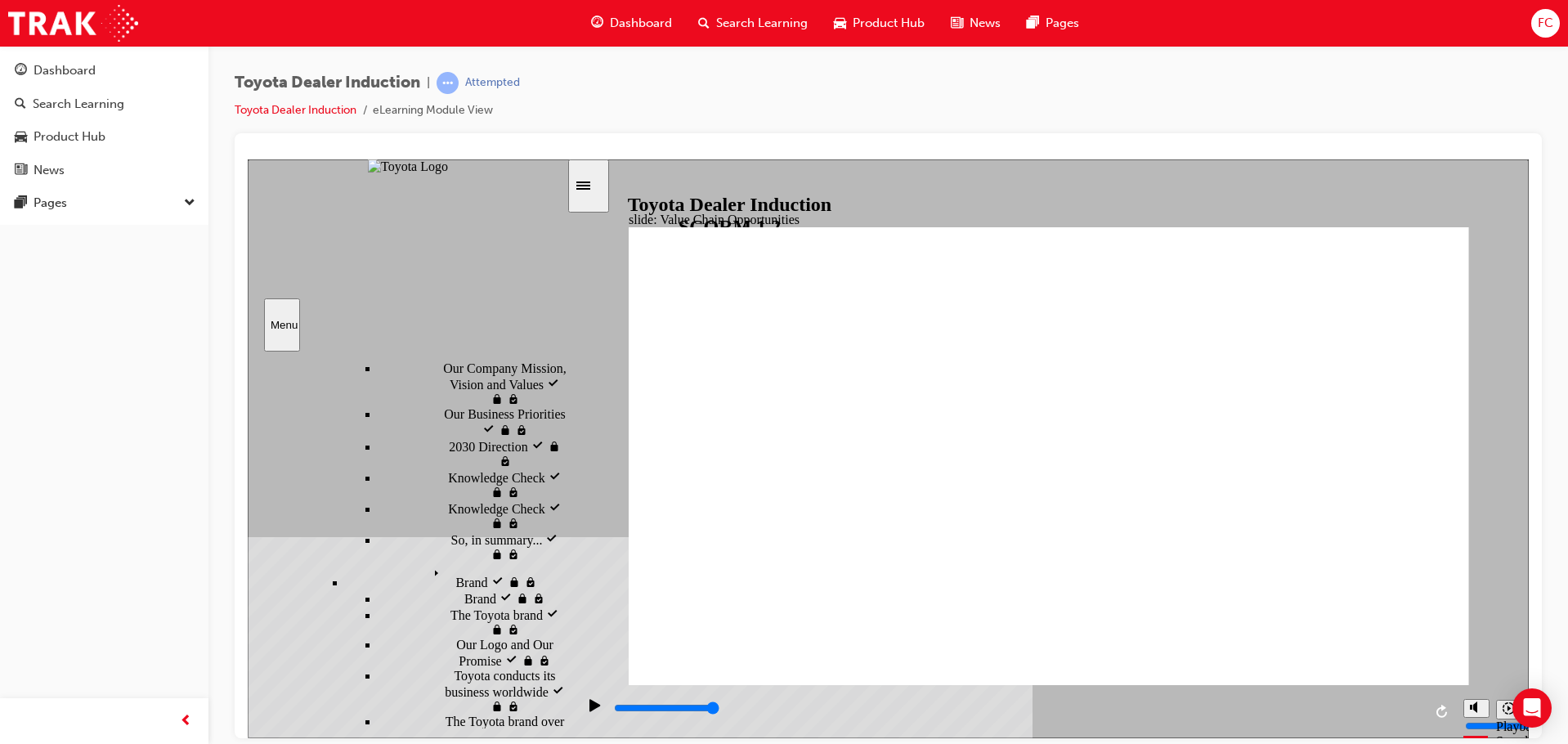
scroll to position [1008, 0]
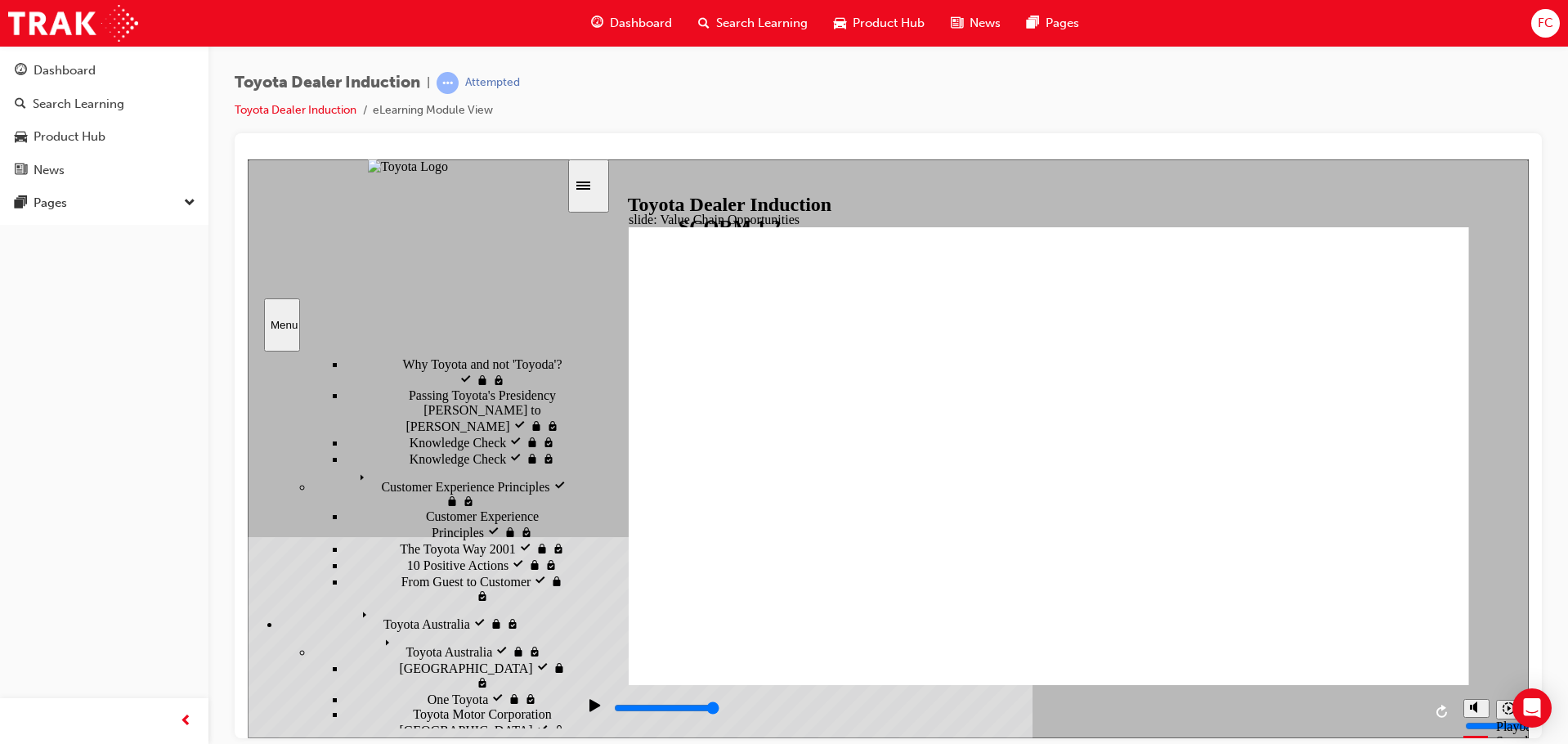
scroll to position [350, 0]
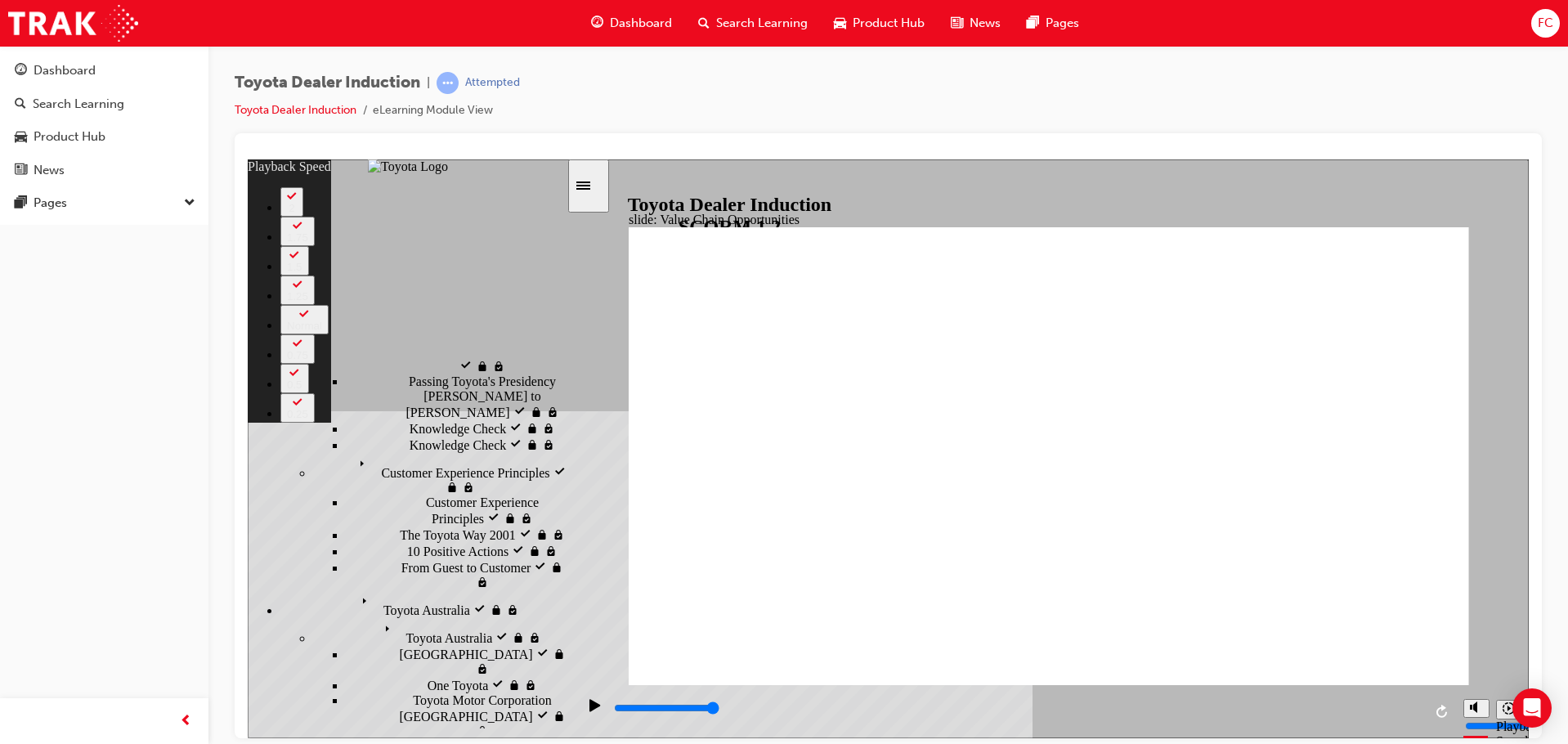
type input "64"
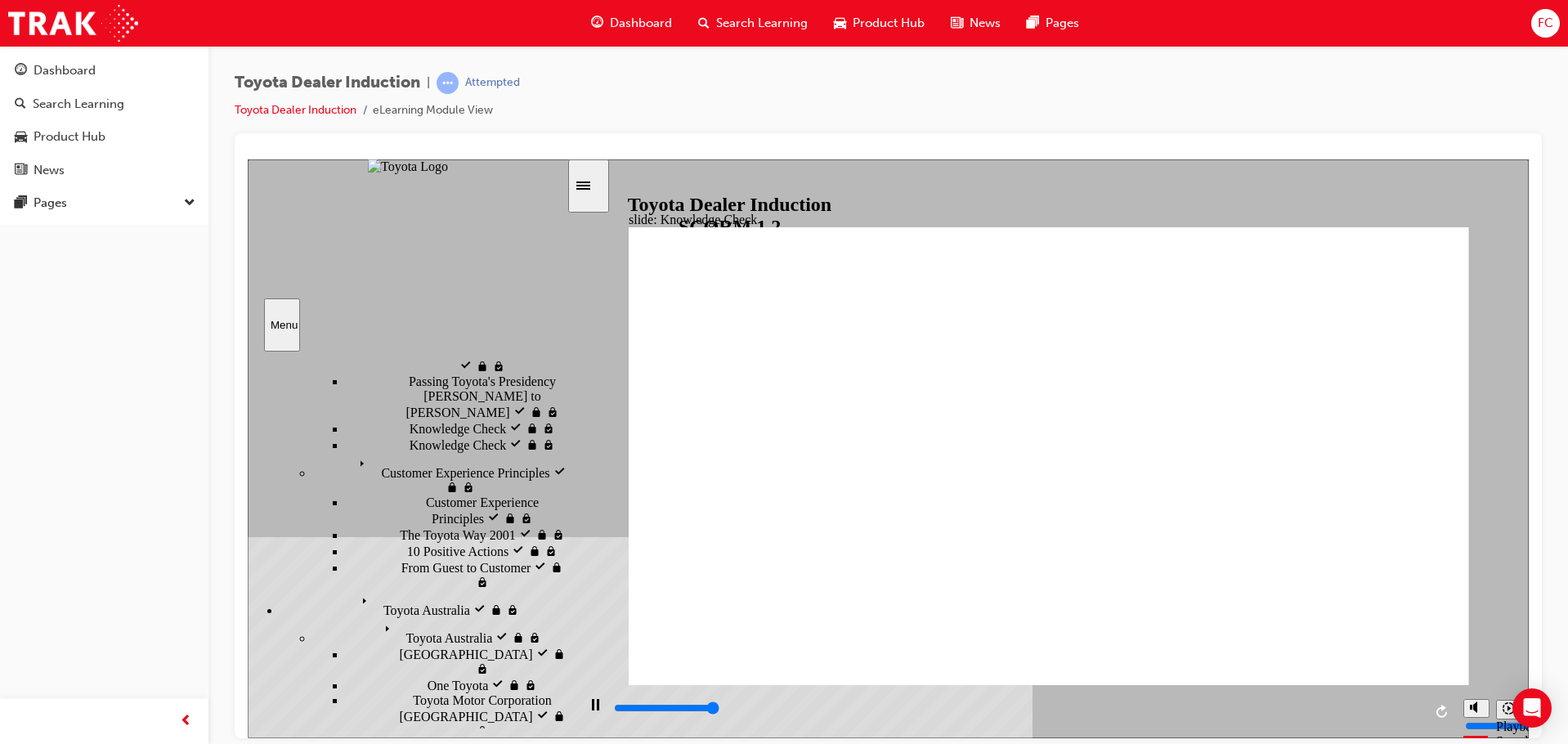
type input "5000"
radio input "true"
type input "5000"
radio input "true"
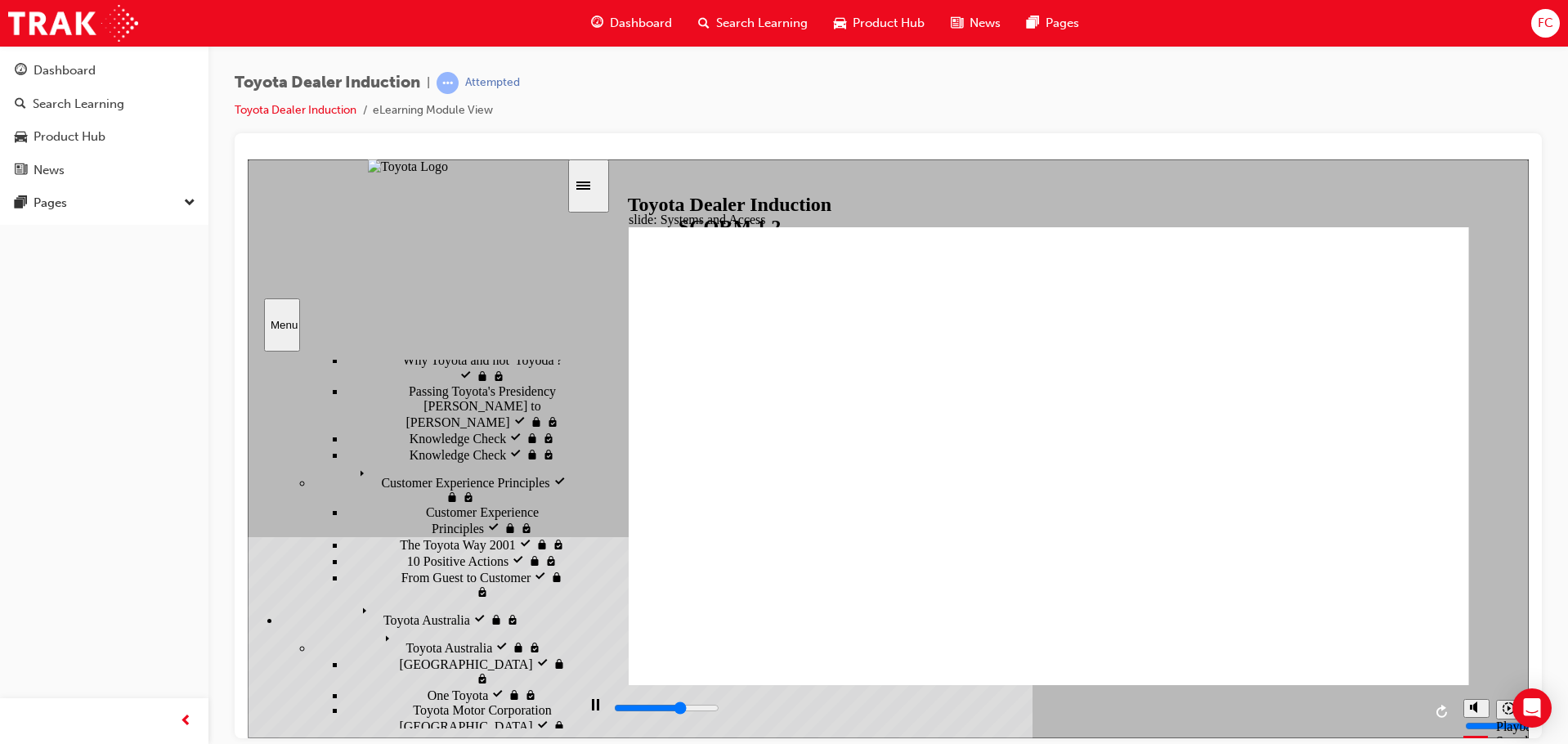
scroll to position [341, 0]
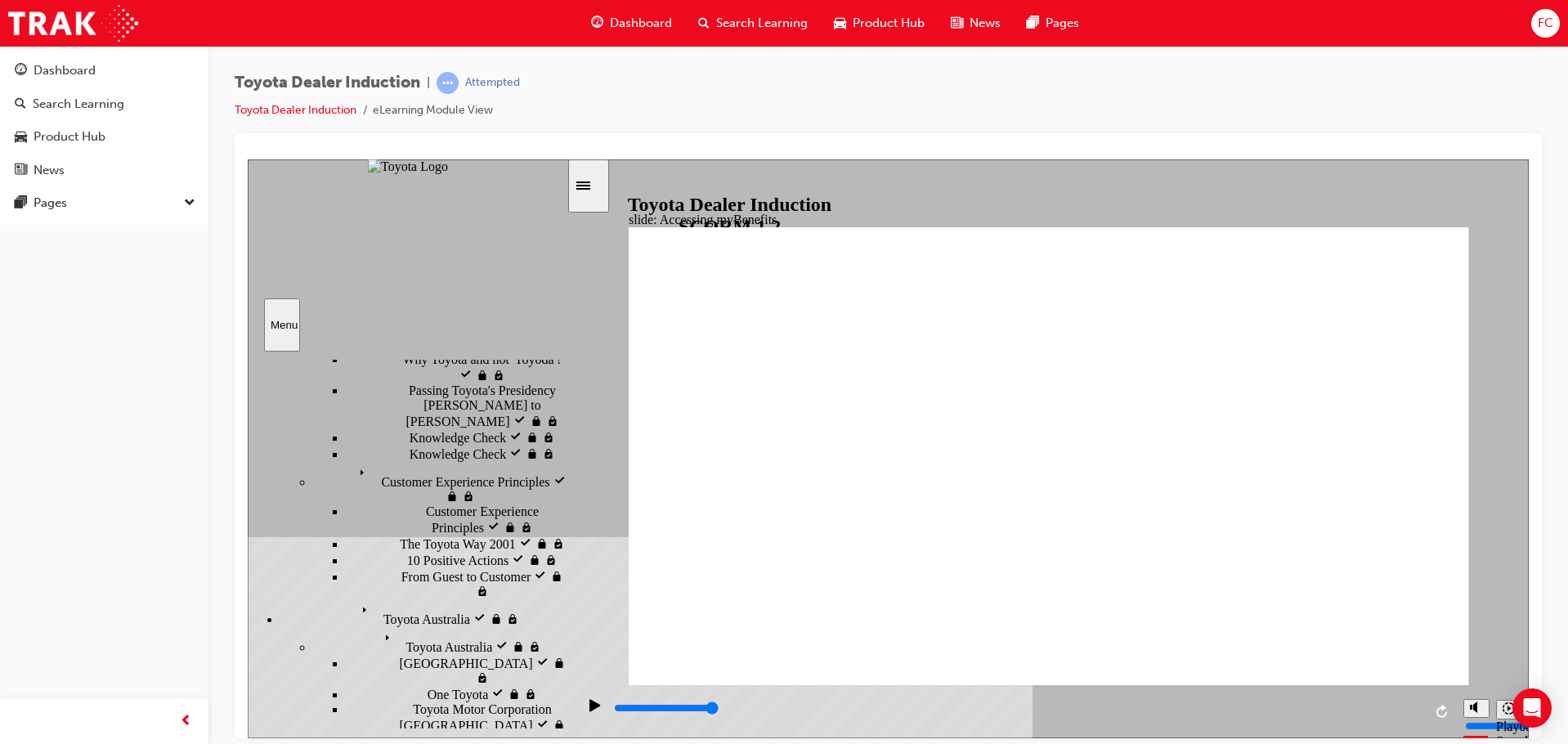
click at [662, 709] on input "slide progress" at bounding box center [666, 707] width 105 height 13
click at [591, 710] on icon "Play (Ctrl+Alt+P)" at bounding box center [594, 704] width 11 height 12
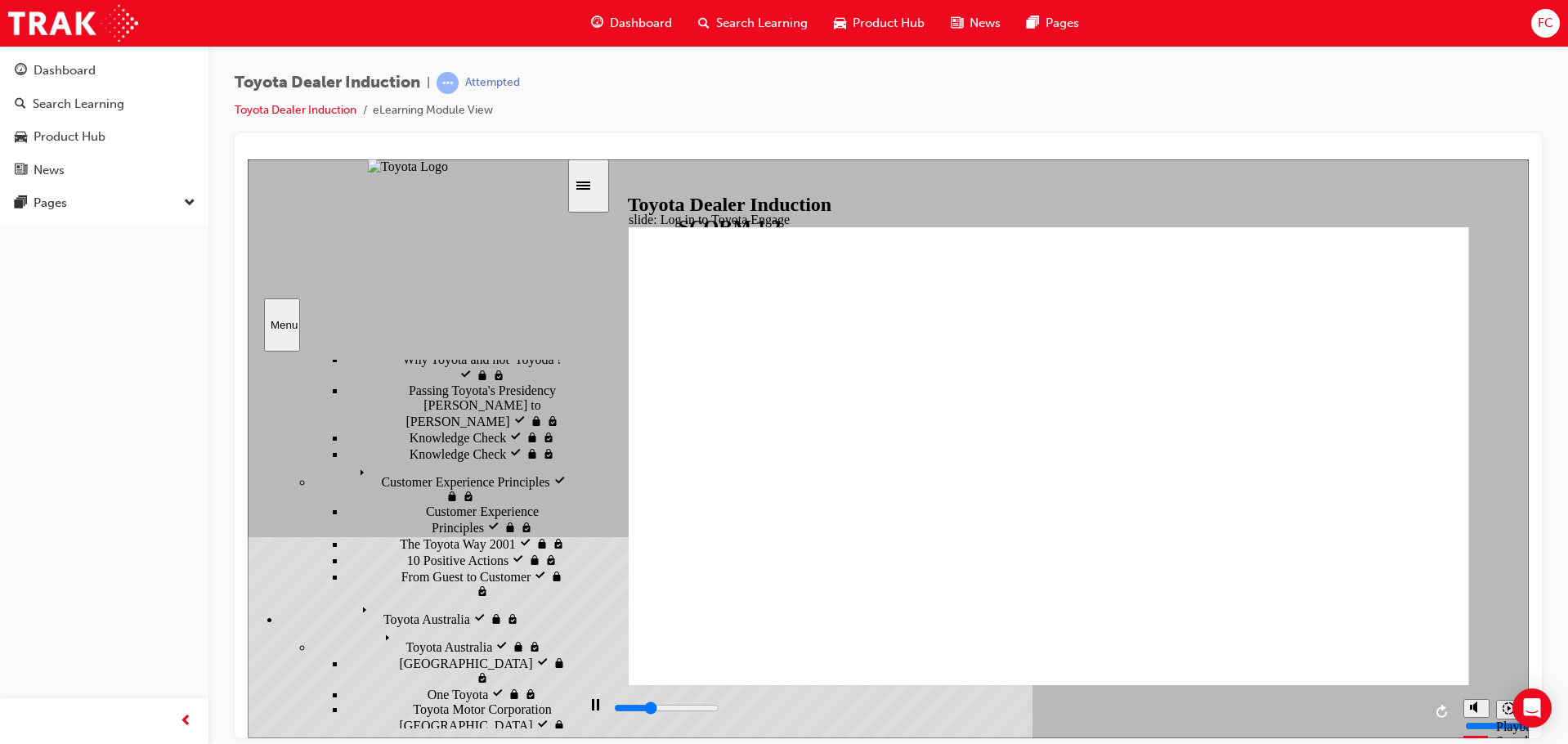
drag, startPoint x: 394, startPoint y: 472, endPoint x: 430, endPoint y: 477, distance: 36.3
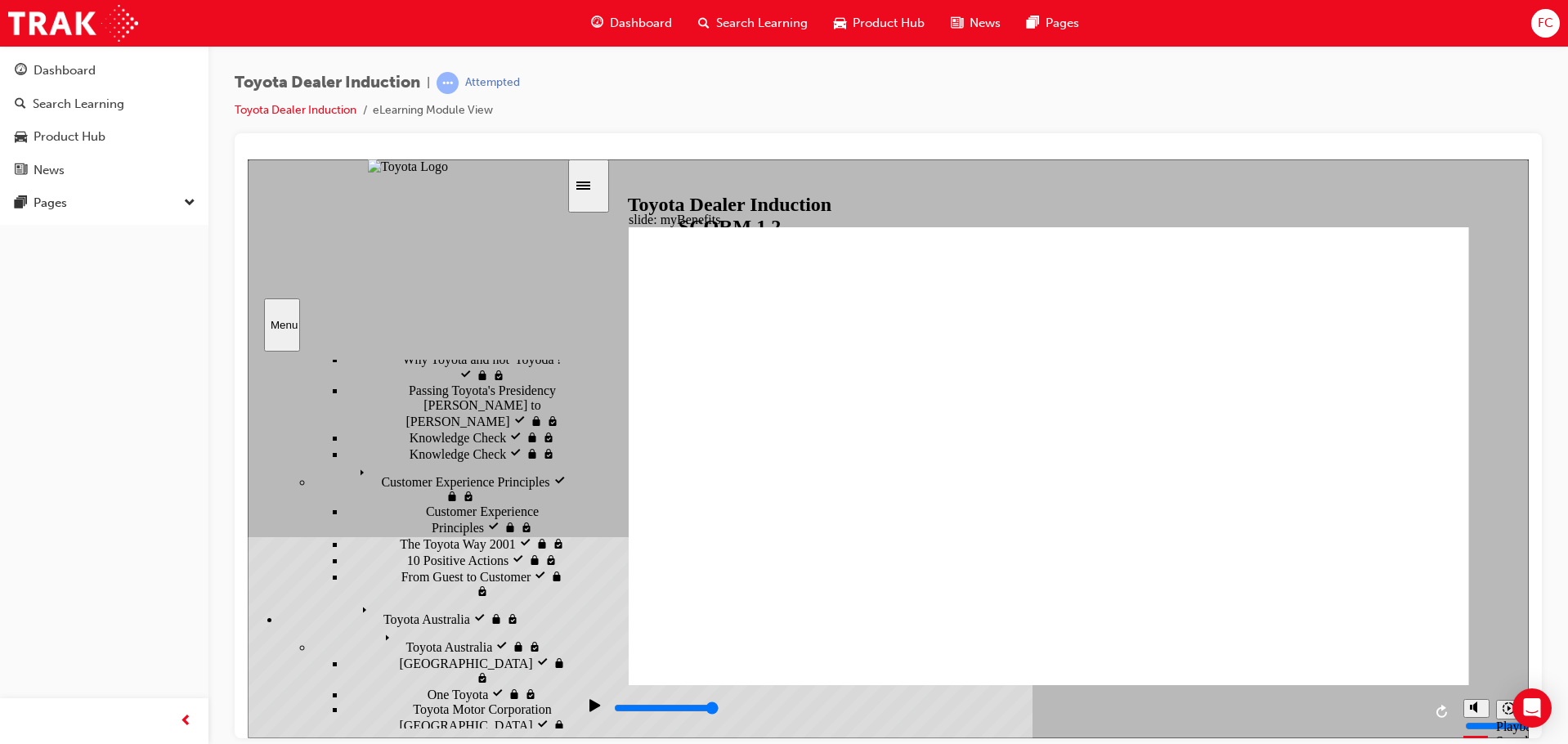
click at [1387, 706] on div "playback controls" at bounding box center [1017, 708] width 810 height 18
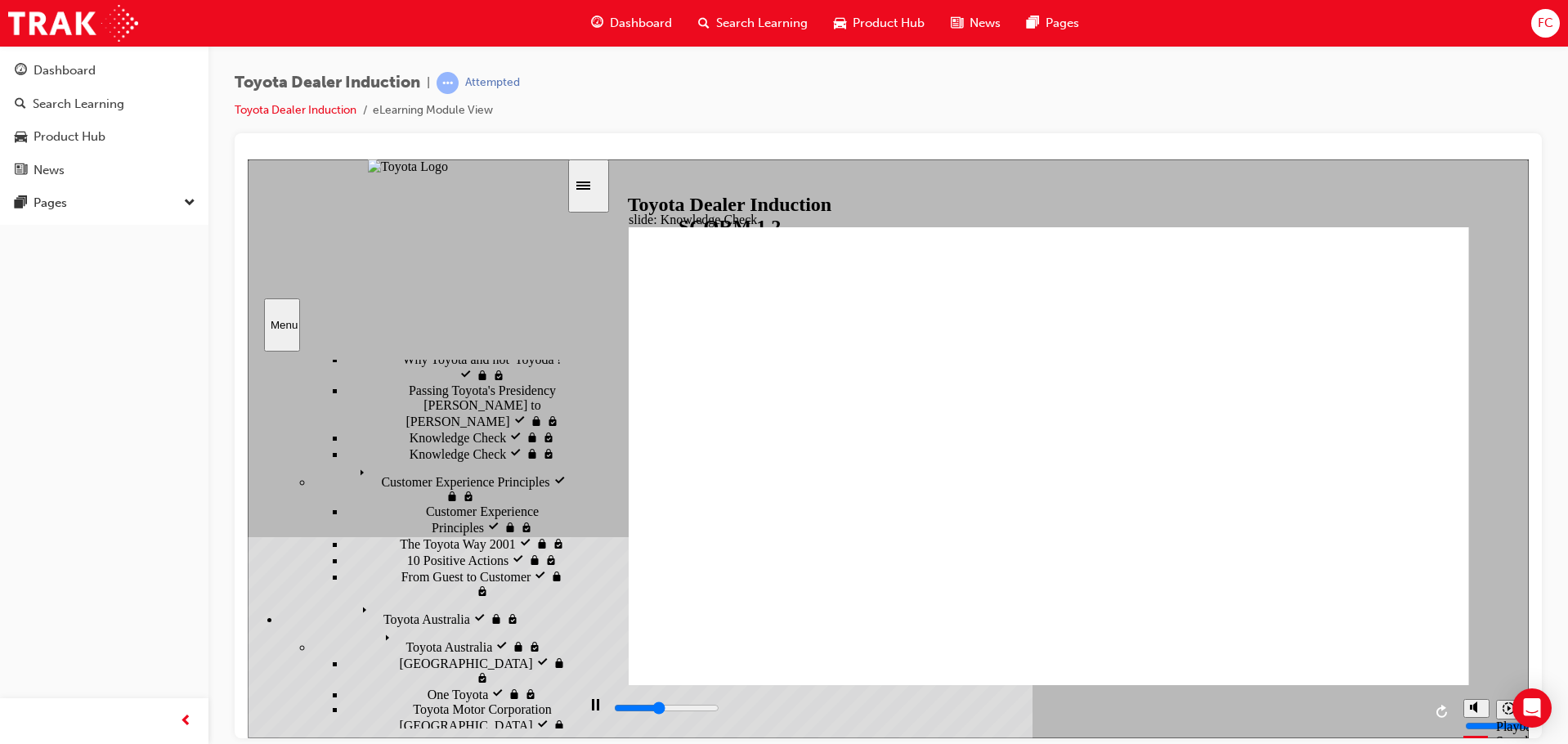
type input "4300"
type input "t"
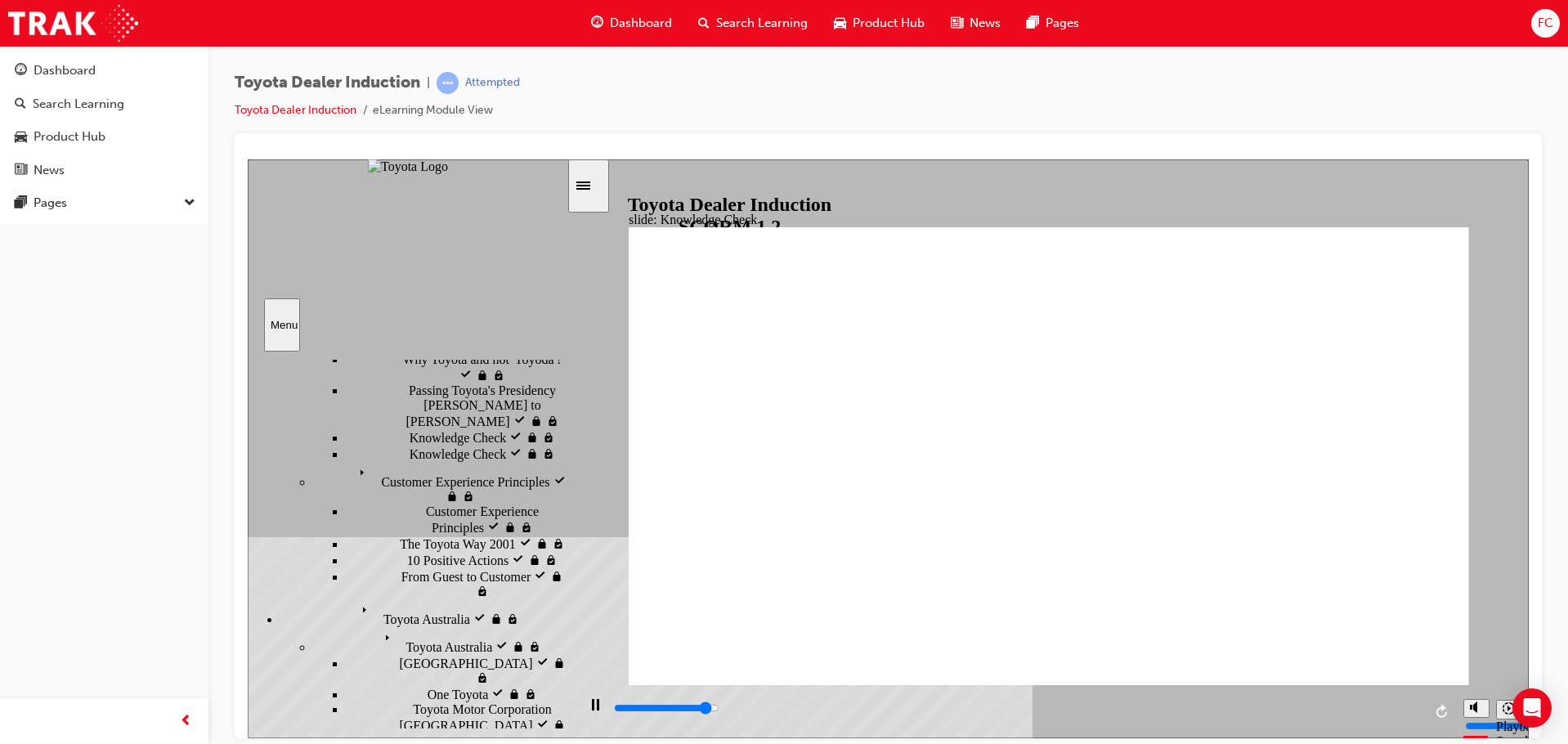
type input "4600"
type input "to"
type input "4900"
type input "toy"
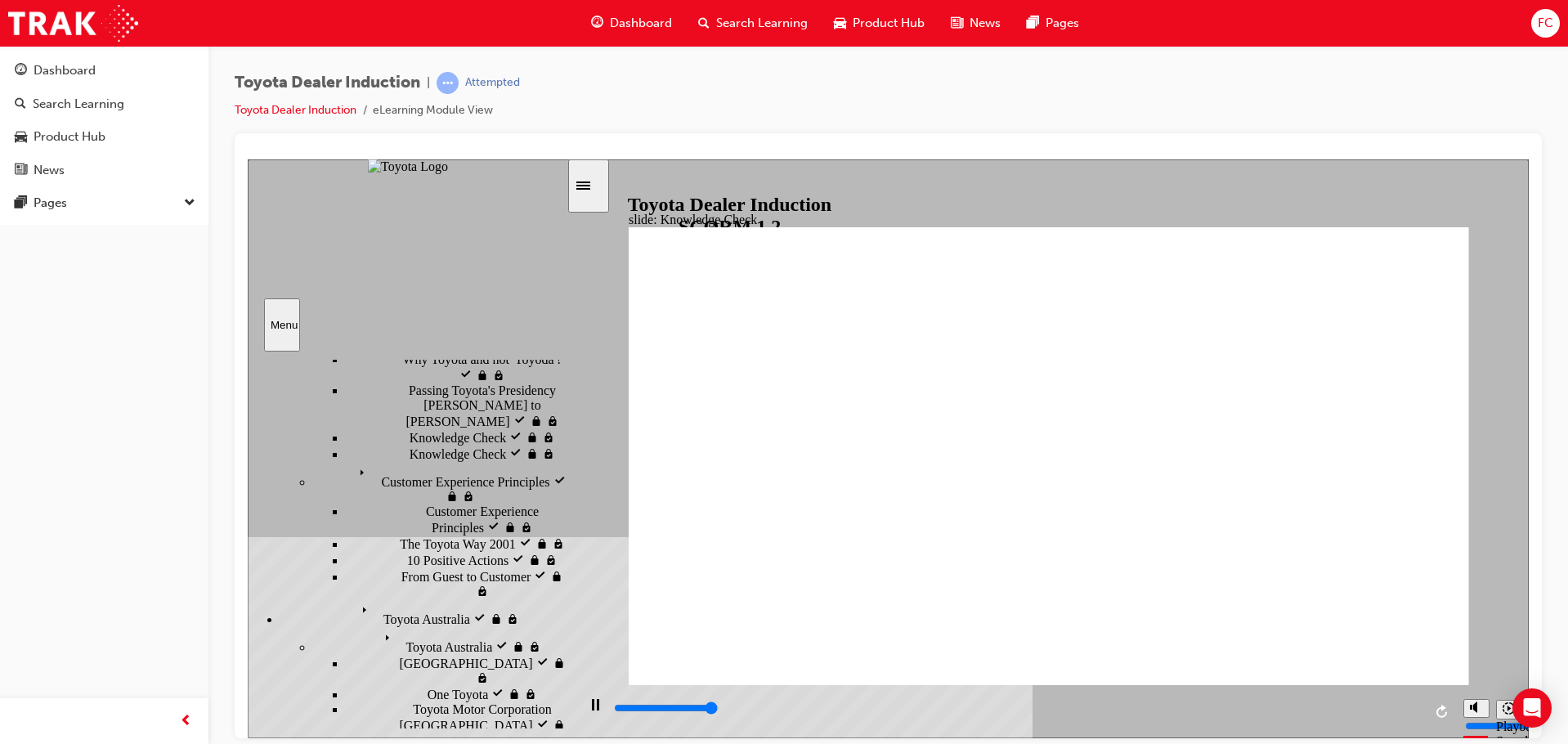
type input "toy"
type input "5000"
type input "toyo"
type input "toyot"
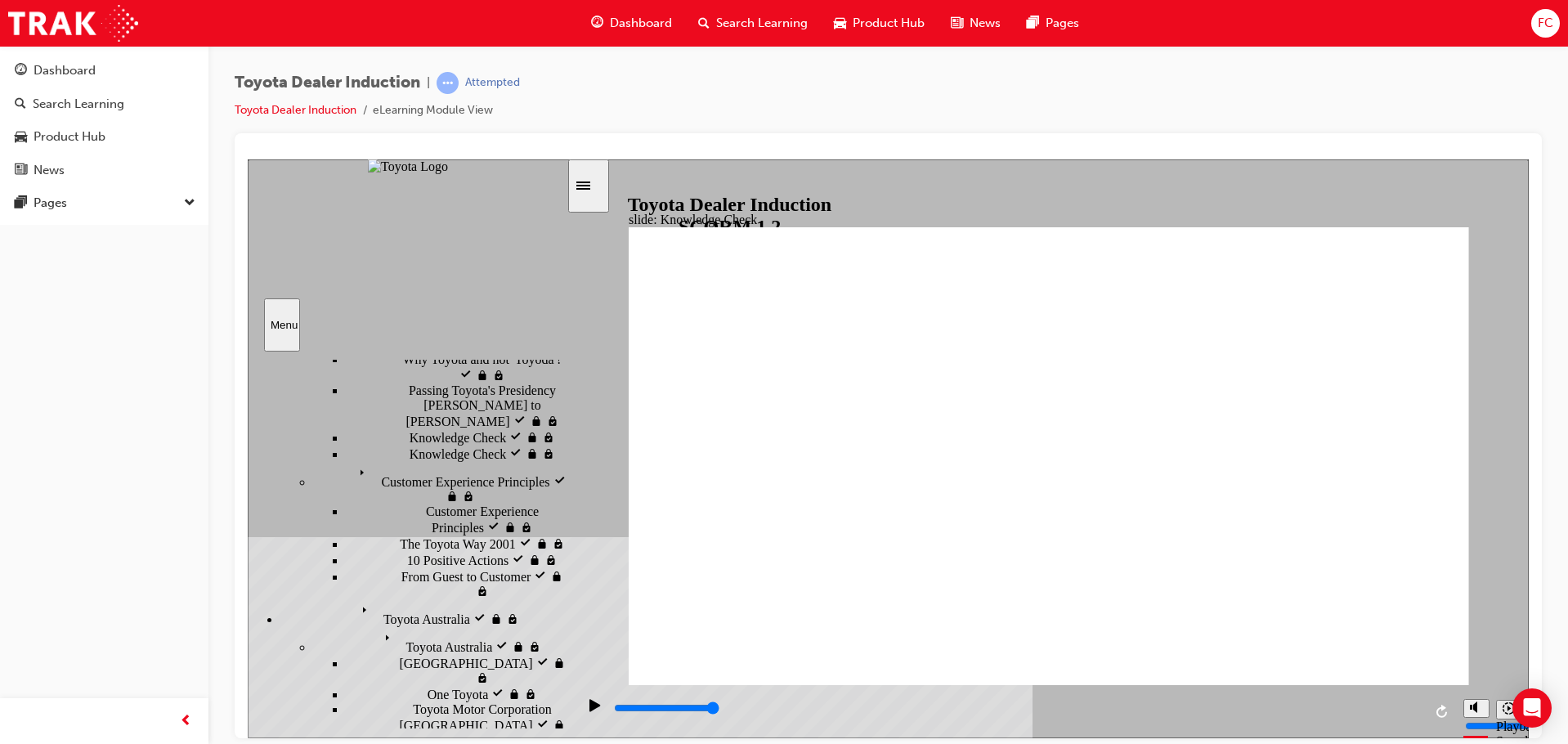
type input "toyot"
type input "toyota"
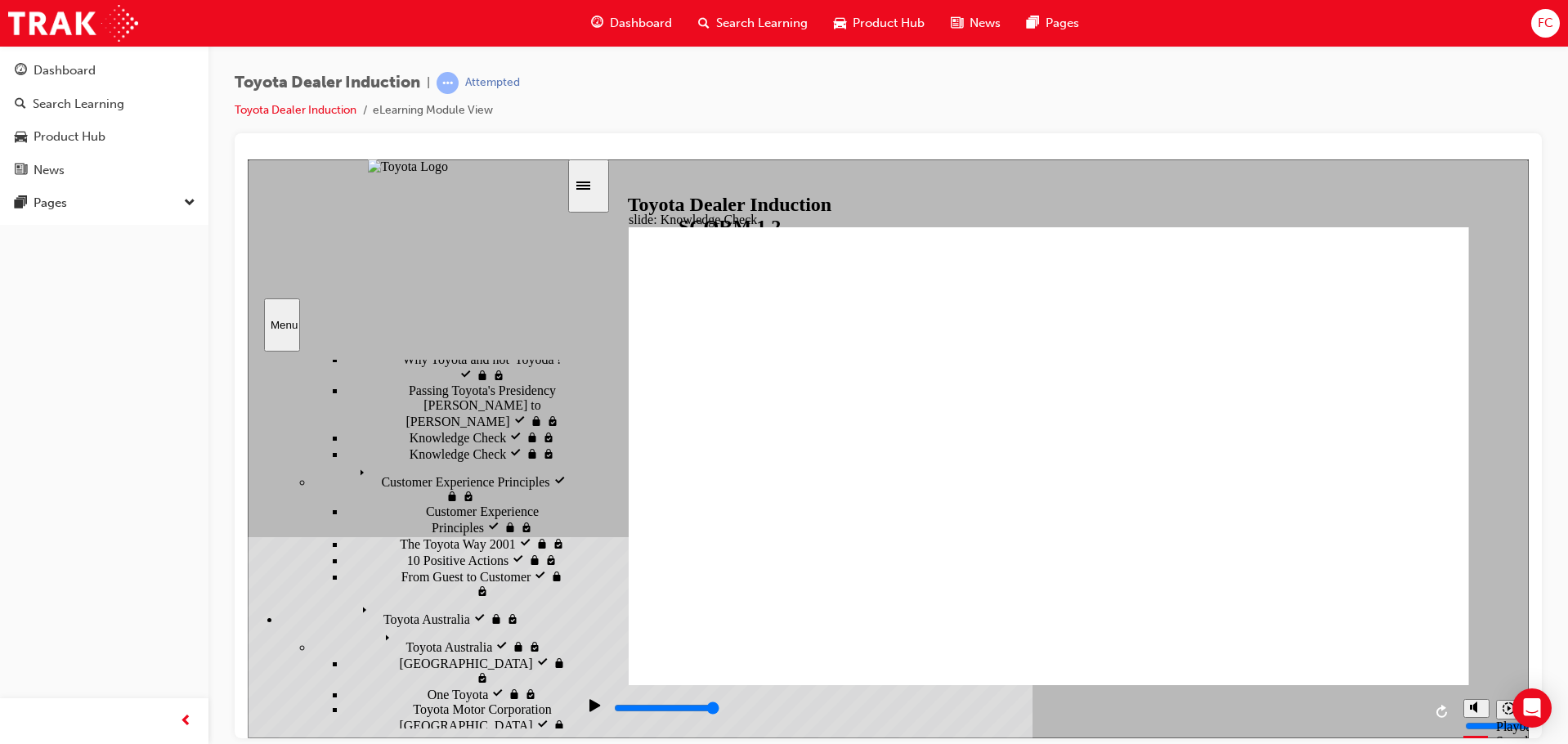
type input "toyota e"
type input "toyota en"
type input "toyota eng"
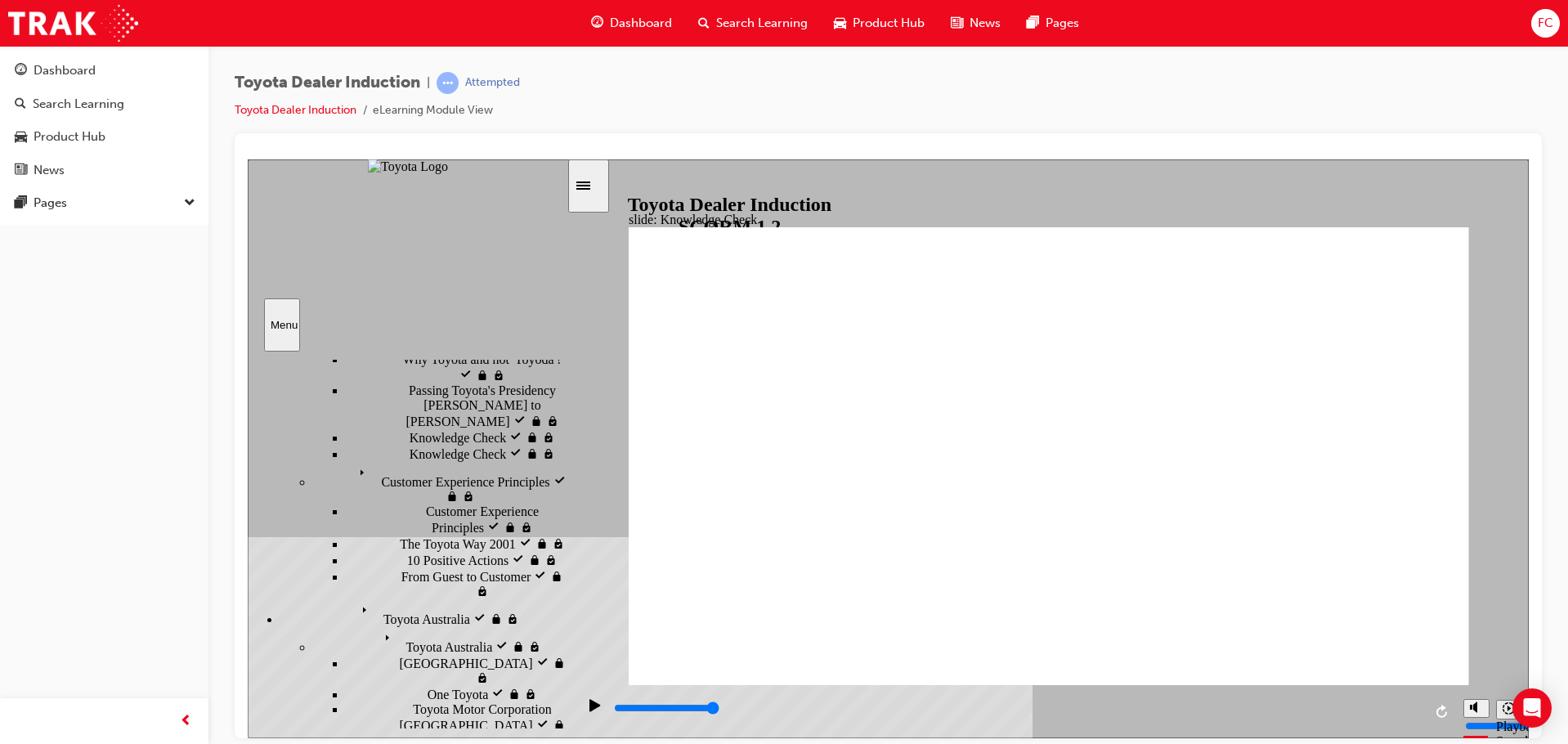
type input "toyota eng"
type input "toyota enga"
type input "toyota engag"
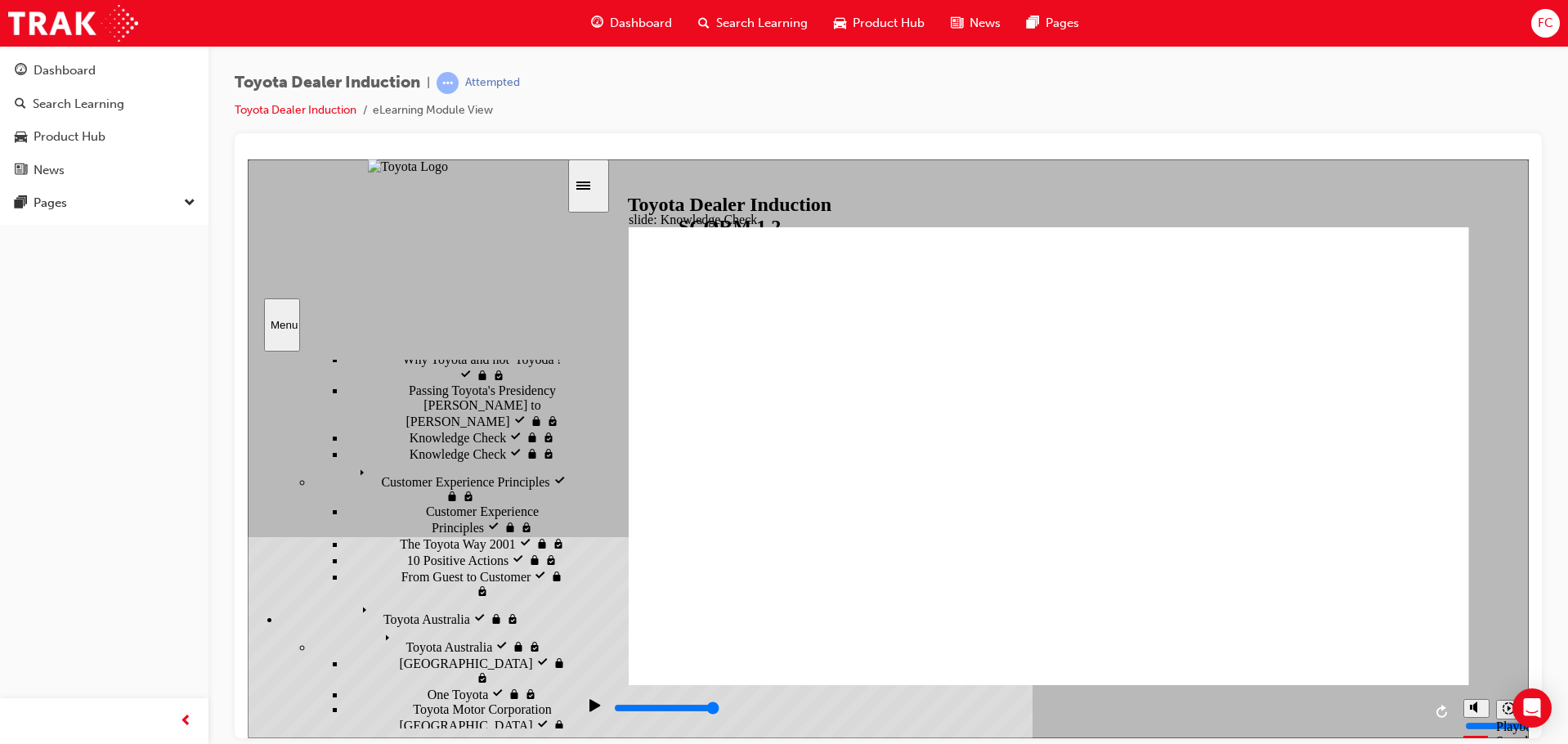
type input "toyota engage"
type input "toyota engage a"
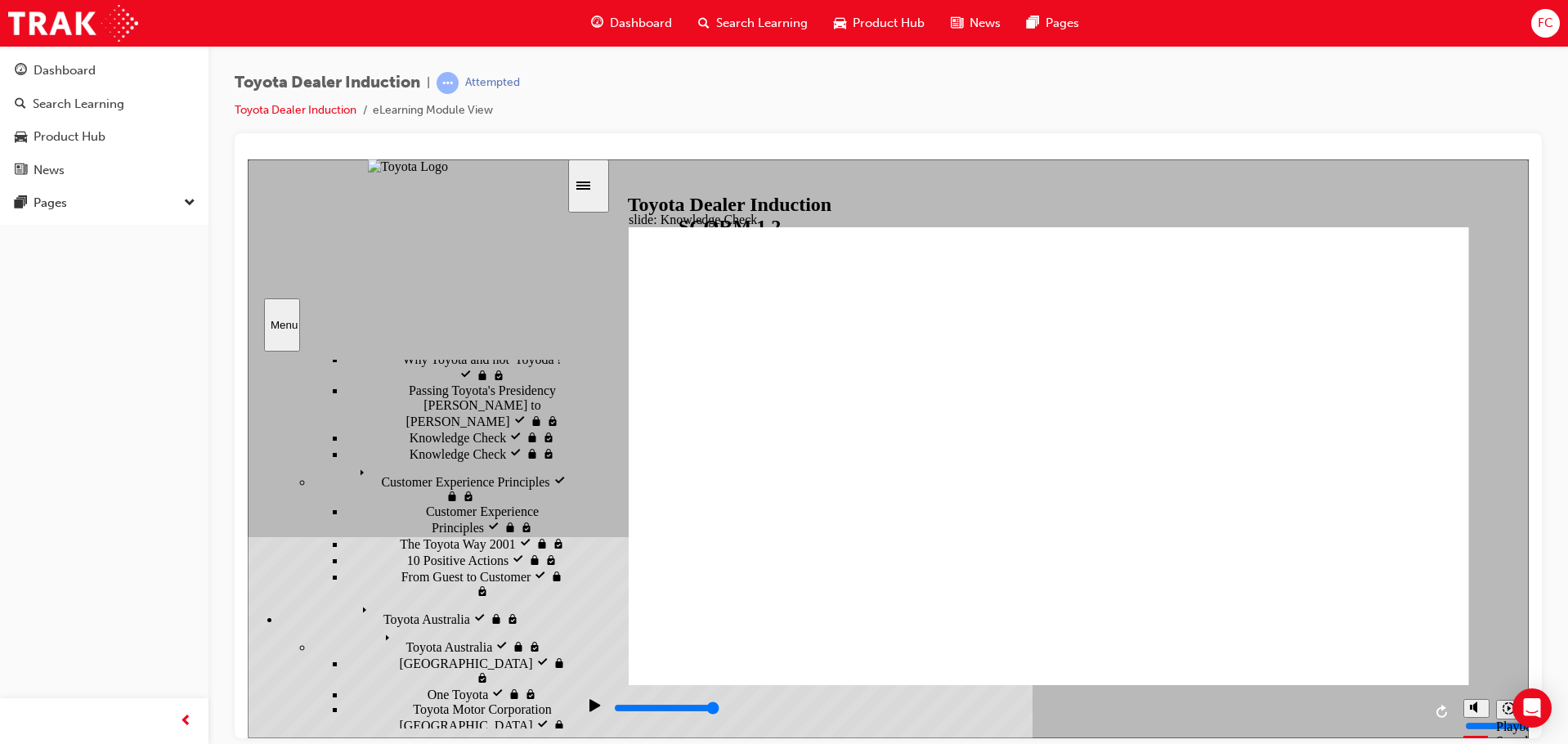
type input "toyota engage ap"
type input "toyota engage app"
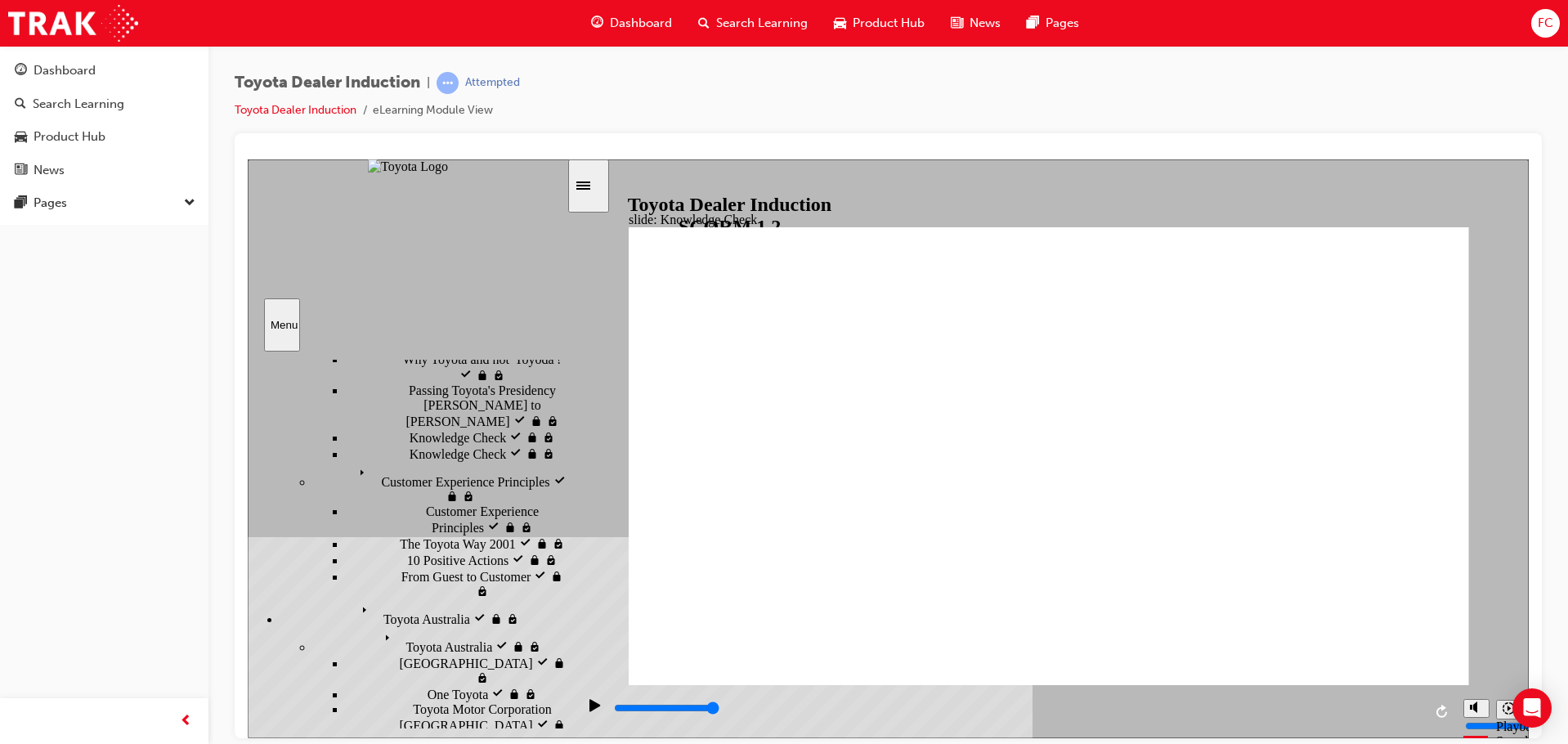
type input "toyota engage app"
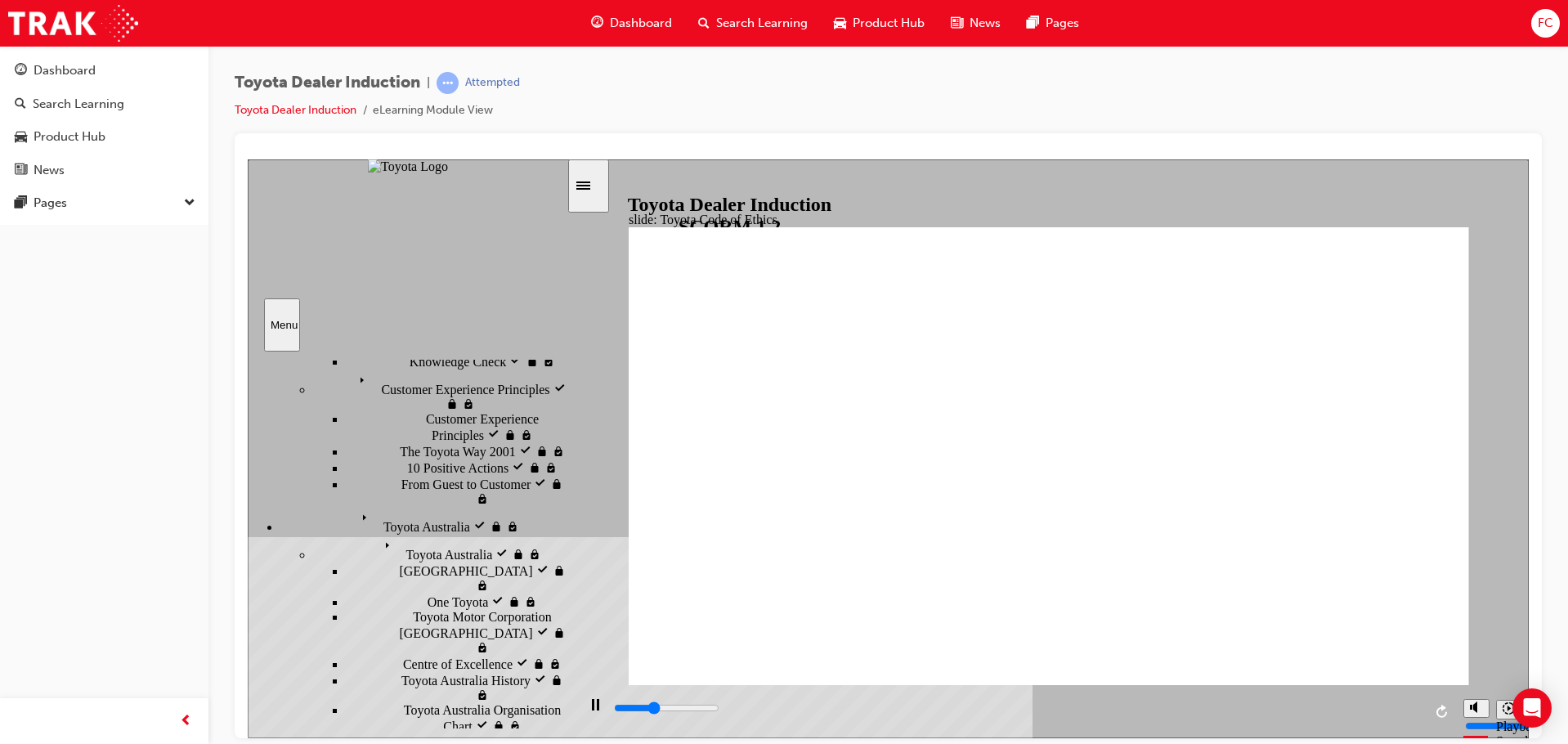
scroll to position [427, 0]
type input "8400"
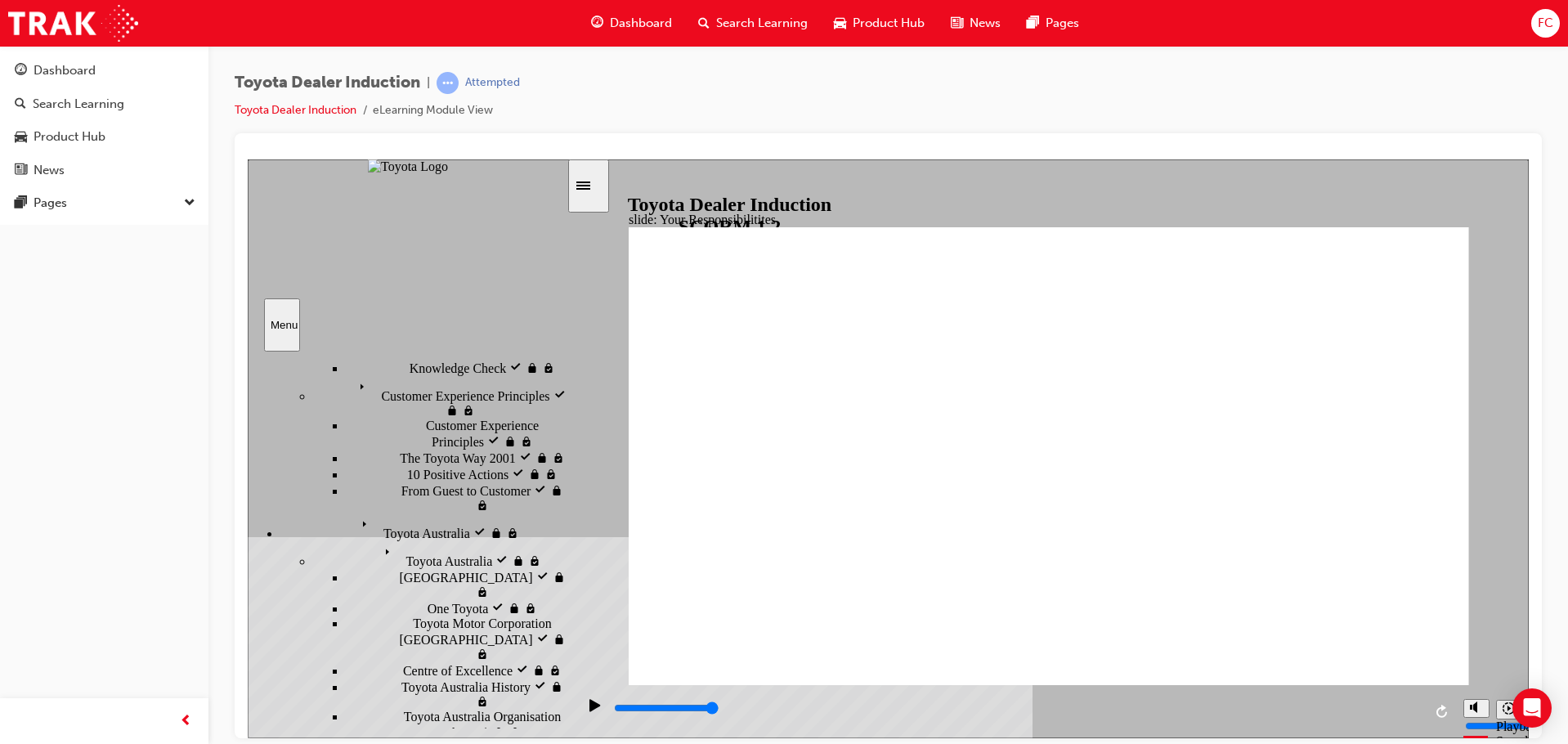
checkbox input "true"
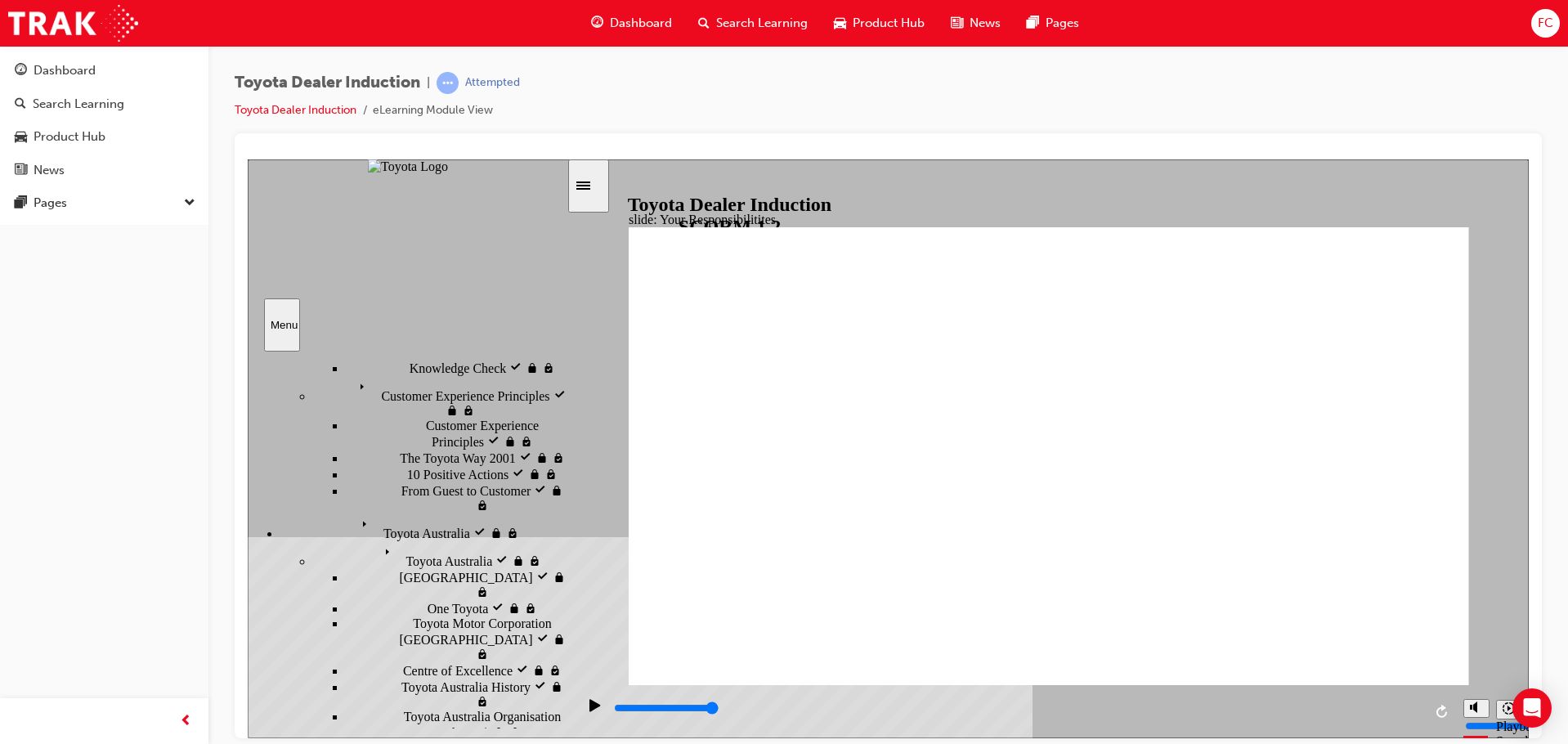
checkbox input "true"
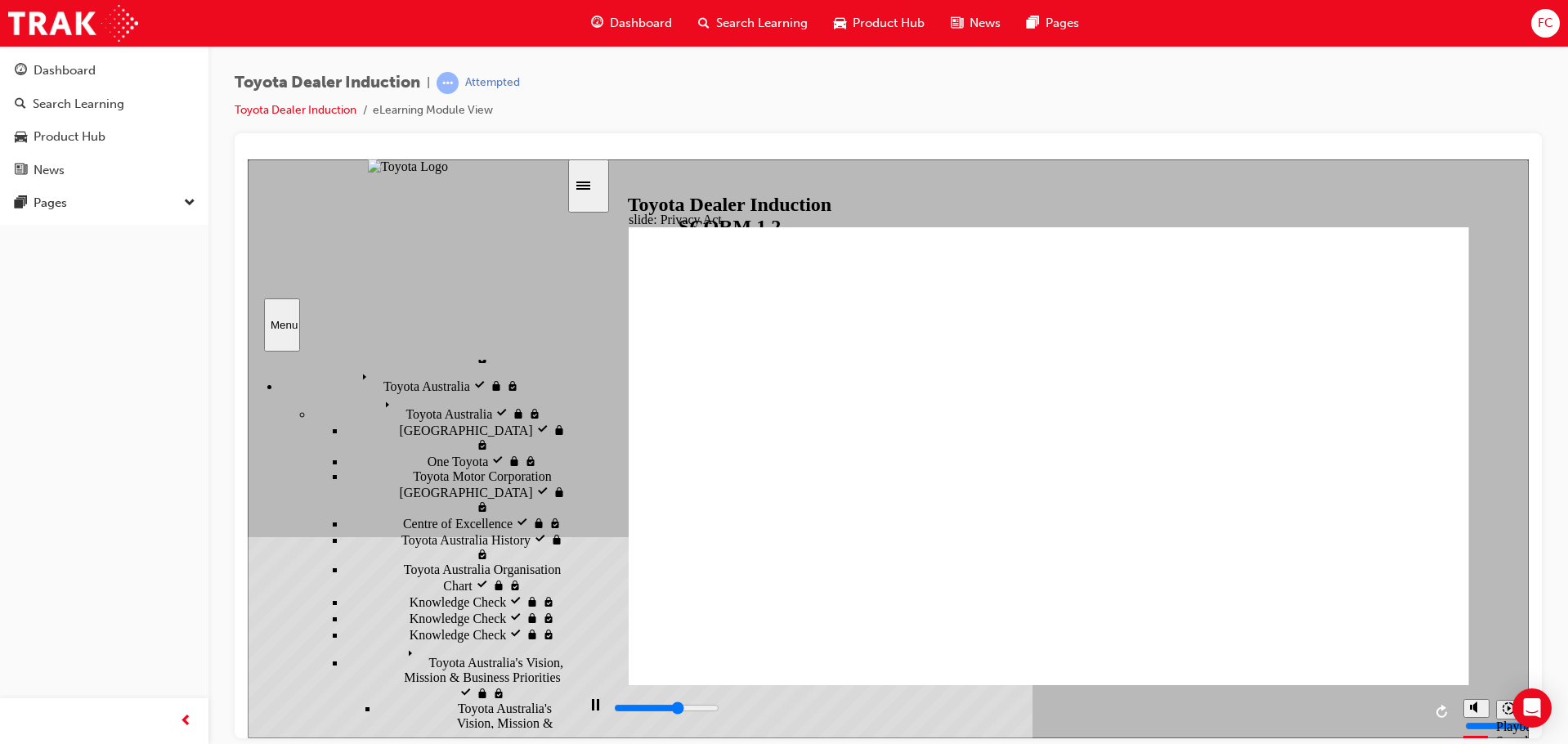
scroll to position [576, 0]
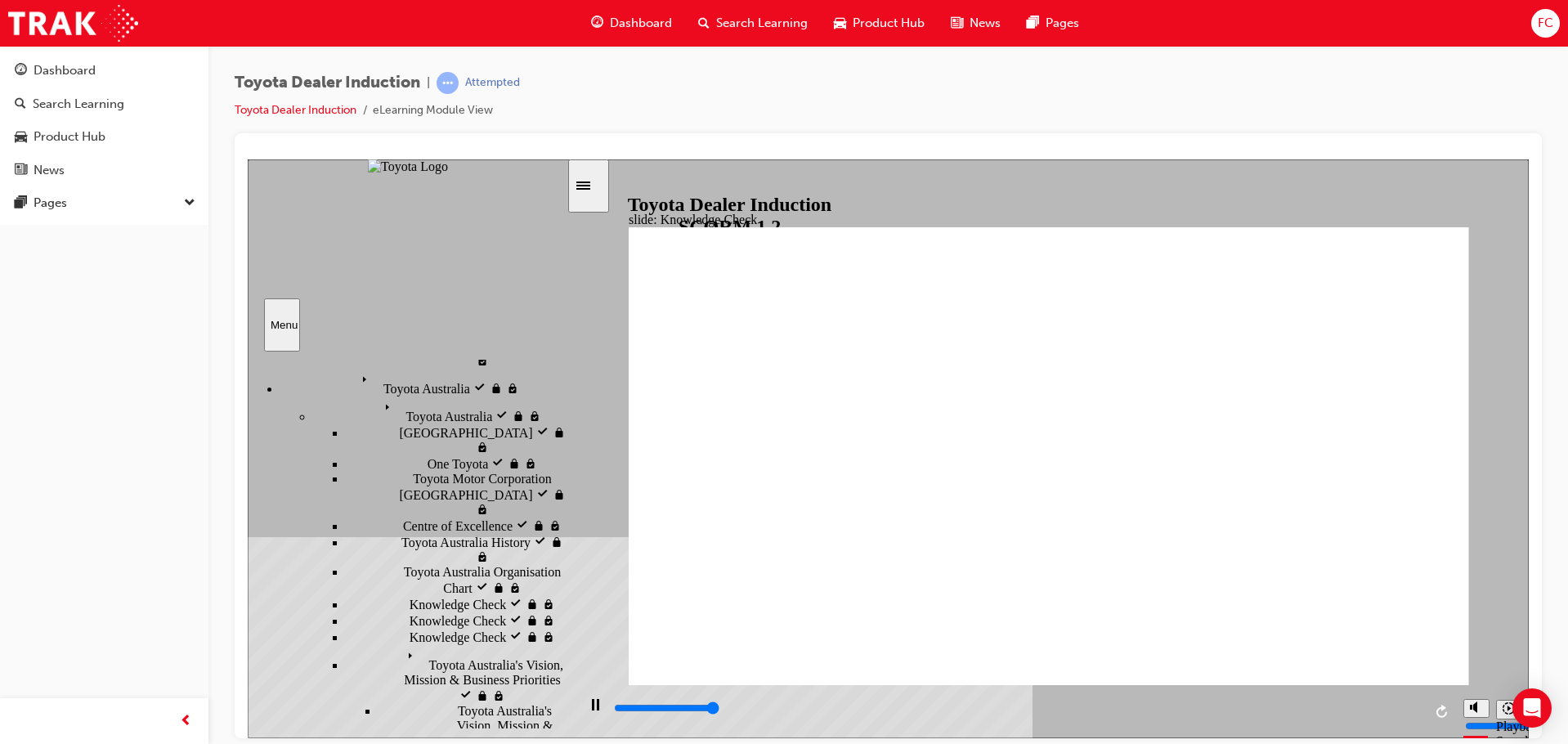
type input "5000"
checkbox input "true"
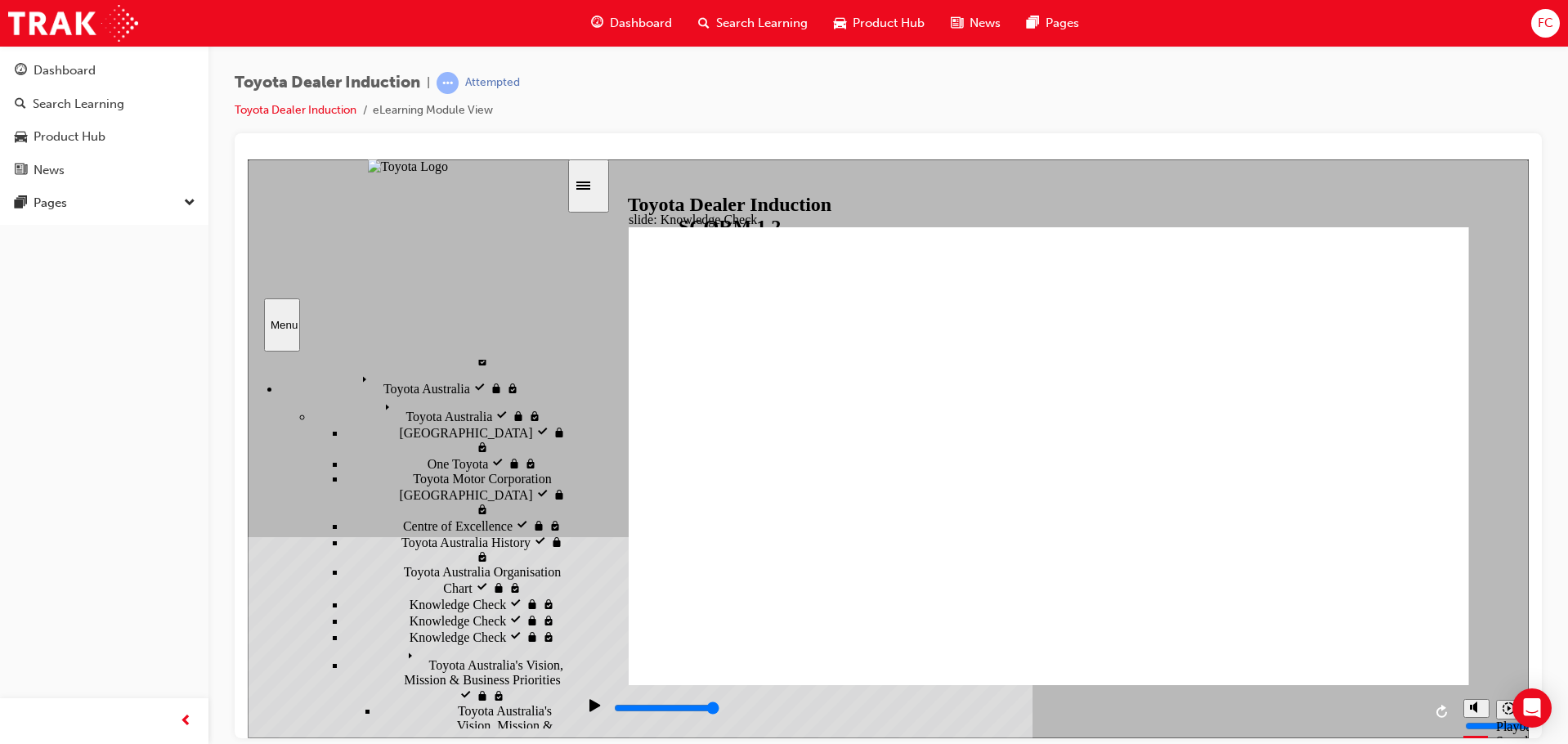
checkbox input "true"
type input "5000"
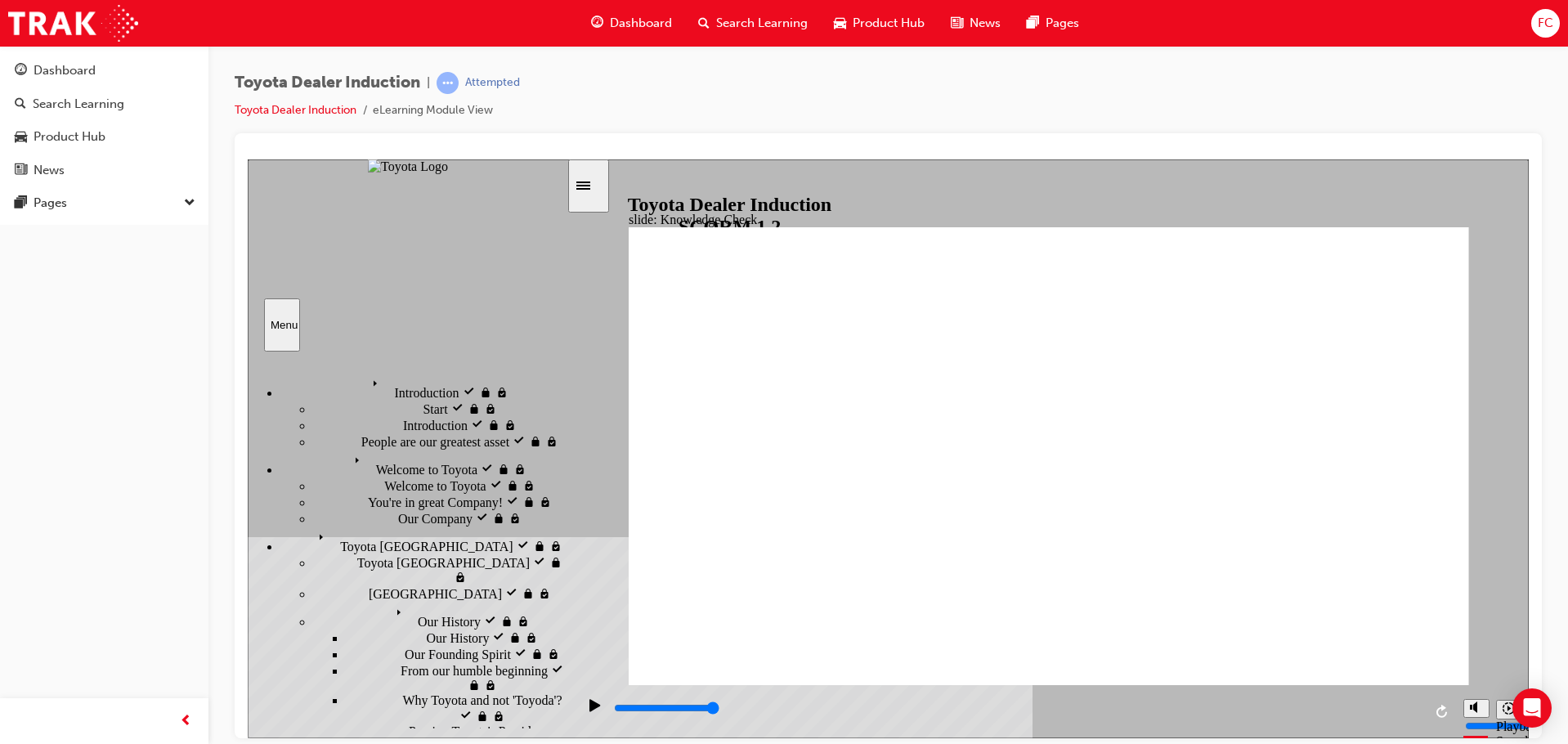
scroll to position [571, 0]
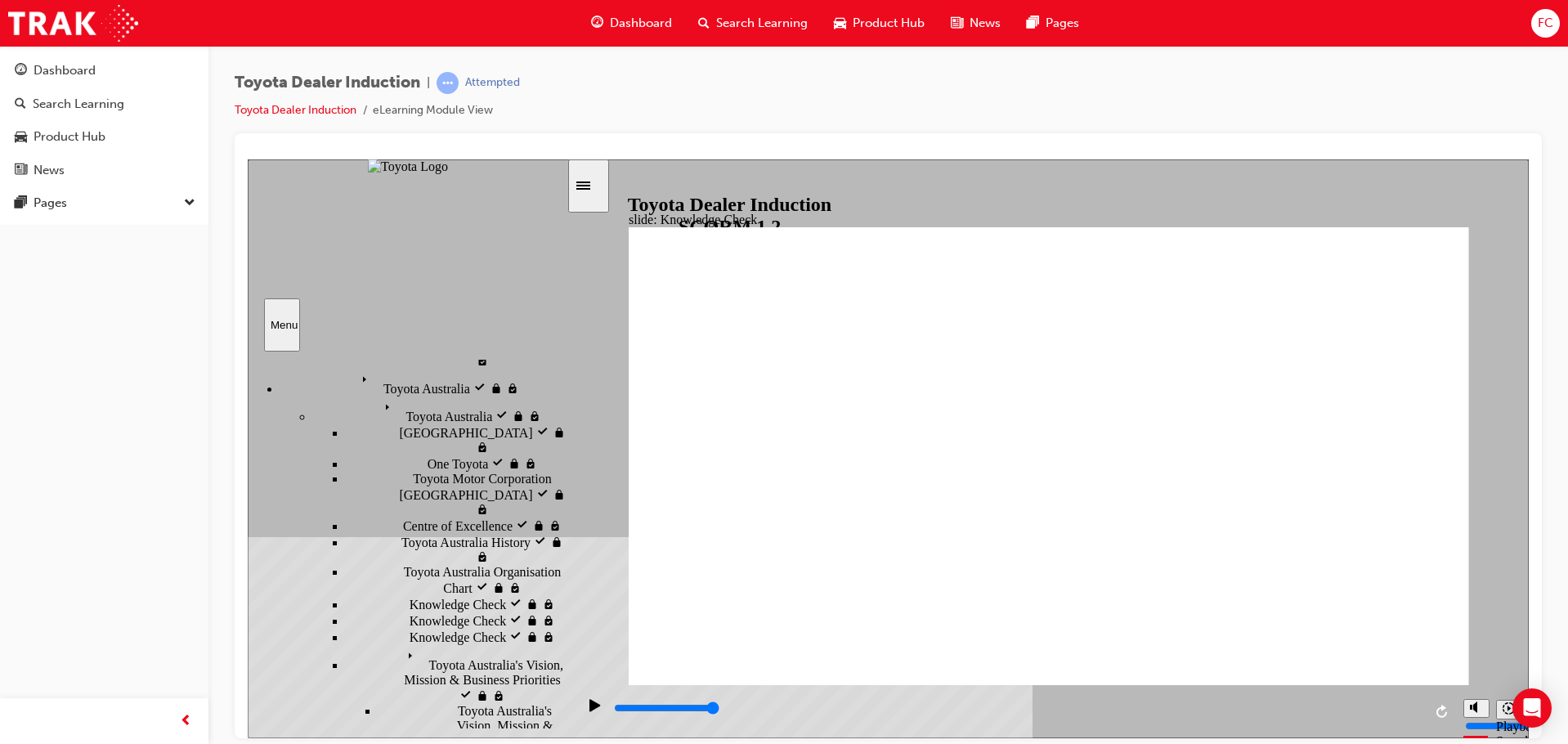
drag, startPoint x: 1412, startPoint y: 249, endPoint x: 1412, endPoint y: 237, distance: 12.0
type input "5000"
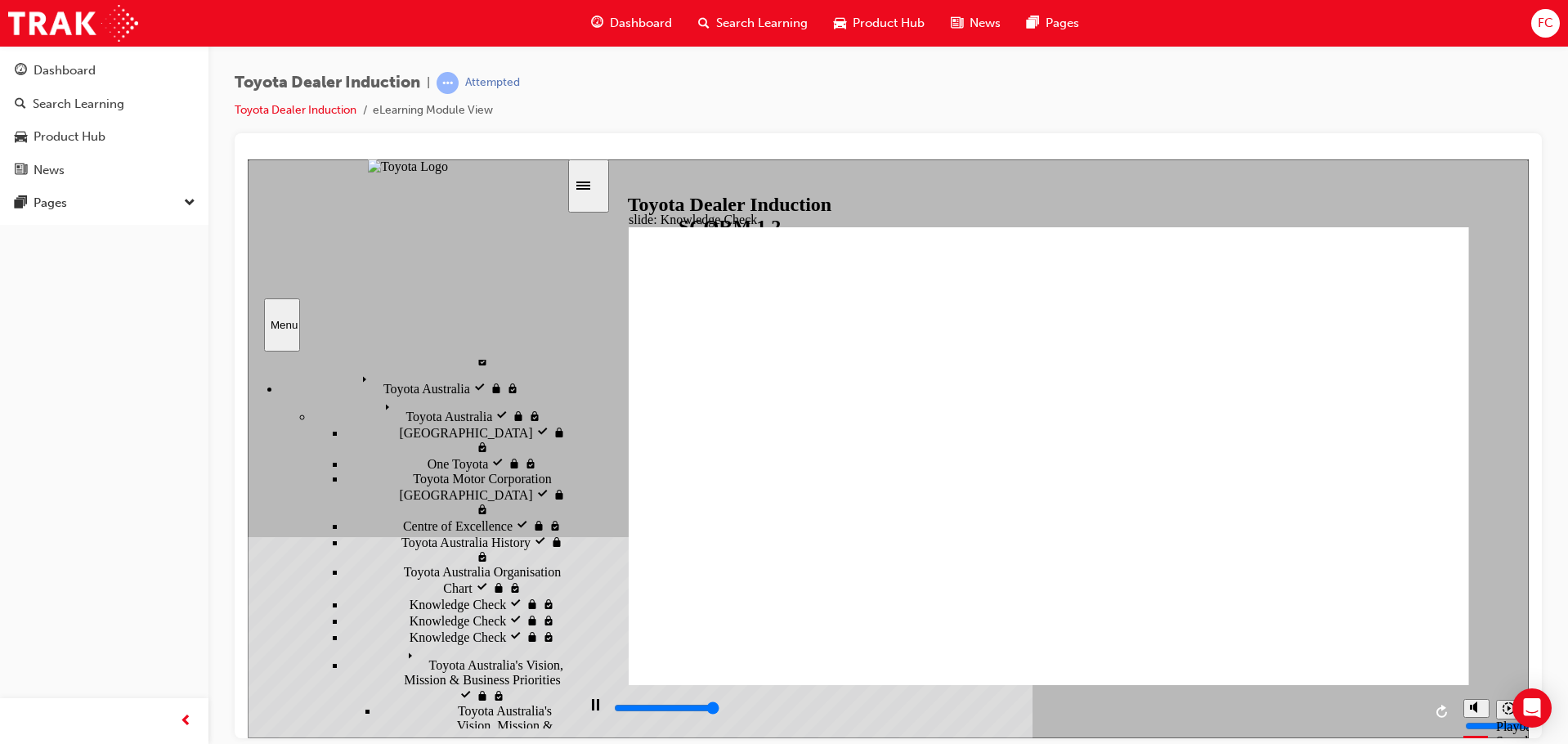
checkbox input "true"
type input "5000"
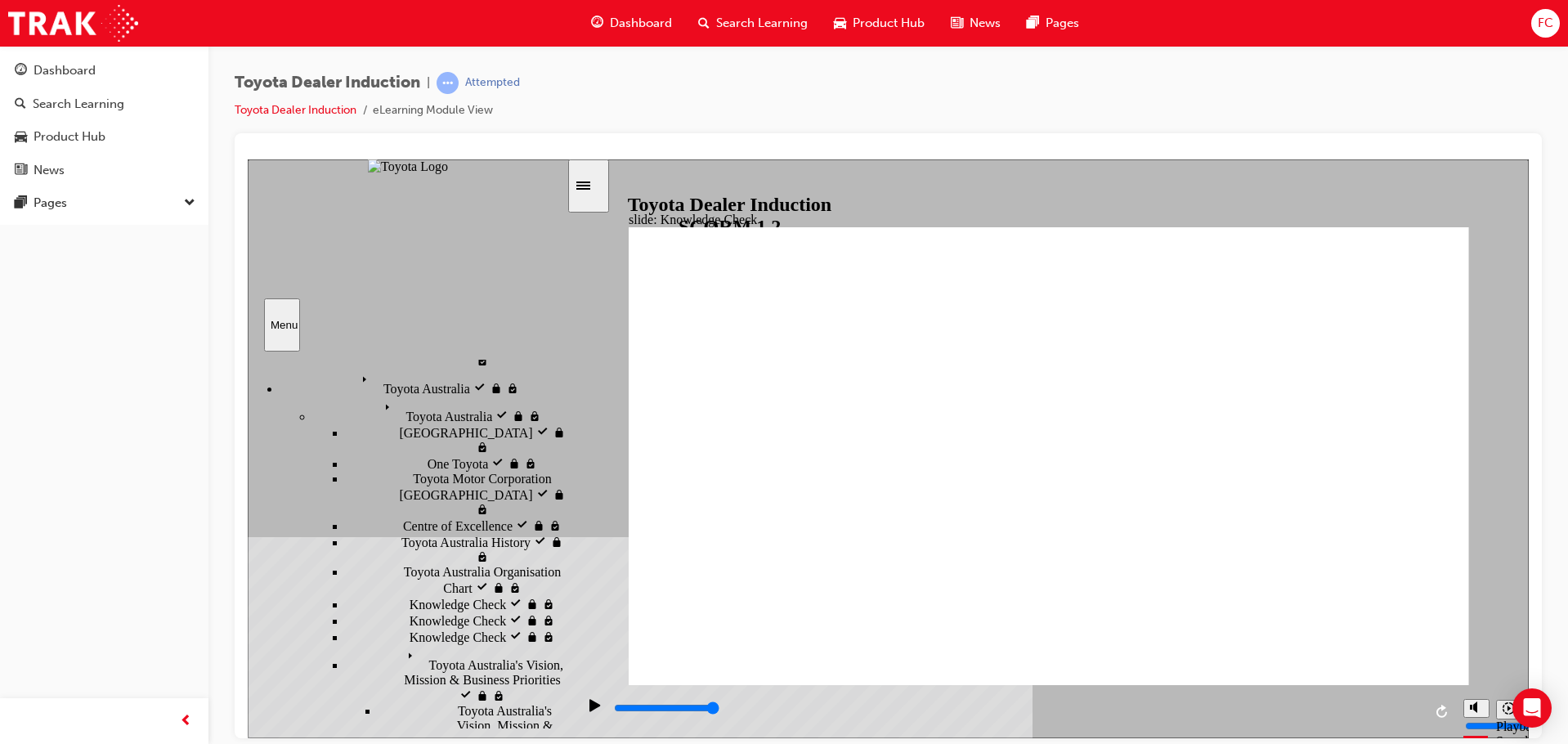
checkbox input "true"
drag, startPoint x: 853, startPoint y: 535, endPoint x: 854, endPoint y: 549, distance: 14.0
checkbox input "true"
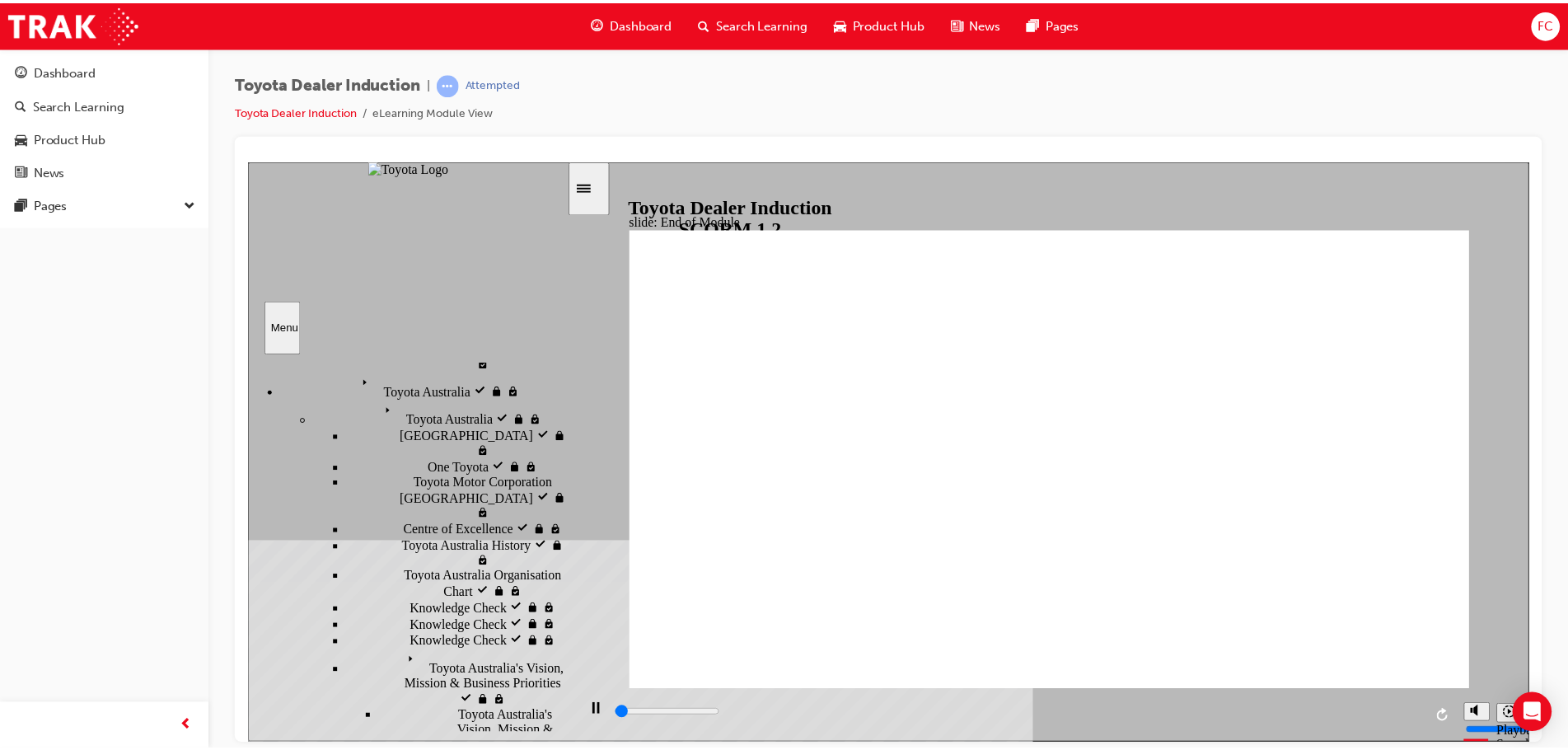
scroll to position [0, 0]
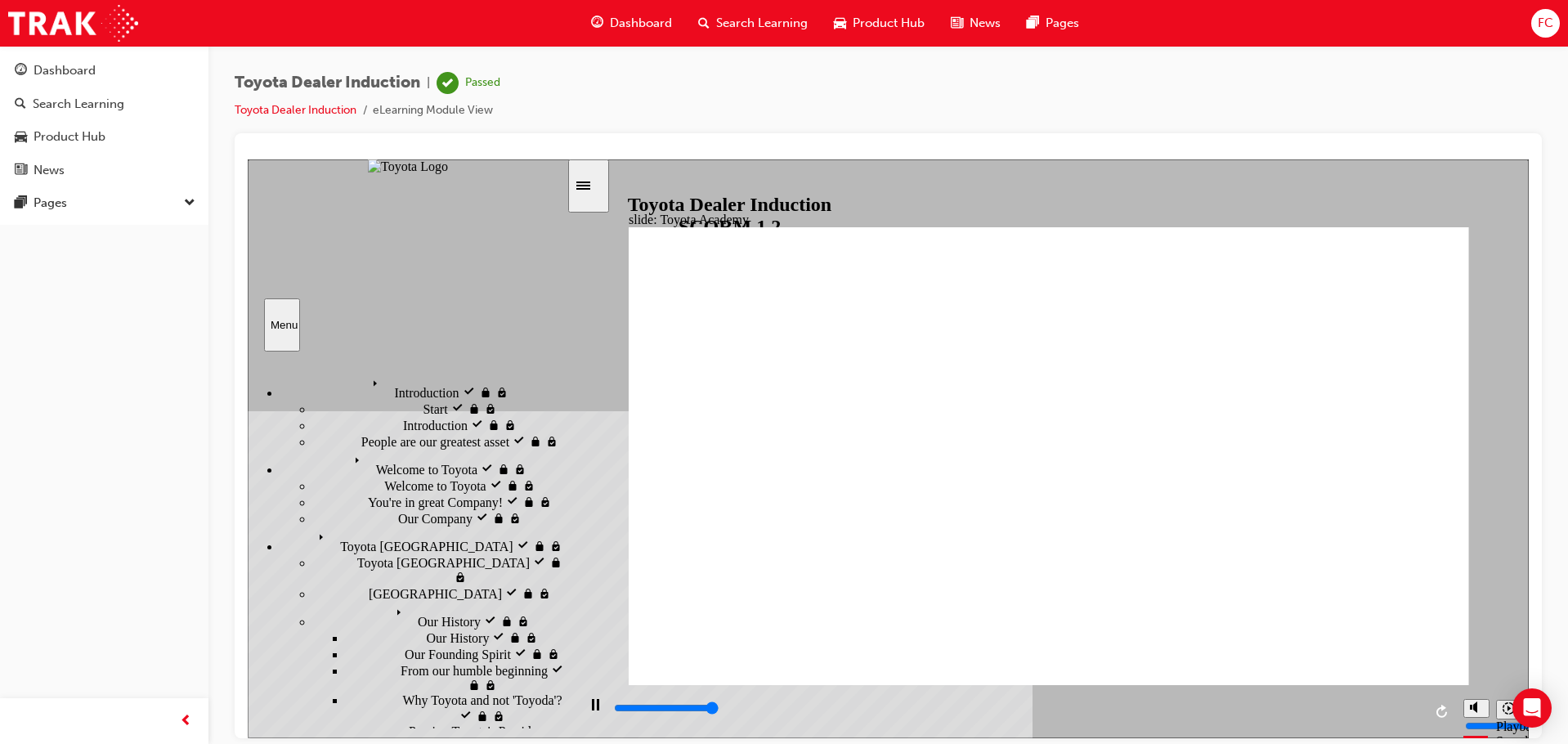
type input "9900"
drag, startPoint x: 59, startPoint y: 70, endPoint x: 121, endPoint y: 61, distance: 62.6
click at [59, 70] on div "Dashboard" at bounding box center [65, 70] width 62 height 19
